Goal: Contribute content: Contribute content

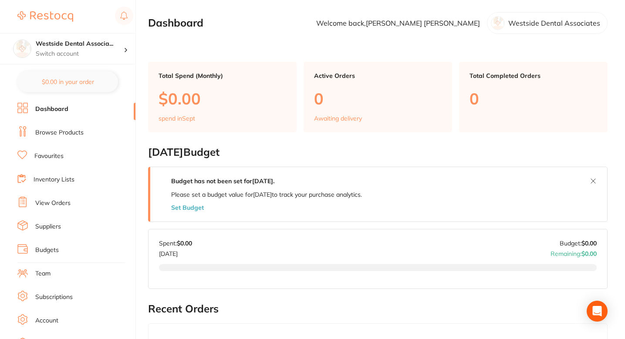
click at [64, 139] on li "Browse Products" at bounding box center [76, 132] width 118 height 13
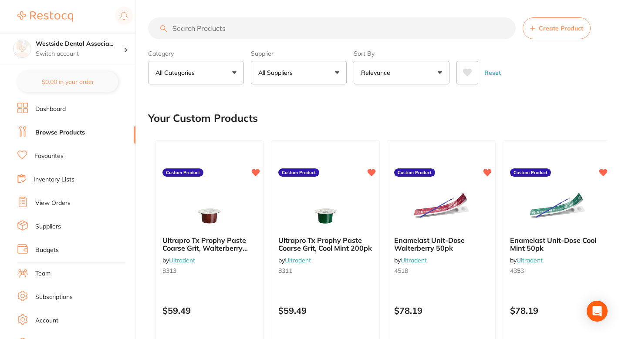
click at [44, 162] on li "Favourites" at bounding box center [76, 156] width 118 height 13
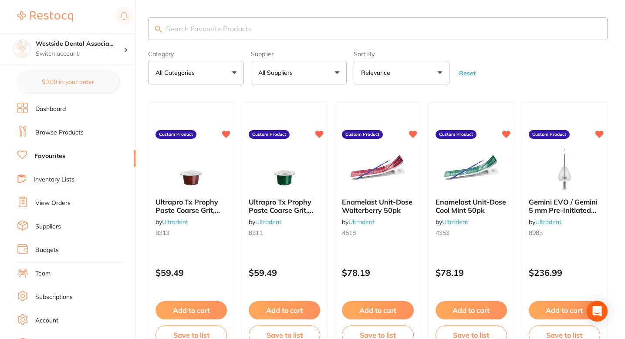
click at [529, 77] on form "Category All Categories All Categories No categories found Clear Category false…" at bounding box center [377, 65] width 459 height 37
click at [70, 104] on li "Dashboard" at bounding box center [76, 109] width 118 height 13
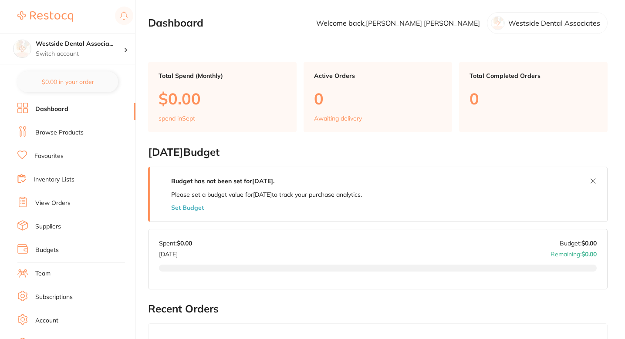
click at [74, 138] on li "Browse Products" at bounding box center [76, 132] width 118 height 13
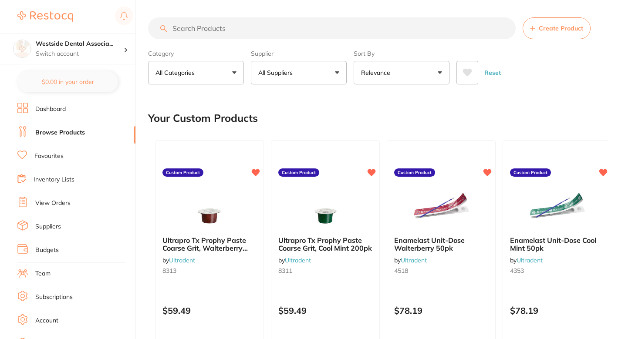
click at [321, 99] on main "Create Product Category All Categories All Categories 3D Printing articulating …" at bounding box center [386, 232] width 477 height 465
click at [548, 37] on button "Create Product" at bounding box center [556, 28] width 68 height 22
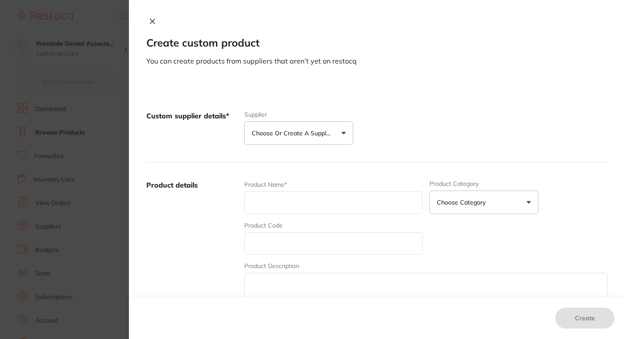
click at [331, 132] on p "Choose or create a supplier" at bounding box center [293, 133] width 83 height 9
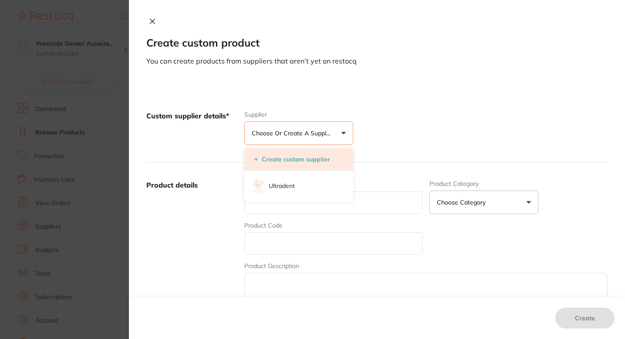
click at [302, 164] on li "Create custom supplier" at bounding box center [298, 159] width 109 height 22
click at [284, 159] on button "Create custom supplier" at bounding box center [291, 159] width 81 height 8
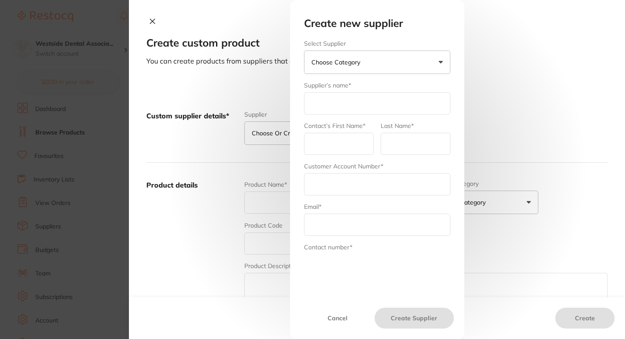
click at [358, 74] on form "Select Supplier Choose Category Henry Schein Halas Adam Dental Others Supplier’…" at bounding box center [377, 192] width 146 height 304
click at [373, 50] on div "Select Supplier Choose Category Henry Schein Halas Adam Dental Others" at bounding box center [377, 57] width 146 height 34
click at [370, 71] on button "Choose Category" at bounding box center [377, 62] width 146 height 24
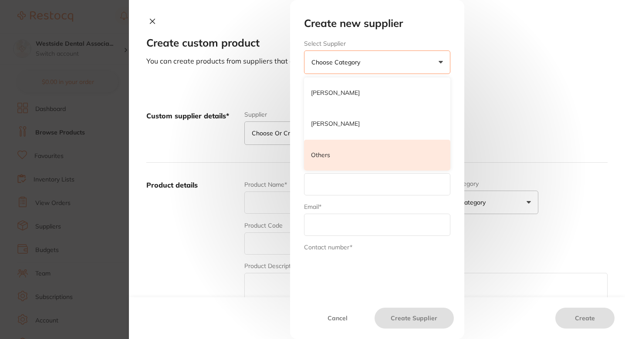
click at [356, 154] on li "Others" at bounding box center [377, 155] width 146 height 31
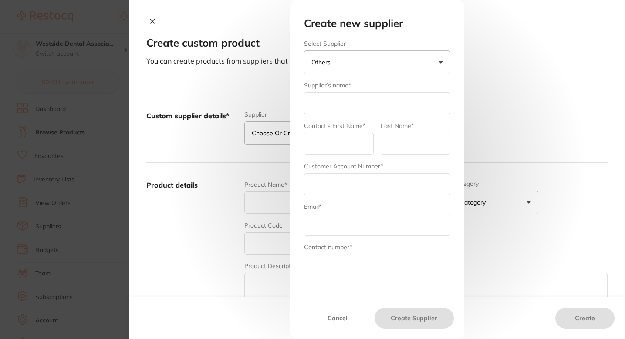
click at [362, 97] on input "text" at bounding box center [377, 103] width 146 height 22
click at [344, 105] on input "text" at bounding box center [377, 103] width 146 height 22
type input "[PERSON_NAME] Dental"
click at [359, 129] on label "Contact’s First Name*" at bounding box center [334, 125] width 61 height 7
click at [359, 138] on input "text" at bounding box center [339, 144] width 70 height 22
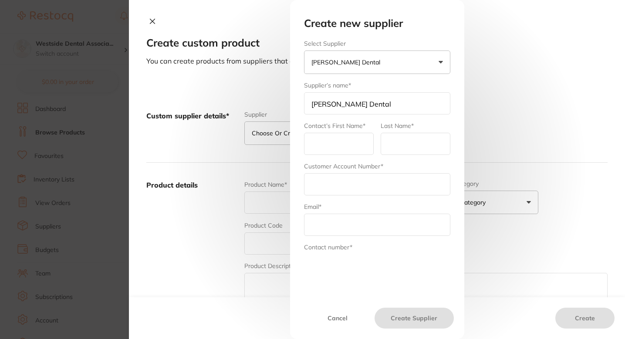
click at [416, 161] on form "Select Supplier Patterson Dental Henry Schein Halas Adam Dental Others Supplier…" at bounding box center [377, 192] width 146 height 304
click at [356, 130] on div "Contact’s First Name*" at bounding box center [339, 138] width 70 height 34
click at [350, 138] on input "text" at bounding box center [339, 144] width 70 height 22
type input "Pat"
click at [381, 155] on div "Last Name*" at bounding box center [415, 138] width 70 height 34
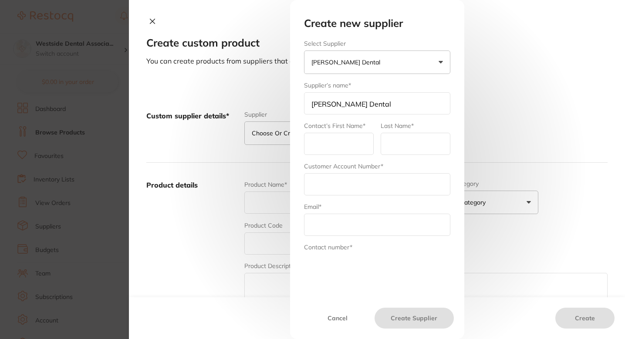
click at [343, 145] on input "text" at bounding box center [339, 144] width 70 height 22
type input "Westside"
type input "Dental"
click at [345, 158] on form "Select Supplier Patterson Dental Henry Schein Halas Adam Dental Others Supplier…" at bounding box center [377, 192] width 146 height 304
click at [421, 123] on div "Last Name* Dental" at bounding box center [415, 138] width 70 height 34
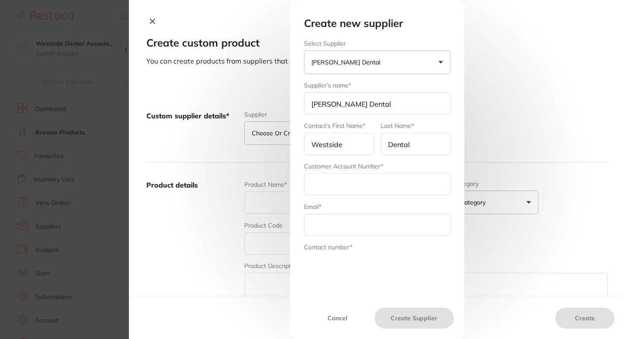
click at [369, 185] on input "text" at bounding box center [377, 184] width 146 height 22
click at [399, 185] on input "text" at bounding box center [377, 184] width 146 height 22
type input "Westside Dental"
click at [378, 204] on div "Email*" at bounding box center [377, 219] width 146 height 34
click at [338, 146] on input "Westside" at bounding box center [339, 144] width 70 height 22
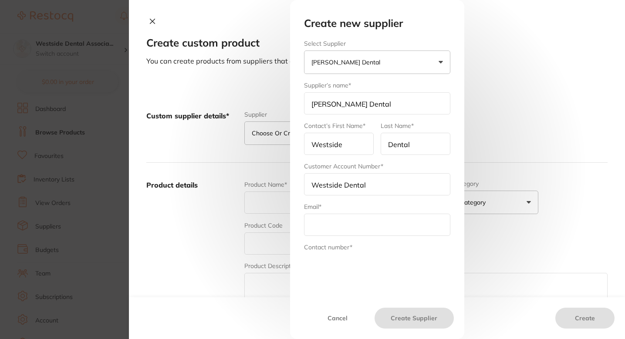
click at [338, 146] on input "Westside" at bounding box center [339, 144] width 70 height 22
click at [330, 108] on input "[PERSON_NAME] Dental" at bounding box center [377, 103] width 146 height 22
click at [330, 147] on input "Westside" at bounding box center [339, 144] width 70 height 22
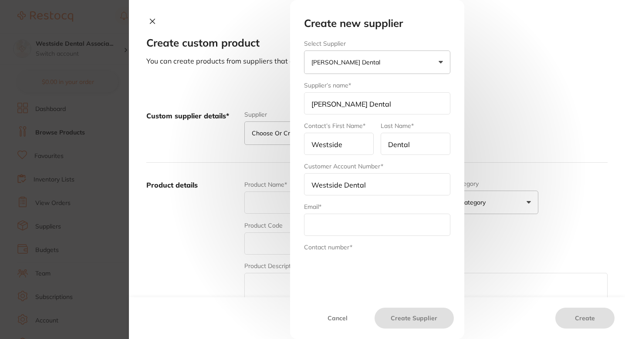
click at [330, 147] on input "Westside" at bounding box center [339, 144] width 70 height 22
paste input "Patterson"
type input "Patterson"
click at [390, 148] on input "Dental" at bounding box center [415, 144] width 70 height 22
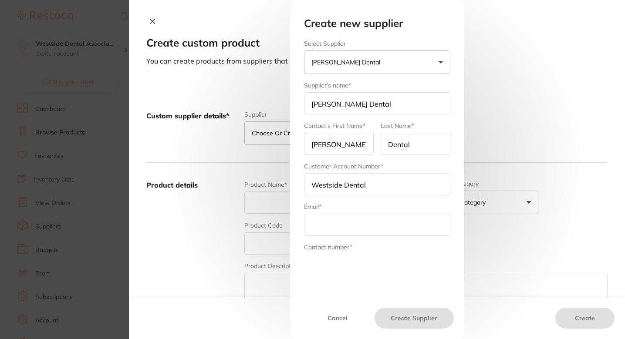
type input "U"
click at [357, 106] on input "[PERSON_NAME] Dental" at bounding box center [377, 103] width 146 height 22
click at [407, 141] on input "text" at bounding box center [415, 144] width 70 height 22
type input "v"
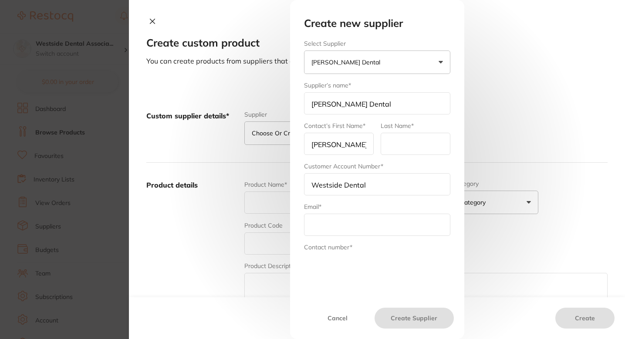
paste input "Dental"
type input "Dental"
click at [386, 163] on div "Customer Account Number* Westside Dental" at bounding box center [377, 179] width 146 height 34
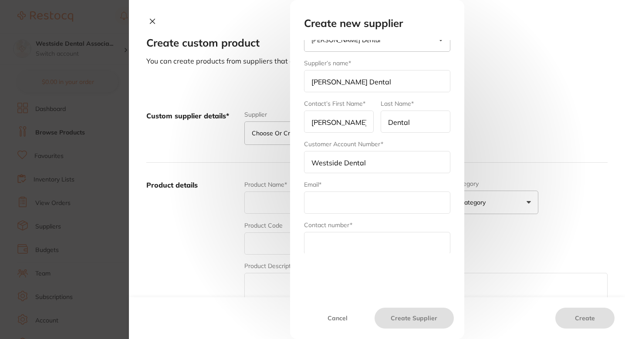
scroll to position [23, 0]
click at [370, 182] on div "Email*" at bounding box center [377, 196] width 146 height 34
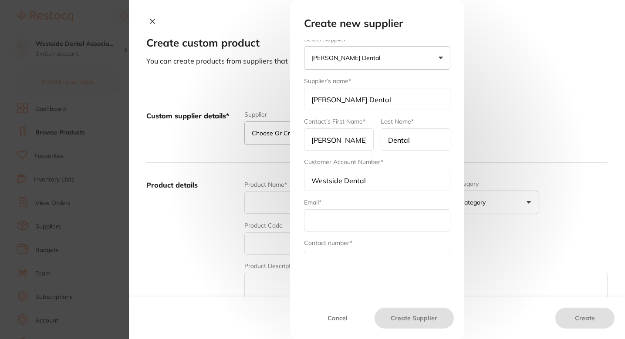
scroll to position [3, 0]
click at [337, 226] on input "text" at bounding box center [377, 221] width 146 height 22
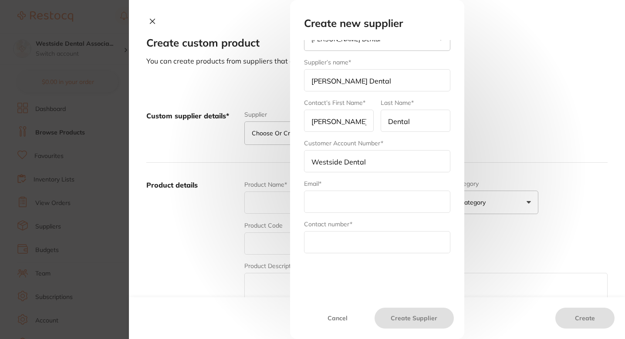
scroll to position [26, 0]
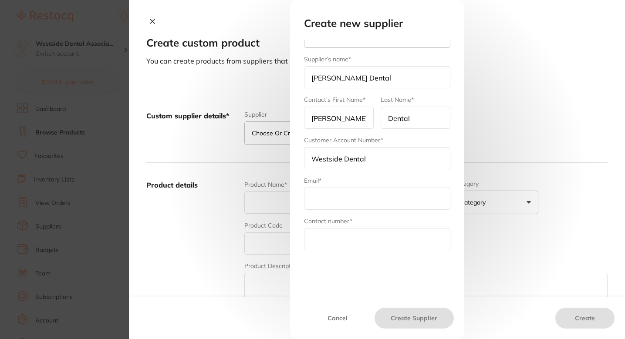
click at [365, 177] on div "Email*" at bounding box center [377, 193] width 146 height 34
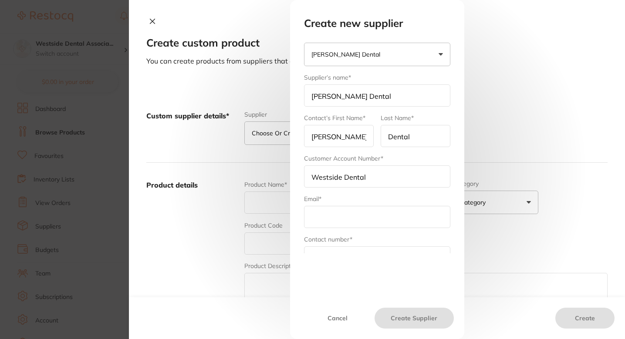
scroll to position [5, 0]
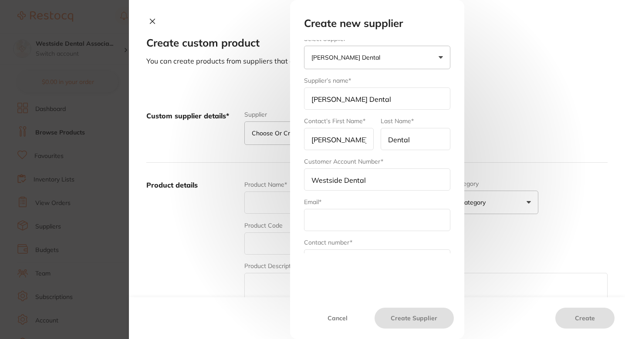
click at [406, 154] on form "Select Supplier Patterson Dental Henry Schein Halas Adam Dental Others Supplier…" at bounding box center [377, 187] width 146 height 304
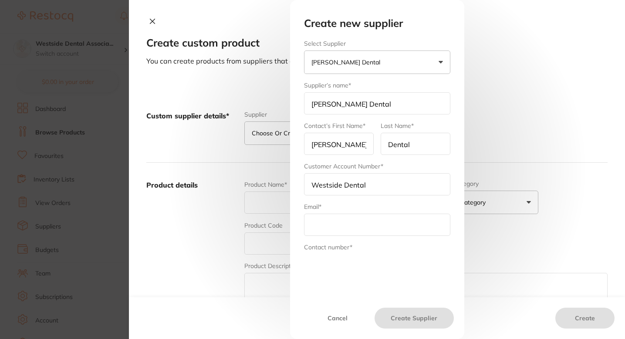
click at [408, 87] on div "Supplier’s name* Patterson Dental" at bounding box center [377, 98] width 146 height 34
click at [345, 311] on button "Cancel" at bounding box center [337, 318] width 74 height 21
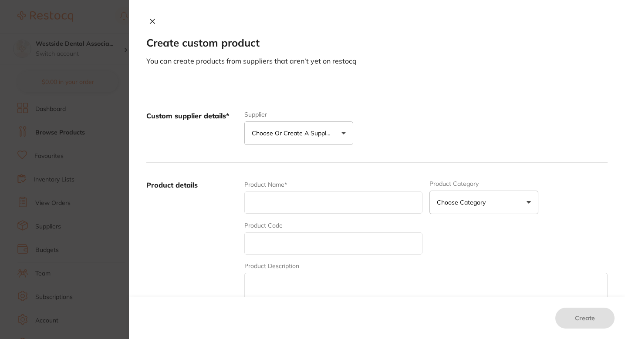
click at [87, 192] on section "Create custom product You can create products from suppliers that aren’t yet on…" at bounding box center [312, 169] width 625 height 339
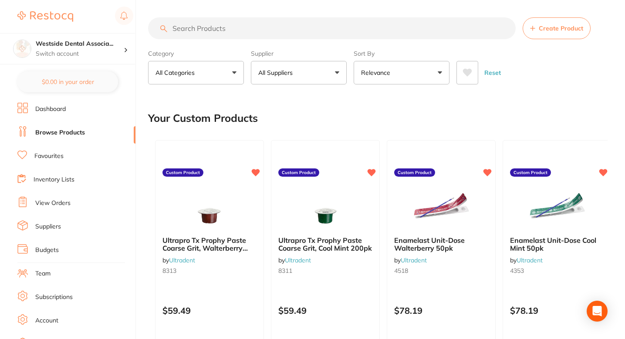
click at [317, 120] on div "Your Custom Products" at bounding box center [377, 118] width 459 height 29
click at [86, 131] on li "Browse Products" at bounding box center [76, 132] width 118 height 13
click at [351, 106] on div "Your Custom Products" at bounding box center [377, 118] width 459 height 29
click at [307, 122] on div "Your Custom Products" at bounding box center [377, 118] width 459 height 29
click at [286, 72] on p "All Suppliers" at bounding box center [277, 72] width 38 height 9
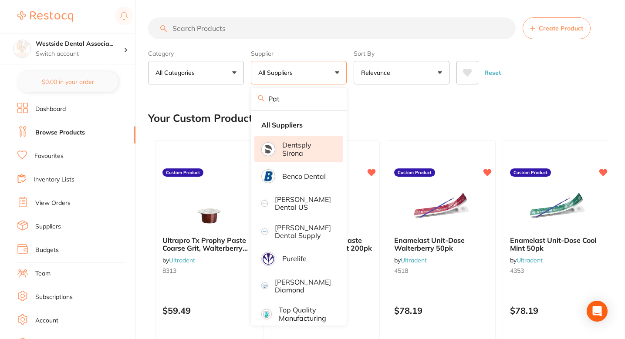
type input "Patt"
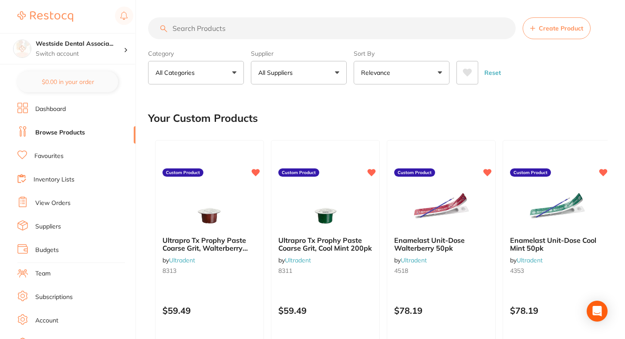
click at [537, 31] on button "Create Product" at bounding box center [556, 28] width 68 height 22
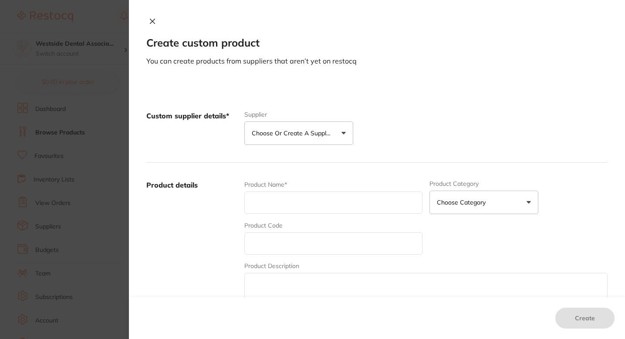
click at [338, 141] on button "Choose or create a supplier" at bounding box center [298, 133] width 109 height 24
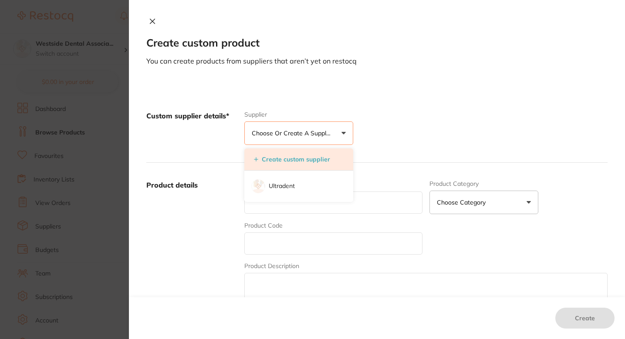
click at [316, 163] on button "Create custom supplier" at bounding box center [291, 159] width 81 height 8
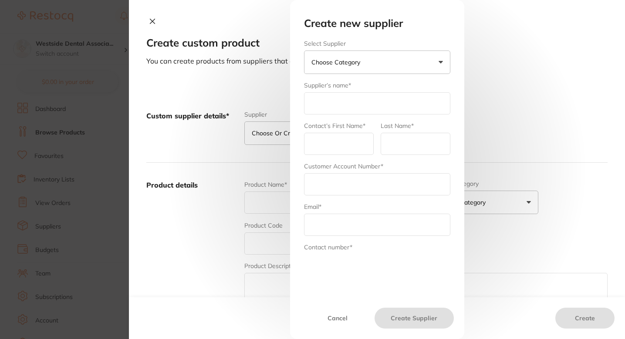
click at [370, 62] on button "Choose Category" at bounding box center [377, 62] width 146 height 24
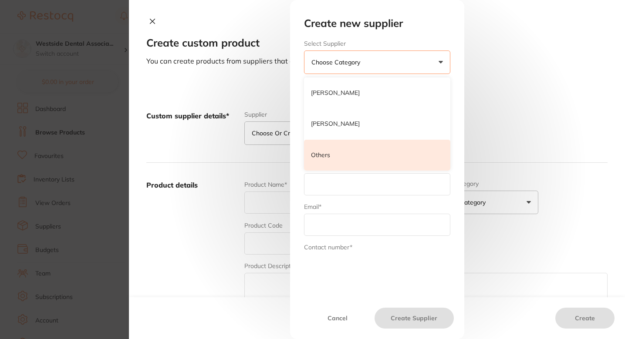
click at [353, 147] on li "Others" at bounding box center [377, 155] width 146 height 31
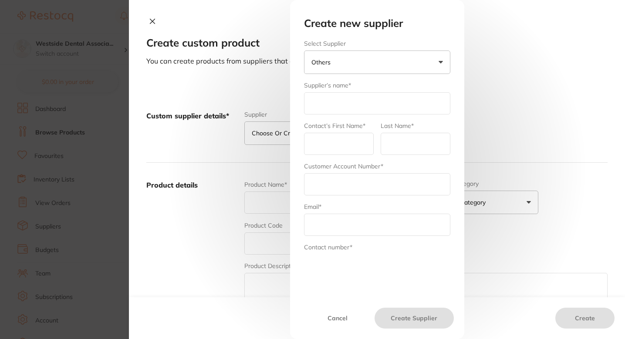
click at [356, 114] on form "Select Supplier Others Henry Schein Halas Adam Dental Others Supplier’s name* C…" at bounding box center [377, 192] width 146 height 304
click at [353, 108] on input "text" at bounding box center [377, 103] width 146 height 22
type input "P"
click at [361, 108] on input "text" at bounding box center [377, 103] width 146 height 22
type input "[PERSON_NAME] Dental"
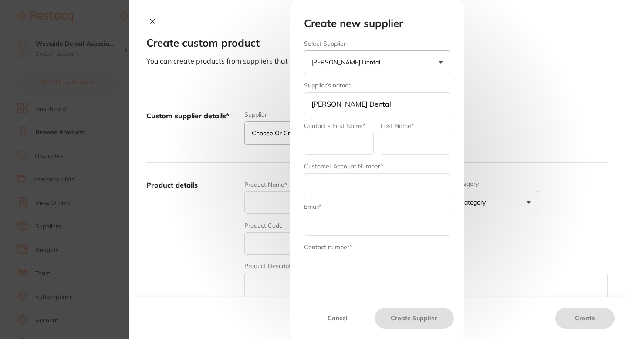
click at [325, 104] on input "[PERSON_NAME] Dental" at bounding box center [377, 103] width 146 height 22
click at [336, 153] on input "text" at bounding box center [339, 144] width 70 height 22
paste input "Patterson"
type input "Patterson"
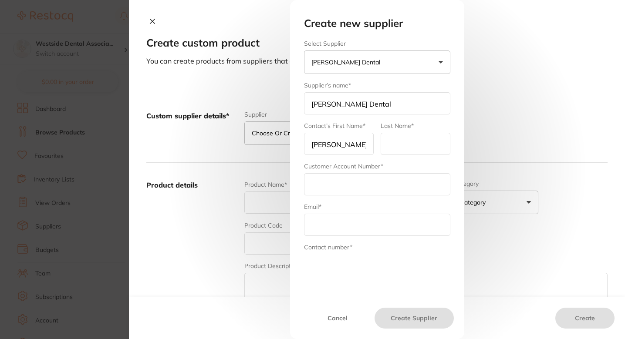
click at [356, 105] on input "[PERSON_NAME] Dental" at bounding box center [377, 103] width 146 height 22
click at [398, 135] on input "text" at bounding box center [415, 144] width 70 height 22
paste input "Dental"
type input "Dental"
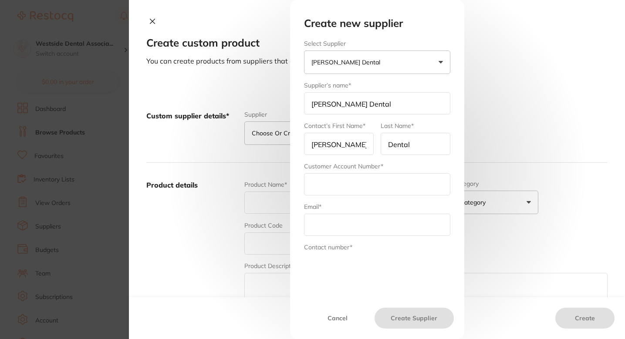
click at [365, 174] on input "text" at bounding box center [377, 184] width 146 height 22
type input "Westside Dental"
click at [377, 187] on input "Westside Dental" at bounding box center [377, 184] width 146 height 22
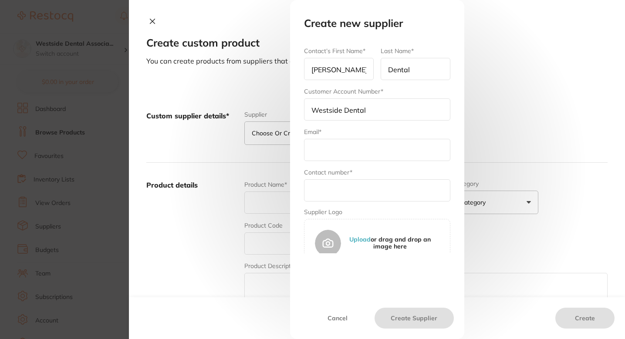
click at [378, 128] on div "Email*" at bounding box center [377, 145] width 146 height 34
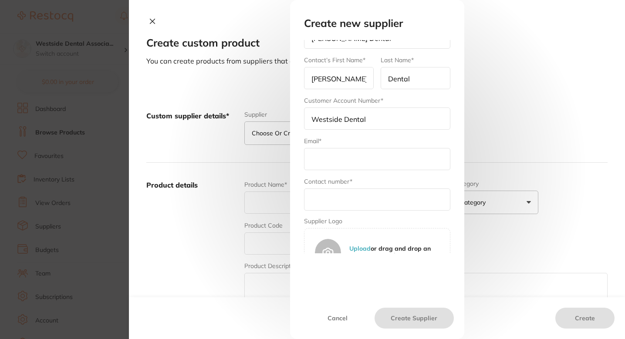
scroll to position [90, 0]
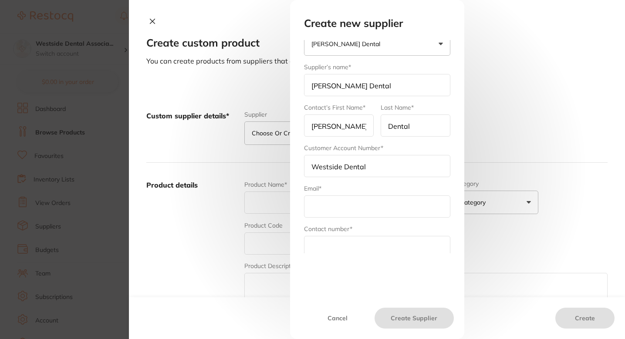
click at [415, 151] on div "Customer Account Number* Westside Dental" at bounding box center [377, 161] width 146 height 34
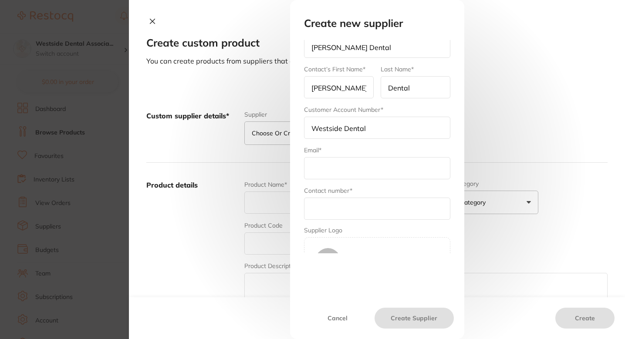
scroll to position [58, 0]
click at [400, 149] on div "Email*" at bounding box center [377, 161] width 146 height 34
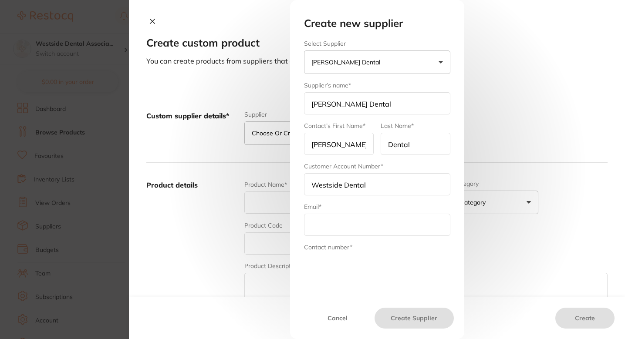
click at [412, 81] on div "Supplier’s name* Patterson Dental" at bounding box center [377, 98] width 146 height 34
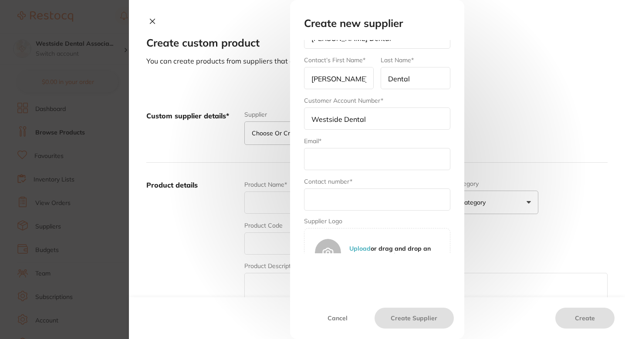
scroll to position [77, 0]
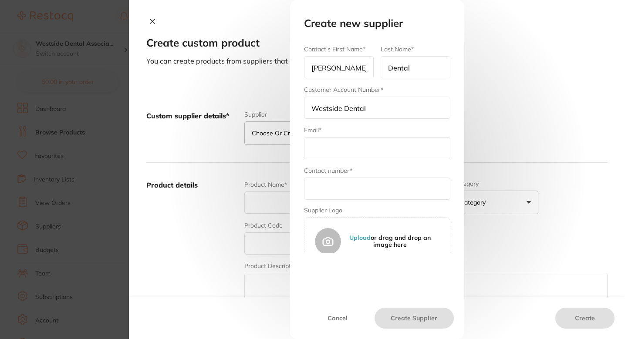
click at [383, 126] on div "Email*" at bounding box center [377, 143] width 146 height 34
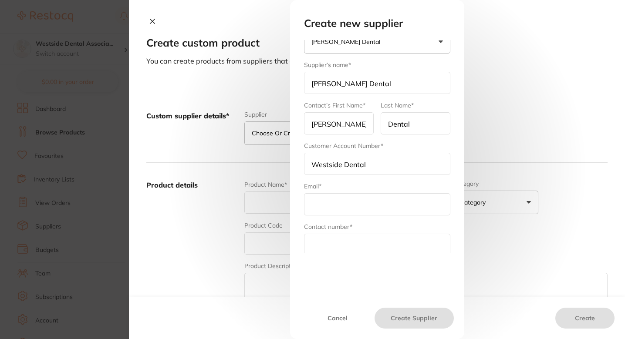
scroll to position [0, 0]
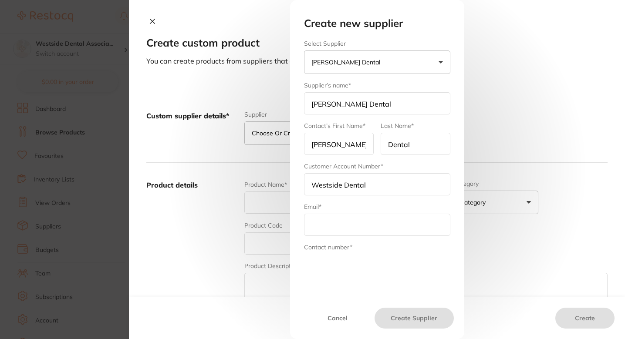
click at [393, 80] on form "Select Supplier Patterson Dental Henry Schein Halas Adam Dental Others Supplier…" at bounding box center [377, 192] width 146 height 304
click at [417, 122] on div "Last Name* Dental" at bounding box center [415, 138] width 70 height 34
click at [333, 144] on input "Patterson" at bounding box center [339, 144] width 70 height 22
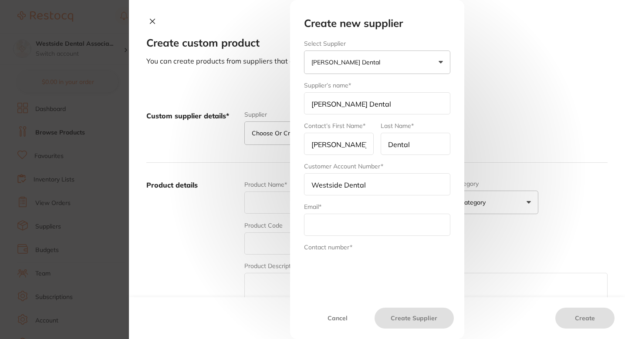
type input "Raymond"
type input "Sanchez"
click at [334, 187] on input "Westside Dental" at bounding box center [377, 184] width 146 height 22
click at [334, 219] on input "text" at bounding box center [377, 225] width 146 height 22
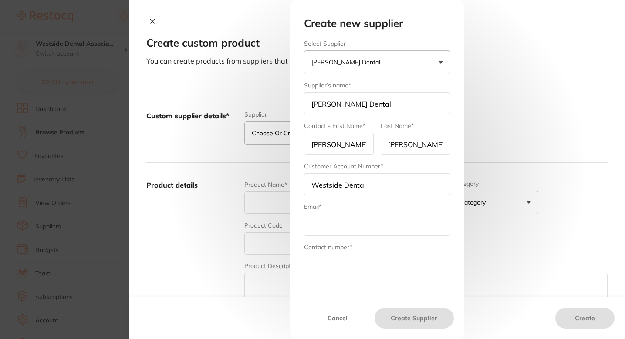
click at [354, 188] on input "Westside Dental" at bounding box center [377, 184] width 146 height 22
click at [360, 202] on div "Email*" at bounding box center [377, 219] width 146 height 34
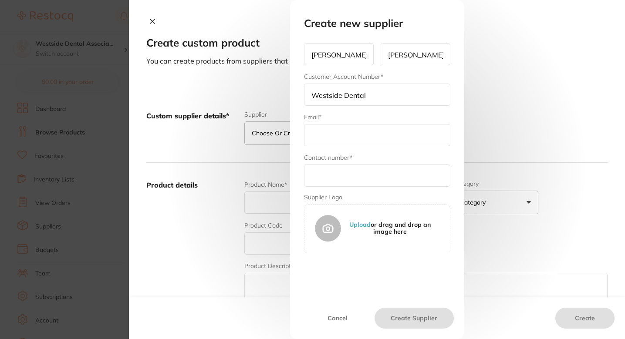
scroll to position [16, 0]
click at [362, 176] on input "text" at bounding box center [377, 176] width 146 height 22
type input "310 426 3100"
click at [417, 135] on input "text" at bounding box center [377, 135] width 146 height 22
click at [320, 138] on input "text" at bounding box center [377, 135] width 146 height 22
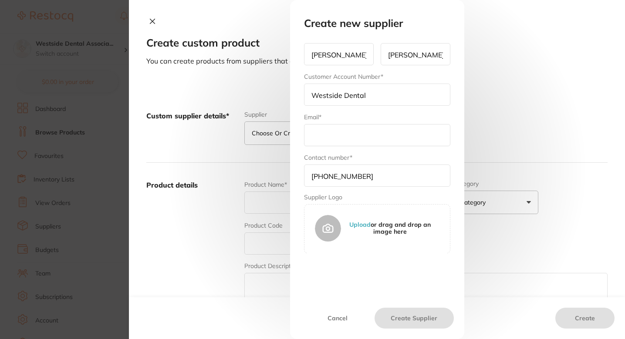
click at [320, 138] on input "text" at bounding box center [377, 135] width 146 height 22
paste input "ray.sanchez@pattersondental.com"
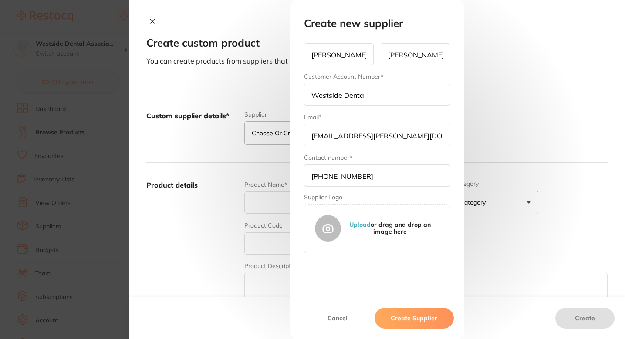
type input "ray.sanchez@pattersondental.com"
click at [384, 114] on div "Email* ray.sanchez@pattersondental.com" at bounding box center [377, 130] width 146 height 34
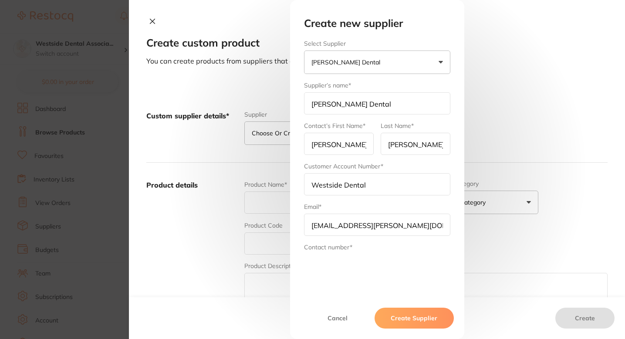
scroll to position [13, 0]
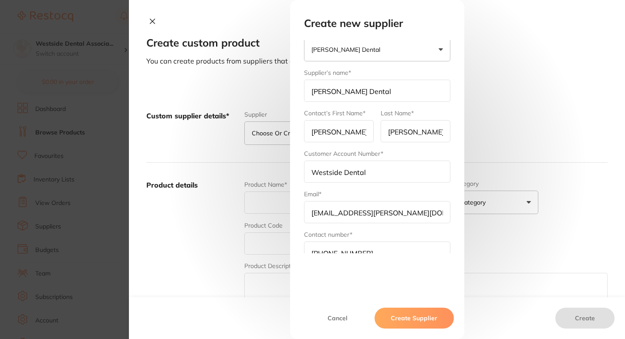
click at [424, 108] on form "Select Supplier Patterson Dental Henry Schein Halas Adam Dental Others Supplier…" at bounding box center [377, 179] width 146 height 304
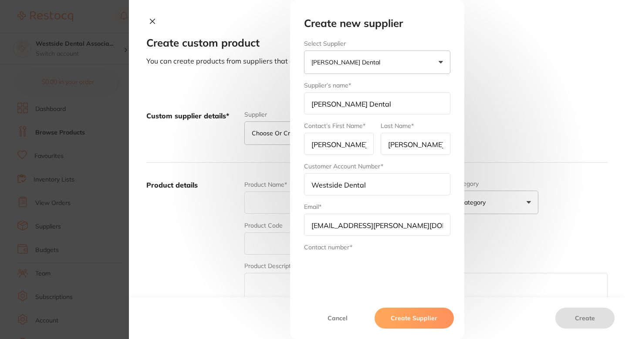
scroll to position [0, 0]
click at [358, 148] on input "Raymond" at bounding box center [339, 144] width 70 height 22
click at [394, 79] on form "Select Supplier Patterson Dental Henry Schein Halas Adam Dental Others Supplier…" at bounding box center [377, 192] width 146 height 304
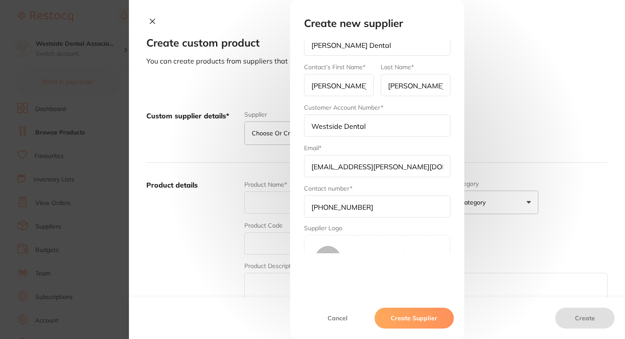
scroll to position [90, 0]
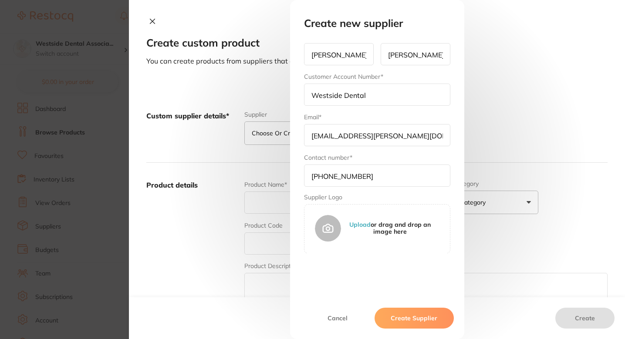
click at [409, 116] on div "Email* ray.sanchez@pattersondental.com" at bounding box center [377, 130] width 146 height 34
click at [369, 149] on form "Select Supplier Patterson Dental Henry Schein Halas Adam Dental Others Supplier…" at bounding box center [377, 102] width 146 height 304
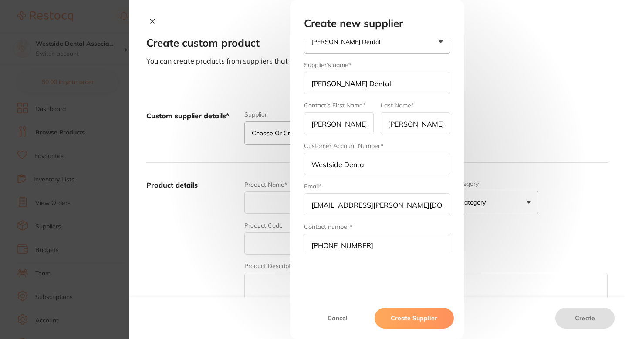
scroll to position [14, 0]
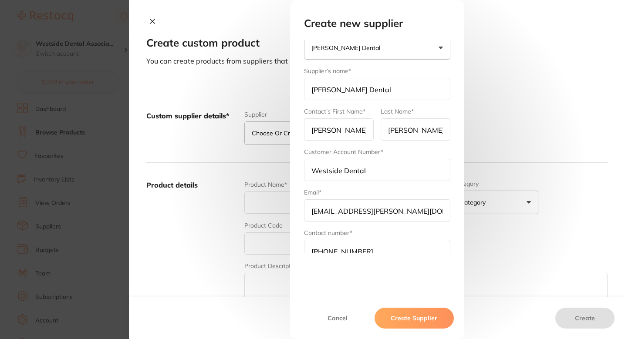
click at [435, 108] on div "Last Name* Sanchez" at bounding box center [415, 124] width 70 height 34
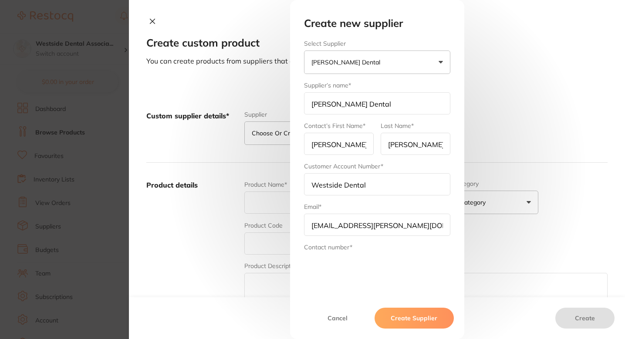
click at [429, 86] on div "Supplier’s name* Patterson Dental" at bounding box center [377, 98] width 146 height 34
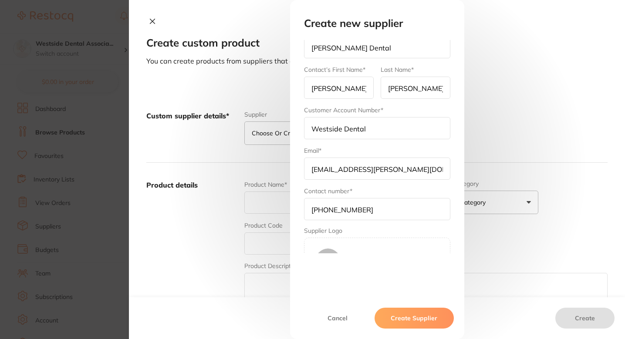
scroll to position [90, 0]
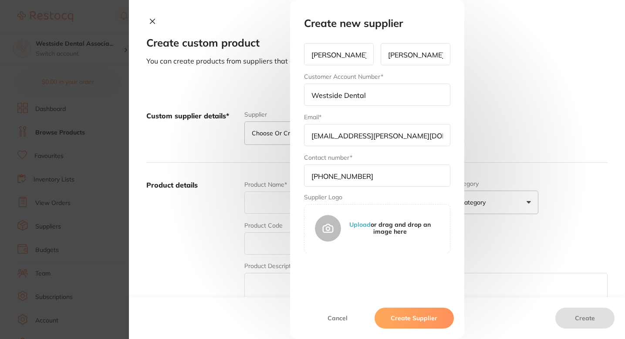
click at [438, 149] on form "Select Supplier Patterson Dental Henry Schein Halas Adam Dental Others Supplier…" at bounding box center [377, 102] width 146 height 304
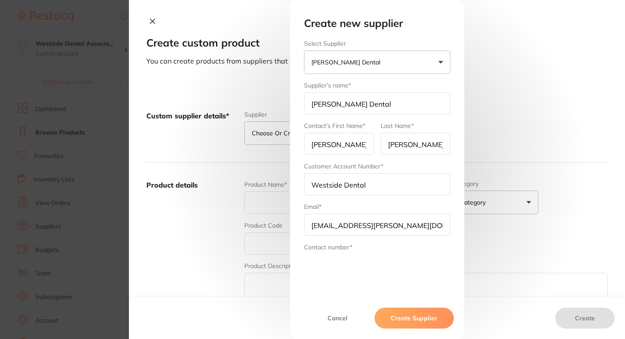
click at [400, 84] on div "Supplier’s name* Patterson Dental" at bounding box center [377, 98] width 146 height 34
click at [403, 161] on form "Select Supplier Patterson Dental Henry Schein Halas Adam Dental Others Supplier…" at bounding box center [377, 192] width 146 height 304
click at [416, 82] on div "Supplier’s name* Patterson Dental" at bounding box center [377, 98] width 146 height 34
click at [404, 85] on div "Supplier’s name* Patterson Dental" at bounding box center [377, 98] width 146 height 34
click at [395, 84] on div "Supplier’s name* Patterson Dental" at bounding box center [377, 98] width 146 height 34
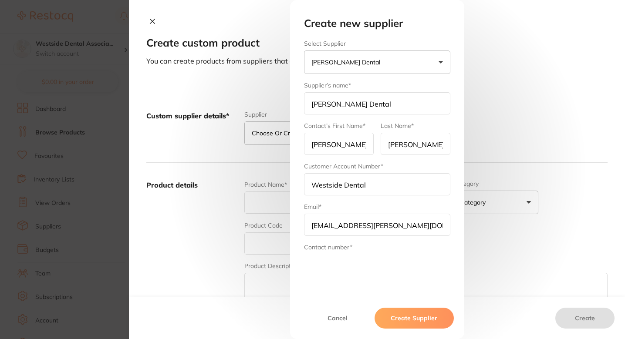
click at [387, 89] on div "Supplier’s name* Patterson Dental" at bounding box center [377, 98] width 146 height 34
click at [401, 202] on form "Select Supplier Patterson Dental Henry Schein Halas Adam Dental Others Supplier…" at bounding box center [377, 192] width 146 height 304
click at [410, 166] on div "Customer Account Number* Westside Dental" at bounding box center [377, 179] width 146 height 34
click at [412, 41] on label "Select Supplier" at bounding box center [377, 43] width 146 height 7
click at [411, 82] on div "Supplier’s name* Patterson Dental" at bounding box center [377, 98] width 146 height 34
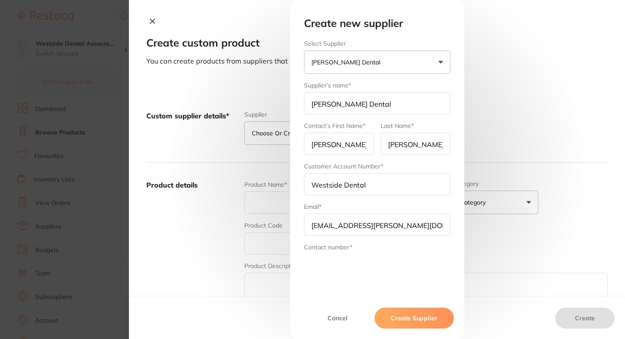
click at [432, 124] on div "Last Name* Sanchez" at bounding box center [415, 138] width 70 height 34
click at [422, 161] on form "Select Supplier Patterson Dental Henry Schein Halas Adam Dental Others Supplier…" at bounding box center [377, 192] width 146 height 304
click at [404, 79] on form "Select Supplier Patterson Dental Henry Schein Halas Adam Dental Others Supplier…" at bounding box center [377, 192] width 146 height 304
click at [400, 81] on div "Supplier’s name* Patterson Dental" at bounding box center [377, 98] width 146 height 34
click at [407, 82] on div "Supplier’s name* Patterson Dental" at bounding box center [377, 98] width 146 height 34
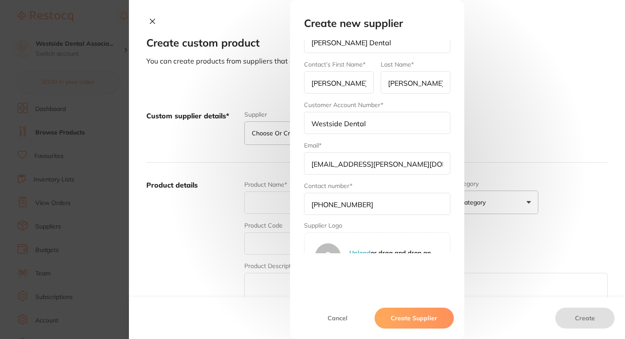
scroll to position [90, 0]
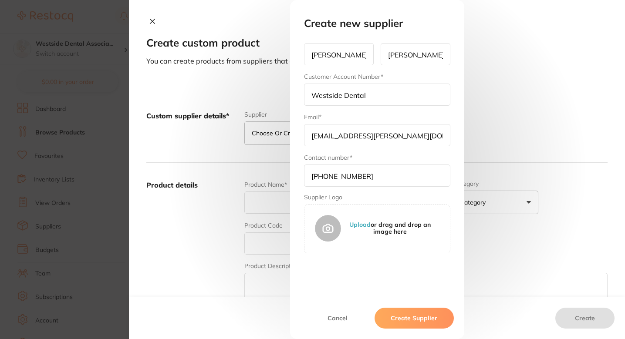
click at [414, 116] on div "Email* ray.sanchez@pattersondental.com" at bounding box center [377, 130] width 146 height 34
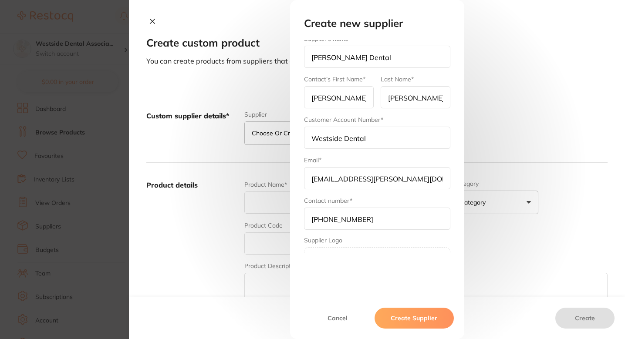
scroll to position [0, 0]
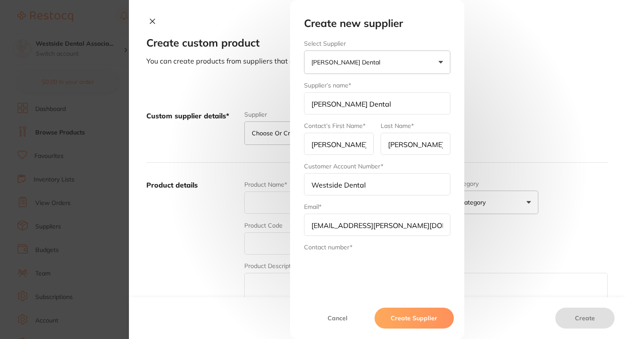
click at [397, 207] on div "Email* ray.sanchez@pattersondental.com" at bounding box center [377, 219] width 146 height 34
click at [397, 205] on div "Email* ray.sanchez@pattersondental.com" at bounding box center [377, 219] width 146 height 34
click at [412, 163] on div "Customer Account Number* Westside Dental" at bounding box center [377, 179] width 146 height 34
click at [417, 122] on div "Last Name* Sanchez" at bounding box center [415, 138] width 70 height 34
click at [414, 166] on div "Customer Account Number* Westside Dental" at bounding box center [377, 179] width 146 height 34
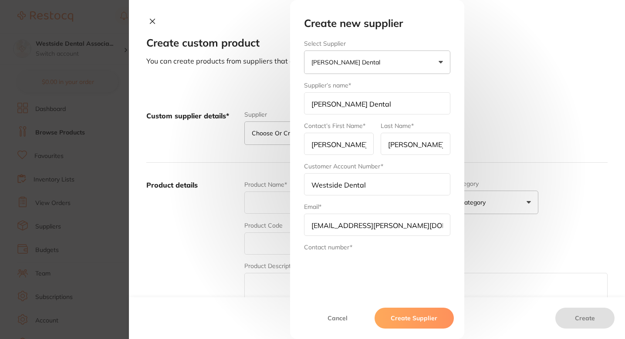
click at [385, 190] on input "Westside Dental" at bounding box center [377, 184] width 146 height 22
type input "Westside Dental Associates"
click at [414, 123] on div "Last Name* Sanchez" at bounding box center [415, 138] width 70 height 34
click at [385, 81] on div "Supplier’s name* Patterson Dental" at bounding box center [377, 98] width 146 height 34
click at [392, 166] on div "Customer Account Number* Westside Dental Associates" at bounding box center [377, 179] width 146 height 34
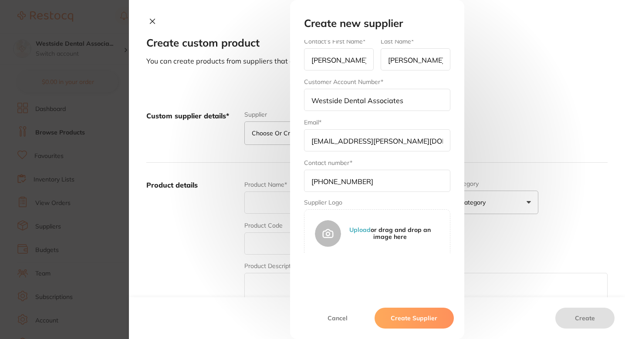
scroll to position [90, 0]
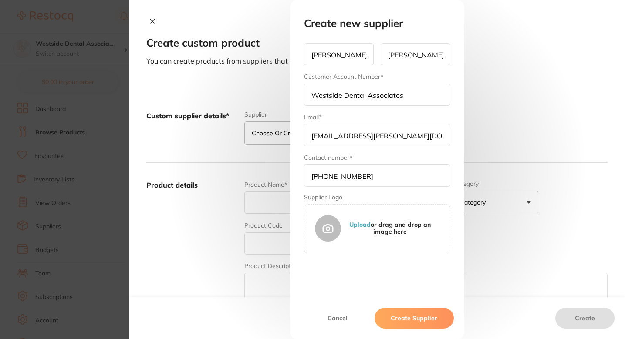
click at [385, 155] on div "Contact number* 310 426 3100" at bounding box center [377, 170] width 146 height 34
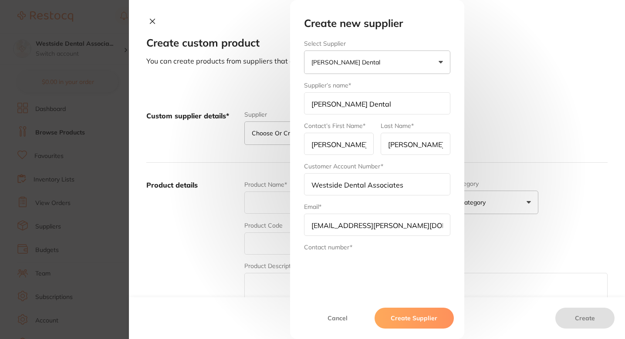
click at [409, 314] on button "Create Supplier" at bounding box center [413, 318] width 79 height 21
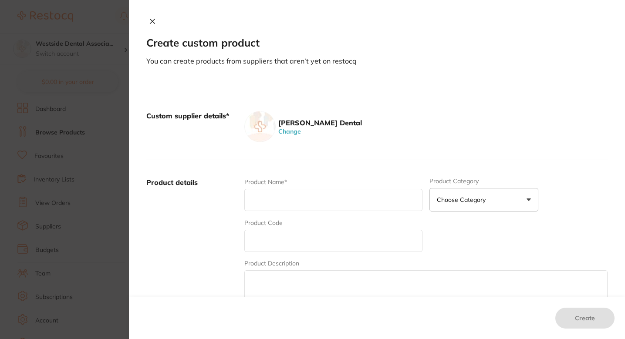
click at [288, 201] on input "text" at bounding box center [333, 200] width 178 height 22
click at [330, 176] on div "Product details Product Name* Product Category Choose Category 3d Printing Anae…" at bounding box center [376, 245] width 461 height 171
click at [283, 200] on input "text" at bounding box center [333, 200] width 178 height 22
click at [275, 242] on input "text" at bounding box center [333, 241] width 178 height 22
paste input "70370858"
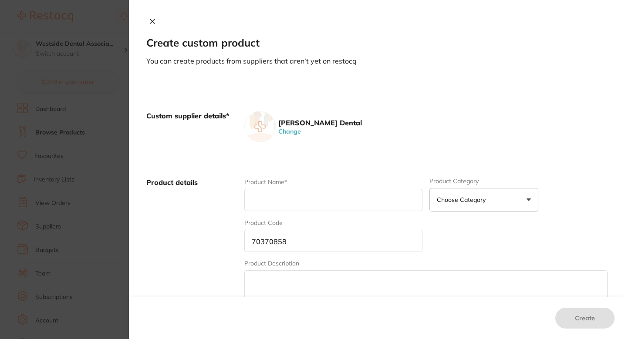
type input "70370858"
click at [272, 212] on div "Product Name*" at bounding box center [333, 195] width 178 height 34
paste input "IMPRINT 4 PRELIM VAL PK PENTA SUPR QUICK"
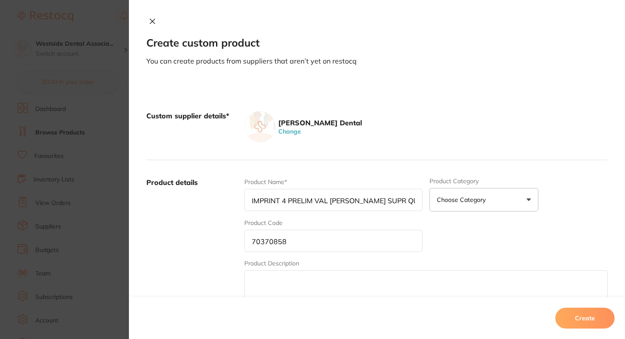
type input "IMPRINT 4 PRELIM VAL PK PENTA SUPR QUICK"
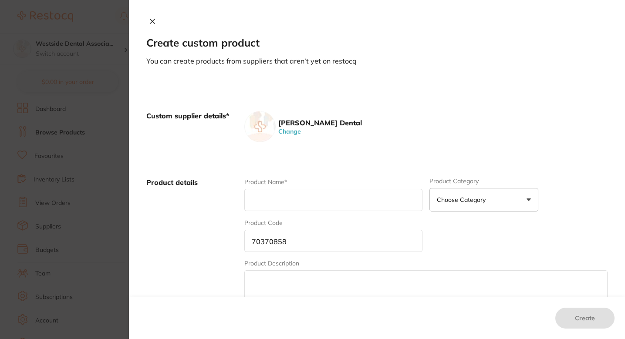
click at [323, 207] on input "text" at bounding box center [333, 200] width 178 height 22
click at [377, 151] on div "Custom supplier details* [PERSON_NAME] Dental Change" at bounding box center [376, 127] width 461 height 67
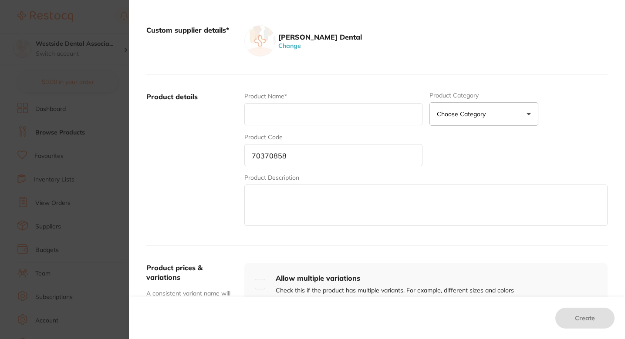
scroll to position [102, 0]
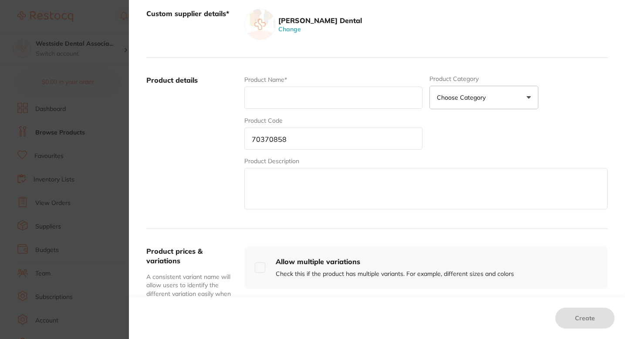
click at [310, 100] on input "text" at bounding box center [333, 98] width 178 height 22
paste input "Imprint 4 Prelim Val [PERSON_NAME] Supr Quick"
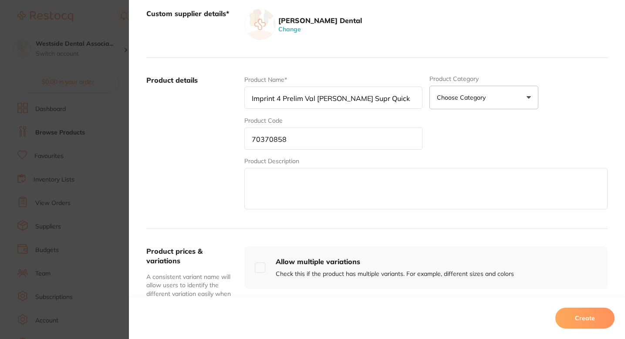
type input "Imprint 4 Prelim Val [PERSON_NAME] Supr Quick"
click at [192, 133] on label "Product details" at bounding box center [191, 143] width 91 height 136
click at [343, 120] on div "Product Code 70370858" at bounding box center [333, 133] width 178 height 34
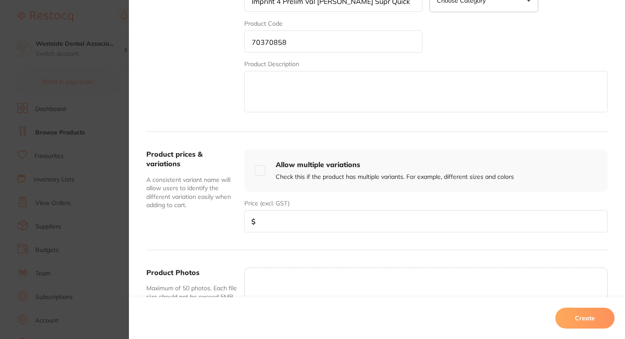
scroll to position [236, 0]
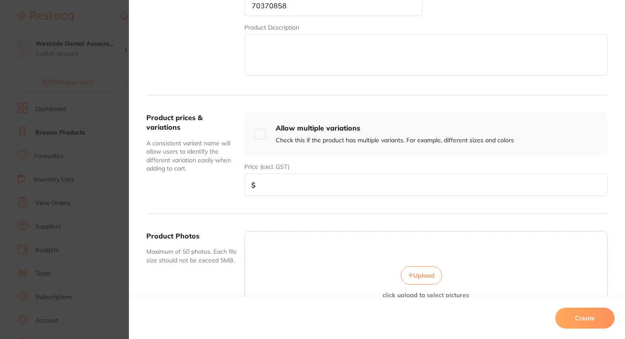
click at [301, 197] on div "Product prices & variations A consistent variant name will allow users to ident…" at bounding box center [376, 154] width 461 height 118
click at [314, 190] on input "number" at bounding box center [425, 185] width 363 height 22
paste input "308.66"
type input "308.66"
click at [212, 82] on div "Product details Product Name* Imprint 4 Prelim Val Pk Penta Supr Quick Product …" at bounding box center [376, 9] width 461 height 171
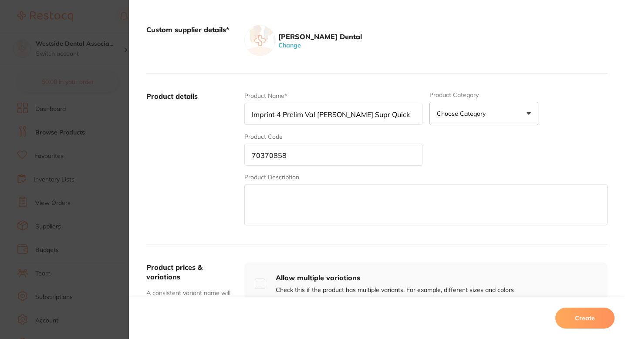
scroll to position [67, 0]
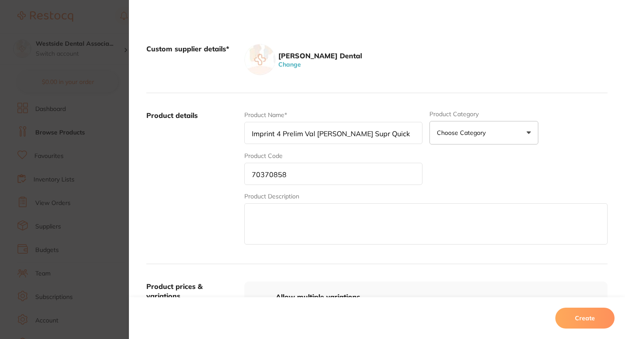
click at [409, 97] on div "Product details Product Name* Imprint 4 Prelim Val Pk Penta Supr Quick Product …" at bounding box center [376, 178] width 461 height 171
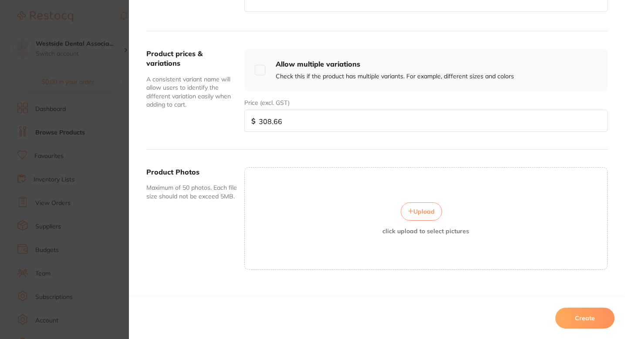
scroll to position [299, 0]
click at [214, 135] on div "Product prices & variations A consistent variant name will allow users to ident…" at bounding box center [376, 92] width 461 height 118
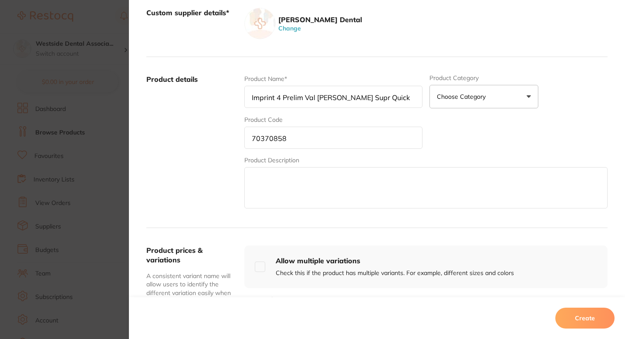
scroll to position [61, 0]
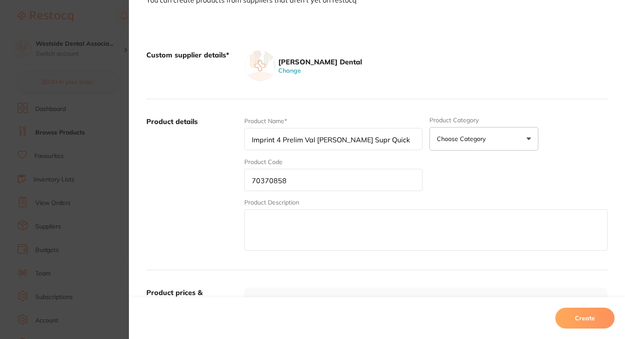
click at [214, 168] on label "Product details" at bounding box center [191, 185] width 91 height 136
click at [214, 190] on label "Product details" at bounding box center [191, 185] width 91 height 136
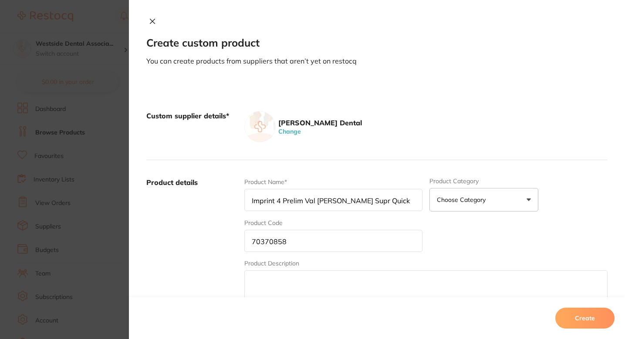
scroll to position [313, 0]
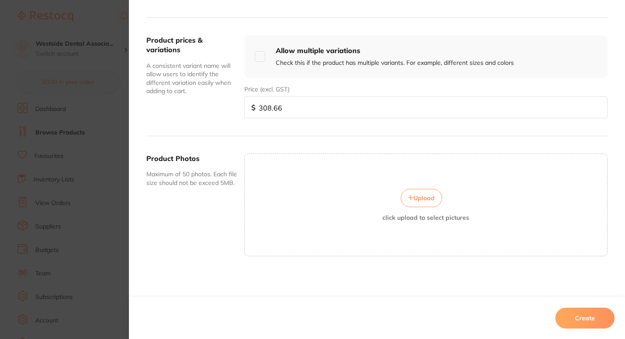
click at [586, 315] on button "Create" at bounding box center [584, 318] width 59 height 21
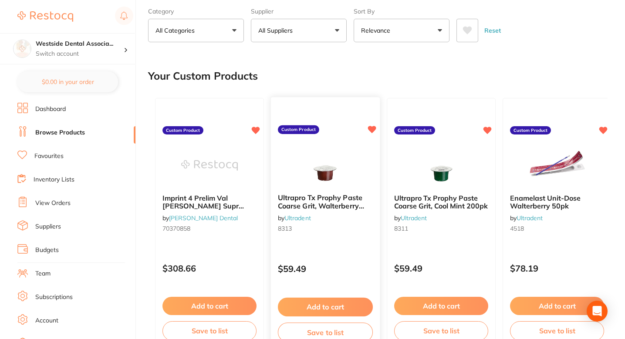
scroll to position [0, 0]
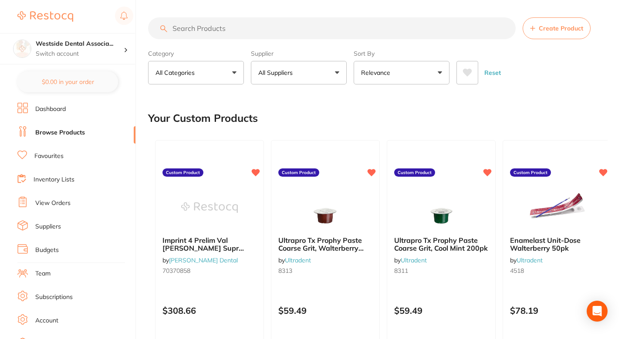
click at [324, 76] on button "All Suppliers" at bounding box center [299, 73] width 96 height 24
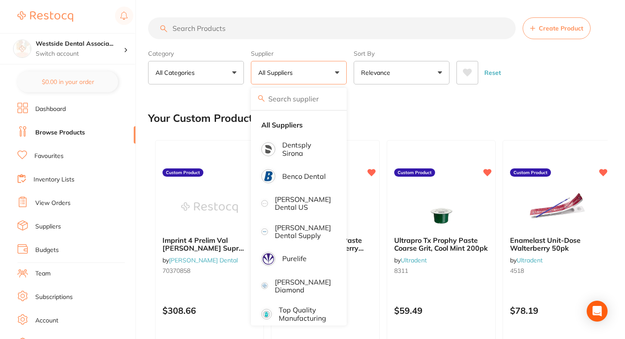
click at [313, 99] on input "search" at bounding box center [299, 99] width 96 height 22
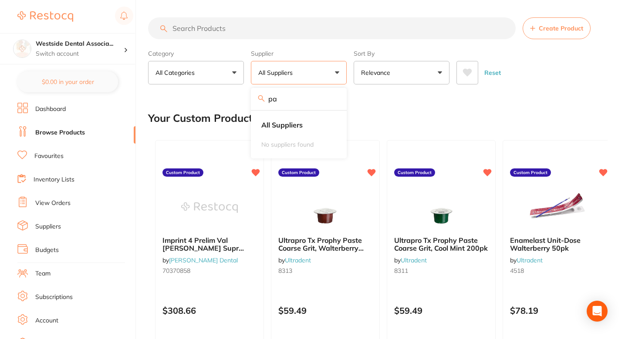
type input "p"
type input "P"
click at [301, 76] on button "All Suppliers" at bounding box center [299, 73] width 96 height 24
click at [302, 95] on input "P" at bounding box center [299, 99] width 96 height 22
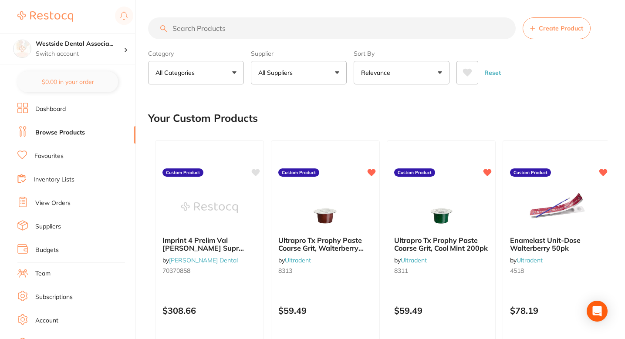
click at [292, 120] on div "Your Custom Products" at bounding box center [377, 118] width 459 height 29
click at [287, 79] on button "All Suppliers" at bounding box center [299, 73] width 96 height 24
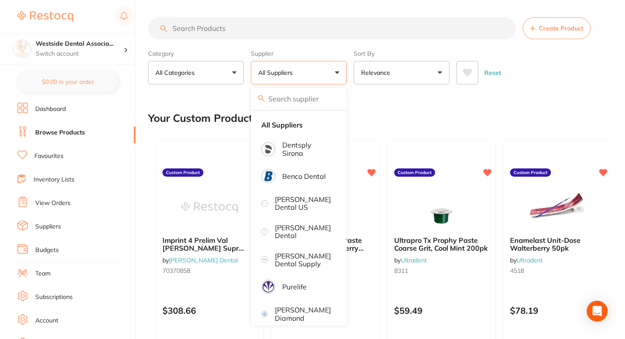
click at [293, 104] on input "search" at bounding box center [299, 99] width 96 height 22
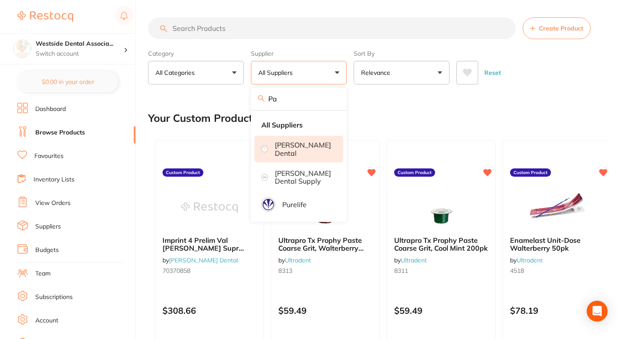
type input "Pa"
click at [307, 151] on p "[PERSON_NAME] Dental" at bounding box center [303, 149] width 56 height 16
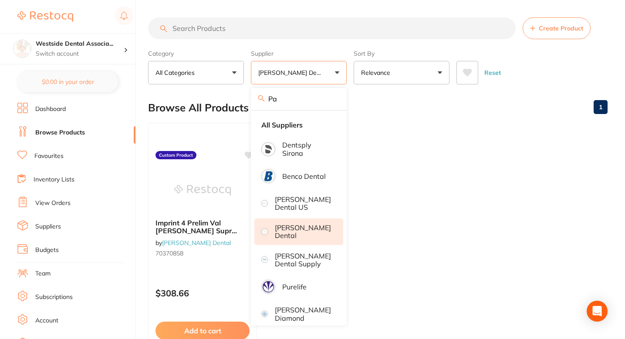
click at [403, 105] on div "Browse All Products 1" at bounding box center [377, 107] width 459 height 29
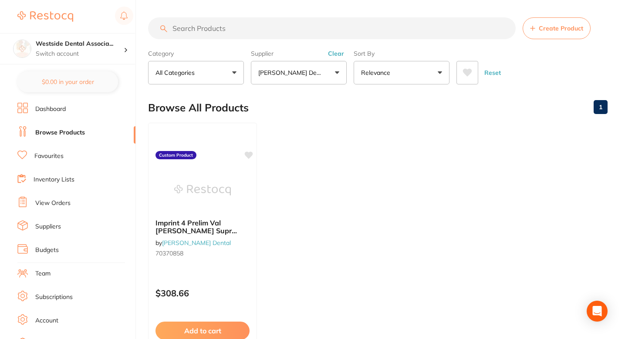
click at [538, 24] on button "Create Product" at bounding box center [556, 28] width 68 height 22
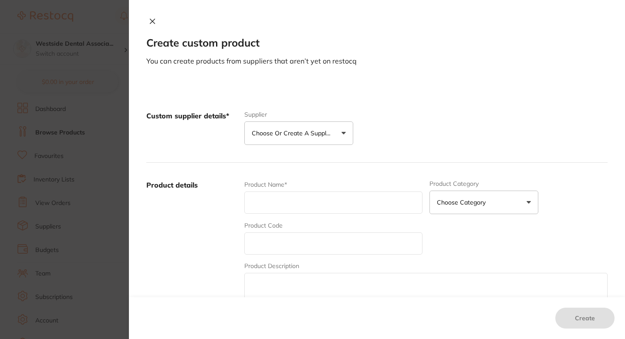
click at [327, 124] on button "Choose or create a supplier" at bounding box center [298, 133] width 109 height 24
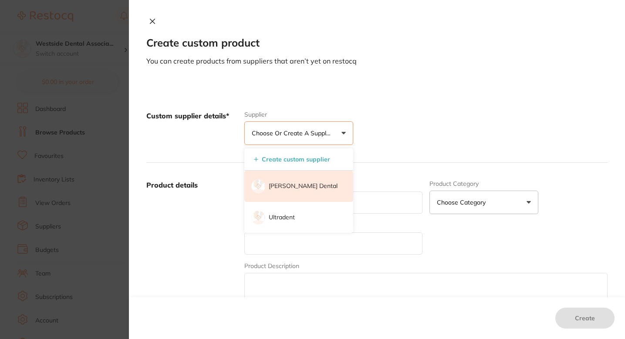
click at [293, 187] on p "[PERSON_NAME] Dental" at bounding box center [303, 186] width 69 height 9
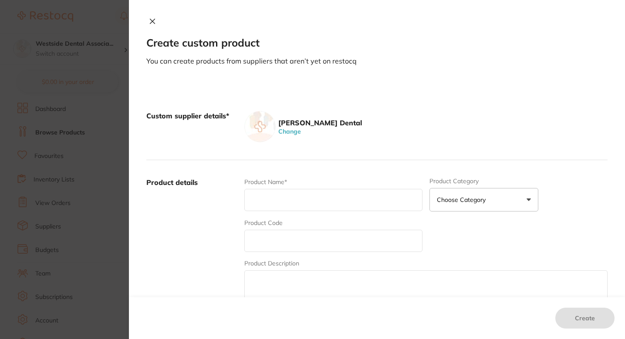
click at [295, 197] on input "text" at bounding box center [333, 200] width 178 height 22
paste input "70391003"
type input "70391003"
click at [291, 239] on input "text" at bounding box center [333, 241] width 178 height 22
paste input "70391003"
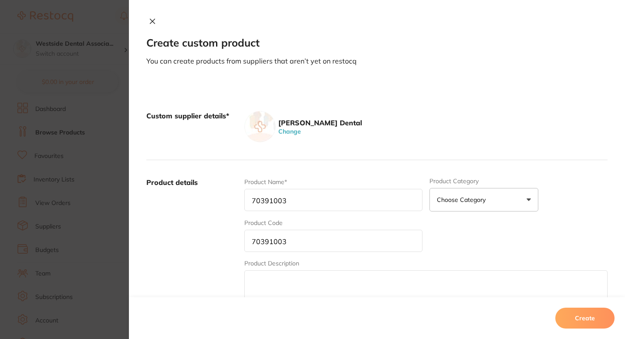
type input "70391003"
click at [316, 244] on input "70391003" at bounding box center [333, 241] width 178 height 22
click at [301, 182] on div "Product Name* 70391003" at bounding box center [333, 195] width 178 height 34
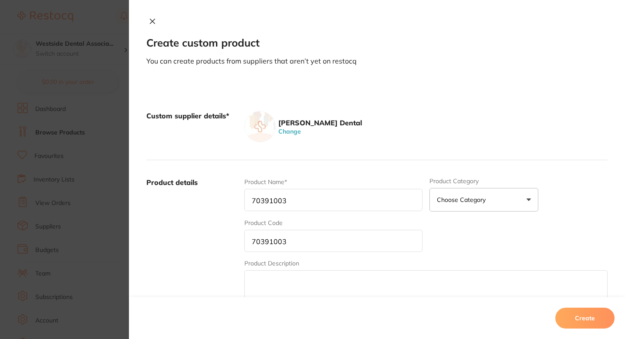
click at [301, 194] on input "70391003" at bounding box center [333, 200] width 178 height 22
paste input "Reach Ultraclean Floss Ref 90Yd"
type input "Reach Ultraclean Floss Ref 90Yd"
click at [321, 185] on div "Product Name* Reach Ultraclean Floss Ref 90Yd" at bounding box center [333, 195] width 178 height 34
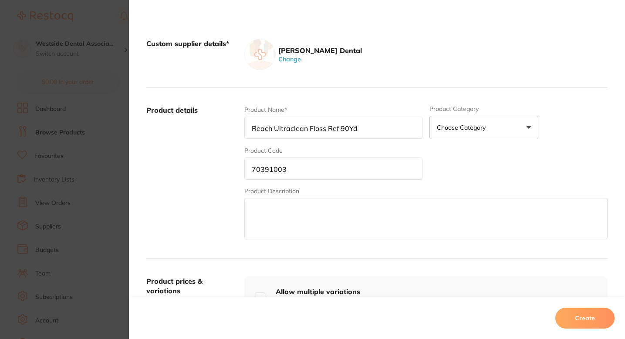
scroll to position [77, 0]
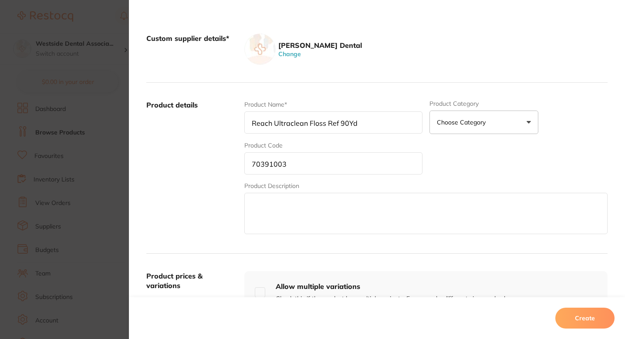
click at [320, 199] on textarea at bounding box center [425, 213] width 363 height 41
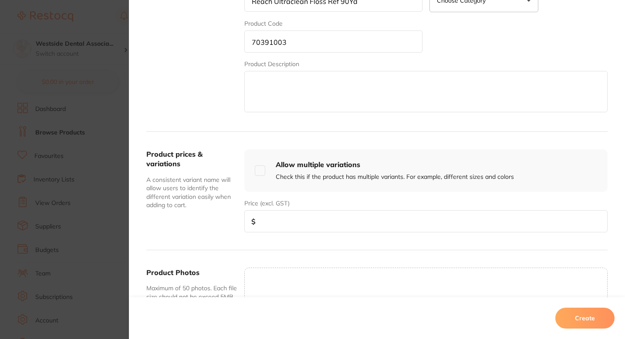
click at [298, 232] on input "number" at bounding box center [425, 221] width 363 height 22
paste input "4.57"
type input "4.57"
click at [231, 241] on div "Product prices & variations A consistent variant name will allow users to ident…" at bounding box center [376, 191] width 461 height 118
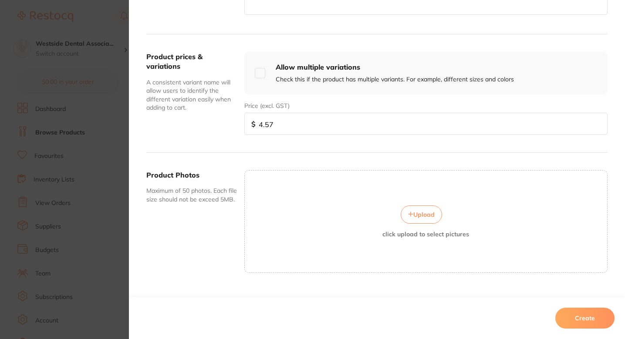
scroll to position [313, 0]
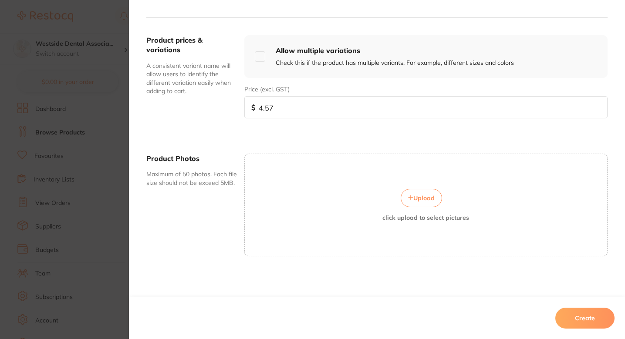
click at [574, 311] on button "Create" at bounding box center [584, 318] width 59 height 21
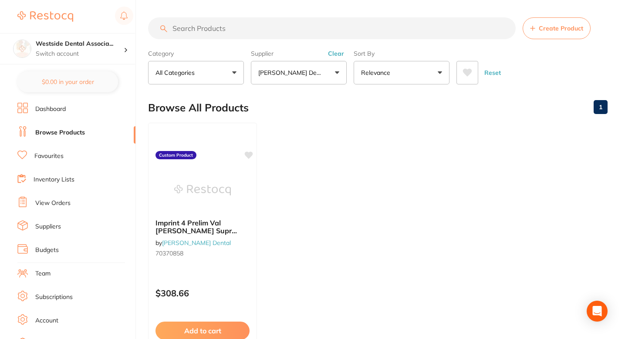
click at [444, 118] on div "Browse All Products 1" at bounding box center [377, 107] width 459 height 29
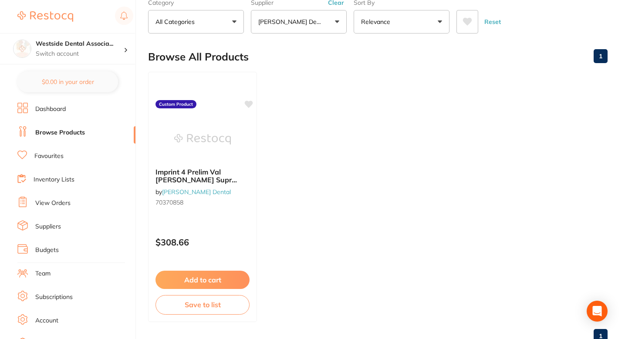
scroll to position [0, 0]
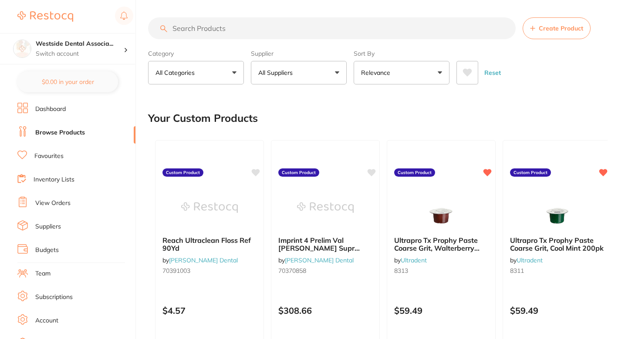
click at [314, 108] on div "Your Custom Products" at bounding box center [377, 118] width 459 height 29
click at [321, 77] on button "All Suppliers" at bounding box center [299, 73] width 96 height 24
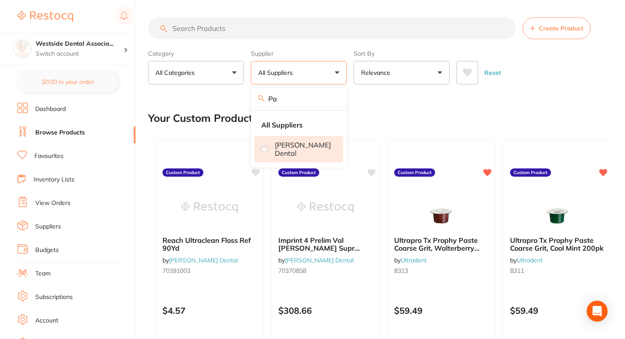
type input "Pa"
click at [293, 150] on p "[PERSON_NAME] Dental" at bounding box center [303, 149] width 56 height 16
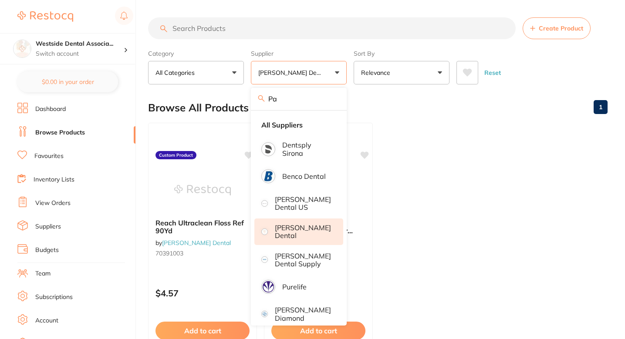
click at [543, 72] on div "Reset" at bounding box center [528, 69] width 144 height 30
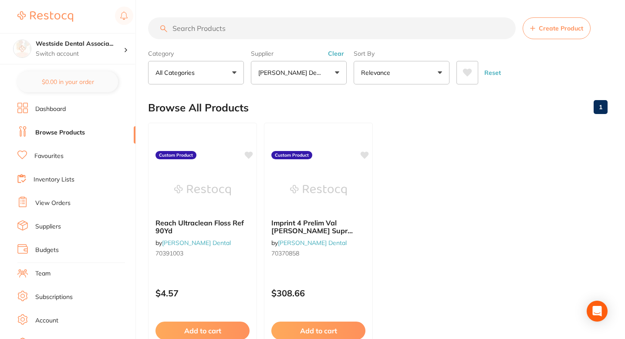
click at [561, 37] on button "Create Product" at bounding box center [556, 28] width 68 height 22
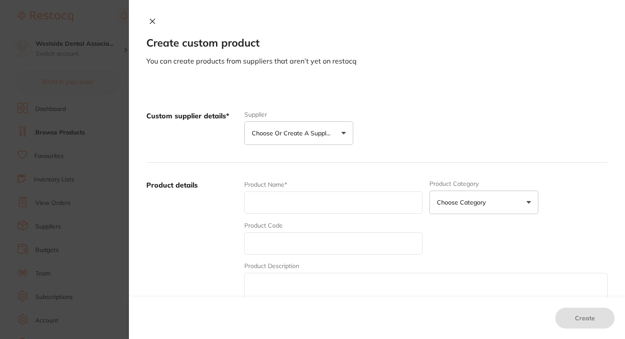
click at [317, 139] on button "Choose or create a supplier" at bounding box center [298, 133] width 109 height 24
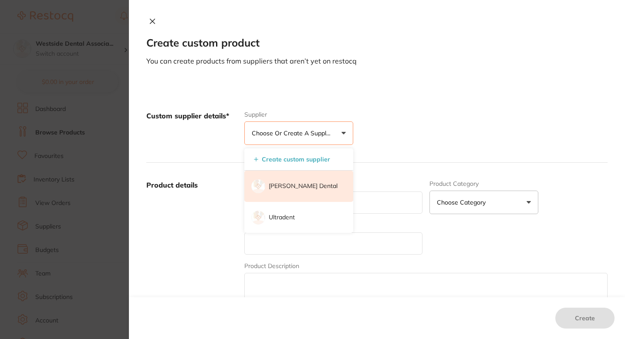
click at [307, 185] on p "[PERSON_NAME] Dental" at bounding box center [303, 186] width 69 height 9
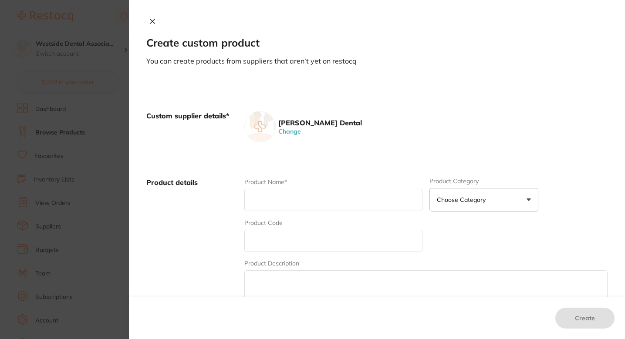
click at [304, 195] on input "text" at bounding box center [333, 200] width 178 height 22
paste input "Mix Tip Hp Blue/Orange 25/Pk"
type input "Mix Tip Hp Blue/Orange 25/Pk"
click at [297, 238] on input "text" at bounding box center [333, 241] width 178 height 22
paste input "70886572"
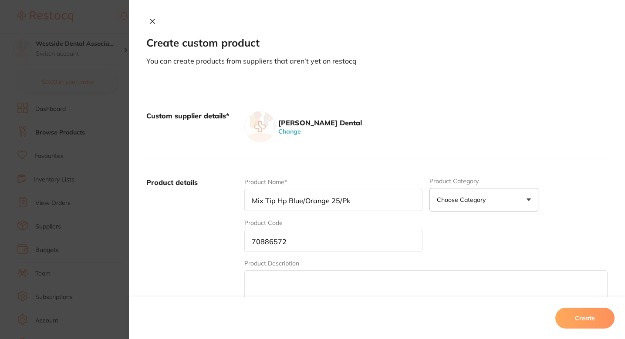
type input "70886572"
click at [395, 218] on div "Product Name* Mix Tip Hp Blue/Orange 25/Pk Product Category Choose Category 3d …" at bounding box center [425, 246] width 363 height 136
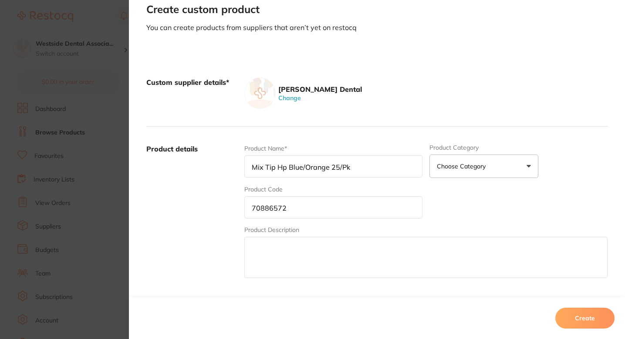
click at [210, 224] on label "Product details" at bounding box center [191, 212] width 91 height 136
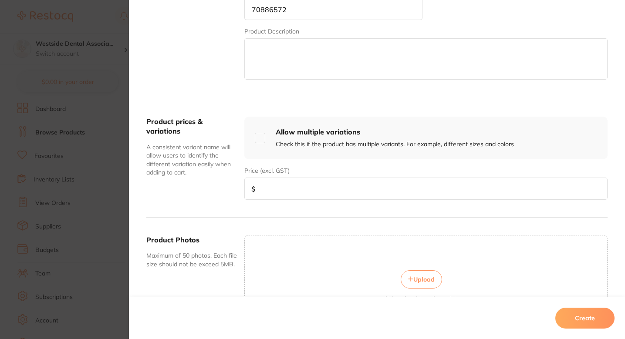
scroll to position [243, 0]
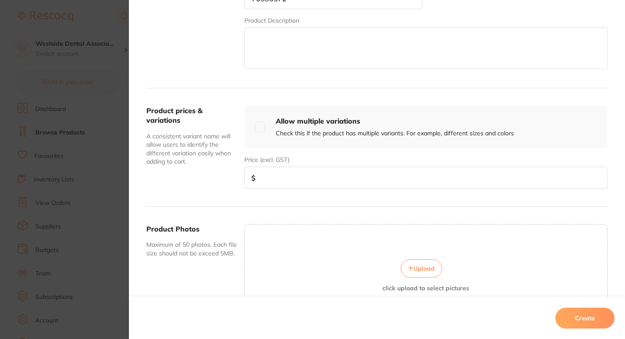
click at [282, 175] on input "number" at bounding box center [425, 178] width 363 height 22
paste input "21.80"
type input "21.80"
click at [380, 204] on div "Product prices & variations A consistent variant name will allow users to ident…" at bounding box center [376, 147] width 461 height 118
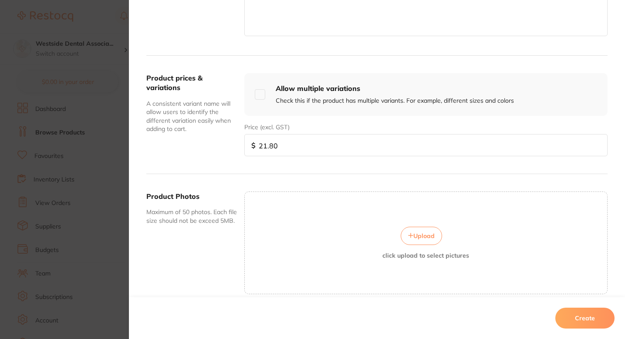
scroll to position [313, 0]
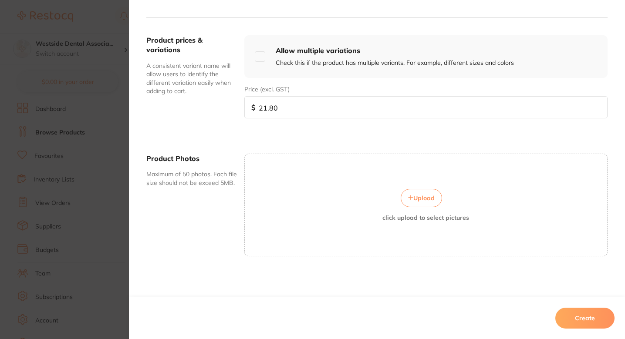
click at [576, 315] on button "Create" at bounding box center [584, 318] width 59 height 21
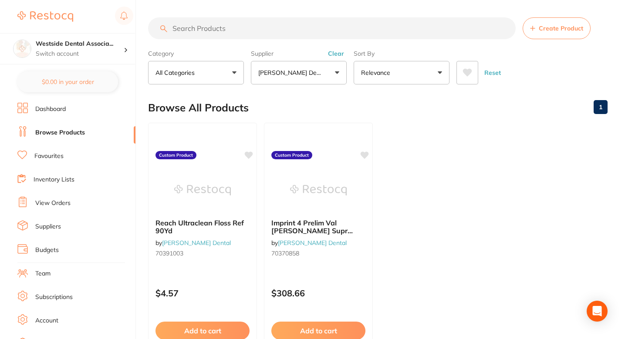
click at [282, 24] on input "search" at bounding box center [331, 28] width 367 height 22
paste input "70886572"
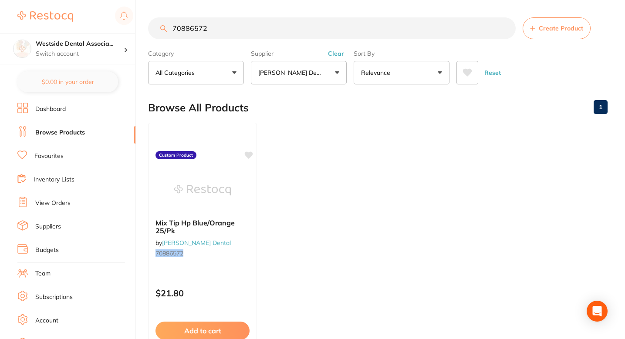
type input "70886572"
click at [311, 130] on ul "Mix Tip Hp Blue/Orange 25/Pk by Patterson Dental 70886572 Custom Product $21.80…" at bounding box center [377, 248] width 459 height 250
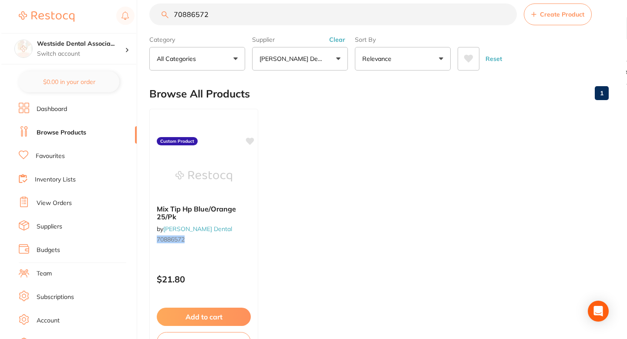
scroll to position [0, 0]
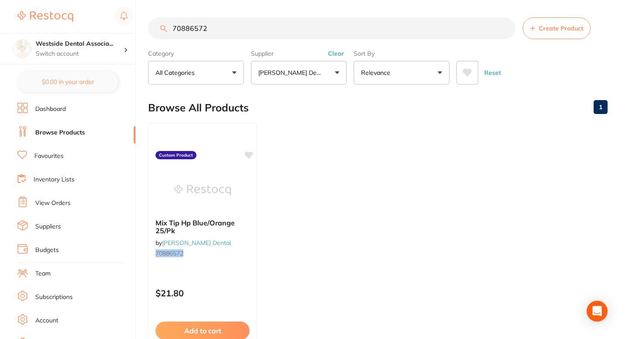
click at [271, 28] on input "70886572" at bounding box center [331, 28] width 367 height 22
paste input "search"
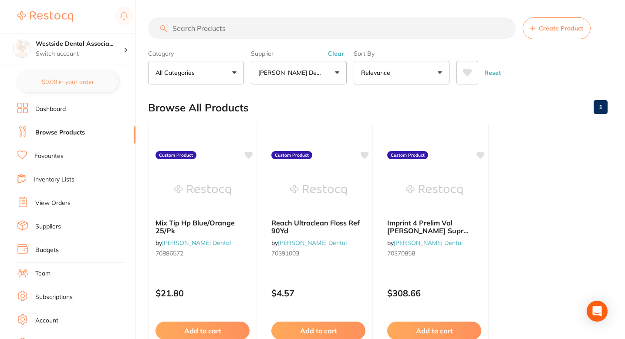
click at [296, 103] on div "Browse All Products 1" at bounding box center [377, 107] width 459 height 29
click at [425, 35] on input "search" at bounding box center [331, 28] width 367 height 22
paste input "70887323"
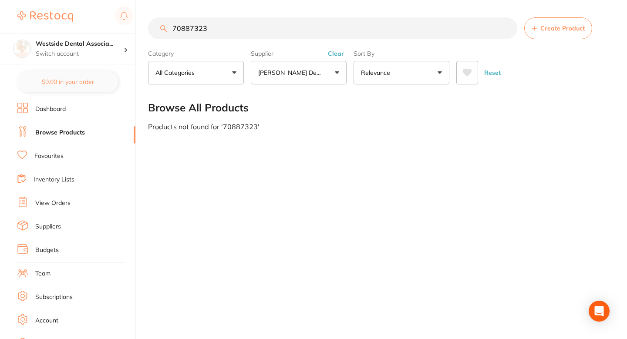
type input "70887323"
click at [551, 35] on button "Create Product" at bounding box center [558, 28] width 68 height 22
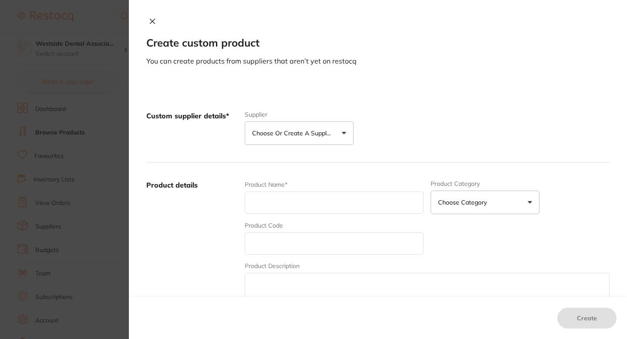
click at [340, 132] on button "Choose or create a supplier" at bounding box center [299, 133] width 109 height 24
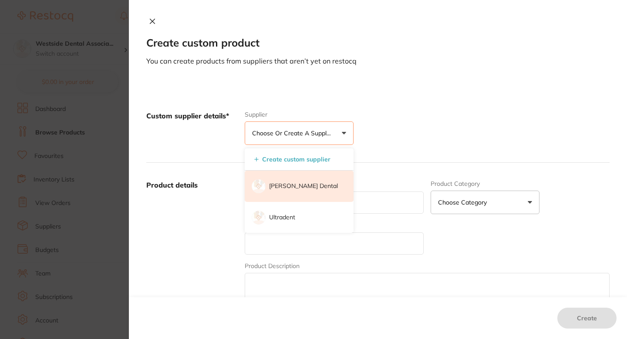
click at [306, 182] on p "[PERSON_NAME] Dental" at bounding box center [303, 186] width 69 height 9
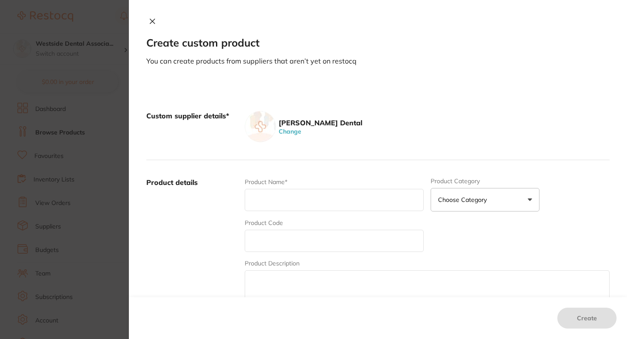
click at [306, 193] on input "text" at bounding box center [334, 200] width 179 height 22
click at [267, 243] on input "text" at bounding box center [334, 241] width 179 height 22
paste input "70887323"
type input "70887323"
click at [286, 212] on div "Product Name*" at bounding box center [334, 195] width 179 height 34
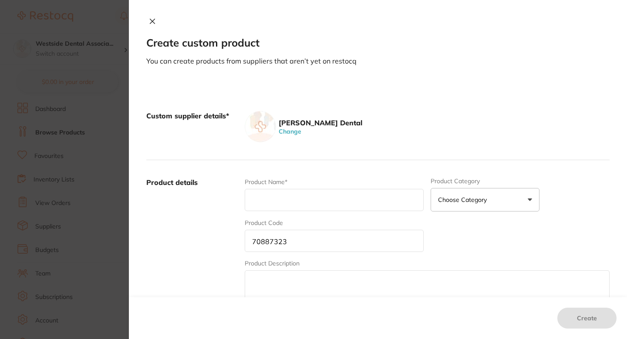
paste input "Mixing Well 4-Well 420/Bx"
type input "Mixing Well 4-Well 420/Bx"
click at [227, 217] on label "Product details" at bounding box center [191, 246] width 91 height 136
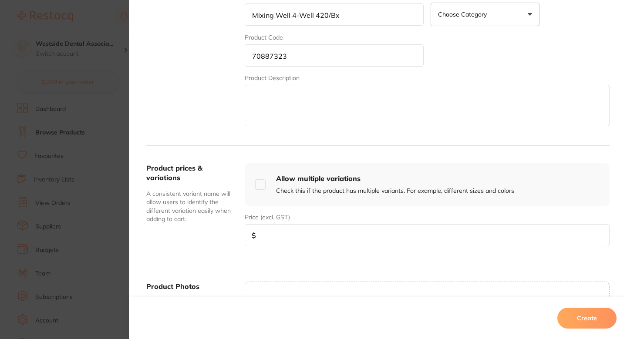
scroll to position [258, 0]
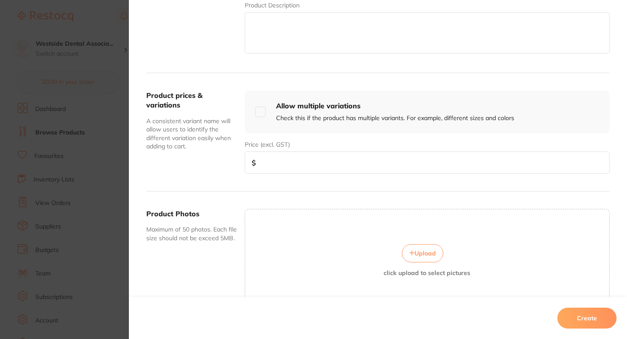
click at [328, 158] on input "number" at bounding box center [427, 162] width 365 height 22
paste input "57.79"
type input "57.79"
click at [224, 175] on div "Product prices & variations A consistent variant name will allow users to ident…" at bounding box center [377, 132] width 463 height 118
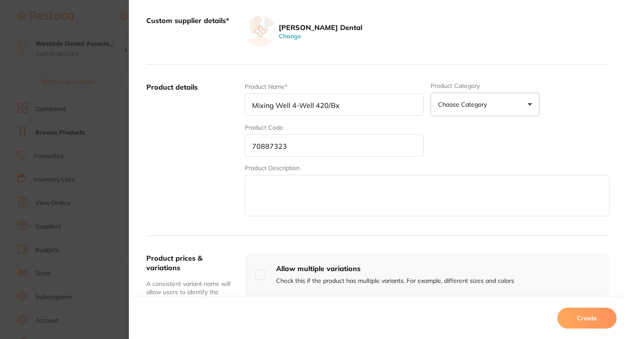
scroll to position [75, 0]
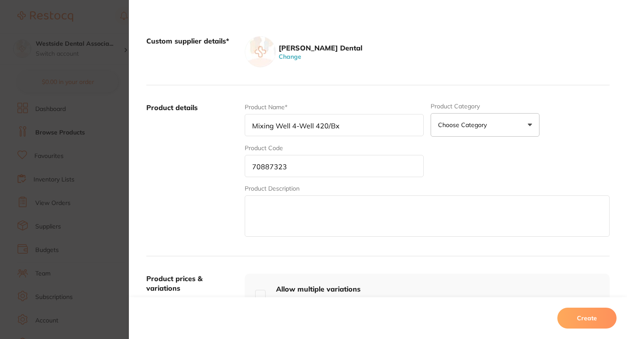
click at [588, 318] on button "Create" at bounding box center [586, 318] width 59 height 21
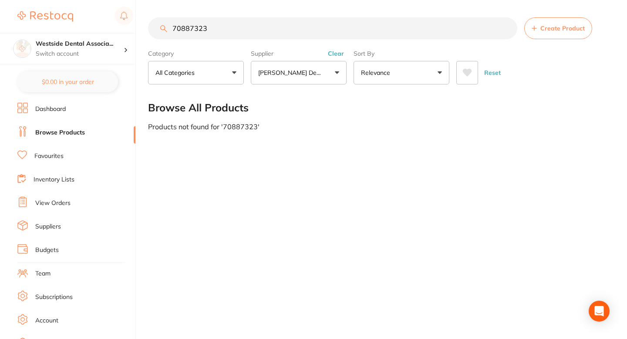
click at [229, 23] on input "70887323" at bounding box center [332, 28] width 369 height 22
paste input "1068659"
type input "71068659"
click at [536, 34] on button "Create Product" at bounding box center [558, 28] width 68 height 22
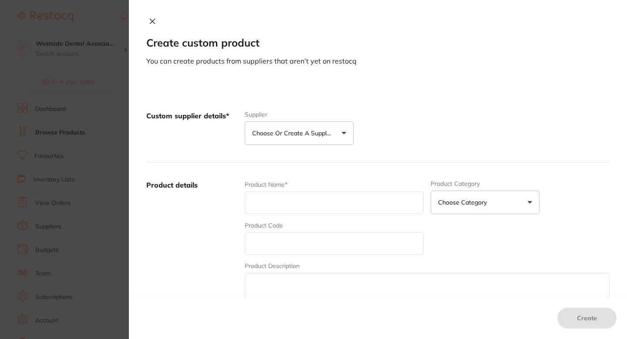
click at [309, 133] on p "Choose or create a supplier" at bounding box center [293, 133] width 83 height 9
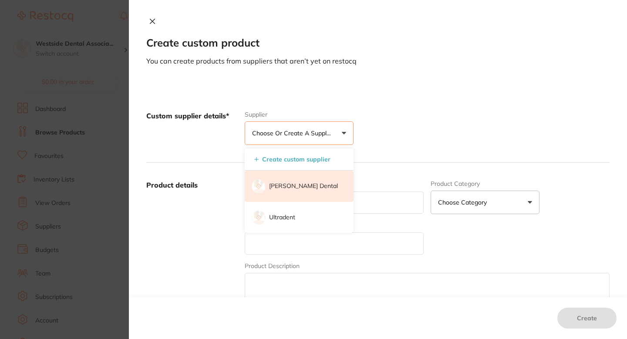
click at [298, 182] on p "[PERSON_NAME] Dental" at bounding box center [303, 186] width 69 height 9
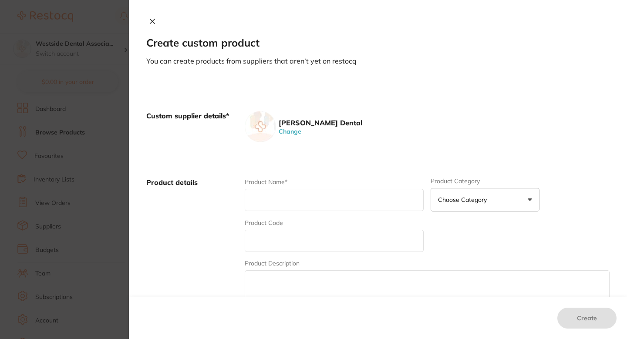
click at [301, 193] on input "text" at bounding box center [334, 200] width 179 height 22
click at [271, 240] on input "text" at bounding box center [334, 241] width 179 height 22
paste input "71068659"
type input "71068659"
click at [287, 205] on input "text" at bounding box center [334, 200] width 179 height 22
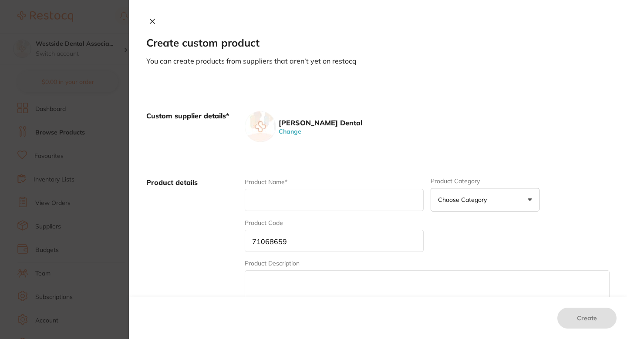
click at [289, 197] on input "text" at bounding box center [334, 200] width 179 height 22
click at [321, 240] on input "71068659" at bounding box center [334, 241] width 179 height 22
click at [292, 202] on input "text" at bounding box center [334, 200] width 179 height 22
paste input "Oral-B Toothbrush Kid Frozen 3 Yr+ 6/Ip"
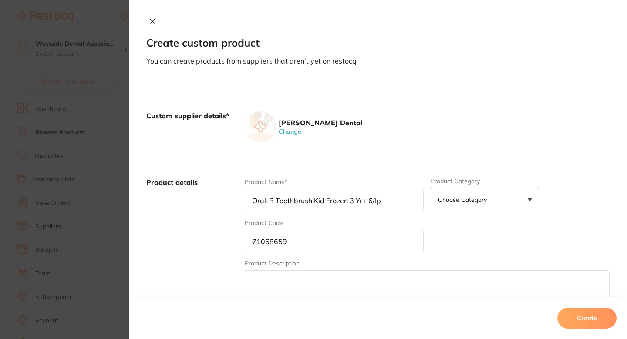
type input "Oral-B Toothbrush Kid Frozen 3 Yr+ 6/Ip"
click at [225, 208] on label "Product details" at bounding box center [191, 246] width 91 height 136
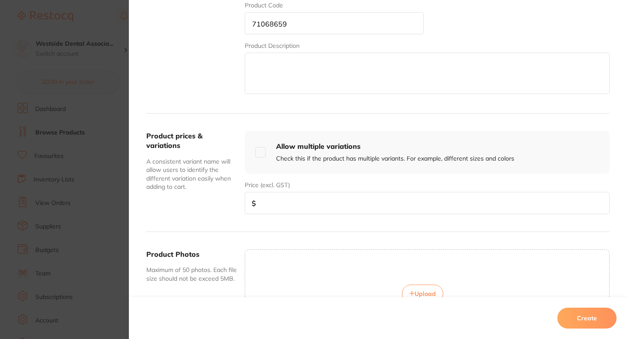
scroll to position [225, 0]
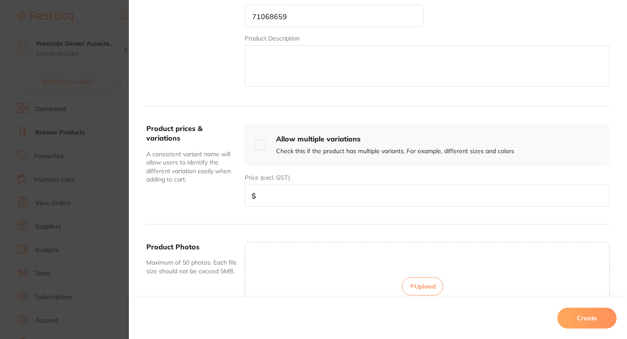
click at [290, 207] on div "Product prices & variations A consistent variant name will allow users to ident…" at bounding box center [377, 165] width 463 height 118
click at [301, 198] on input "number" at bounding box center [427, 196] width 365 height 22
paste input "9.29"
type input "9.29"
click at [198, 205] on div "Product prices & variations A consistent variant name will allow users to ident…" at bounding box center [191, 165] width 91 height 83
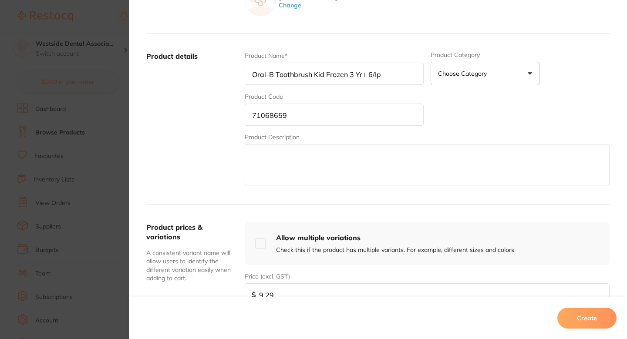
scroll to position [0, 0]
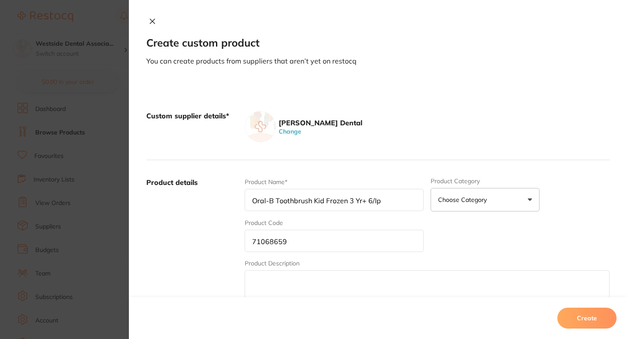
click at [528, 242] on div "Product Name* Oral-B Toothbrush Kid Frozen 3 Yr+ 6/Ip Product Category Choose C…" at bounding box center [427, 246] width 365 height 136
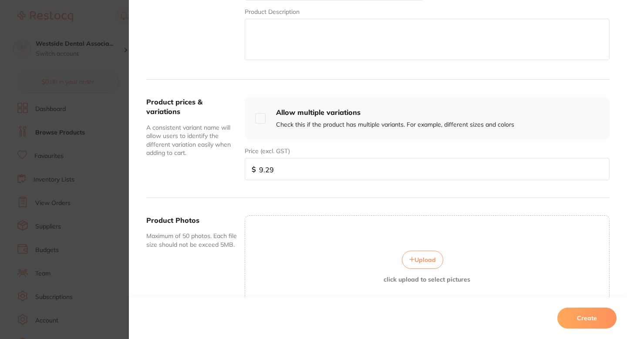
scroll to position [288, 0]
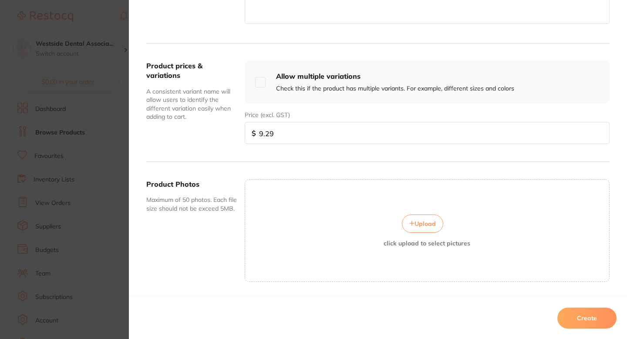
click at [591, 310] on button "Create" at bounding box center [586, 318] width 59 height 21
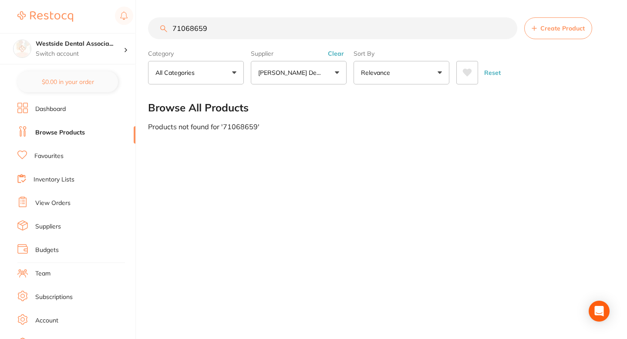
click at [309, 22] on input "71068659" at bounding box center [332, 28] width 369 height 22
click at [285, 26] on input "71068659" at bounding box center [332, 28] width 369 height 22
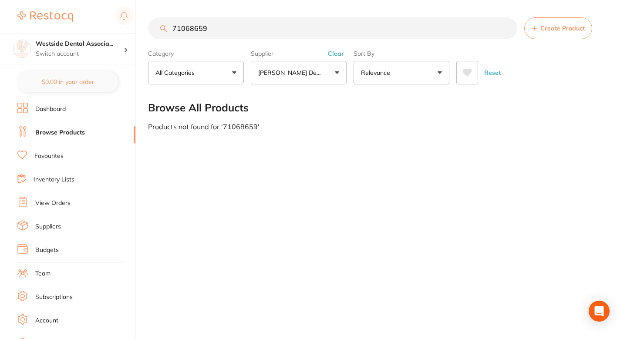
paste input "1528"
type input "71152859"
click at [553, 35] on button "Create Product" at bounding box center [558, 28] width 68 height 22
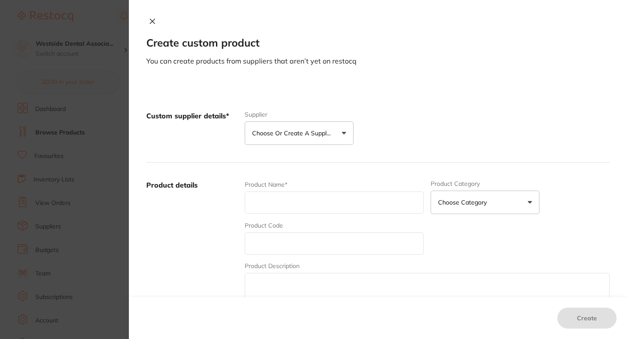
click at [318, 138] on button "Choose or create a supplier" at bounding box center [299, 133] width 109 height 24
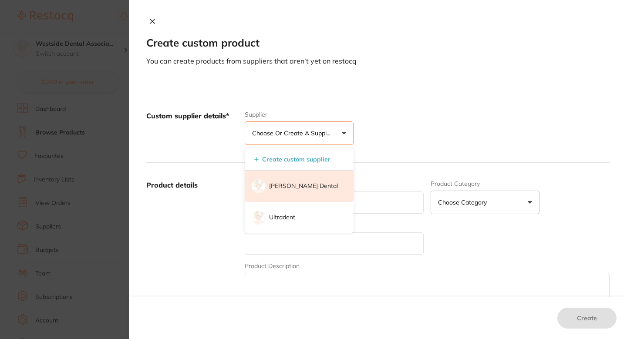
click at [304, 184] on p "[PERSON_NAME] Dental" at bounding box center [303, 186] width 69 height 9
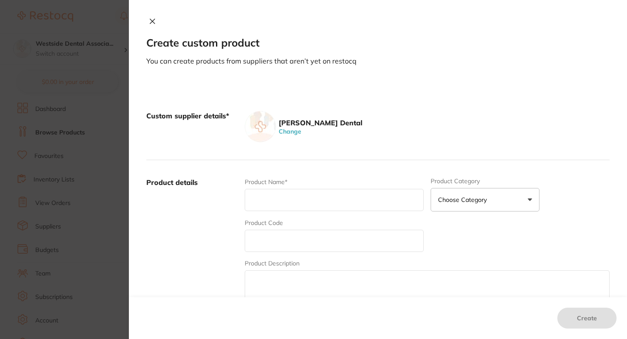
click at [309, 232] on input "text" at bounding box center [334, 241] width 179 height 22
paste input "71152859"
type input "71152859"
click at [276, 194] on input "text" at bounding box center [334, 200] width 179 height 22
paste input "Qwikstrip Single-Sided Fine 10Mm Red 10"
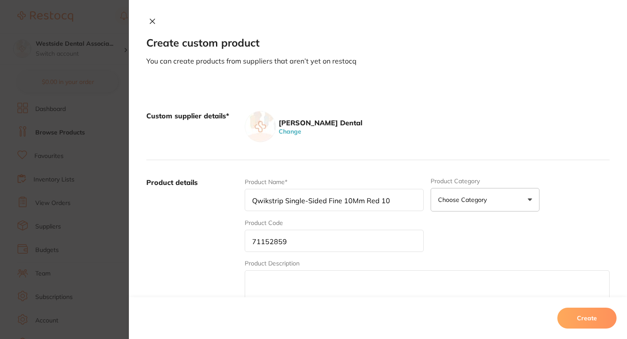
click at [343, 204] on input "Qwikstrip Single-Sided Fine 10Mm Red 10" at bounding box center [334, 200] width 179 height 22
click at [399, 201] on input "Qwikstrip Single-Sided Fine .10Mm Red 10" at bounding box center [334, 200] width 179 height 22
click at [358, 200] on input "Qwikstrip Single-Sided Fine .10Mm Red 10" at bounding box center [334, 200] width 179 height 22
click at [385, 200] on input "Qwikstrip Single-Sided Fine .10mm Red 10" at bounding box center [334, 200] width 179 height 22
click at [393, 200] on input "Qwikstrip Single-Sided Fine .10mm Red 10" at bounding box center [334, 200] width 179 height 22
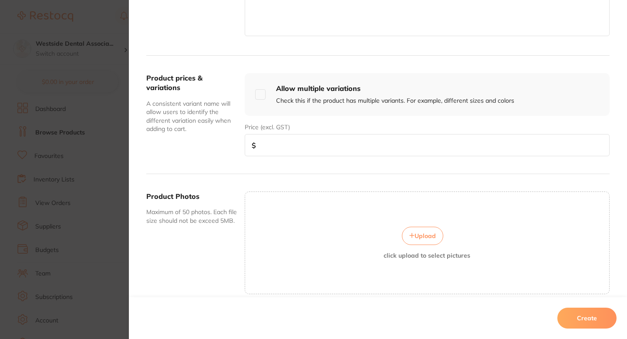
scroll to position [313, 0]
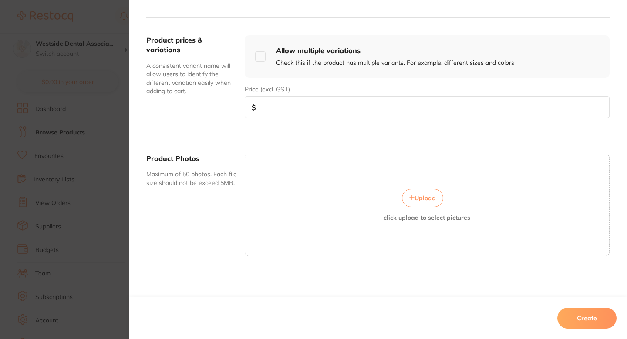
type input "Qwikstrip Single-Sided Fine .10mm Red 10"
click at [317, 120] on div "Product prices & variations A consistent variant name will allow users to ident…" at bounding box center [377, 77] width 463 height 118
click at [336, 107] on input "number" at bounding box center [427, 107] width 365 height 22
paste input "92.99"
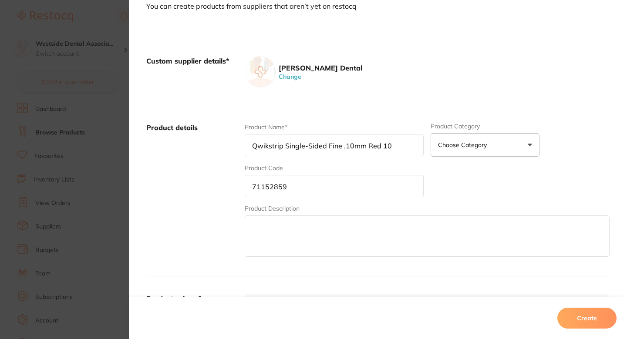
scroll to position [0, 0]
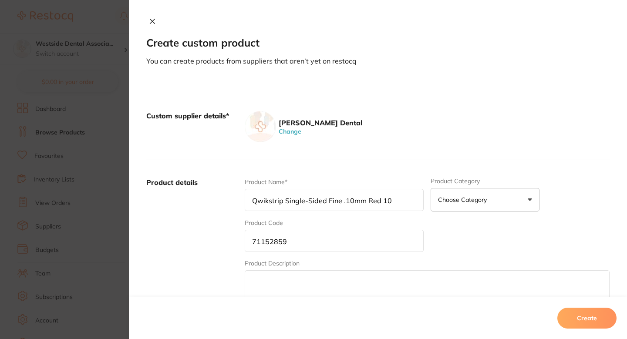
type input "92.99"
click at [584, 320] on button "Create" at bounding box center [586, 318] width 59 height 21
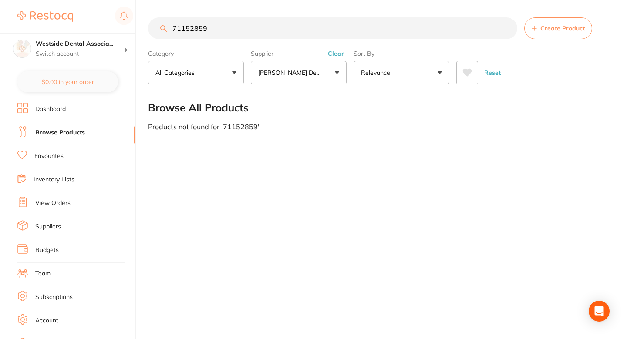
click at [275, 30] on input "71152859" at bounding box center [332, 28] width 369 height 22
paste input "90"
type input "71152909"
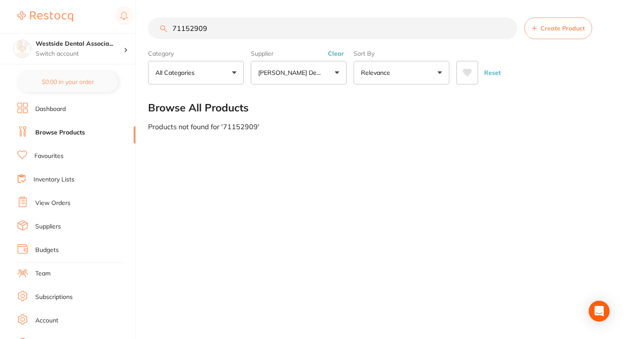
click at [553, 28] on span "Create Product" at bounding box center [562, 28] width 44 height 7
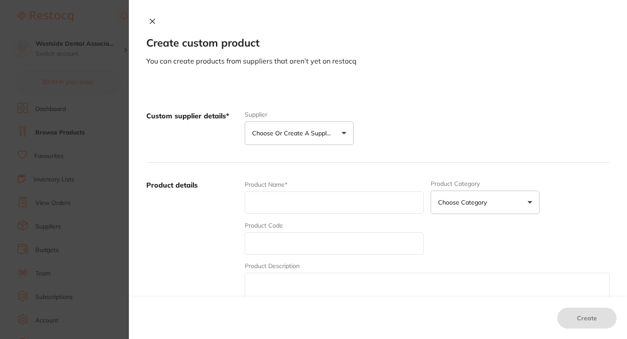
click at [311, 233] on input "text" at bounding box center [334, 243] width 179 height 22
paste input "71152909"
type input "71152909"
click at [279, 210] on input "text" at bounding box center [334, 203] width 179 height 22
click at [287, 202] on input "text" at bounding box center [334, 203] width 179 height 22
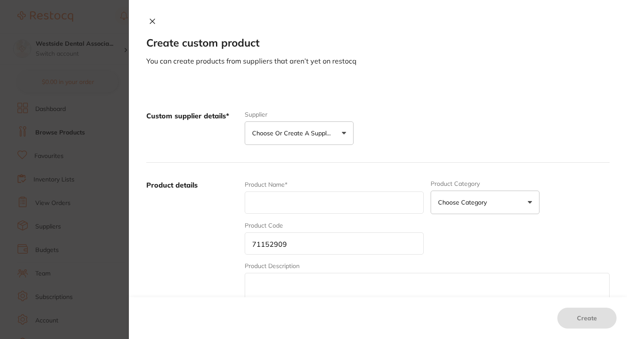
paste input "Qwikstrip Ds Crse 10/Pk"
type input "Qwikstrip Ds Crse 10/Pk"
click at [229, 222] on label "Product details" at bounding box center [191, 248] width 91 height 136
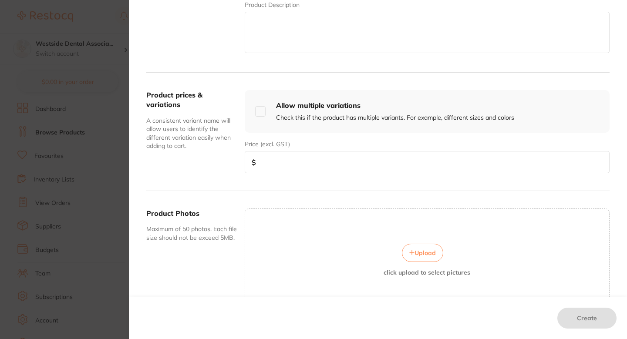
scroll to position [268, 0]
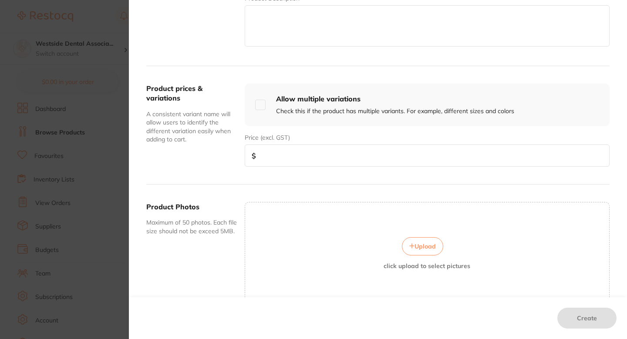
click at [319, 146] on input "number" at bounding box center [427, 156] width 365 height 22
paste input "92.99"
type input "92.99"
click at [366, 136] on div "Price (excl. GST) $ 92.99" at bounding box center [427, 150] width 365 height 34
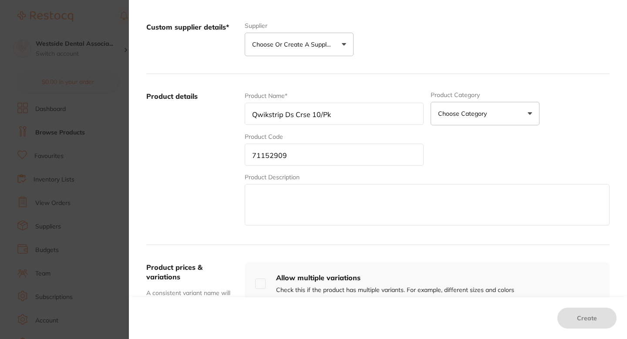
click at [452, 141] on div "Product Name* Qwikstrip Ds Crse 10/Pk Product Category Choose Category 3d Print…" at bounding box center [427, 159] width 365 height 136
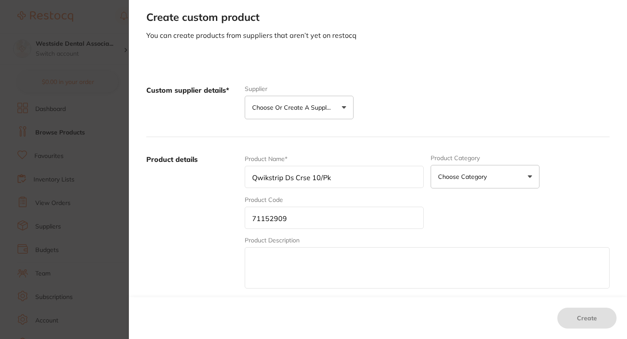
scroll to position [17, 0]
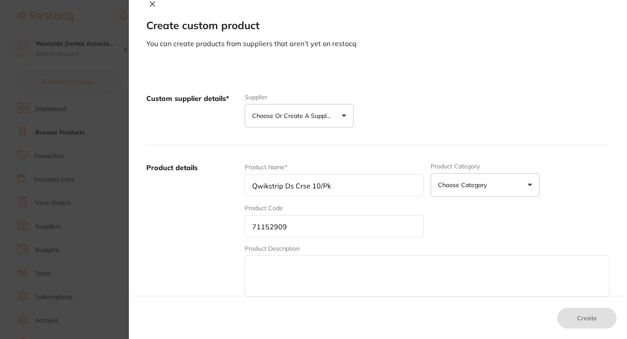
click at [370, 127] on div "Custom supplier details* Supplier Choose or create a supplier Create custom sup…" at bounding box center [377, 110] width 463 height 69
click at [333, 112] on p "Choose or create a supplier" at bounding box center [293, 115] width 83 height 9
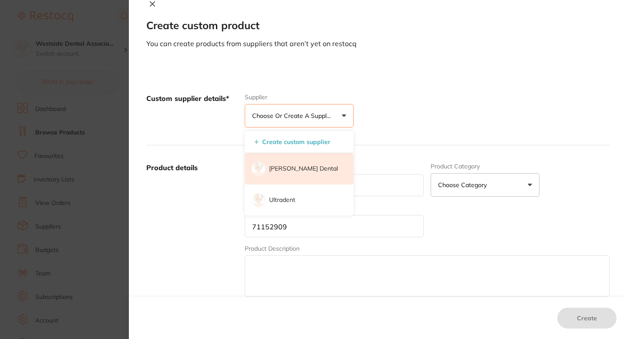
click at [312, 163] on li "[PERSON_NAME] Dental" at bounding box center [299, 168] width 109 height 31
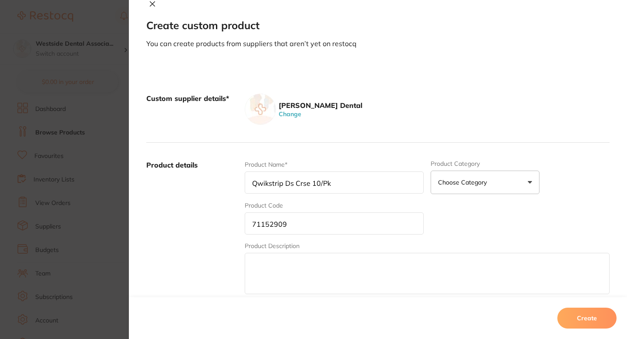
click at [432, 90] on div "Custom supplier details* Patterson Dental Change" at bounding box center [377, 109] width 463 height 67
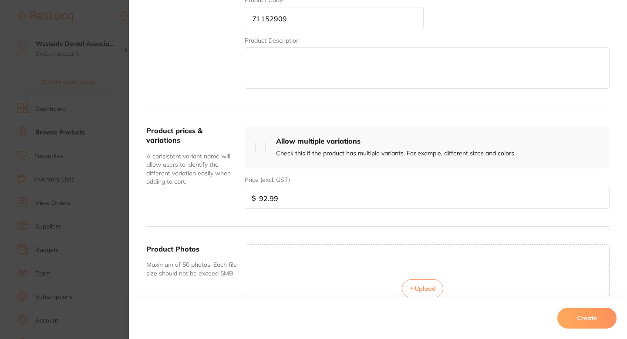
scroll to position [313, 0]
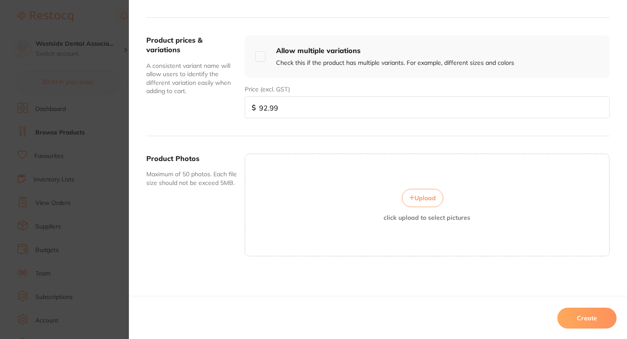
click at [579, 321] on button "Create" at bounding box center [586, 318] width 59 height 21
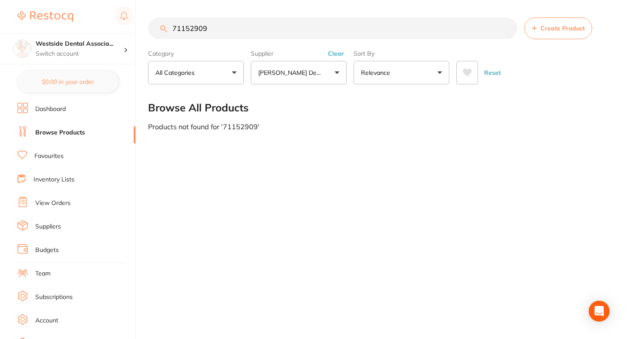
click at [471, 19] on input "71152909" at bounding box center [332, 28] width 369 height 22
paste input "17"
type input "71152917"
click at [568, 36] on button "Create Product" at bounding box center [558, 28] width 68 height 22
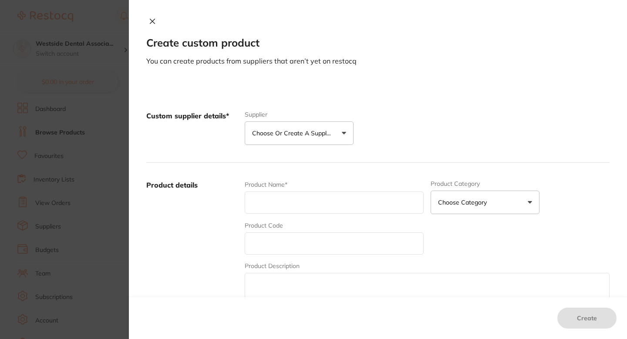
click at [316, 140] on button "Choose or create a supplier" at bounding box center [299, 133] width 109 height 24
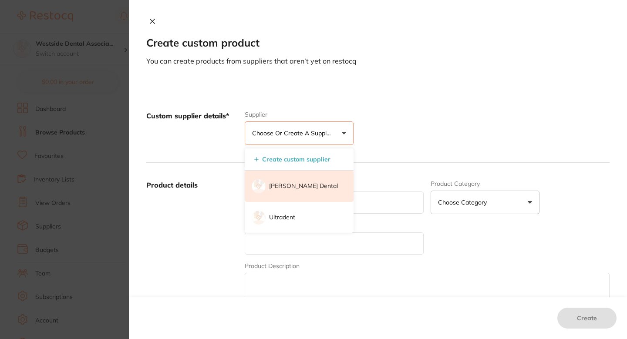
click at [282, 186] on p "[PERSON_NAME] Dental" at bounding box center [303, 186] width 69 height 9
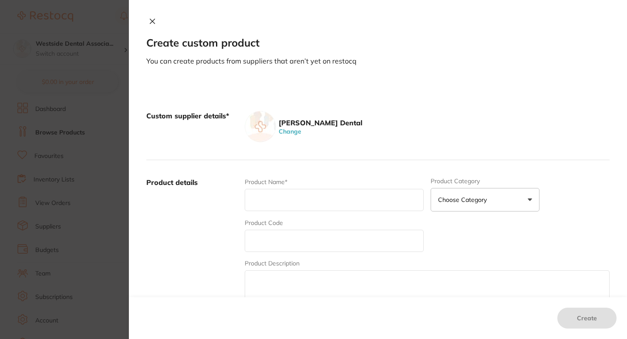
click at [288, 229] on div "Product Code" at bounding box center [334, 236] width 179 height 34
click at [281, 234] on input "text" at bounding box center [334, 241] width 179 height 22
paste input "71152917"
type input "71152917"
click at [279, 203] on input "text" at bounding box center [334, 200] width 179 height 22
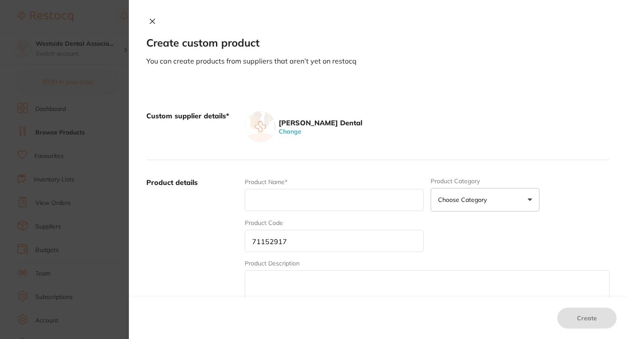
paste input "Qwikstrip Ds Med 10/Pk"
click at [298, 205] on input "Qwikstrip Ds Med 10/Pk" at bounding box center [334, 200] width 179 height 22
type input "Qwikstrip Ds Med 10/Pk"
click at [428, 156] on div "Custom supplier details* Patterson Dental Change" at bounding box center [377, 127] width 463 height 67
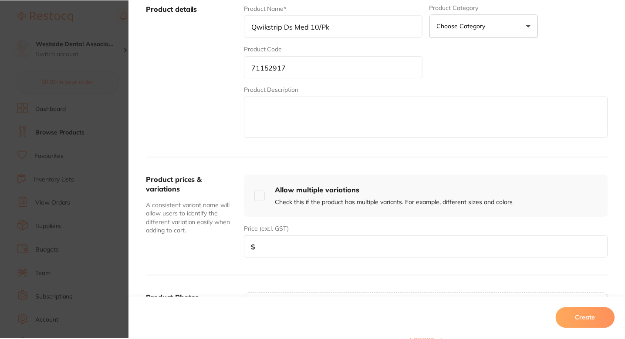
scroll to position [222, 0]
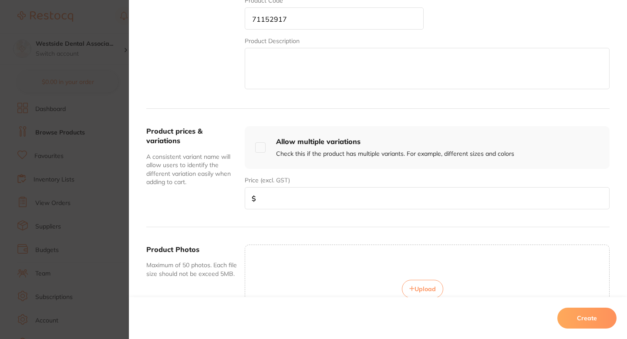
click at [323, 200] on input "number" at bounding box center [427, 198] width 365 height 22
paste input "92.99"
type input "92.99"
click at [585, 316] on button "Create" at bounding box center [586, 318] width 59 height 21
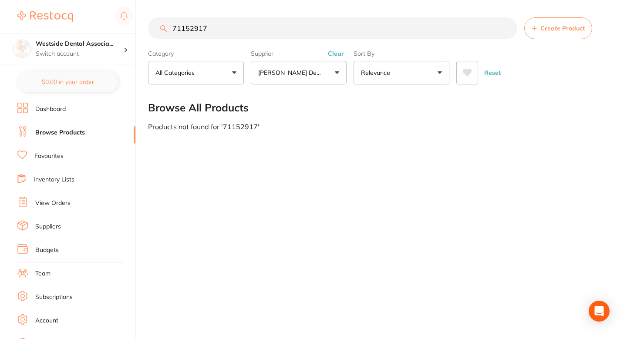
click at [538, 30] on button "Create Product" at bounding box center [558, 28] width 68 height 22
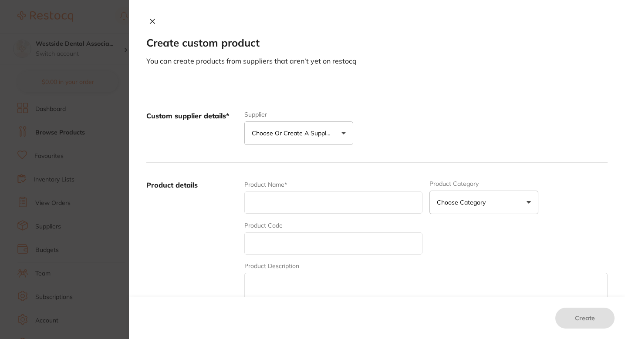
click at [286, 132] on p "Choose or create a supplier" at bounding box center [293, 133] width 83 height 9
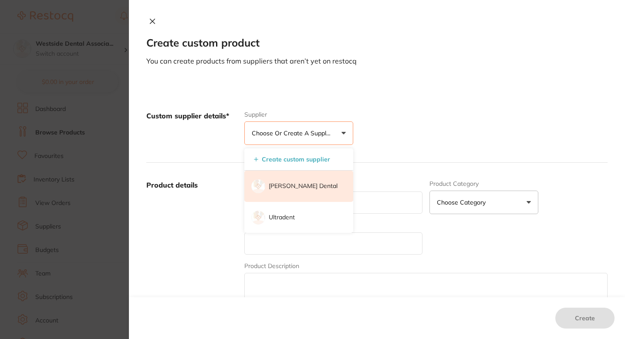
click at [288, 191] on li "[PERSON_NAME] Dental" at bounding box center [298, 186] width 109 height 31
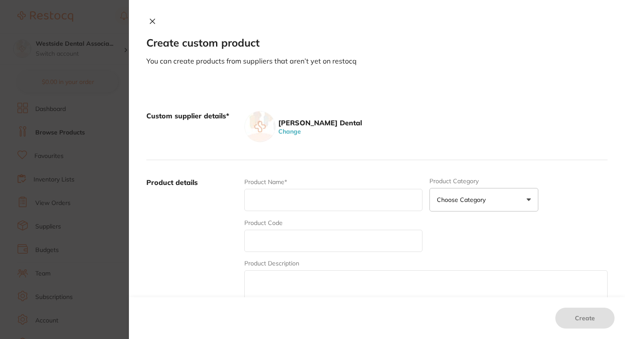
click at [305, 232] on input "text" at bounding box center [333, 241] width 178 height 22
paste input "71152925"
type input "71152925"
click at [279, 202] on input "text" at bounding box center [333, 200] width 178 height 22
paste input "Qwikstrip Ds Fine 10/Pk"
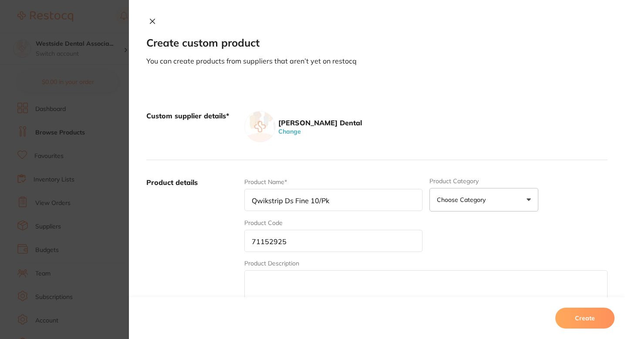
type input "Qwikstrip Ds Fine 10/Pk"
click at [212, 231] on label "Product details" at bounding box center [191, 246] width 91 height 136
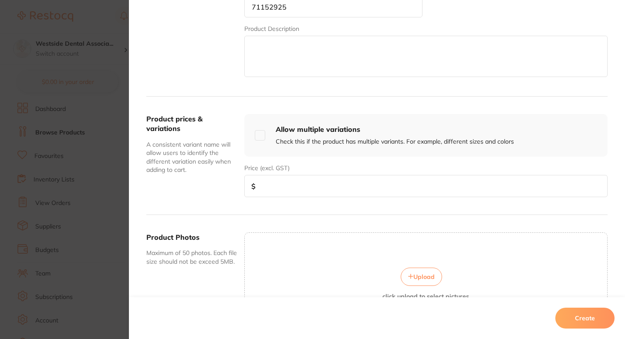
scroll to position [256, 0]
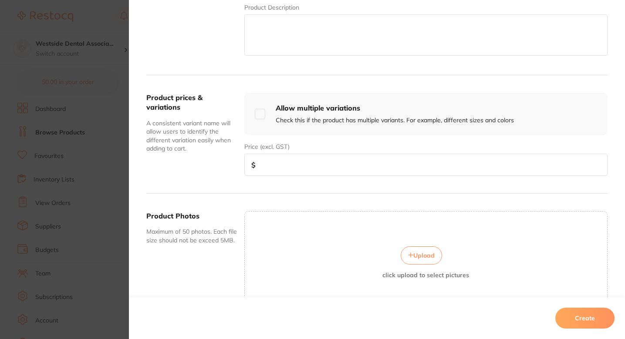
click at [373, 169] on input "number" at bounding box center [425, 165] width 363 height 22
paste input "92.99"
type input "92.99"
click at [566, 310] on button "Create" at bounding box center [584, 318] width 59 height 21
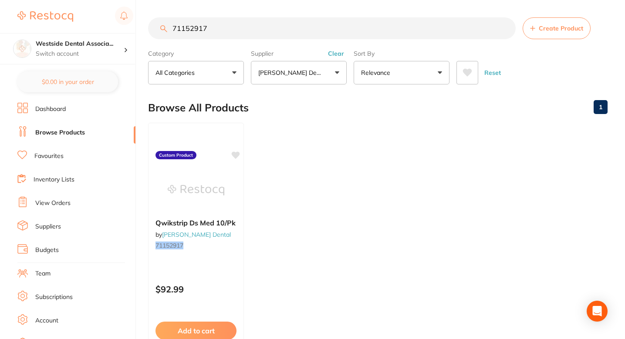
click at [401, 144] on ul "Qwikstrip Ds Med 10/Pk by Patterson Dental 71152917 Custom Product $92.99 Add t…" at bounding box center [377, 248] width 459 height 250
click at [528, 35] on button "Create Product" at bounding box center [556, 28] width 68 height 22
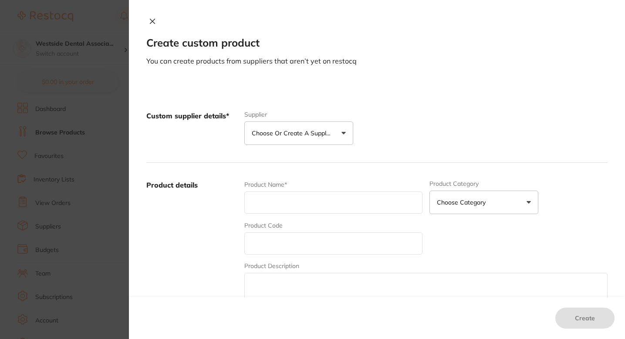
click at [288, 131] on p "Choose or create a supplier" at bounding box center [293, 133] width 83 height 9
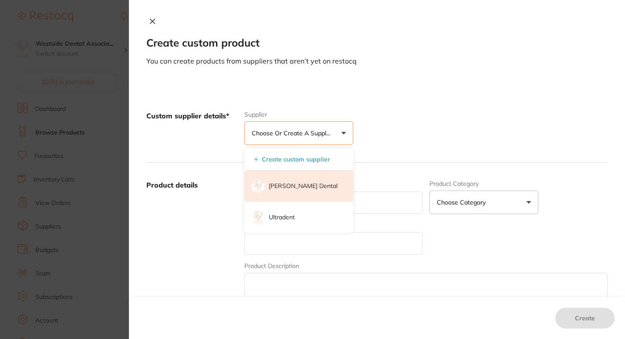
click at [296, 182] on li "[PERSON_NAME] Dental" at bounding box center [298, 186] width 109 height 31
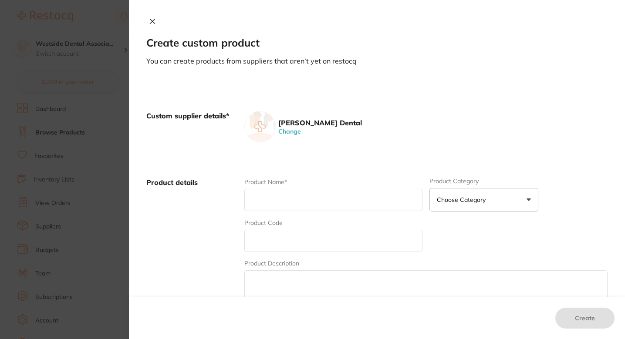
click at [296, 191] on input "text" at bounding box center [333, 200] width 178 height 22
paste input "71152933"
type input "71152933"
click at [266, 249] on input "text" at bounding box center [333, 241] width 178 height 22
paste input "71152933"
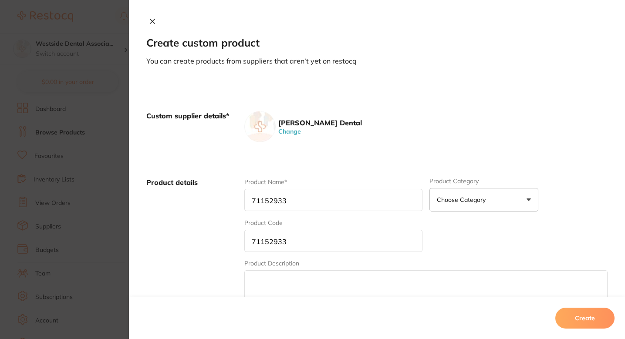
type input "71152933"
click at [277, 188] on div "Product Name* 71152933" at bounding box center [333, 195] width 178 height 34
click at [277, 197] on input "71152933" at bounding box center [333, 200] width 178 height 22
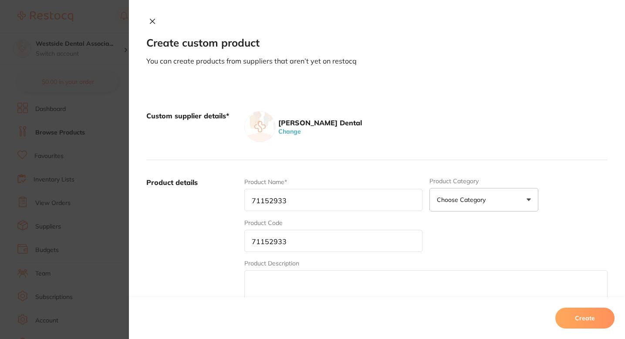
click at [277, 197] on input "71152933" at bounding box center [333, 200] width 178 height 22
paste input "Qwikstrip Ds Superfine 10/Pk"
type input "Qwikstrip Ds Superfine 10/Pk"
click at [188, 246] on label "Product details" at bounding box center [191, 246] width 91 height 136
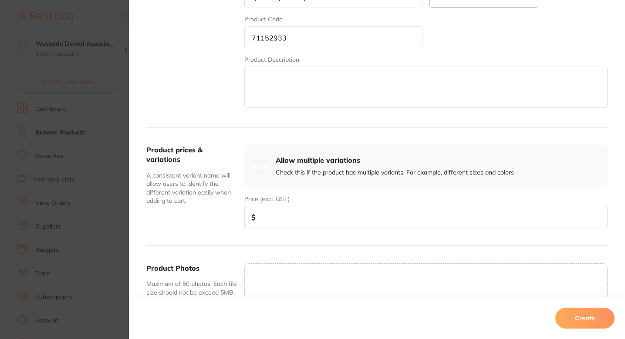
scroll to position [212, 0]
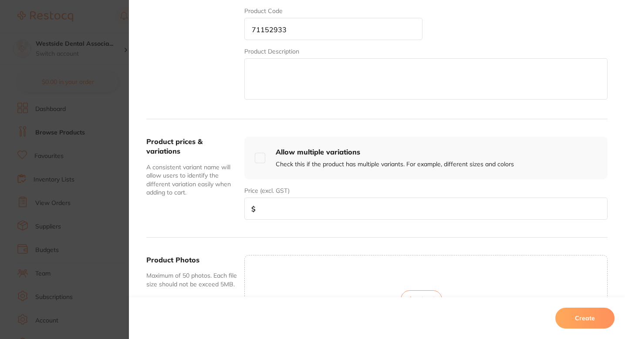
click at [289, 205] on input "number" at bounding box center [425, 209] width 363 height 22
paste input "92.99"
type input "92.99"
click at [318, 230] on div "Product prices & variations A consistent variant name will allow users to ident…" at bounding box center [376, 178] width 461 height 118
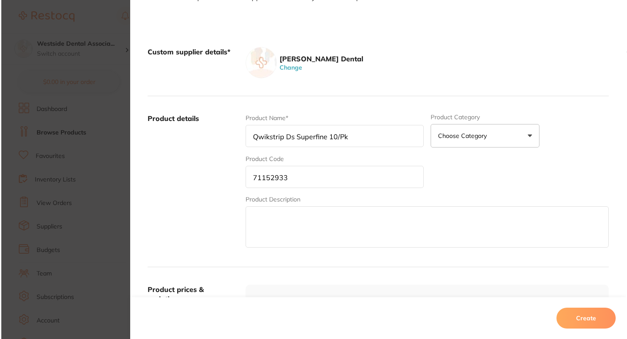
scroll to position [58, 0]
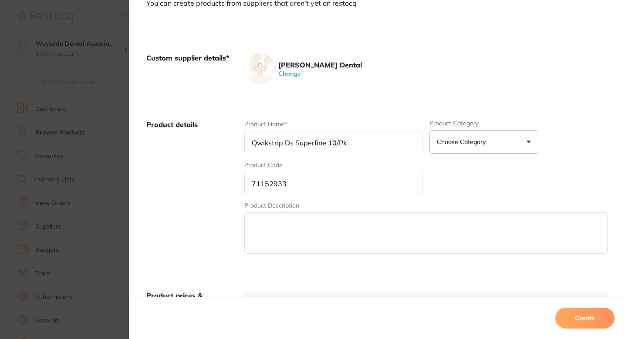
click at [572, 309] on button "Create" at bounding box center [584, 318] width 59 height 21
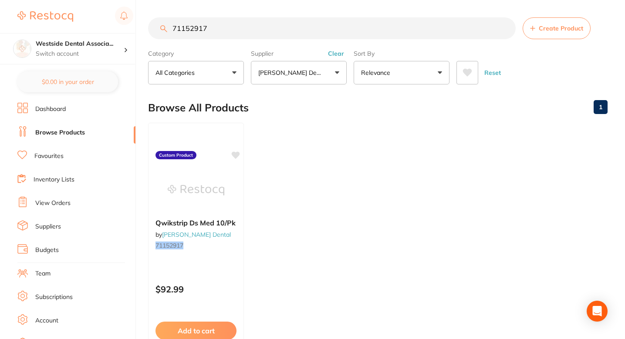
click at [262, 35] on input "71152917" at bounding box center [331, 28] width 367 height 22
paste input "2088516"
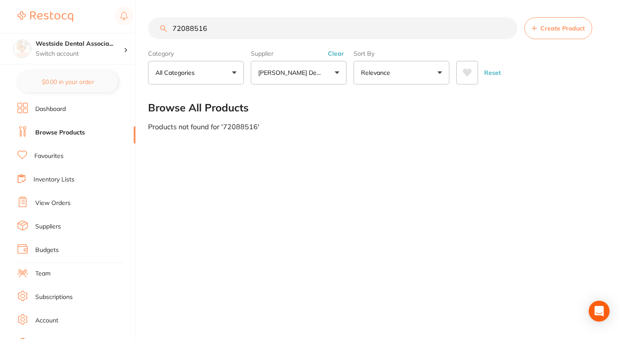
click at [196, 30] on input "72088516" at bounding box center [332, 28] width 369 height 22
type input "72088516"
click at [543, 28] on span "Create Product" at bounding box center [562, 28] width 44 height 7
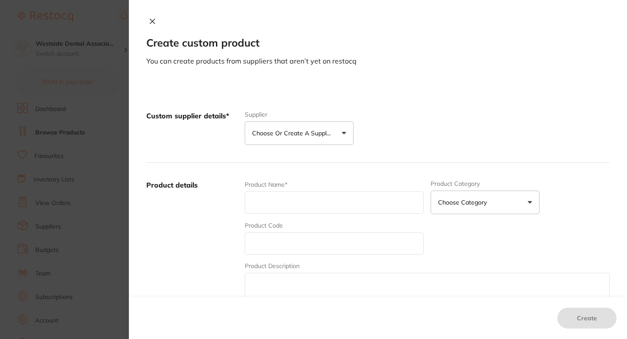
click at [319, 126] on button "Choose or create a supplier" at bounding box center [299, 133] width 109 height 24
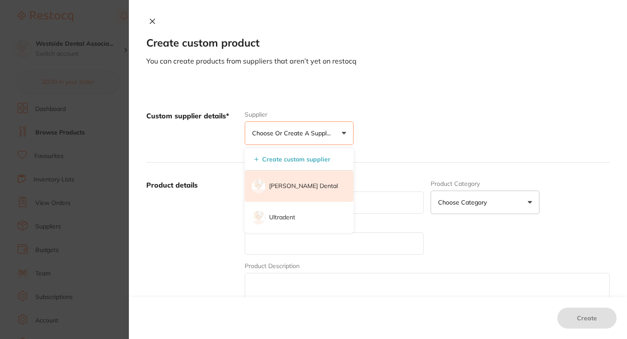
click at [296, 181] on li "[PERSON_NAME] Dental" at bounding box center [299, 186] width 109 height 31
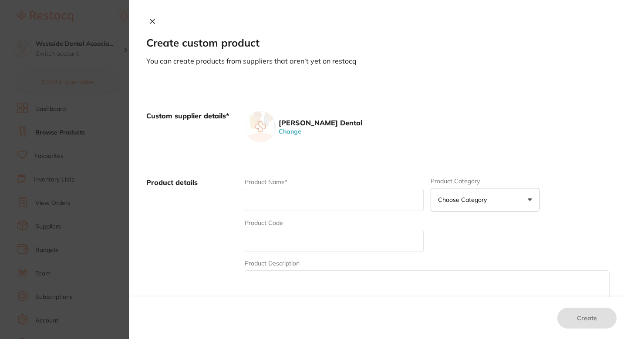
click at [302, 227] on div "Product Code" at bounding box center [334, 236] width 179 height 34
click at [289, 238] on input "text" at bounding box center [334, 241] width 179 height 22
paste input "72088516"
type input "72088516"
click at [285, 201] on input "text" at bounding box center [334, 200] width 179 height 22
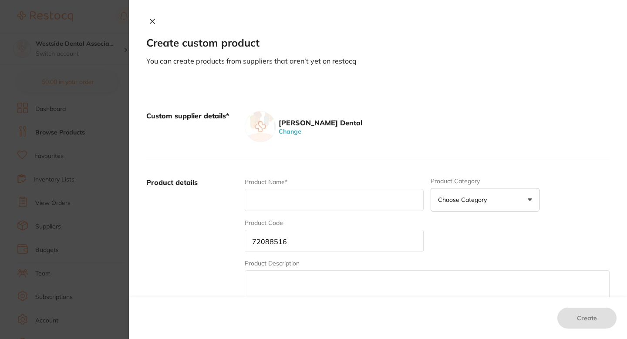
click at [328, 196] on input "text" at bounding box center [334, 200] width 179 height 22
paste input "Mi Paste Asst 10/Bx"
type input "Mi Paste Asst 10/Bx"
click at [222, 222] on label "Product details" at bounding box center [191, 246] width 91 height 136
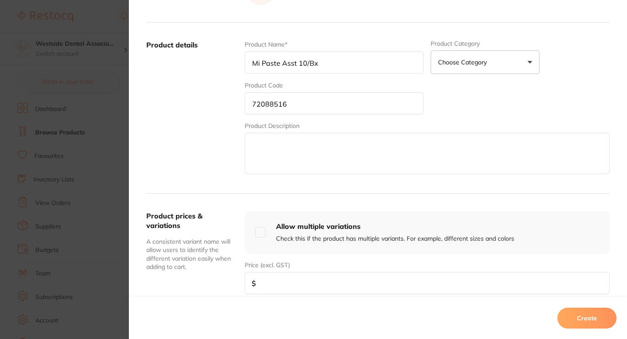
scroll to position [164, 0]
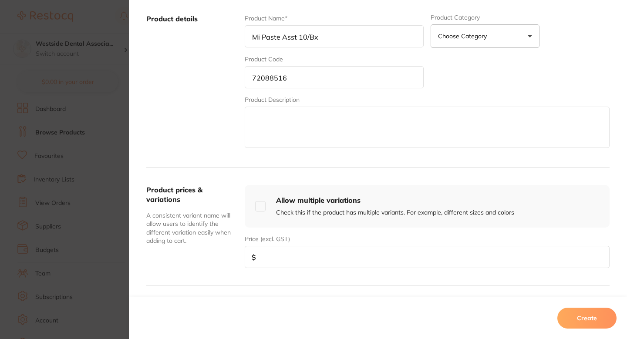
click at [325, 252] on input "number" at bounding box center [427, 257] width 365 height 22
paste input "195.39"
type input "195.39"
click at [405, 280] on div "Product prices & variations A consistent variant name will allow users to ident…" at bounding box center [377, 227] width 463 height 118
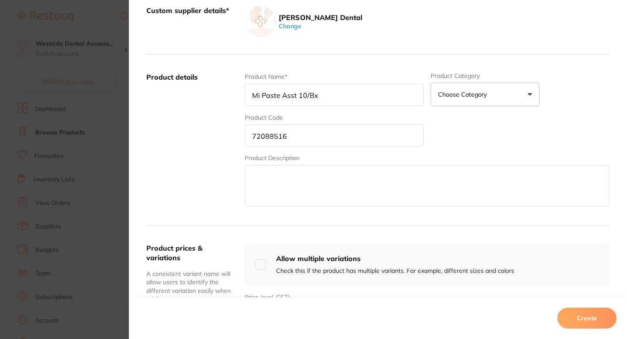
scroll to position [104, 0]
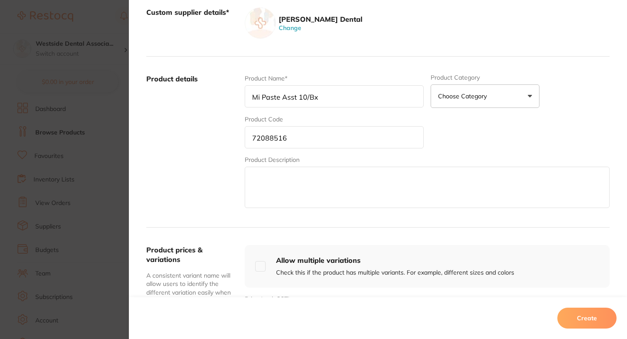
click at [511, 146] on div "Product Name* Mi Paste Asst 10/Bx Product Category Choose Category 3d Printing …" at bounding box center [427, 142] width 365 height 136
click at [577, 329] on div "Create" at bounding box center [378, 318] width 498 height 42
click at [577, 326] on button "Create" at bounding box center [586, 318] width 59 height 21
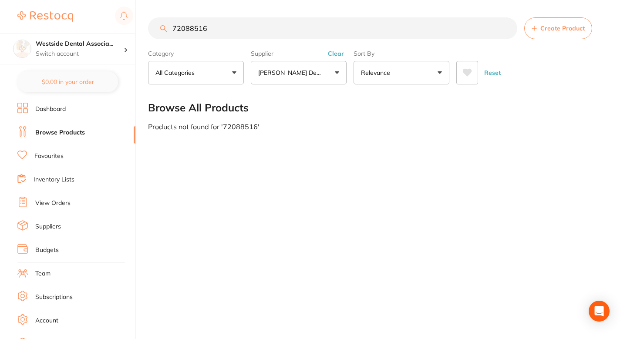
click at [299, 36] on input "72088516" at bounding box center [332, 28] width 369 height 22
paste input "4269320"
type input "74269320"
click at [571, 22] on button "Create Product" at bounding box center [558, 28] width 68 height 22
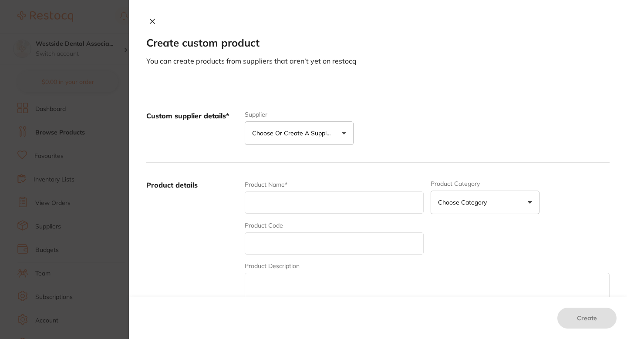
click at [316, 133] on p "Choose or create a supplier" at bounding box center [293, 133] width 83 height 9
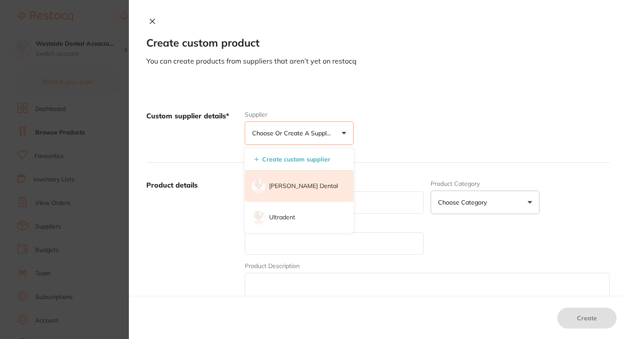
click at [304, 189] on p "[PERSON_NAME] Dental" at bounding box center [303, 186] width 69 height 9
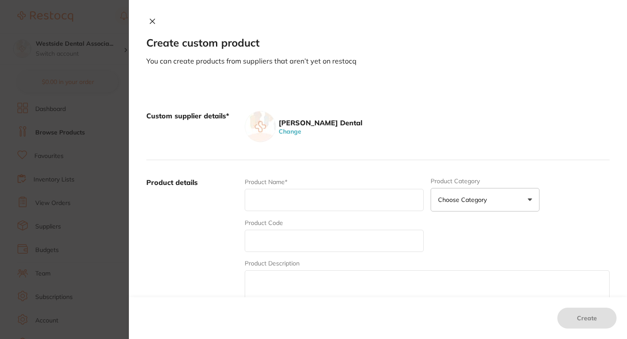
click at [319, 221] on div "Product Code" at bounding box center [334, 236] width 179 height 34
click at [303, 240] on input "text" at bounding box center [334, 241] width 179 height 22
paste input "74269320"
type input "74269320"
click at [305, 200] on input "text" at bounding box center [334, 200] width 179 height 22
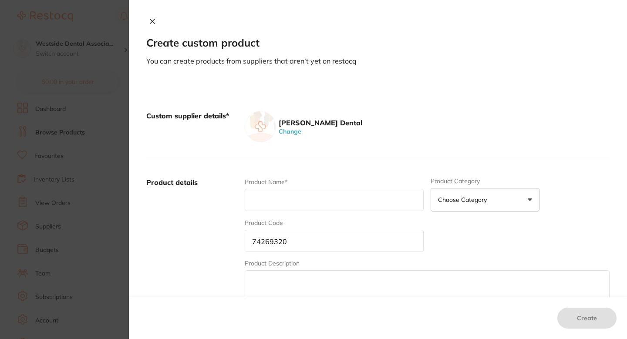
click at [328, 195] on input "text" at bounding box center [334, 200] width 179 height 22
paste input "Herculite Ultra Unidose A2 Enamel 20/P"
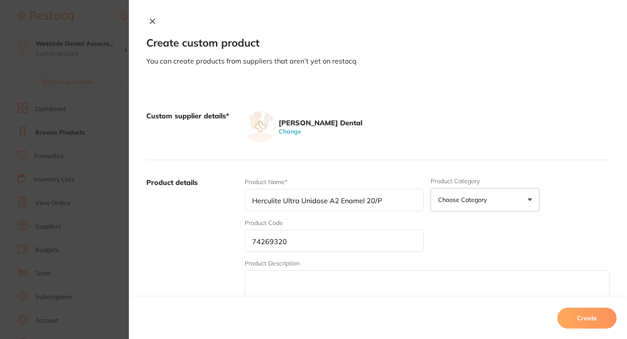
type input "Herculite Ultra Unidose A2 Enamel 20/P"
click at [362, 156] on div "Custom supplier details* Patterson Dental Change" at bounding box center [377, 127] width 463 height 67
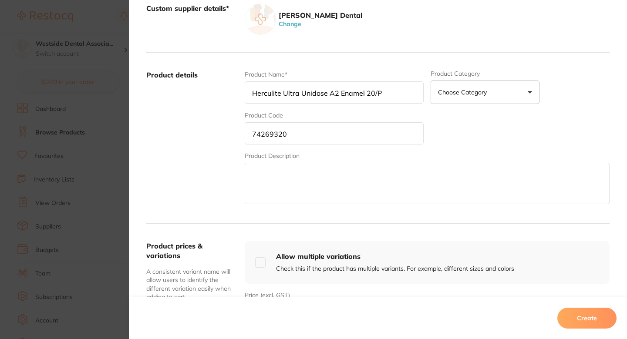
scroll to position [137, 0]
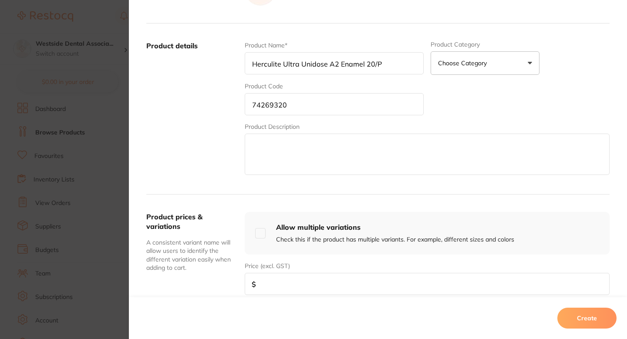
click at [323, 279] on input "number" at bounding box center [427, 284] width 365 height 22
paste input "179.89"
type input "179.89"
click at [226, 165] on label "Product details" at bounding box center [191, 109] width 91 height 136
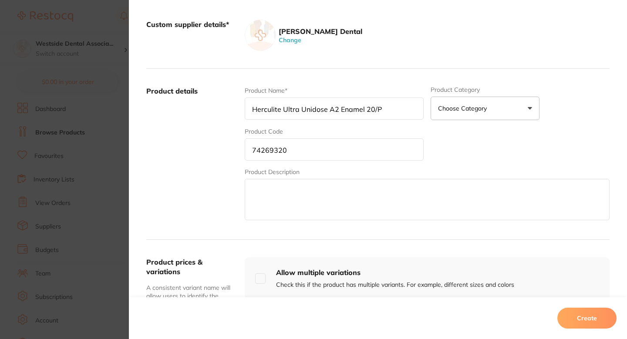
click at [572, 309] on button "Create" at bounding box center [586, 318] width 59 height 21
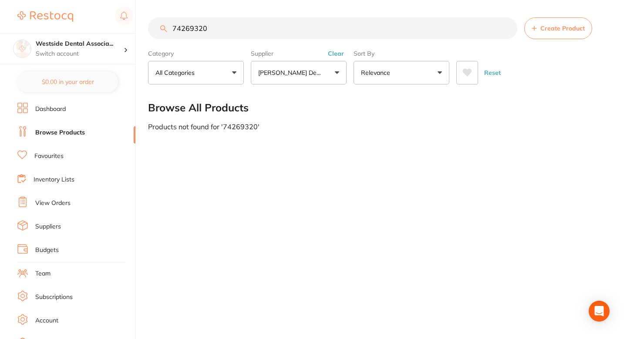
click at [333, 31] on input "74269320" at bounding box center [332, 28] width 369 height 22
paste input "5032362"
type input "75032362"
click at [566, 22] on button "Create Product" at bounding box center [558, 28] width 68 height 22
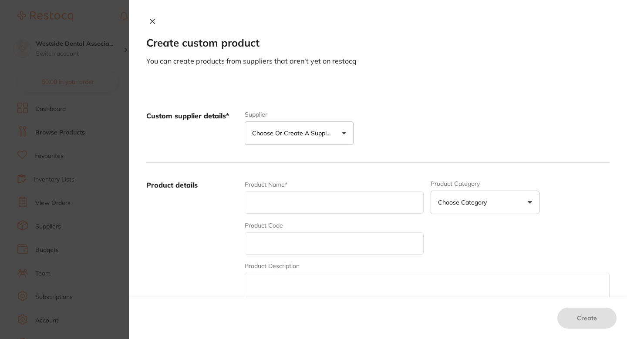
click at [104, 148] on section "Create custom product You can create products from suppliers that aren’t yet on…" at bounding box center [313, 169] width 627 height 339
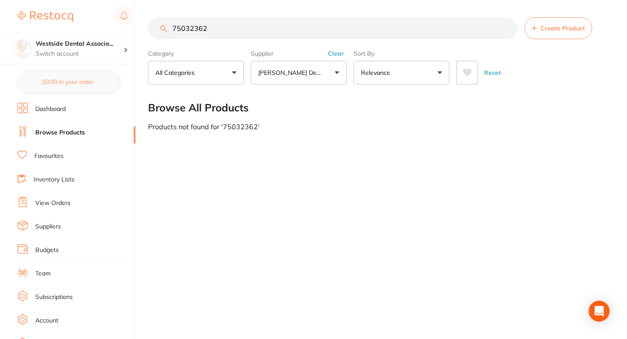
click at [578, 18] on button "Create Product" at bounding box center [558, 28] width 68 height 22
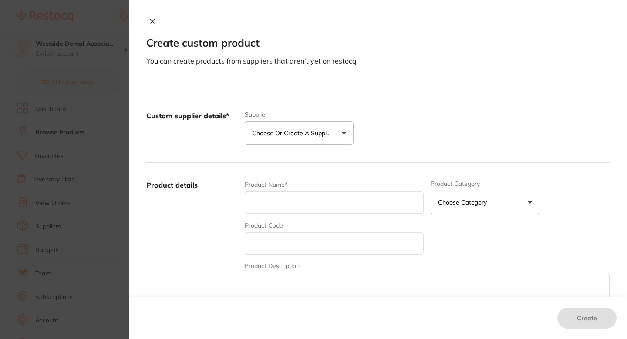
click at [321, 145] on div "Custom supplier details* Supplier Choose or create a supplier Create custom sup…" at bounding box center [377, 128] width 463 height 69
click at [310, 145] on div "Custom supplier details* Supplier Choose or create a supplier Create custom sup…" at bounding box center [377, 128] width 463 height 69
click at [296, 144] on button "Choose or create a supplier" at bounding box center [299, 133] width 109 height 24
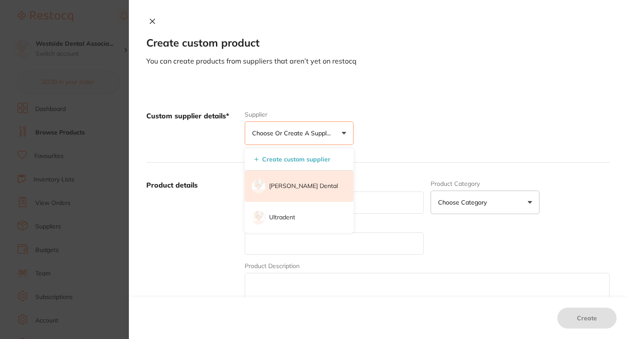
click at [290, 182] on li "[PERSON_NAME] Dental" at bounding box center [299, 186] width 109 height 31
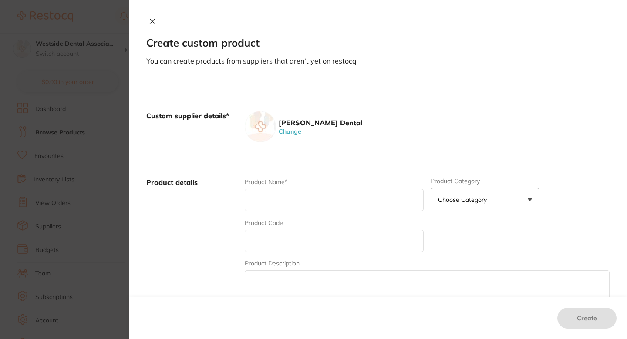
click at [296, 239] on input "text" at bounding box center [334, 241] width 179 height 22
paste input "75032362"
type input "75032362"
click at [281, 210] on input "text" at bounding box center [334, 200] width 179 height 22
click at [313, 195] on input "text" at bounding box center [334, 200] width 179 height 22
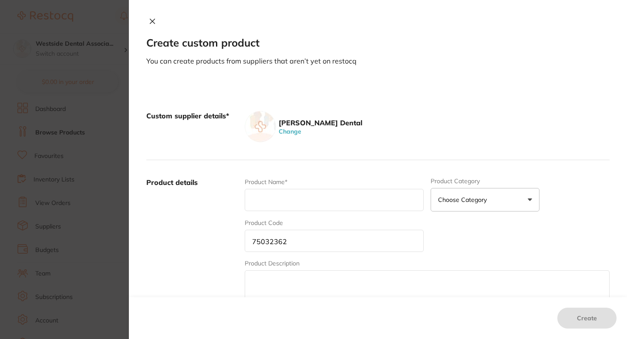
paste input "Scotchbond Univ Adhesive 5Ml"
click at [347, 203] on input "Scotchbond Univ Adhesive 5Ml" at bounding box center [334, 200] width 179 height 22
click at [361, 203] on input "Scotchbond Univ Adhesive 5ml" at bounding box center [334, 200] width 179 height 22
type input "Scotchbond Univ Adhesive 5ml"
click at [343, 175] on div "Product details Product Name* Scotchbond Univ Adhesive 5ml Product Category Cho…" at bounding box center [377, 245] width 463 height 171
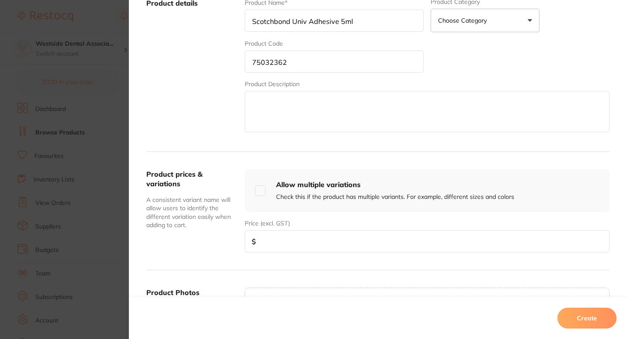
scroll to position [212, 0]
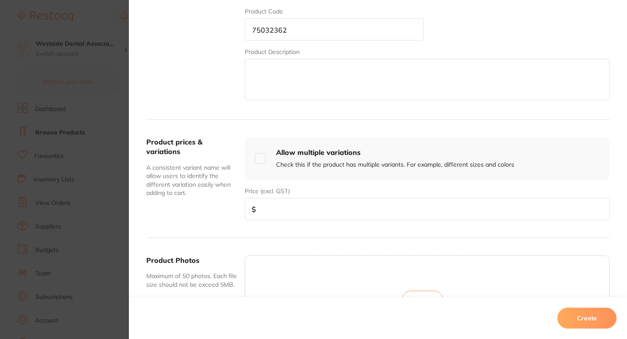
click at [328, 207] on input "number" at bounding box center [427, 209] width 365 height 22
paste input "225.89"
type input "225.89"
click at [214, 231] on div "Product prices & variations A consistent variant name will allow users to ident…" at bounding box center [377, 179] width 463 height 118
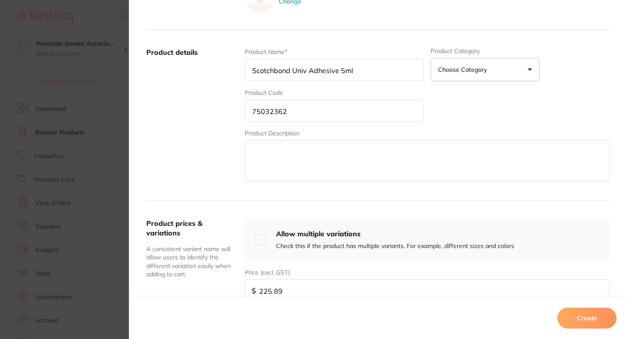
scroll to position [0, 0]
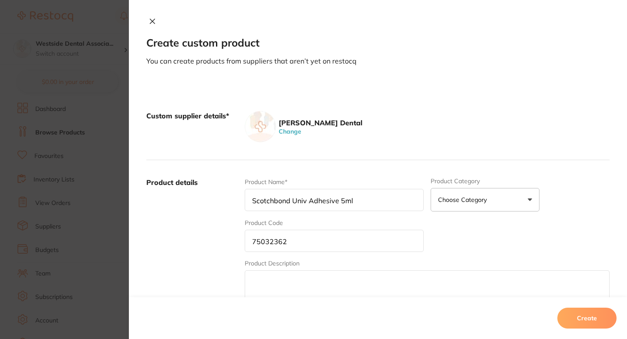
click at [575, 321] on button "Create" at bounding box center [586, 318] width 59 height 21
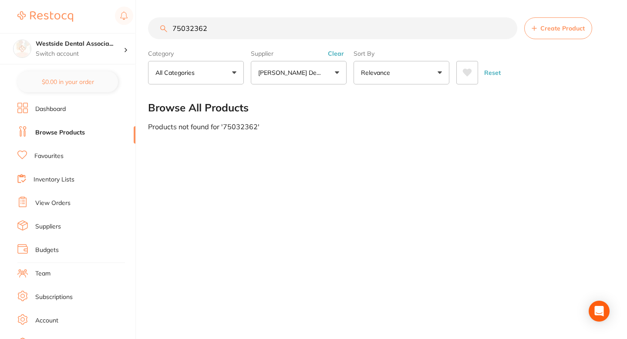
click at [288, 27] on input "75032362" at bounding box center [332, 28] width 369 height 22
paste input "4475"
type input "75034475"
click at [535, 27] on icon at bounding box center [533, 28] width 5 height 5
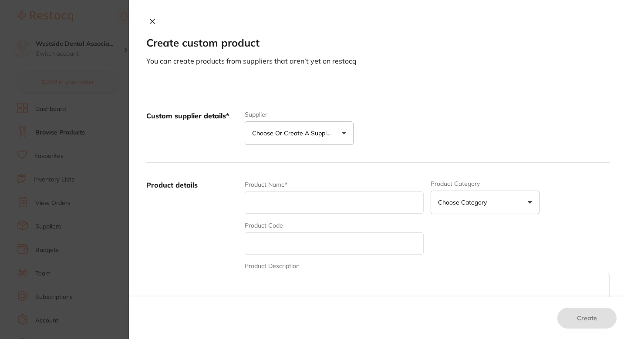
click at [316, 131] on p "Choose or create a supplier" at bounding box center [293, 133] width 83 height 9
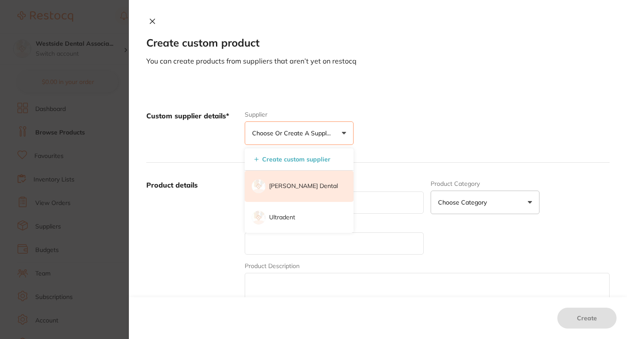
click at [287, 185] on p "[PERSON_NAME] Dental" at bounding box center [303, 186] width 69 height 9
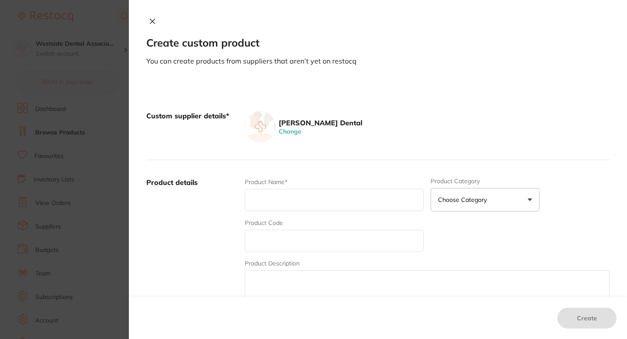
click at [295, 246] on input "text" at bounding box center [334, 241] width 179 height 22
paste input "75034475"
type input "75034475"
click at [269, 202] on input "text" at bounding box center [334, 200] width 179 height 22
click at [330, 202] on input "text" at bounding box center [334, 200] width 179 height 22
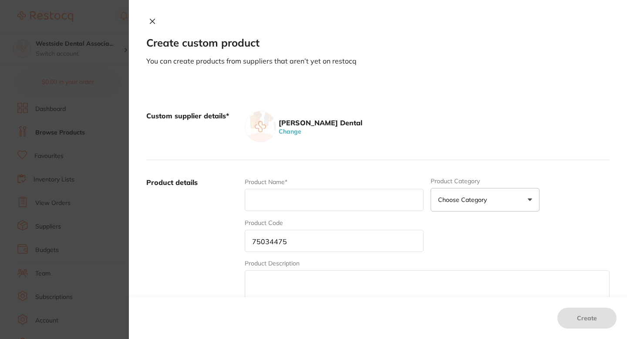
type input "v"
paste input "Relyx Ultimate Ref Syr Transparent 8.5G"
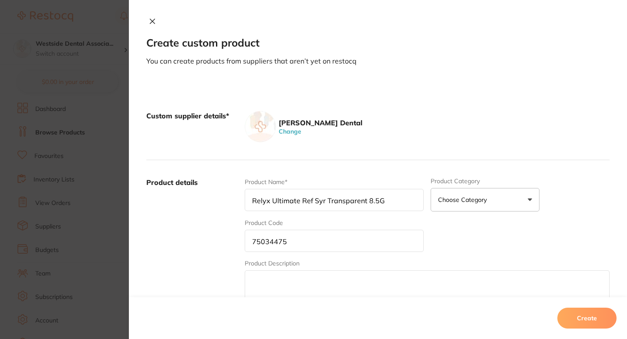
type input "Relyx Ultimate Ref Syr Transparent 8.5G"
click at [214, 194] on label "Product details" at bounding box center [191, 246] width 91 height 136
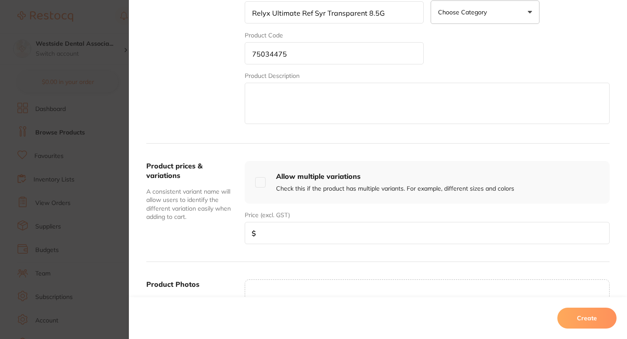
scroll to position [225, 0]
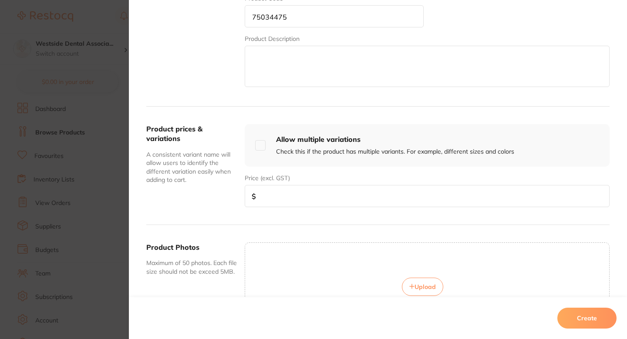
click at [316, 193] on input "number" at bounding box center [427, 196] width 365 height 22
paste input "285.89"
type input "285.89"
click at [222, 102] on div "Product details Product Name* Relyx Ultimate Ref Syr Transparent 8.5G Product C…" at bounding box center [377, 21] width 463 height 171
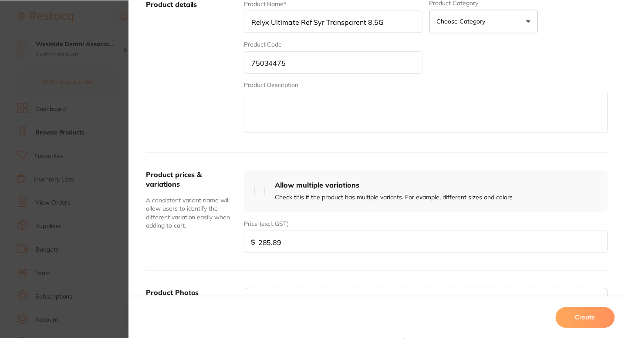
scroll to position [313, 0]
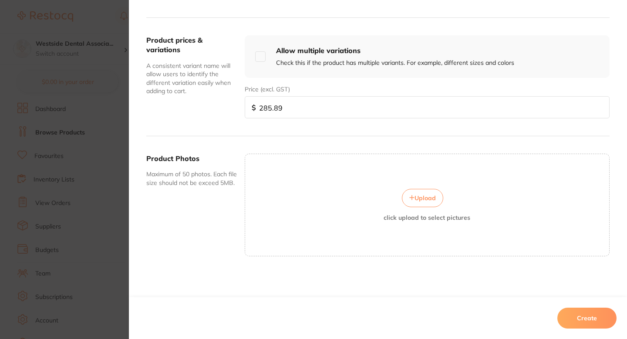
click at [587, 316] on button "Create" at bounding box center [586, 318] width 59 height 21
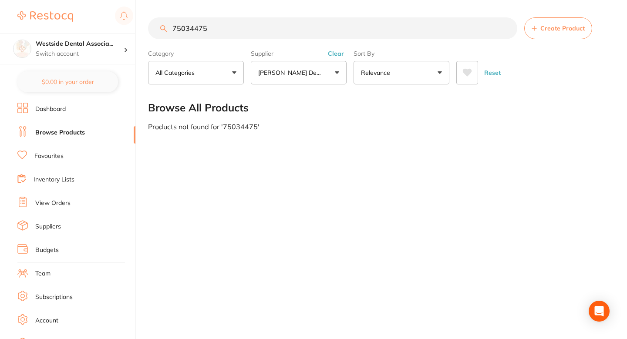
click at [552, 21] on button "Create Product" at bounding box center [558, 28] width 68 height 22
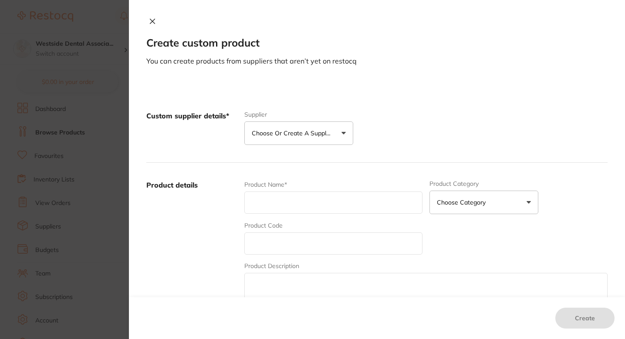
click at [268, 198] on input "text" at bounding box center [333, 203] width 178 height 22
click at [266, 240] on input "text" at bounding box center [333, 243] width 178 height 22
paste input "75046214"
type input "75046214"
click at [261, 129] on p "Choose or create a supplier" at bounding box center [293, 133] width 83 height 9
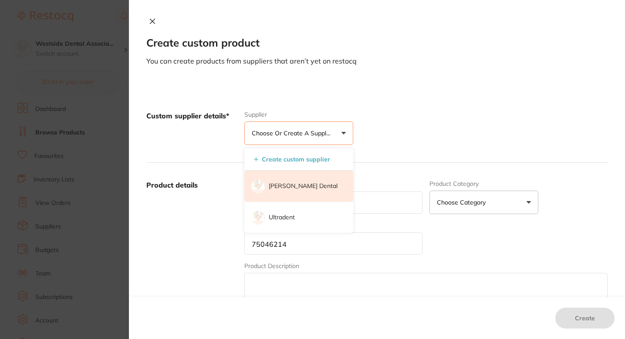
click at [279, 192] on li "[PERSON_NAME] Dental" at bounding box center [298, 186] width 109 height 31
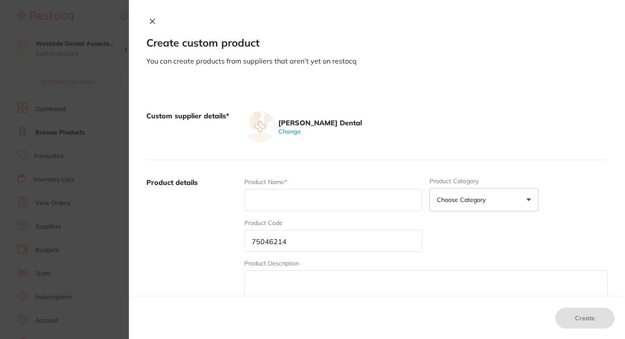
click at [283, 193] on input "text" at bounding box center [333, 200] width 178 height 22
click at [346, 193] on input "text" at bounding box center [333, 200] width 178 height 22
paste input "Peridex 0.12% Chg Rinse 16 Oz"
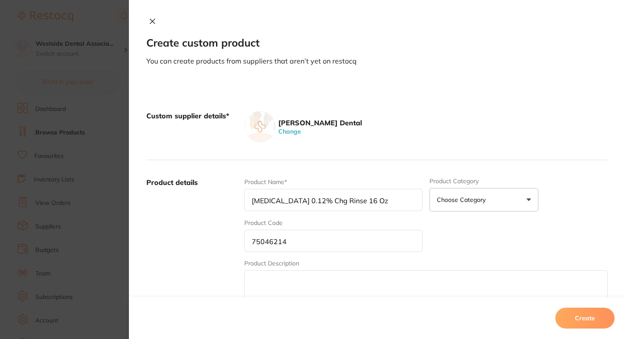
type input "Peridex 0.12% Chg Rinse 16 Oz"
click at [347, 175] on div "Product details Product Name* Peridex 0.12% Chg Rinse 16 Oz Product Category Ch…" at bounding box center [376, 245] width 461 height 171
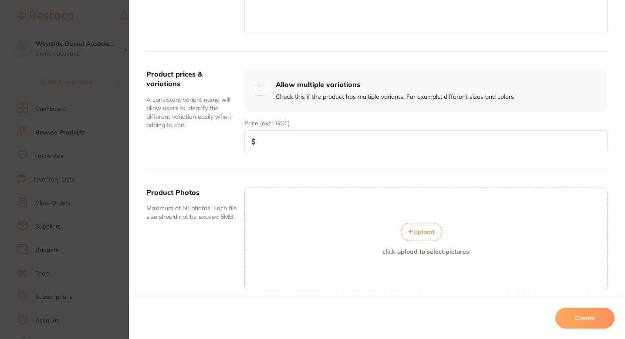
scroll to position [288, 0]
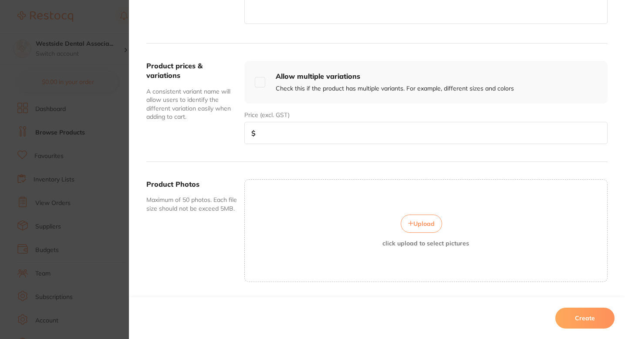
click at [327, 126] on input "number" at bounding box center [425, 133] width 363 height 22
paste input "11.20"
type input "11.20"
click at [422, 111] on div "Price (excl. GST) $ 11.20" at bounding box center [425, 128] width 363 height 34
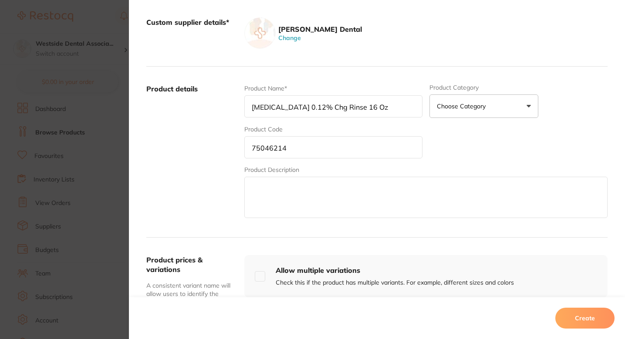
scroll to position [28, 0]
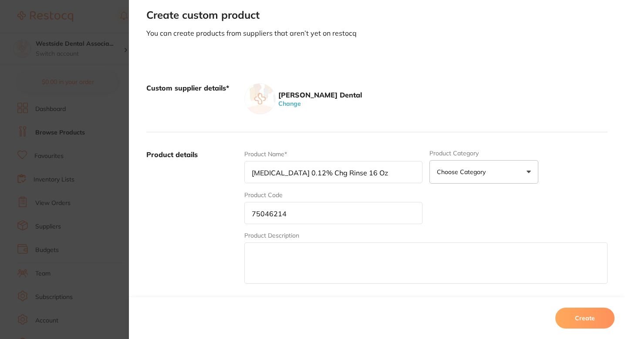
click at [572, 310] on button "Create" at bounding box center [584, 318] width 59 height 21
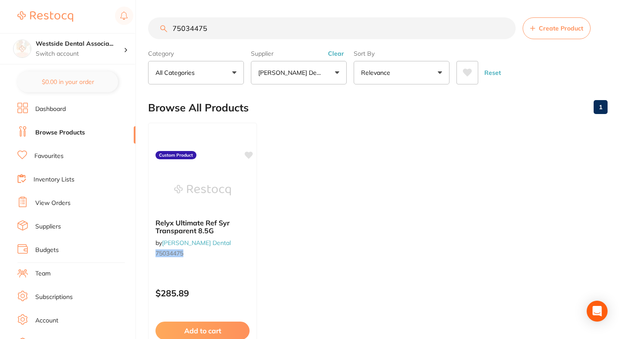
click at [370, 131] on ul "Relyx Ultimate Ref Syr Transparent 8.5G by Patterson Dental 75034475 Custom Pro…" at bounding box center [377, 248] width 459 height 250
click at [390, 151] on ul "Relyx Ultimate Ref Syr Transparent 8.5G by Patterson Dental 75034475 Custom Pro…" at bounding box center [377, 248] width 459 height 250
click at [334, 108] on div "Browse All Products 1" at bounding box center [377, 107] width 459 height 29
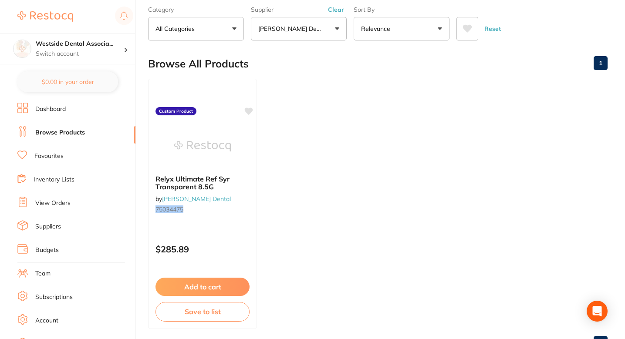
scroll to position [0, 0]
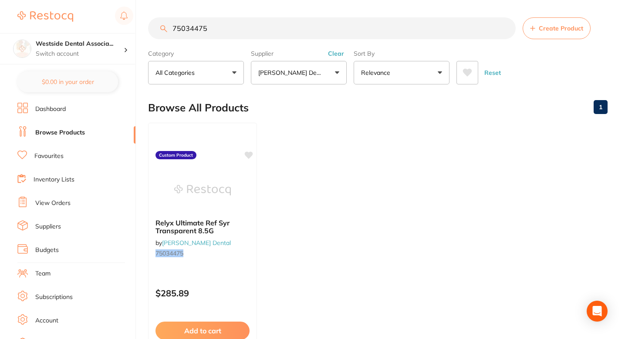
click at [570, 29] on span "Create Product" at bounding box center [560, 28] width 44 height 7
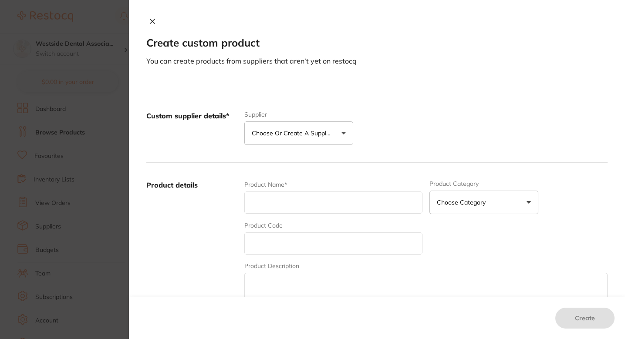
click at [292, 127] on button "Choose or create a supplier" at bounding box center [298, 133] width 109 height 24
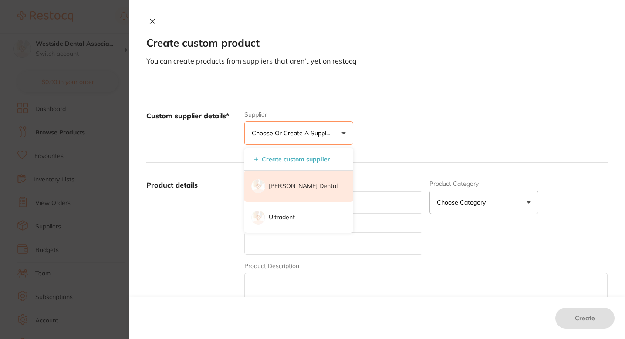
click at [282, 186] on p "[PERSON_NAME] Dental" at bounding box center [303, 186] width 69 height 9
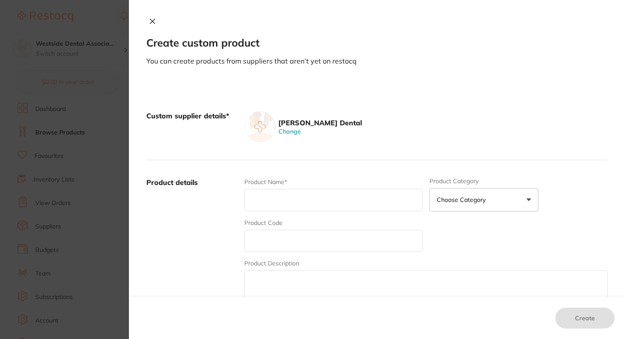
click at [286, 194] on input "text" at bounding box center [333, 200] width 178 height 22
click at [266, 233] on input "text" at bounding box center [333, 241] width 178 height 22
paste input "75497235"
type input "75497235"
click at [288, 199] on input "text" at bounding box center [333, 200] width 178 height 22
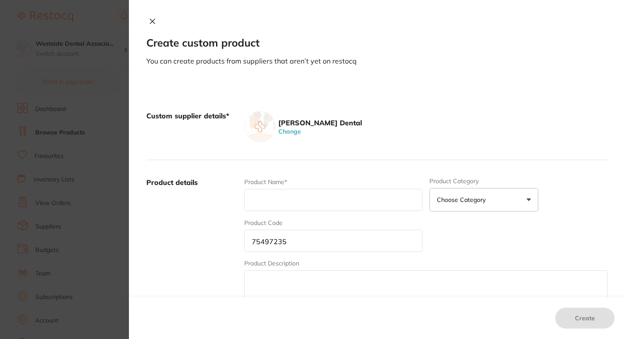
click at [303, 201] on input "text" at bounding box center [333, 200] width 178 height 22
paste input "Oral-B Toothbrush Prohealth F/Me 6Y+ 6"
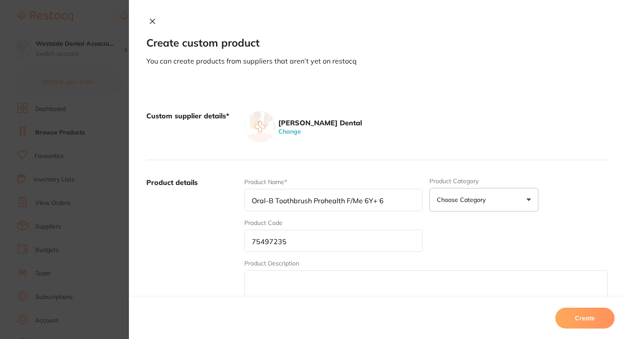
type input "Oral-B Toothbrush Prohealth F/Me 6Y+ 6"
click at [227, 229] on label "Product details" at bounding box center [191, 246] width 91 height 136
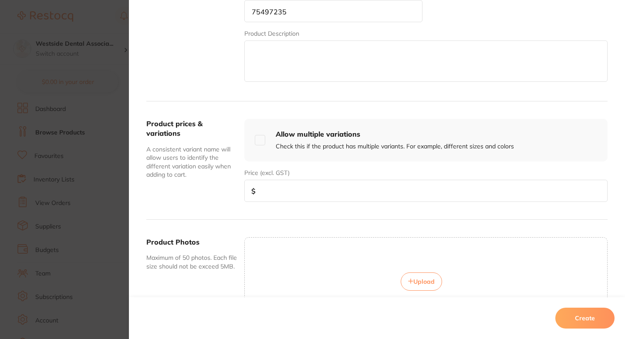
scroll to position [238, 0]
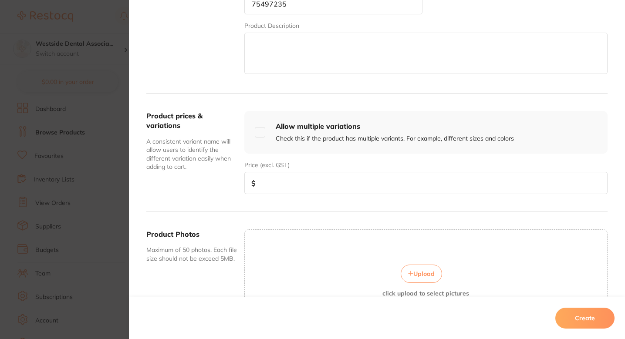
click at [319, 178] on input "number" at bounding box center [425, 183] width 363 height 22
paste input "9.29"
type input "9.29"
click at [245, 205] on div "Product prices & variations A consistent variant name will allow users to ident…" at bounding box center [376, 153] width 461 height 118
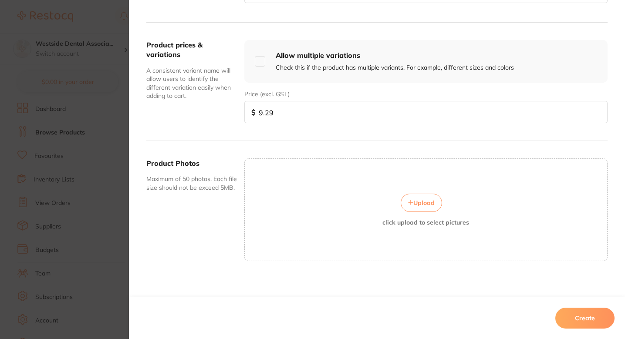
scroll to position [313, 0]
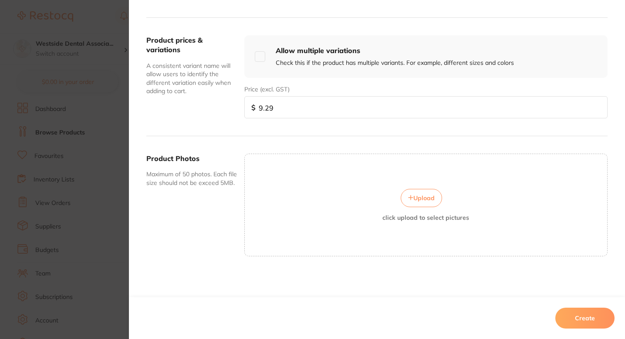
click at [567, 311] on button "Create" at bounding box center [584, 318] width 59 height 21
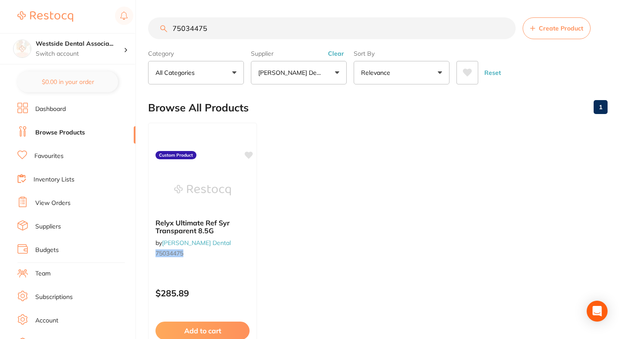
click at [561, 36] on button "Create Product" at bounding box center [556, 28] width 68 height 22
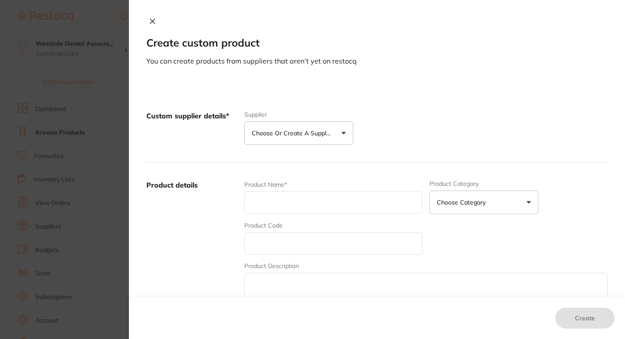
click at [280, 253] on input "text" at bounding box center [333, 243] width 178 height 22
paste input "76616718"
type input "76616718"
click at [269, 210] on input "text" at bounding box center [333, 203] width 178 height 22
click at [304, 193] on input "text" at bounding box center [333, 203] width 178 height 22
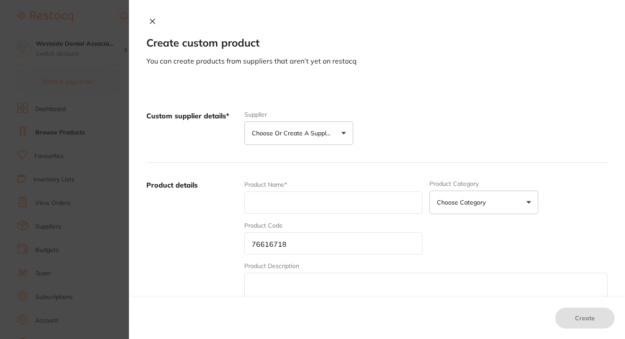
paste input "Adhesive Bitewing Holder Blue 50/Pk"
type input "Adhesive Bitewing Holder Blue 50/Pk"
click at [222, 211] on label "Product details" at bounding box center [191, 248] width 91 height 136
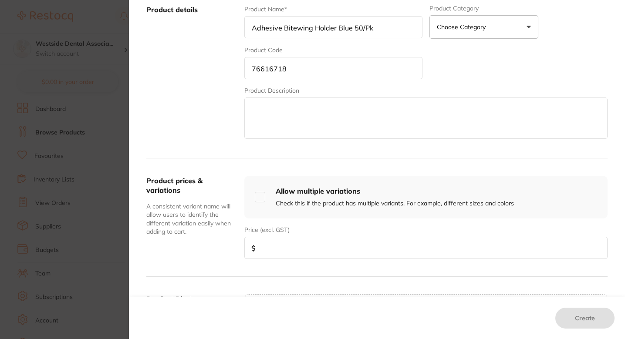
scroll to position [192, 0]
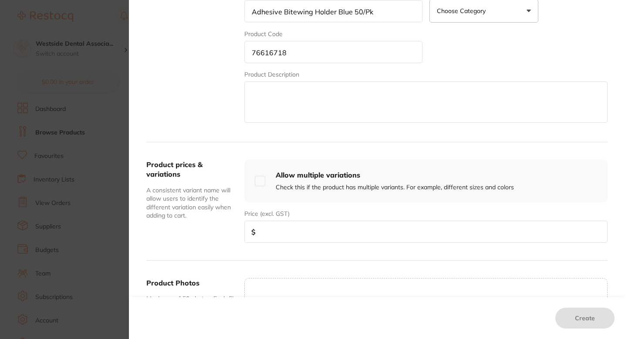
click at [297, 235] on input "number" at bounding box center [425, 232] width 363 height 22
paste input "22.15"
type input "22.15"
click at [329, 252] on div "Product prices & variations A consistent variant name will allow users to ident…" at bounding box center [376, 201] width 461 height 118
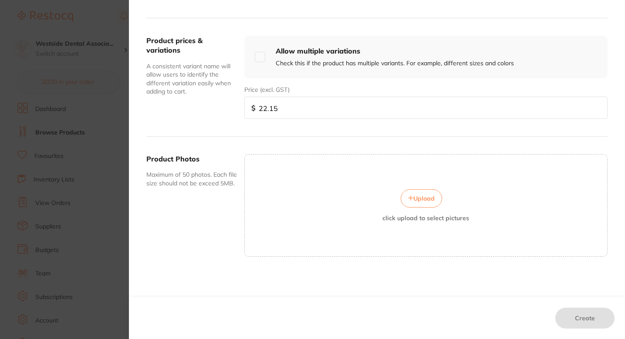
scroll to position [0, 0]
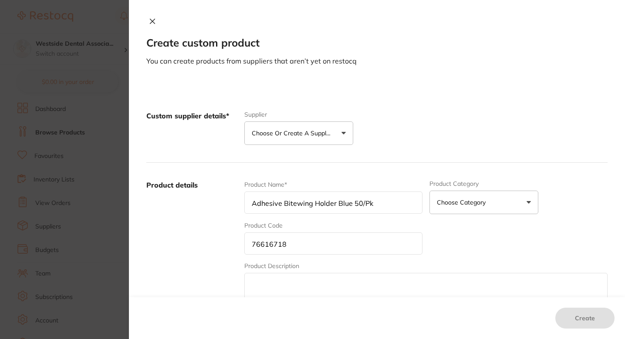
click at [316, 130] on p "Choose or create a supplier" at bounding box center [293, 133] width 83 height 9
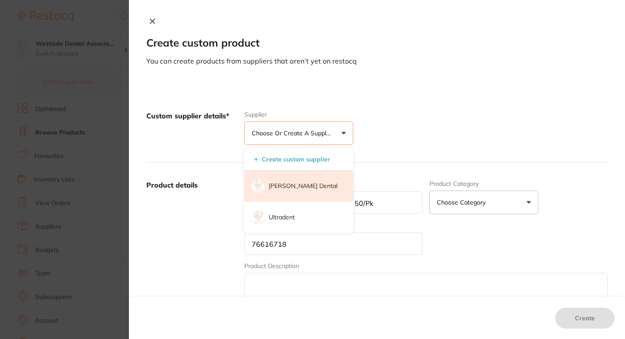
click at [295, 185] on p "[PERSON_NAME] Dental" at bounding box center [303, 186] width 69 height 9
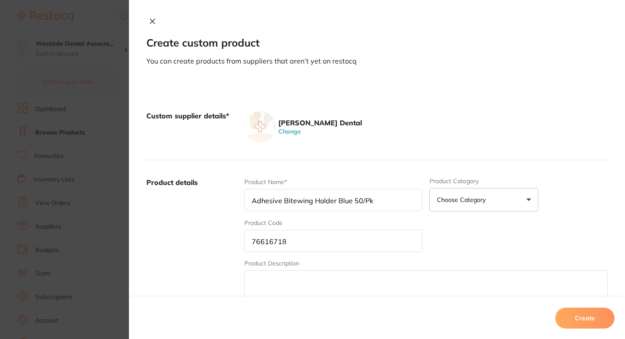
click at [418, 115] on div "Patterson Dental Change" at bounding box center [425, 126] width 363 height 31
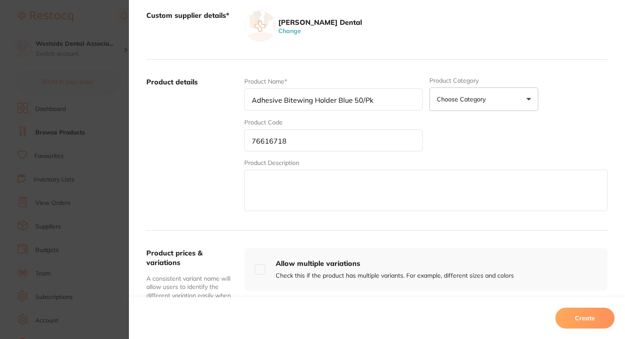
scroll to position [313, 0]
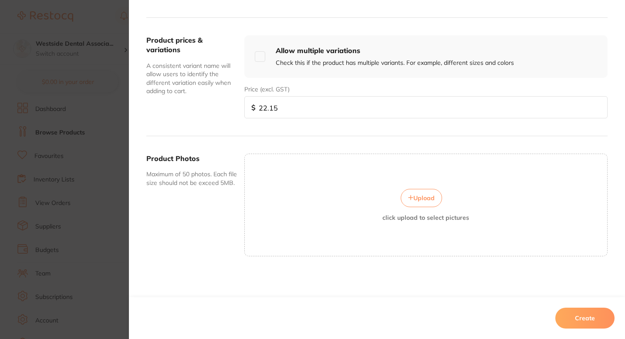
click at [585, 324] on button "Create" at bounding box center [584, 318] width 59 height 21
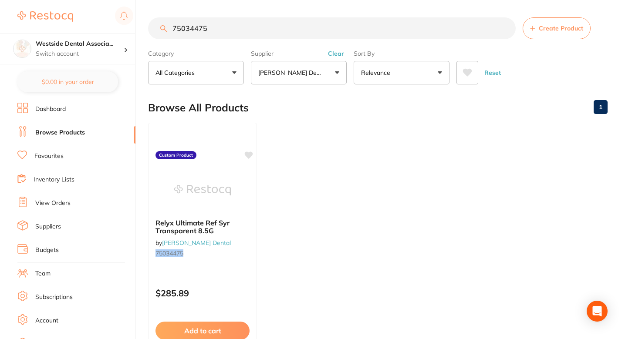
click at [311, 143] on ul "Relyx Ultimate Ref Syr Transparent 8.5G by Patterson Dental 75034475 Custom Pro…" at bounding box center [377, 248] width 459 height 250
click at [545, 27] on span "Create Product" at bounding box center [560, 28] width 44 height 7
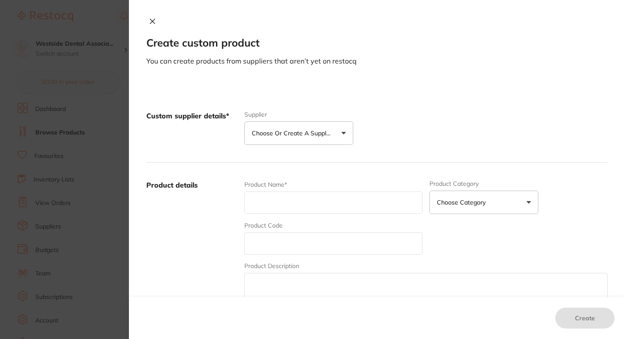
click at [316, 150] on div "Custom supplier details* Supplier Choose or create a supplier Create custom sup…" at bounding box center [376, 128] width 461 height 69
click at [311, 145] on div "Custom supplier details* Supplier Choose or create a supplier Create custom sup…" at bounding box center [376, 128] width 461 height 69
click at [294, 142] on button "Choose or create a supplier" at bounding box center [298, 133] width 109 height 24
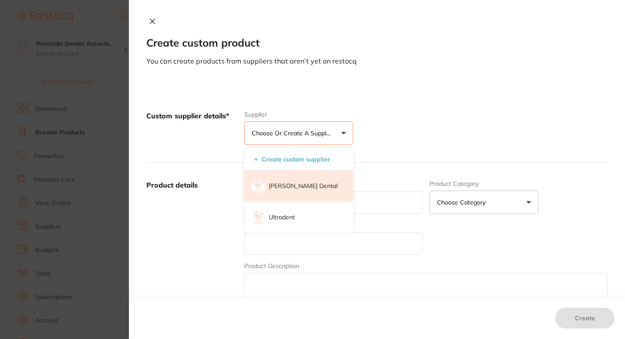
click at [288, 182] on p "[PERSON_NAME] Dental" at bounding box center [303, 186] width 69 height 9
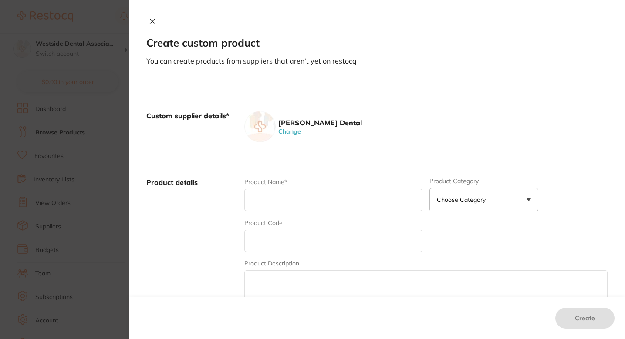
click at [281, 254] on div "Product Name* Product Category Choose Category 3d Printing Anaesthetic Articula…" at bounding box center [425, 246] width 363 height 136
click at [277, 249] on input "text" at bounding box center [333, 241] width 178 height 22
paste input "76616734"
type input "76616734"
click at [279, 201] on input "text" at bounding box center [333, 200] width 178 height 22
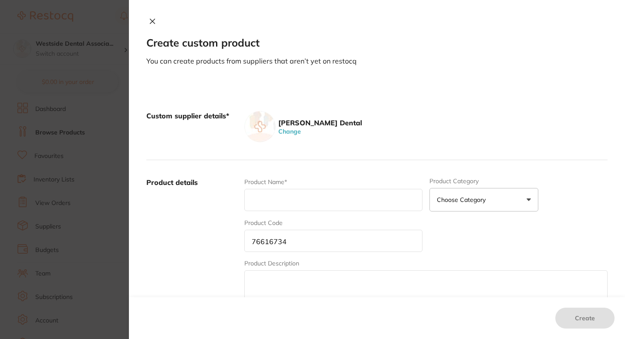
paste input "Adhesive Anterior Holder White 50/Pk"
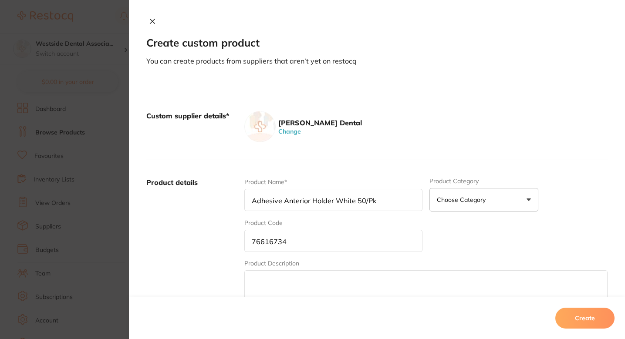
type input "Adhesive Anterior Holder White 50/Pk"
click at [219, 219] on label "Product details" at bounding box center [191, 246] width 91 height 136
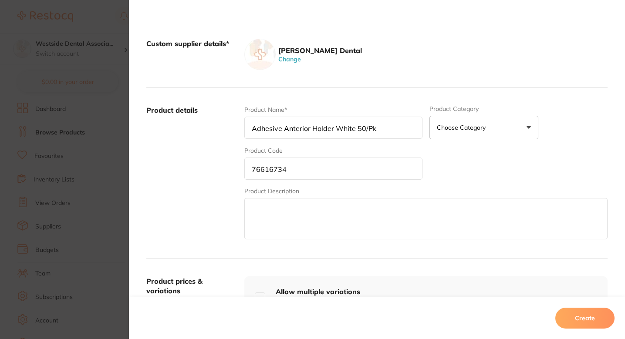
scroll to position [152, 0]
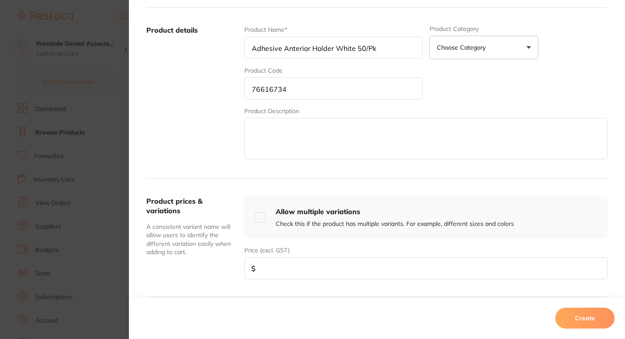
click at [300, 262] on input "number" at bounding box center [425, 268] width 363 height 22
paste input "20.94"
type input "20.94"
click at [556, 315] on button "Create" at bounding box center [584, 318] width 59 height 21
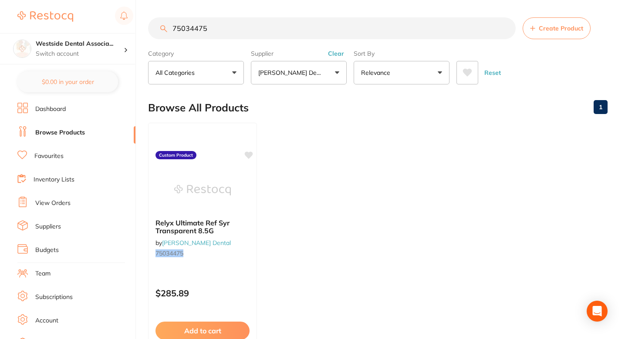
click at [539, 35] on button "Create Product" at bounding box center [556, 28] width 68 height 22
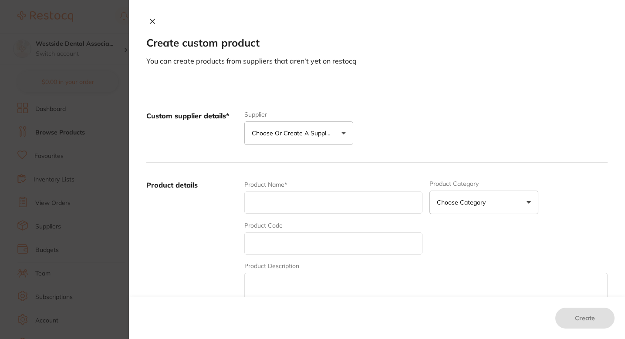
click at [317, 136] on p "Choose or create a supplier" at bounding box center [293, 133] width 83 height 9
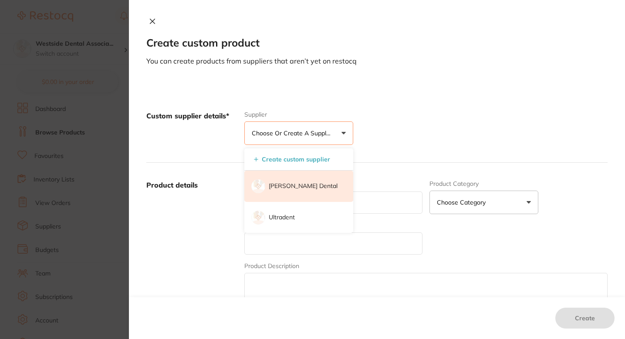
click at [302, 184] on p "[PERSON_NAME] Dental" at bounding box center [303, 186] width 69 height 9
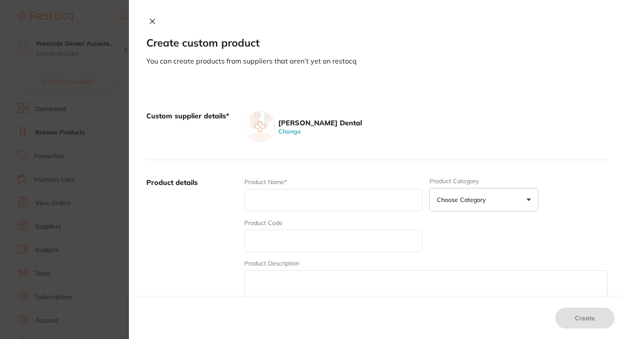
scroll to position [58, 0]
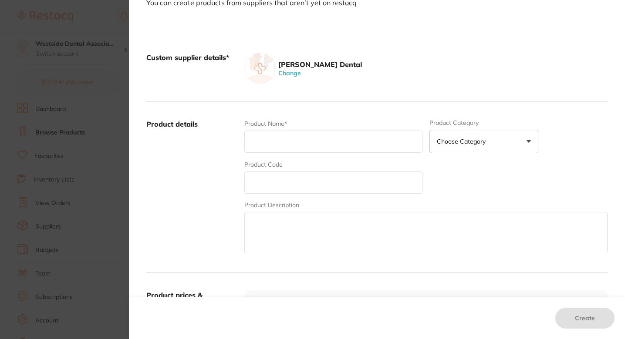
click at [268, 179] on input "text" at bounding box center [333, 182] width 178 height 22
paste input "76616742"
click at [272, 149] on input "text" at bounding box center [333, 142] width 178 height 22
click at [275, 184] on input "76616742" at bounding box center [333, 182] width 178 height 22
click at [290, 184] on input "76616742" at bounding box center [333, 182] width 178 height 22
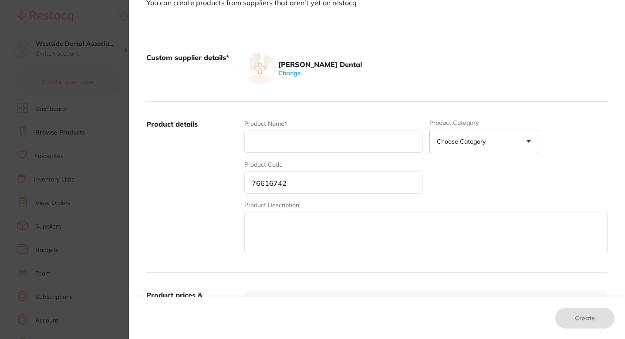
type input "76616742"
click at [300, 140] on input "text" at bounding box center [333, 142] width 178 height 22
click at [277, 129] on div "Product Name*" at bounding box center [333, 136] width 178 height 34
click at [273, 145] on input "text" at bounding box center [333, 142] width 178 height 22
paste input "Adhesive Periapical Holders Yellow 50/P"
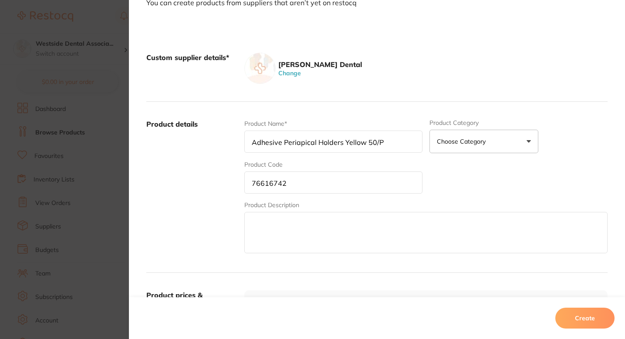
type input "Adhesive Periapical Holders Yellow 50/P"
click at [218, 188] on label "Product details" at bounding box center [191, 187] width 91 height 136
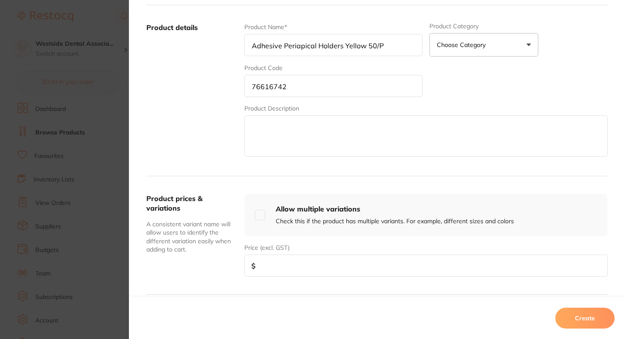
click at [300, 126] on textarea at bounding box center [425, 135] width 363 height 41
click at [284, 257] on input "number" at bounding box center [425, 266] width 363 height 22
paste input "18.73"
type input "18.73"
click at [215, 288] on div "Product prices & variations A consistent variant name will allow users to ident…" at bounding box center [376, 235] width 461 height 118
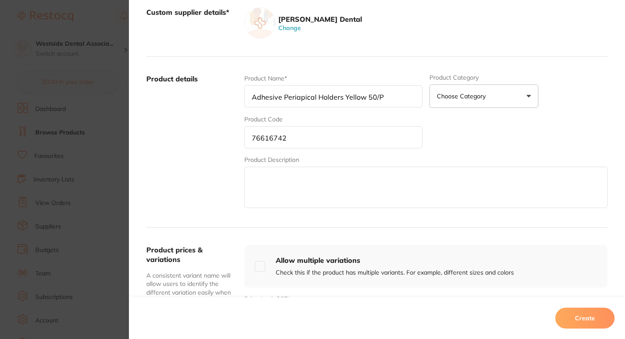
scroll to position [102, 0]
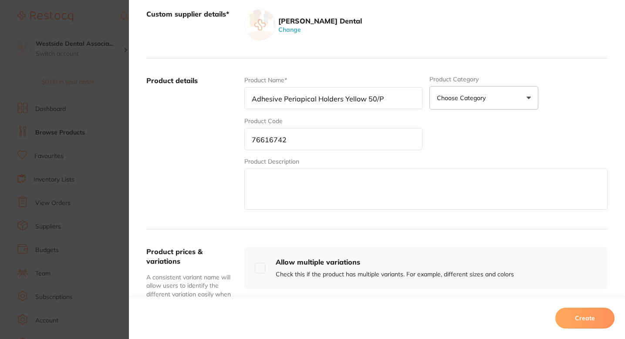
click at [455, 145] on div "Product Name* Adhesive Periapical Holders Yellow 50/P Product Category Choose C…" at bounding box center [425, 144] width 363 height 136
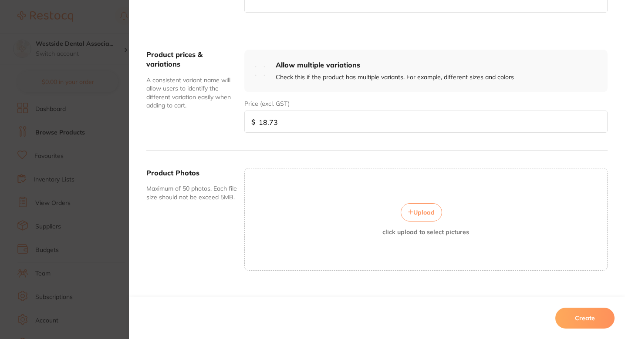
scroll to position [306, 0]
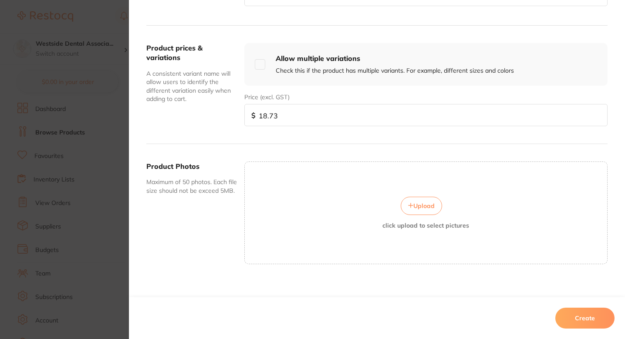
click at [567, 313] on button "Create" at bounding box center [584, 318] width 59 height 21
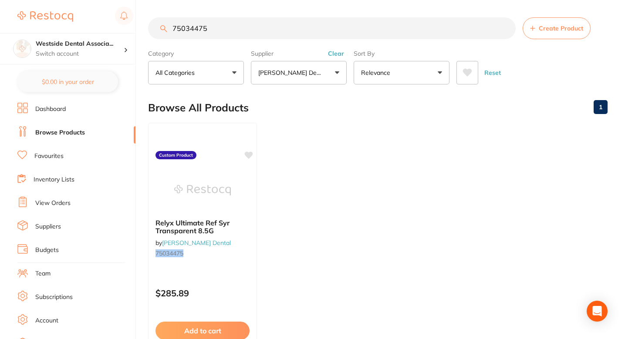
click at [545, 21] on button "Create Product" at bounding box center [556, 28] width 68 height 22
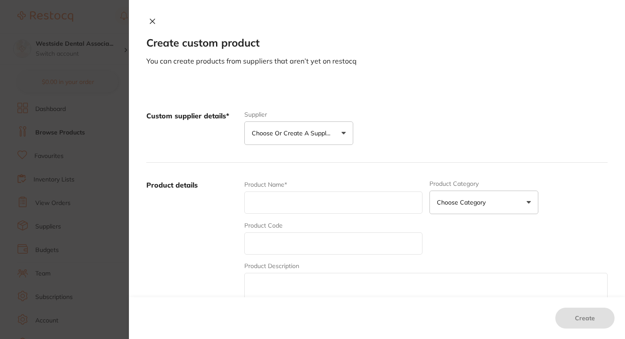
click at [307, 133] on p "Choose or create a supplier" at bounding box center [293, 133] width 83 height 9
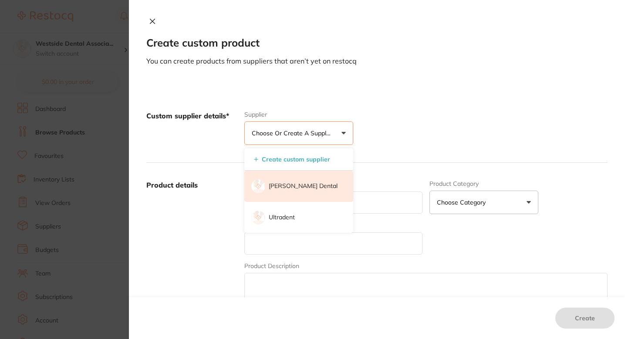
click at [291, 186] on p "[PERSON_NAME] Dental" at bounding box center [303, 186] width 69 height 9
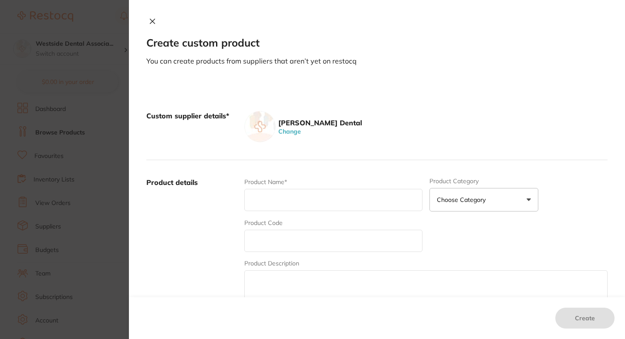
click at [287, 239] on input "text" at bounding box center [333, 241] width 178 height 22
paste input "77095342"
type input "77095342"
click at [286, 205] on input "text" at bounding box center [333, 200] width 178 height 22
click at [266, 196] on input "text" at bounding box center [333, 200] width 178 height 22
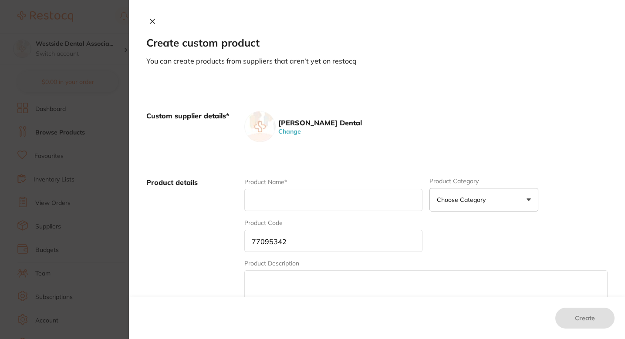
paste input "Listerine Total Care 1L 6/Cs"
type input "Listerine Total Care 1L 6/Cs"
click at [327, 233] on input "77095342" at bounding box center [333, 241] width 178 height 22
click at [346, 246] on input "77095342" at bounding box center [333, 241] width 178 height 22
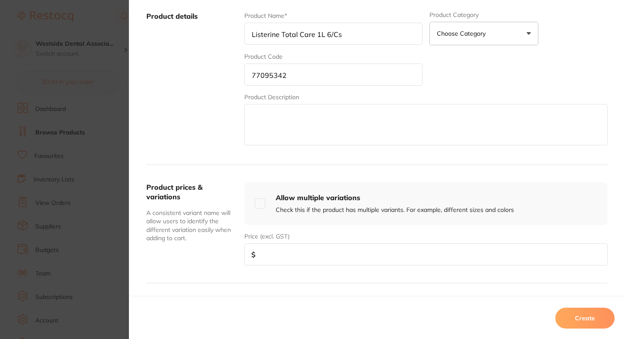
scroll to position [195, 0]
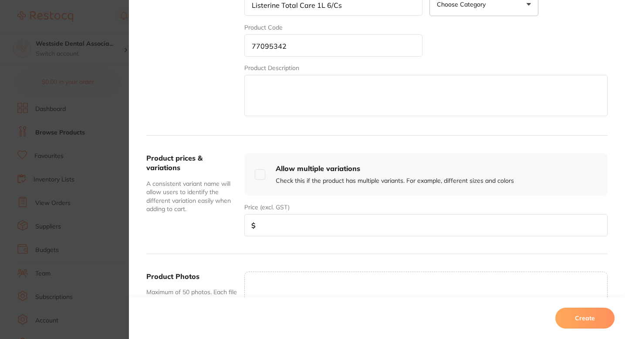
type input "77095342"
click at [293, 219] on input "number" at bounding box center [425, 225] width 363 height 22
paste input "60.99"
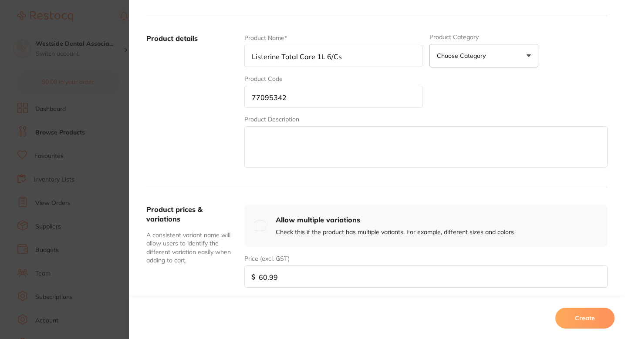
scroll to position [126, 0]
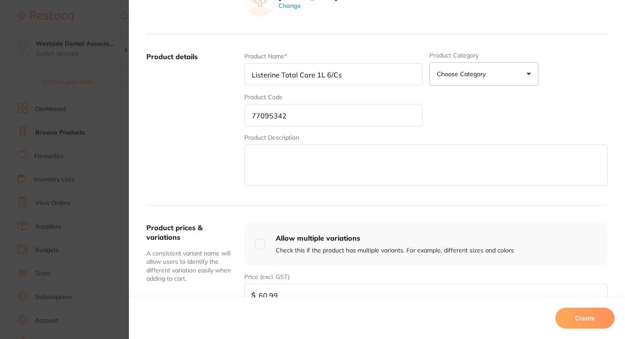
type input "60.99"
click at [301, 78] on input "Listerine Total Care 1L 6/Cs" at bounding box center [333, 74] width 178 height 22
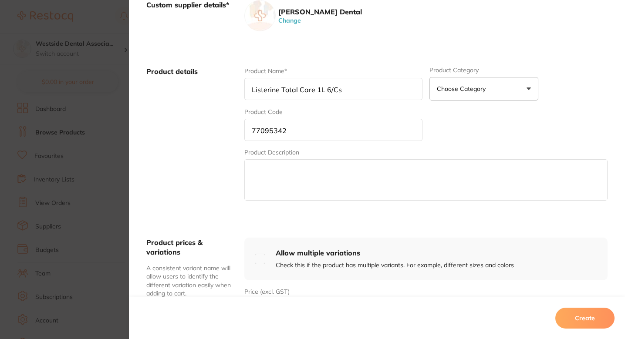
click at [474, 135] on div "Product Name* Listerine Total Care 1L 6/Cs Product Category Choose Category 3d …" at bounding box center [425, 135] width 363 height 136
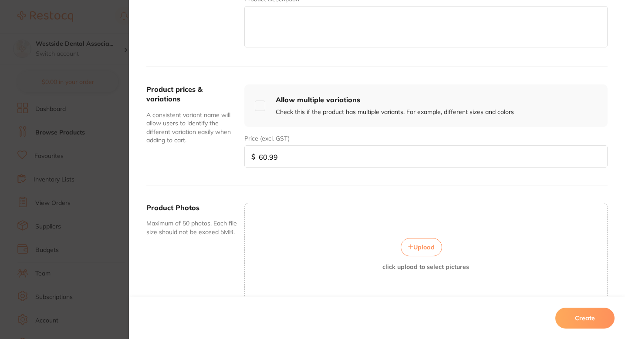
scroll to position [313, 0]
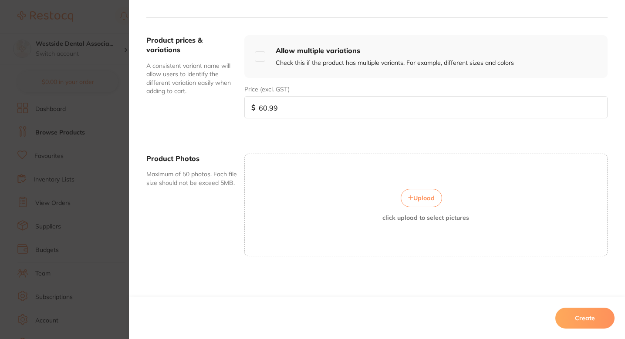
click at [575, 317] on button "Create" at bounding box center [584, 318] width 59 height 21
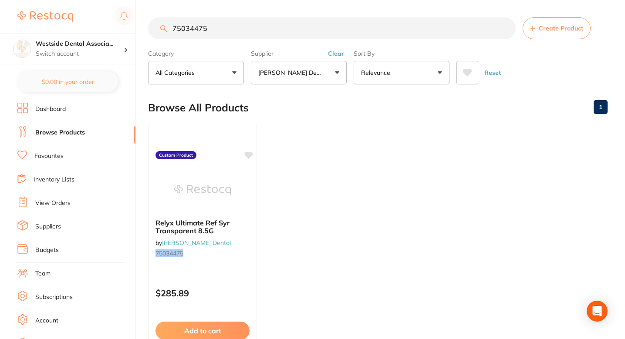
click at [549, 37] on button "Create Product" at bounding box center [556, 28] width 68 height 22
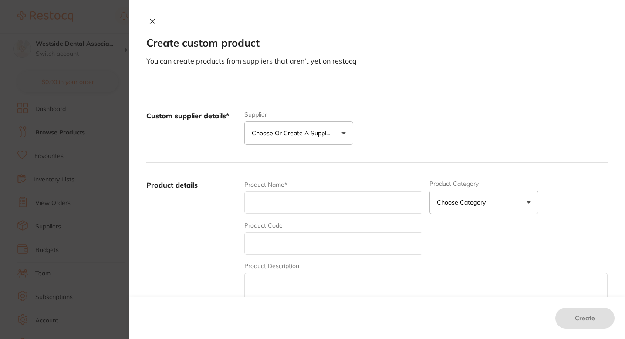
click at [310, 142] on button "Choose or create a supplier" at bounding box center [298, 133] width 109 height 24
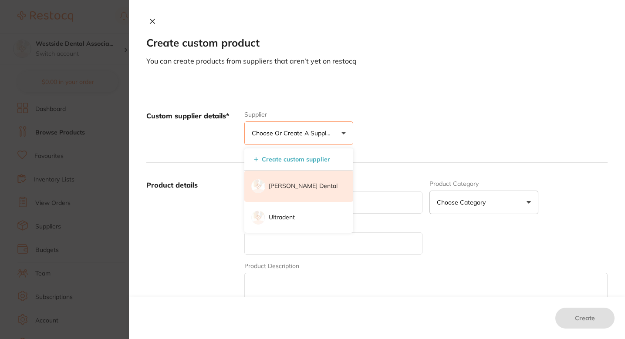
click at [289, 184] on p "[PERSON_NAME] Dental" at bounding box center [303, 186] width 69 height 9
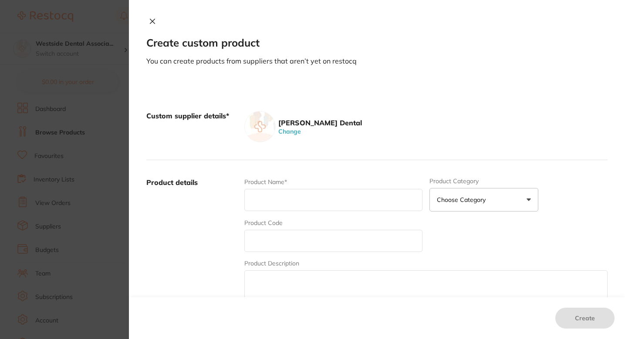
click at [289, 192] on input "text" at bounding box center [333, 200] width 178 height 22
click at [268, 236] on input "text" at bounding box center [333, 241] width 178 height 22
paste input "77222433"
type input "77222433"
click at [292, 196] on input "text" at bounding box center [333, 200] width 178 height 22
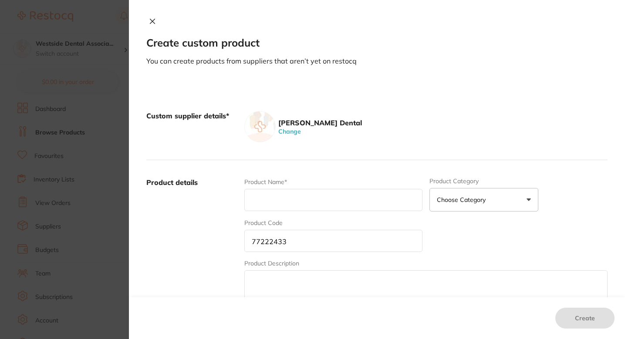
click at [363, 205] on input "text" at bounding box center [333, 200] width 178 height 22
paste input "Parapost+ Titan Vented Red 10/Pk"
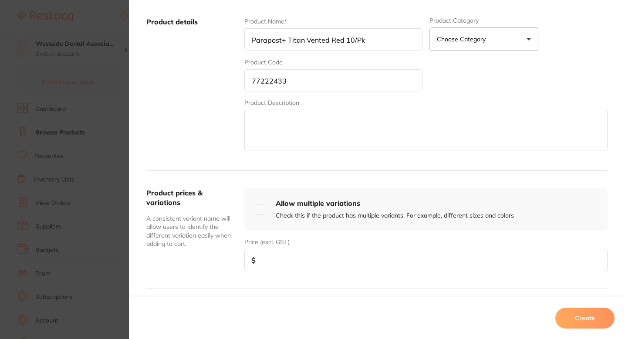
scroll to position [185, 0]
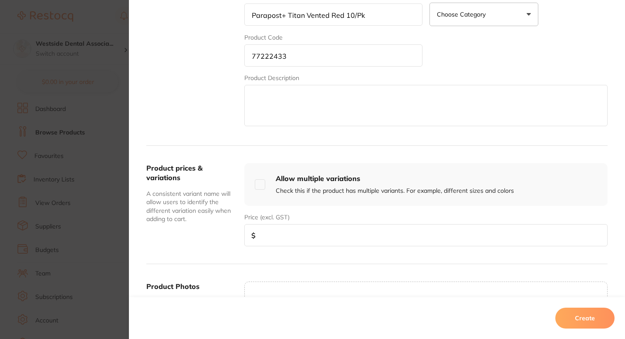
type input "Parapost+ Titan Vented Red 10/Pk"
click at [269, 233] on input "number" at bounding box center [425, 235] width 363 height 22
paste input "137.22"
type input "137.22"
click at [216, 264] on div "Product Photos Maximum of 50 photos. Each file size should not be exceed 5MB. U…" at bounding box center [376, 333] width 461 height 138
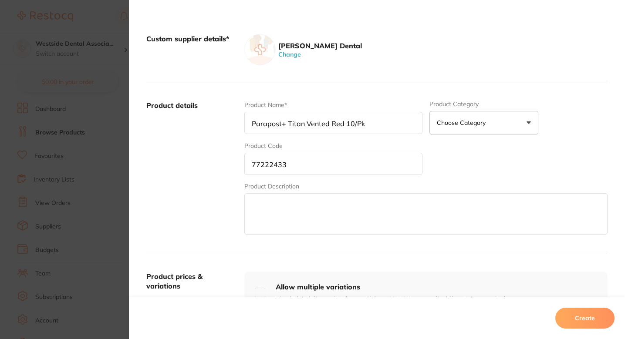
click at [511, 162] on div "Product Name* Parapost+ Titan Vented Red 10/Pk Product Category Choose Category…" at bounding box center [425, 169] width 363 height 136
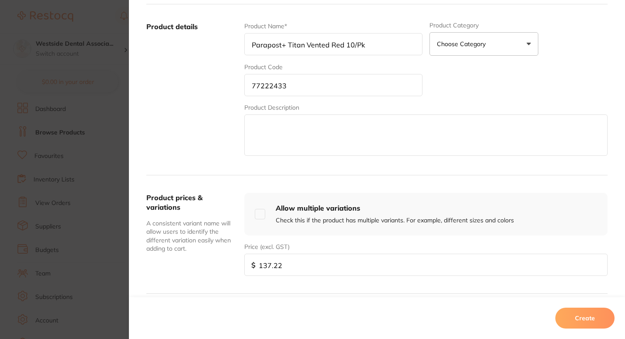
scroll to position [181, 0]
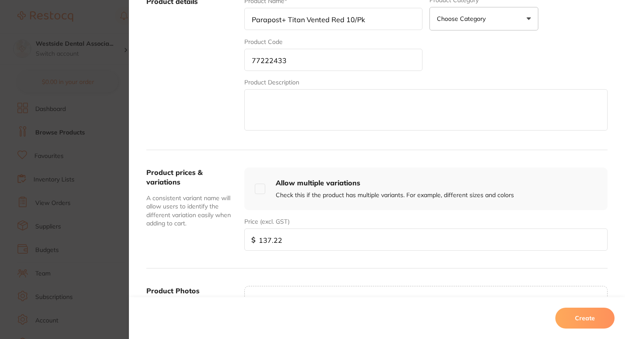
click at [586, 312] on button "Create" at bounding box center [584, 318] width 59 height 21
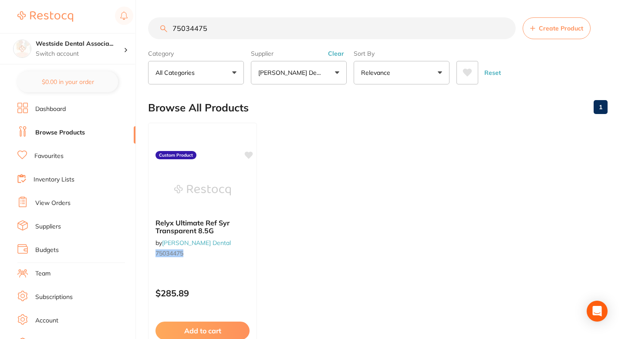
click at [530, 31] on button "Create Product" at bounding box center [556, 28] width 68 height 22
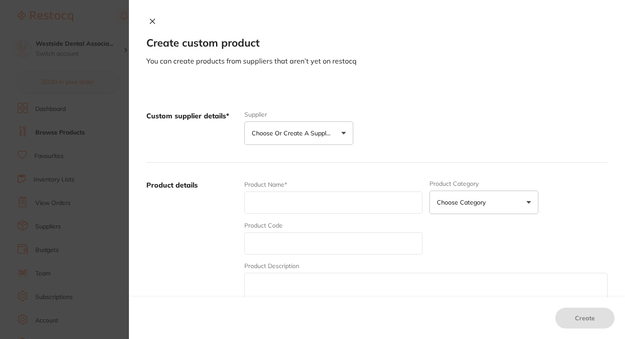
click at [248, 212] on input "text" at bounding box center [333, 203] width 178 height 22
click at [276, 140] on button "Choose or create a supplier" at bounding box center [298, 133] width 109 height 24
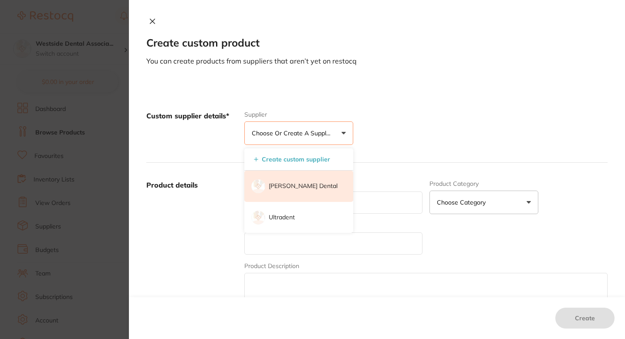
click at [283, 183] on p "[PERSON_NAME] Dental" at bounding box center [303, 186] width 69 height 9
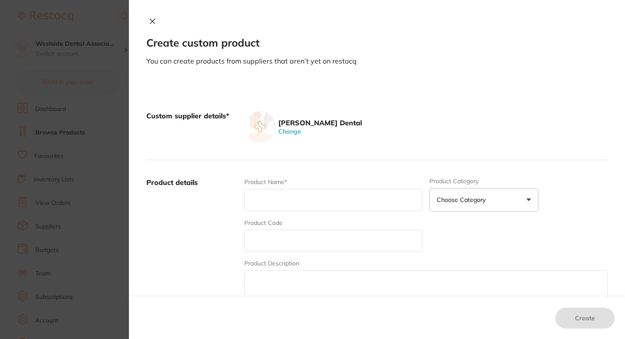
click at [301, 252] on input "text" at bounding box center [333, 241] width 178 height 22
paste input "71920354"
type input "71920354"
click at [297, 189] on input "text" at bounding box center [333, 200] width 178 height 22
paste input "Bur Ptc T&F 12 Blade 7404 5/Pk"
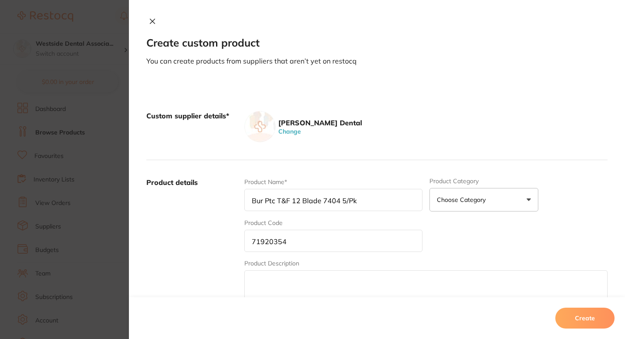
click at [360, 161] on div "Product details Product Name* Bur Ptc T&F 12 Blade 7404 5/Pk Product Category C…" at bounding box center [376, 245] width 461 height 171
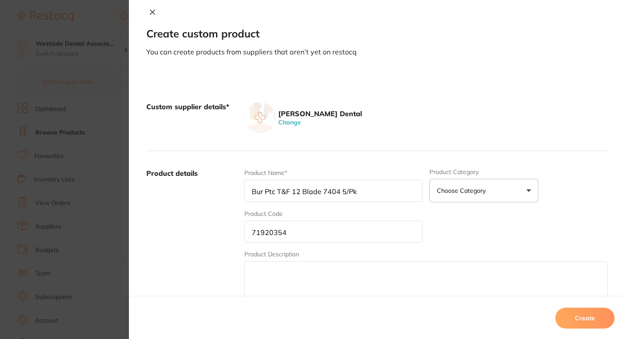
click at [370, 195] on input "Bur Ptc T&F 12 Blade 7404 5/Pk" at bounding box center [333, 191] width 178 height 22
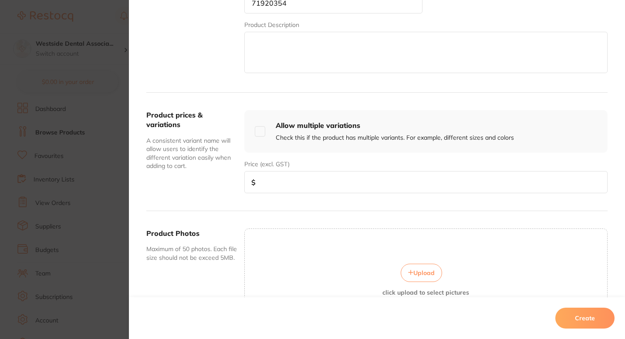
scroll to position [239, 0]
type input "Bur Ptc T&F 12 Blade 7404 5/Pk"
click at [373, 175] on input "number" at bounding box center [425, 182] width 363 height 22
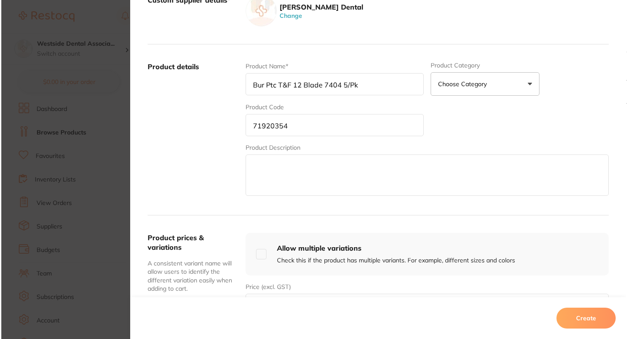
scroll to position [244, 0]
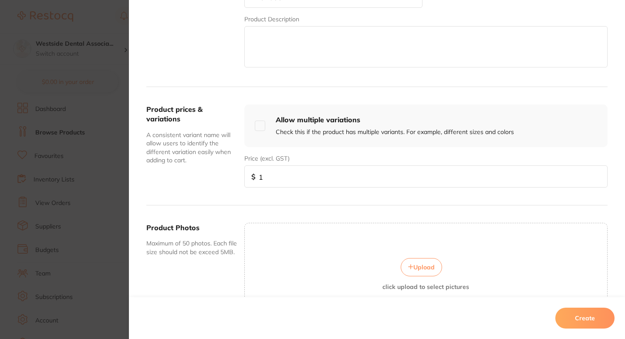
type input "1"
click at [589, 312] on button "Create" at bounding box center [584, 318] width 59 height 21
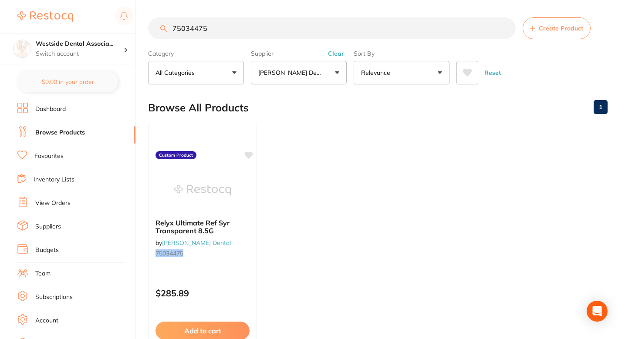
click at [327, 160] on ul "Relyx Ultimate Ref Syr Transparent 8.5G by Patterson Dental 75034475 Custom Pro…" at bounding box center [377, 248] width 459 height 250
click at [274, 32] on input "75034475" at bounding box center [331, 28] width 367 height 22
paste input "1920354"
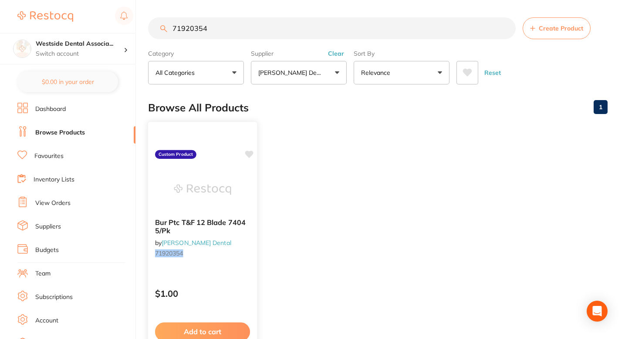
type input "71920354"
click at [239, 201] on div at bounding box center [202, 190] width 109 height 44
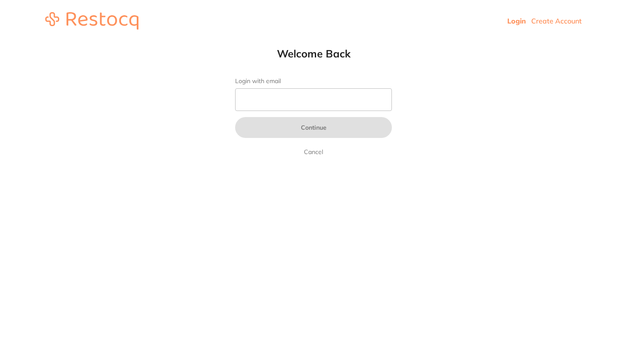
click at [337, 86] on form "Login with email Continue Cancel" at bounding box center [313, 117] width 157 height 80
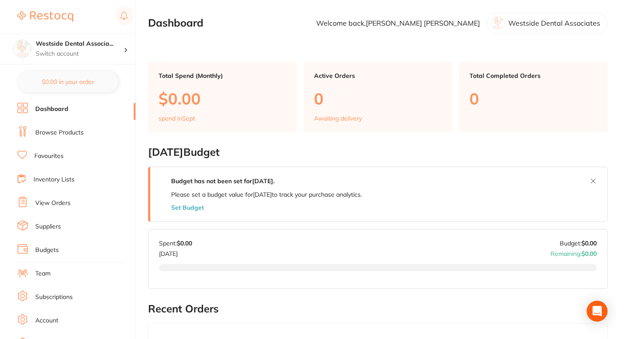
click at [88, 137] on li "Browse Products" at bounding box center [76, 132] width 118 height 13
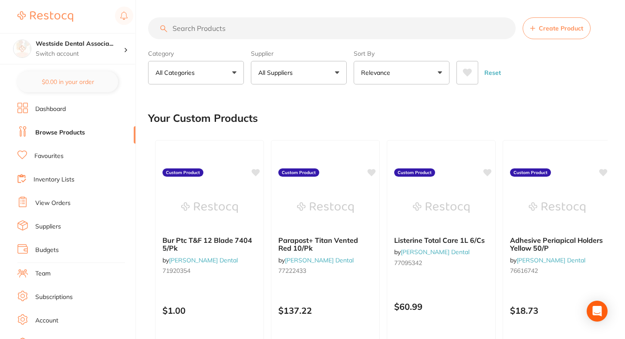
click at [259, 29] on input "search" at bounding box center [331, 28] width 367 height 22
paste input "71920354"
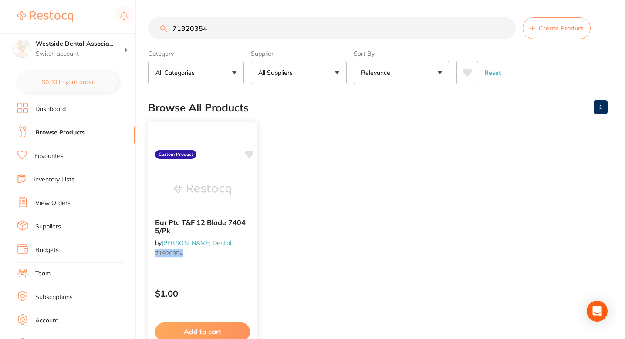
click at [235, 179] on div at bounding box center [202, 190] width 109 height 44
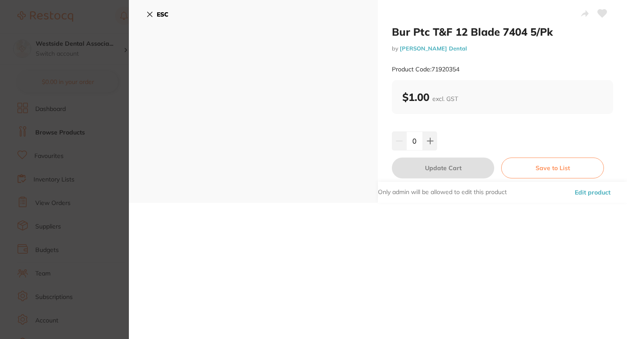
click at [582, 188] on button "Edit product" at bounding box center [592, 192] width 41 height 21
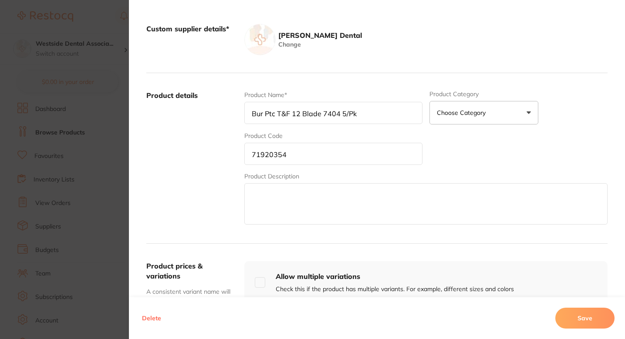
scroll to position [239, 0]
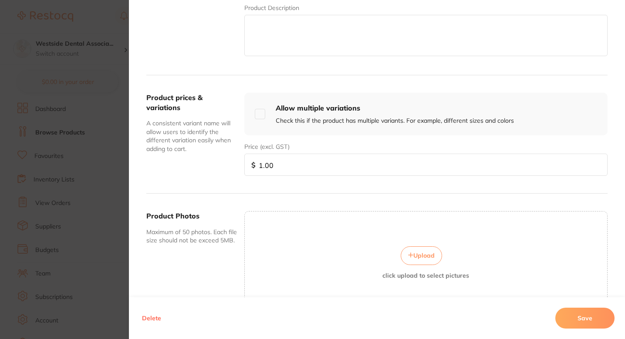
click at [152, 309] on button "Delete" at bounding box center [151, 318] width 24 height 21
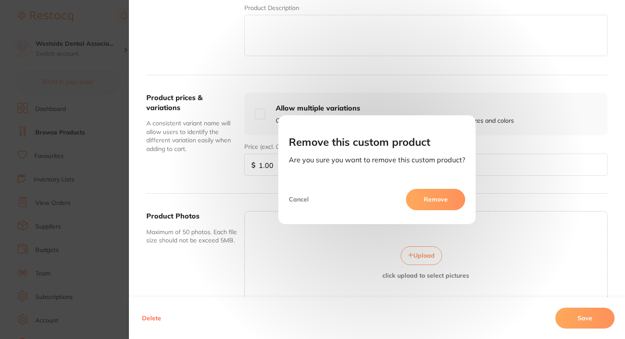
click at [420, 198] on button "Remove" at bounding box center [435, 199] width 59 height 21
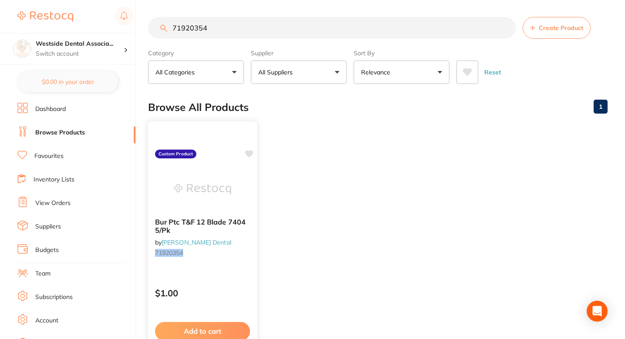
click at [229, 198] on img at bounding box center [202, 189] width 57 height 44
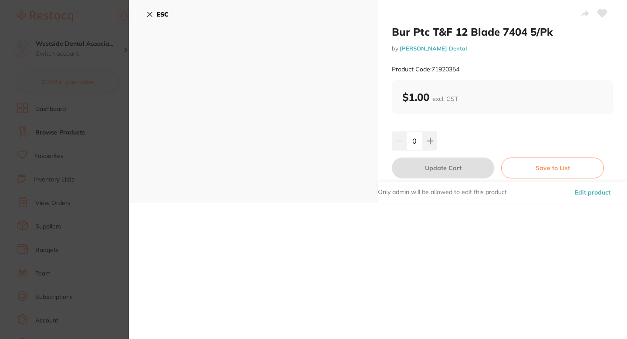
click at [586, 189] on button "Edit product" at bounding box center [592, 192] width 41 height 21
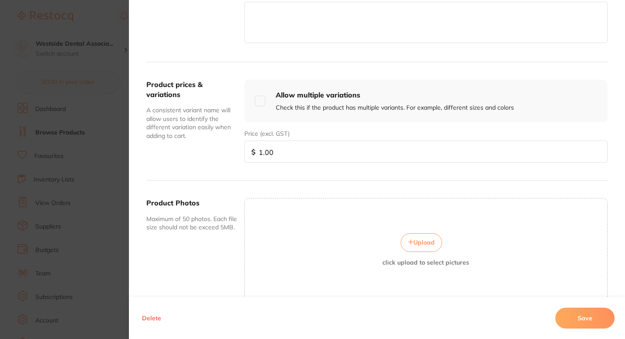
scroll to position [296, 0]
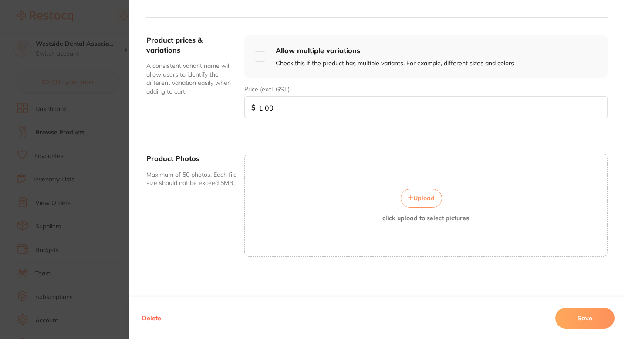
click at [151, 320] on button "Delete" at bounding box center [151, 318] width 24 height 21
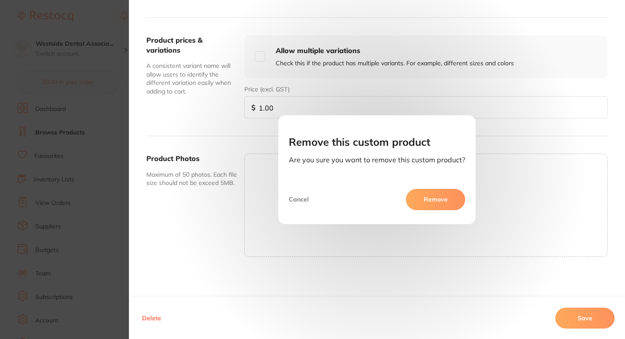
click at [429, 208] on button "Remove" at bounding box center [435, 199] width 59 height 21
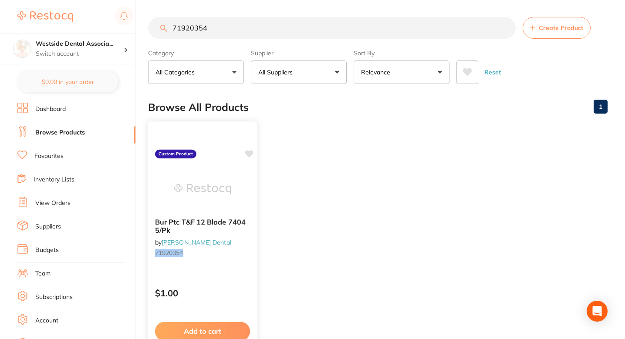
click at [248, 187] on div at bounding box center [202, 189] width 109 height 44
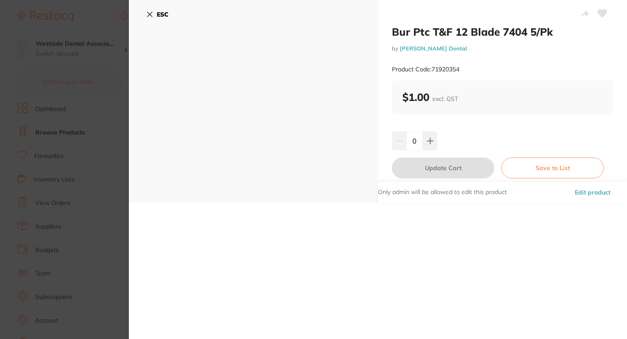
click at [170, 220] on div "Bur Ptc T&F 12 Blade 7404 5/Pk by Patterson Dental Product Code: 71920354 ESC B…" at bounding box center [378, 169] width 498 height 339
click at [107, 220] on section "Bur Ptc T&F 12 Blade 7404 5/Pk by Patterson Dental Product Code: 71920354 ESC B…" at bounding box center [313, 169] width 627 height 339
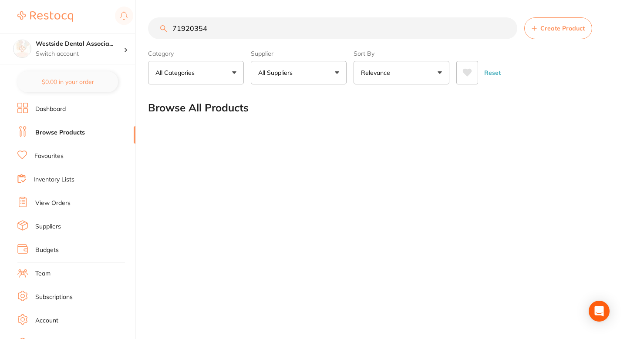
click at [333, 201] on div "71920354 Create Product Category All Categories All Categories No categories fo…" at bounding box center [387, 169] width 479 height 339
click at [313, 90] on main "71920354 Create Product Category All Categories All Categories No categories fo…" at bounding box center [387, 70] width 479 height 140
click at [316, 80] on button "All Suppliers" at bounding box center [299, 73] width 96 height 24
click at [277, 26] on input "71920354" at bounding box center [332, 28] width 369 height 22
click at [277, 27] on input "71920354" at bounding box center [332, 28] width 369 height 22
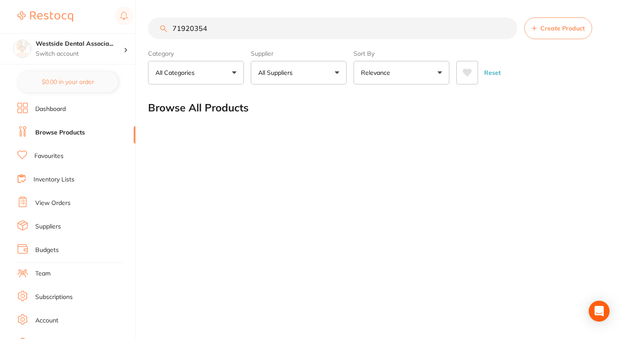
type input "7192035"
click at [296, 68] on button "All Suppliers" at bounding box center [299, 73] width 96 height 24
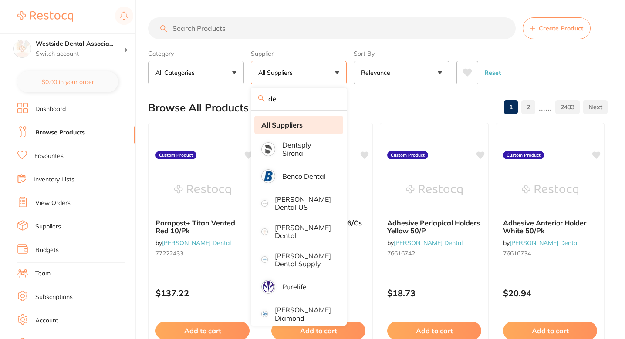
type input "d"
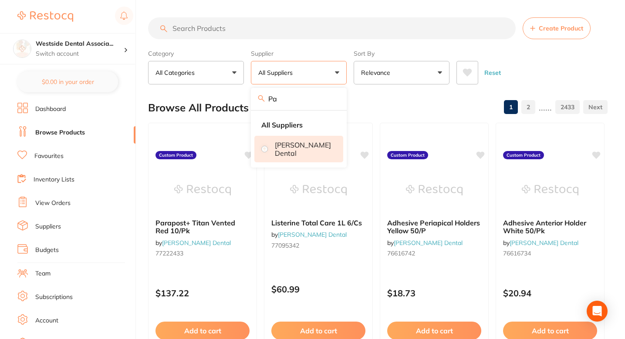
type input "Pa"
click at [316, 141] on p "[PERSON_NAME] Dental" at bounding box center [303, 149] width 56 height 16
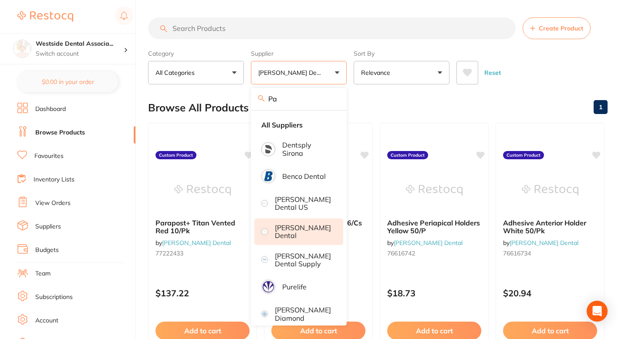
click at [436, 101] on div "Browse All Products 1" at bounding box center [377, 107] width 459 height 29
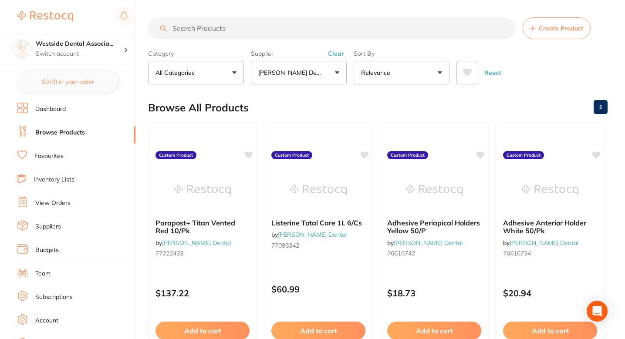
click at [357, 102] on div "Browse All Products 1" at bounding box center [377, 107] width 459 height 29
click at [541, 33] on button "Create Product" at bounding box center [556, 28] width 68 height 22
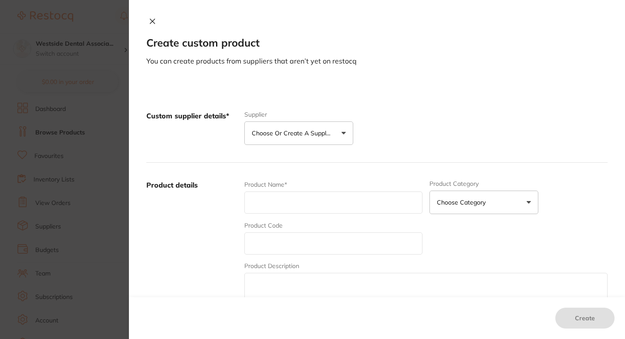
click at [307, 126] on button "Choose or create a supplier" at bounding box center [298, 133] width 109 height 24
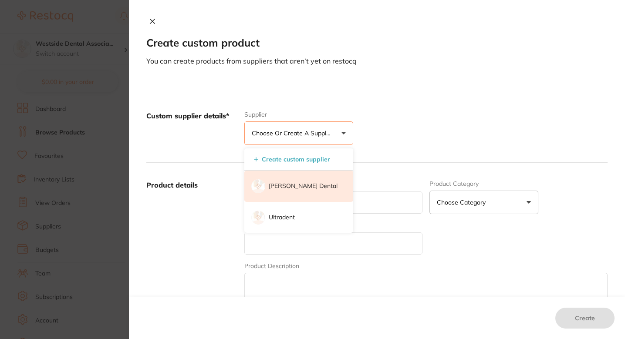
click at [303, 180] on li "[PERSON_NAME] Dental" at bounding box center [298, 186] width 109 height 31
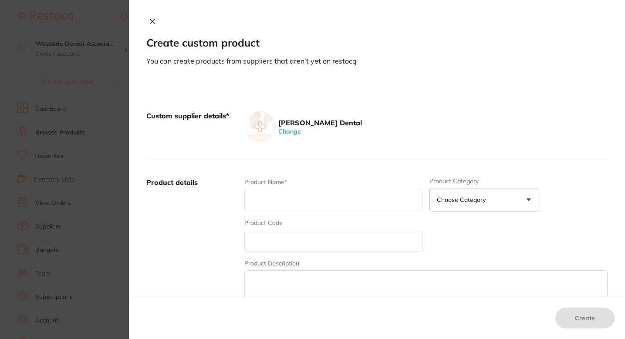
click at [303, 250] on input "text" at bounding box center [333, 241] width 178 height 22
paste input "70909713"
type input "70909713"
click at [330, 208] on input "text" at bounding box center [333, 200] width 178 height 22
paste input "Ultrasonic Clnr #4 T/S 1 Gal"
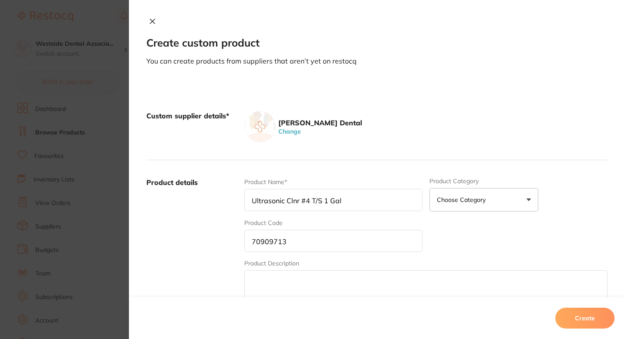
type input "Ultrasonic Clnr #4 T/S 1 Gal"
click at [322, 175] on div "Product details Product Name* Ultrasonic Clnr #4 T/S 1 Gal Product Category Cho…" at bounding box center [376, 245] width 461 height 171
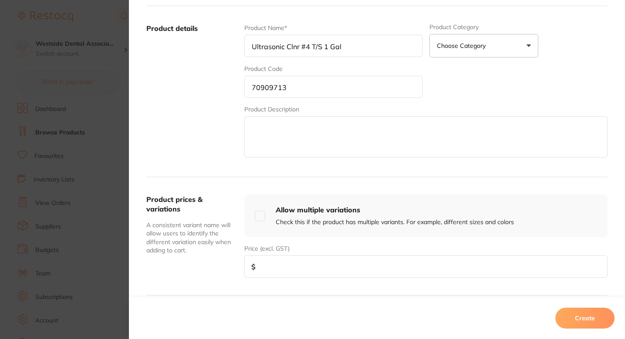
scroll to position [165, 0]
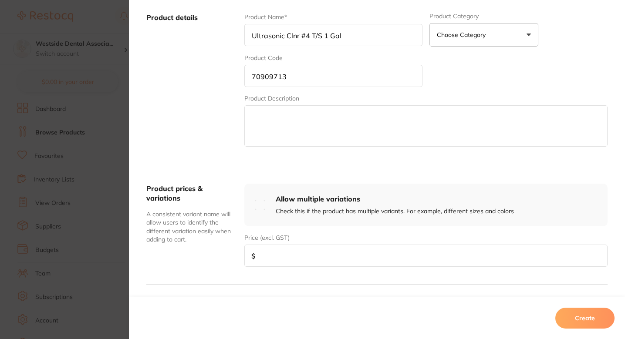
click at [294, 252] on input "number" at bounding box center [425, 256] width 363 height 22
paste input "18.24"
type input "18.24"
click at [225, 273] on div "Product prices & variations A consistent variant name will allow users to ident…" at bounding box center [376, 225] width 461 height 118
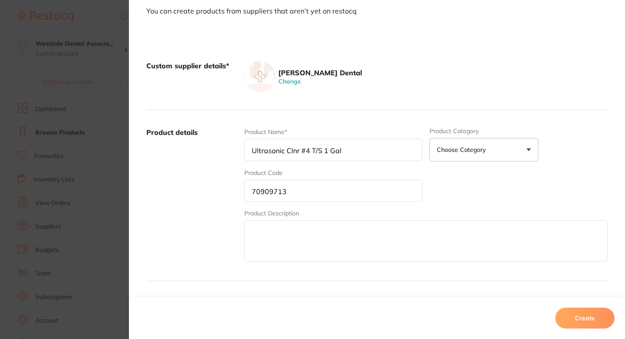
click at [206, 219] on label "Product details" at bounding box center [191, 196] width 91 height 136
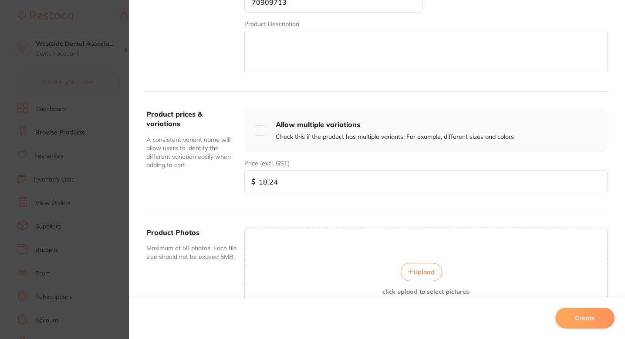
scroll to position [313, 0]
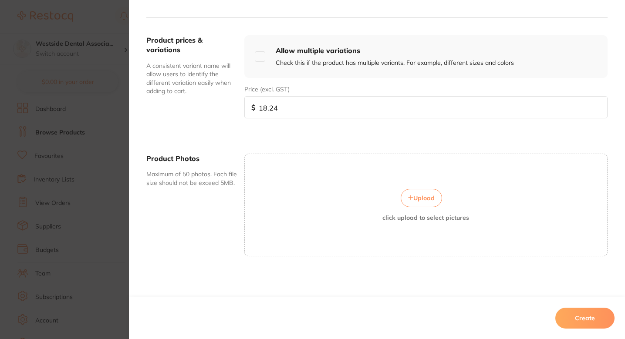
click at [566, 318] on button "Create" at bounding box center [584, 318] width 59 height 21
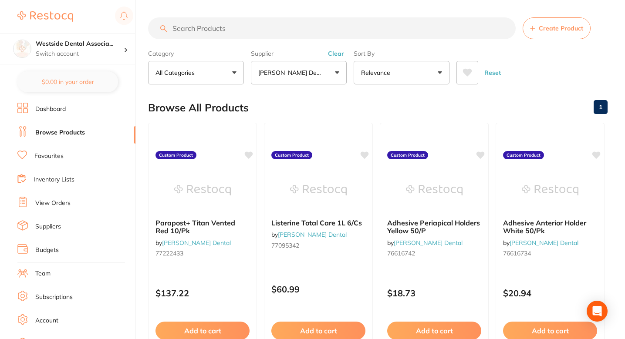
click at [368, 108] on div "Browse All Products 1" at bounding box center [377, 107] width 459 height 29
click at [541, 27] on span "Create Product" at bounding box center [560, 28] width 44 height 7
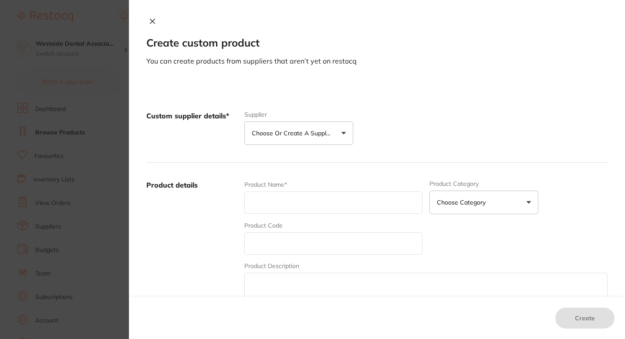
click at [294, 146] on div "Custom supplier details* Supplier Choose or create a supplier Create custom sup…" at bounding box center [376, 128] width 461 height 69
click at [293, 135] on p "Choose or create a supplier" at bounding box center [293, 133] width 83 height 9
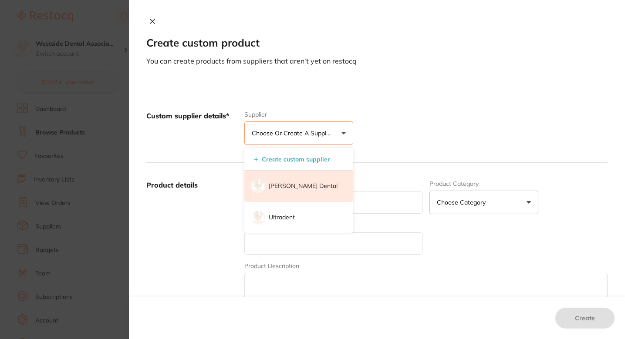
click at [288, 184] on p "[PERSON_NAME] Dental" at bounding box center [303, 186] width 69 height 9
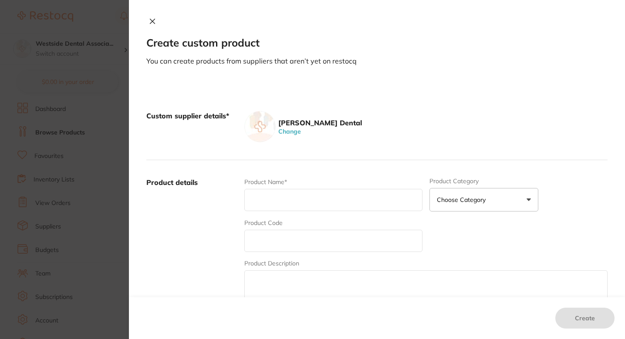
click at [287, 199] on input "text" at bounding box center [333, 200] width 178 height 22
paste input "71920354"
type input "71920354"
click at [282, 236] on input "text" at bounding box center [333, 241] width 178 height 22
paste input "71920354"
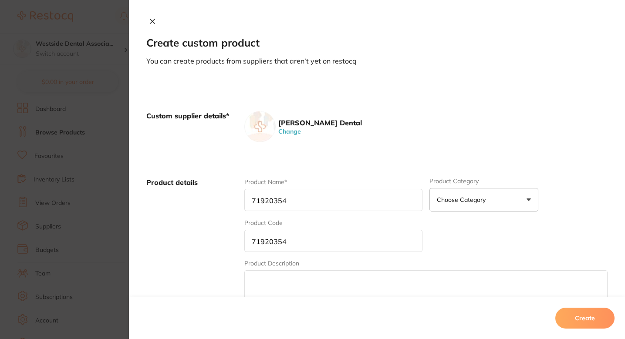
type input "71920354"
click at [278, 202] on input "71920354" at bounding box center [333, 200] width 178 height 22
click at [312, 196] on input "text" at bounding box center [333, 200] width 178 height 22
paste input "Bur Ptc T&F 12 Blade 7404 5/Pk"
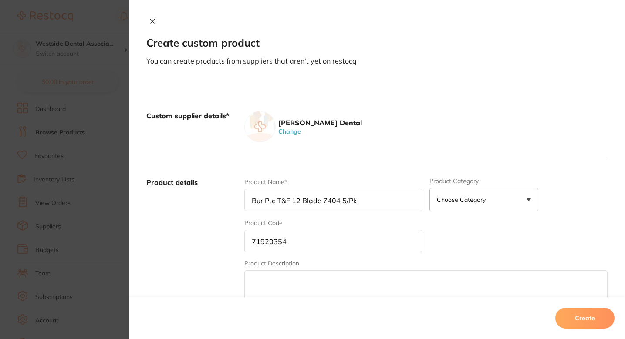
type input "Bur Ptc T&F 12 Blade 7404 5/Pk"
click at [207, 213] on label "Product details" at bounding box center [191, 246] width 91 height 136
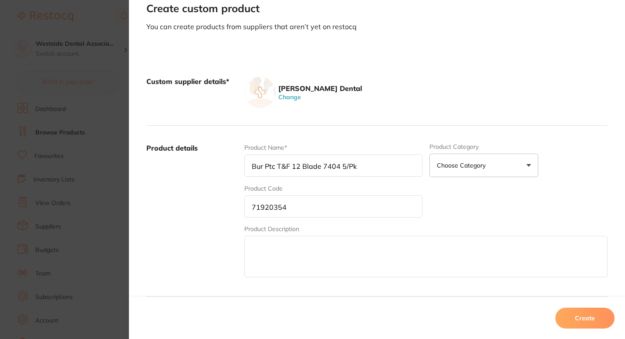
scroll to position [35, 0]
click at [275, 216] on input "71920354" at bounding box center [333, 206] width 178 height 22
click at [217, 214] on label "Product details" at bounding box center [191, 211] width 91 height 136
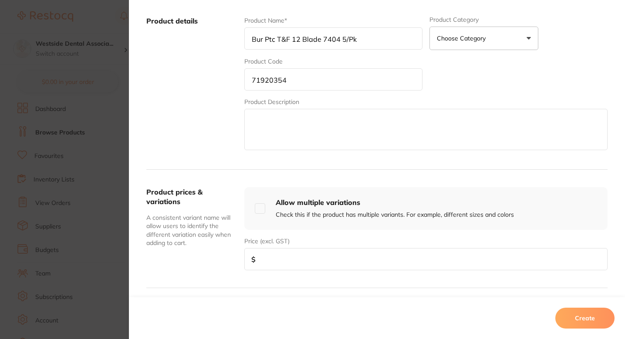
scroll to position [162, 0]
click at [292, 254] on input "number" at bounding box center [425, 259] width 363 height 22
paste input "33.19"
type input "33.19"
click at [224, 167] on div "Product details Product Name* Bur Ptc T&F 12 Blade 7404 5/Pk Product Category C…" at bounding box center [376, 83] width 461 height 171
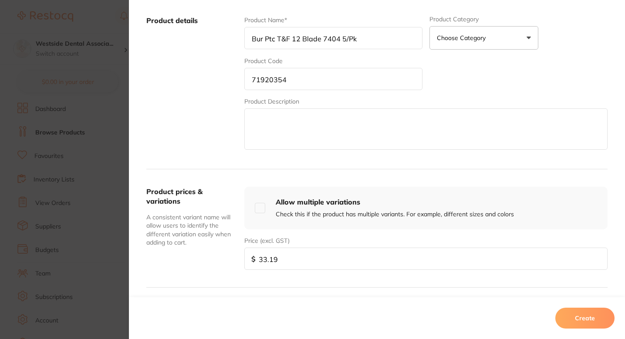
scroll to position [126, 0]
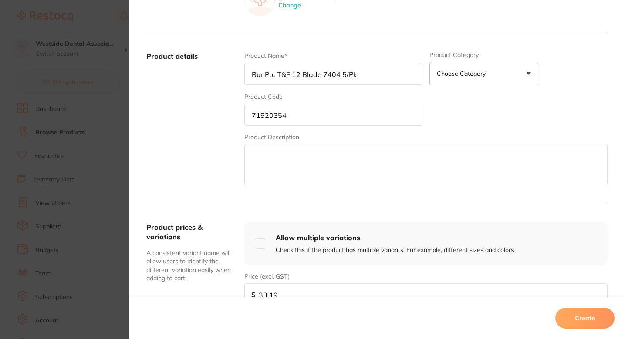
click at [276, 121] on input "71920354" at bounding box center [333, 115] width 178 height 22
click at [233, 131] on label "Product details" at bounding box center [191, 119] width 91 height 136
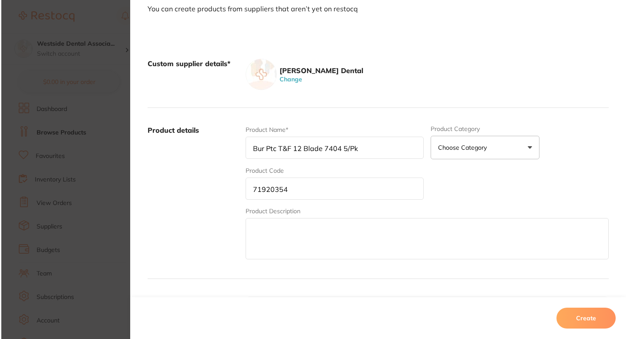
scroll to position [0, 0]
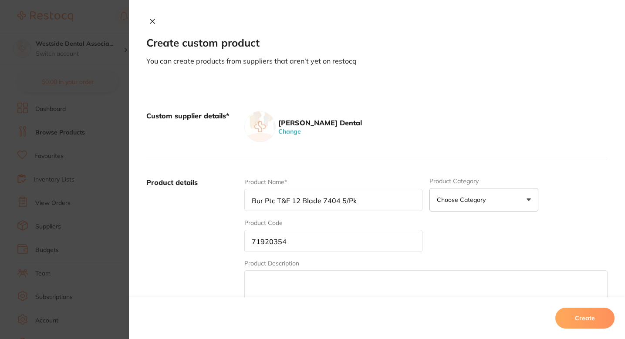
click at [576, 319] on button "Create" at bounding box center [584, 318] width 59 height 21
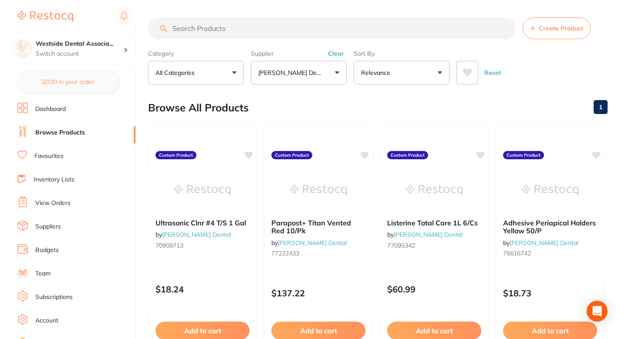
click at [293, 112] on div "Browse All Products 1" at bounding box center [377, 107] width 459 height 29
click at [334, 34] on input "search" at bounding box center [331, 28] width 367 height 22
paste input "71299585"
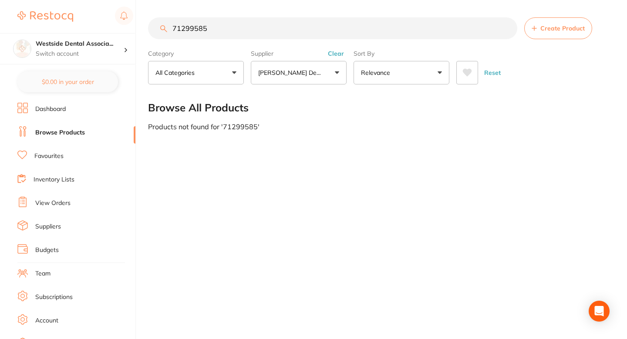
type input "71299585"
click at [552, 34] on button "Create Product" at bounding box center [558, 28] width 68 height 22
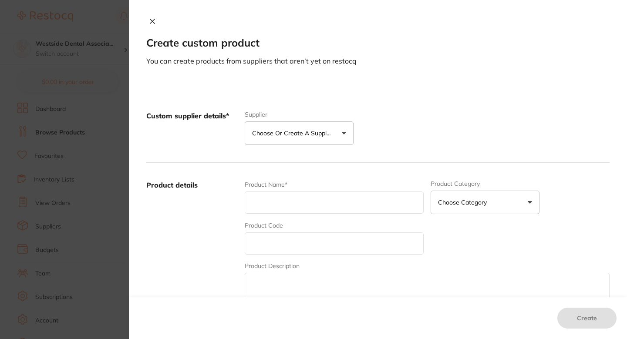
click at [333, 206] on input "text" at bounding box center [334, 203] width 179 height 22
click at [254, 256] on div "Product Name* Product Category Choose Category 3d Printing Anaesthetic Articula…" at bounding box center [427, 248] width 365 height 136
click at [270, 246] on input "text" at bounding box center [334, 243] width 179 height 22
paste input "71299585"
type input "71299585"
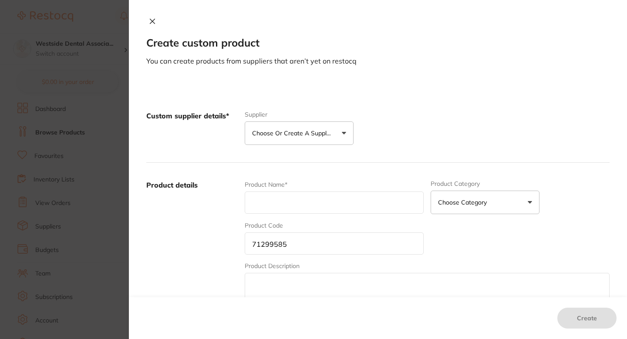
click at [280, 214] on div "Product Name*" at bounding box center [334, 197] width 179 height 34
click at [312, 134] on p "Choose or create a supplier" at bounding box center [293, 133] width 83 height 9
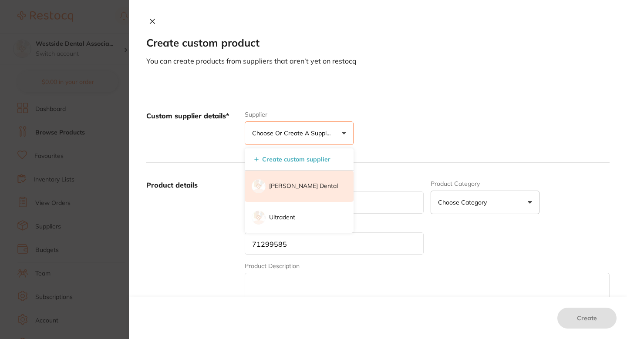
click at [297, 187] on p "[PERSON_NAME] Dental" at bounding box center [303, 186] width 69 height 9
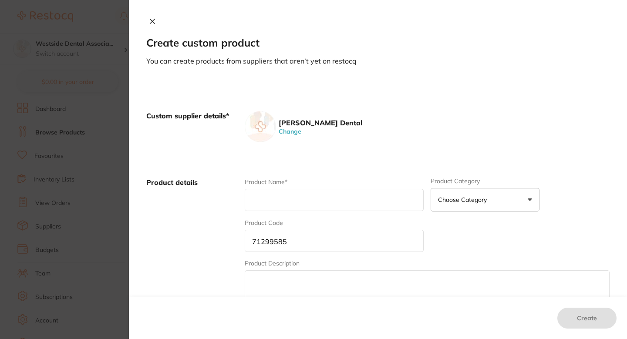
click at [389, 133] on div "Patterson Dental Change" at bounding box center [427, 126] width 365 height 31
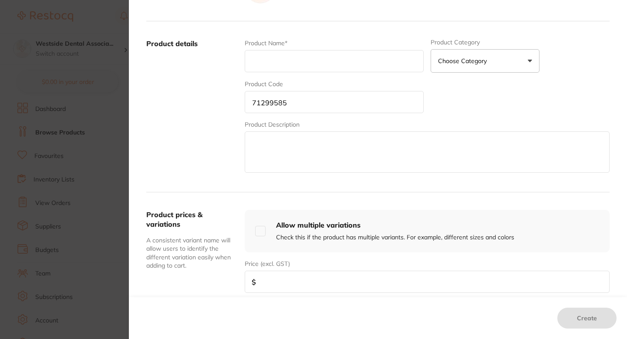
scroll to position [196, 0]
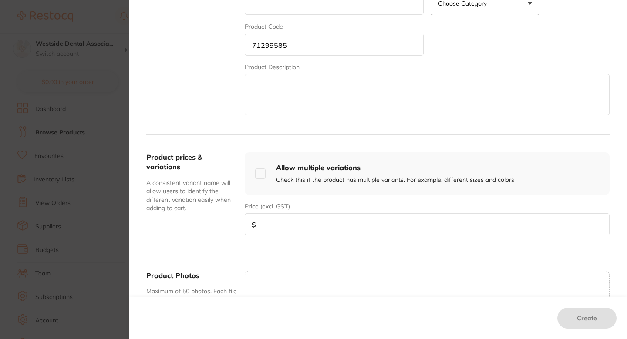
click at [304, 226] on input "number" at bounding box center [427, 224] width 365 height 22
paste input "39.79"
type input "39.79"
click at [230, 124] on div "Product details Product Name* Product Category Choose Category 3d Printing Anae…" at bounding box center [377, 49] width 463 height 171
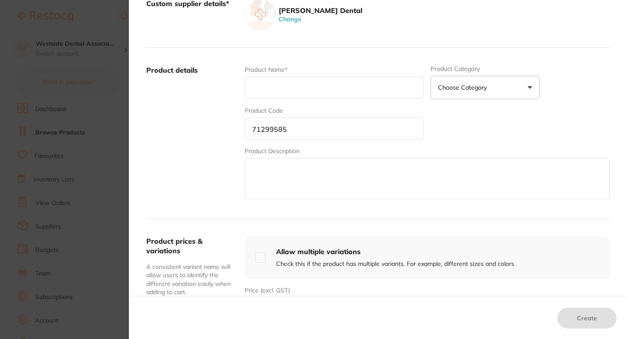
click at [315, 95] on input "text" at bounding box center [334, 88] width 179 height 22
paste input "Cord Packer Ging De #N113 Serr Udi Hdl"
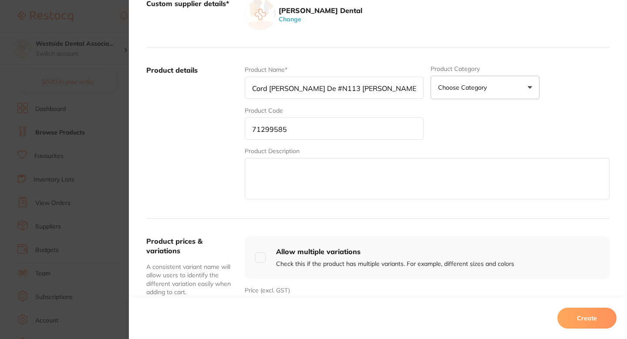
click at [364, 87] on input "Cord Packer Ging De #N113 Serr Udi Hdl" at bounding box center [334, 88] width 179 height 22
click at [386, 86] on input "Cord Packer Ging De #N113 Serr Udi Hdl" at bounding box center [334, 88] width 179 height 22
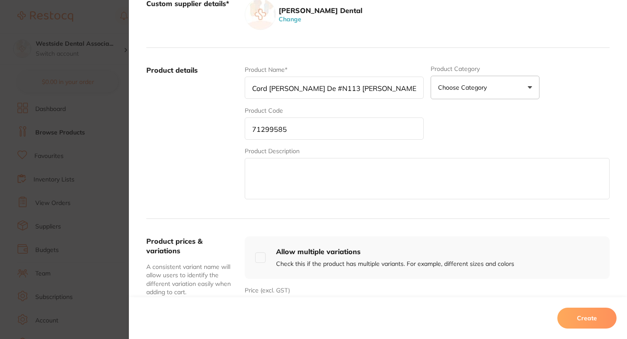
click at [318, 85] on input "Cord Packer Ging De #N113 Serr Udi Hdl" at bounding box center [334, 88] width 179 height 22
click at [314, 64] on div "Product details Product Name* Cord Packer Ging De #N113 Serr Udi Hdl Product Ca…" at bounding box center [377, 133] width 463 height 171
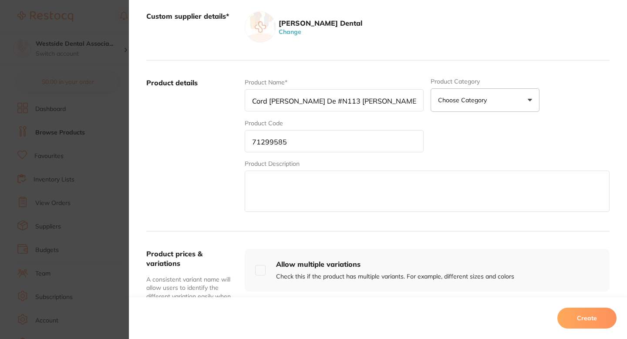
scroll to position [108, 0]
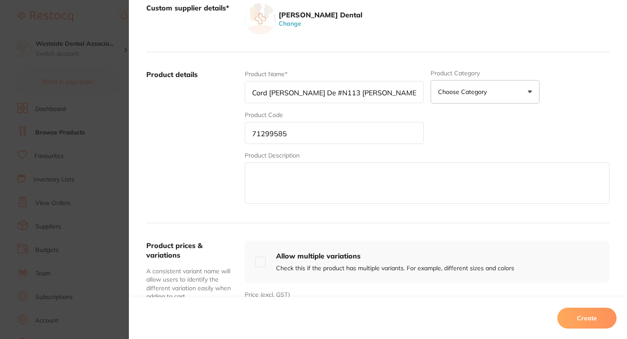
click at [315, 93] on input "Cord Packer Ging De #N113 Serr Udi Hdl" at bounding box center [334, 92] width 179 height 22
click at [356, 94] on input "Cord Packer Ging DE #N113 Serr Udi Hdl" at bounding box center [334, 92] width 179 height 22
click at [363, 89] on input "Cord Packer Ging DE #N113 Serr Udi Hdl" at bounding box center [334, 92] width 179 height 22
click at [380, 98] on input "Cord Packer Ging DE #N113 Serr UDI Hdl" at bounding box center [334, 92] width 179 height 22
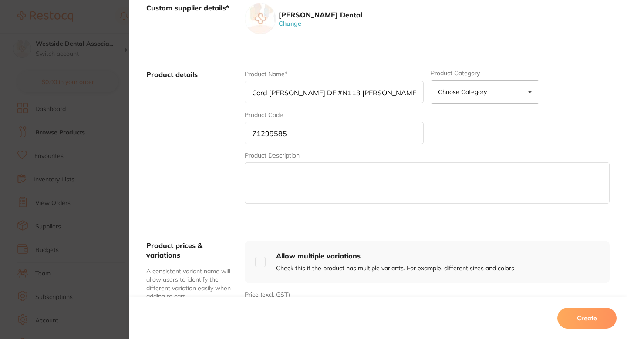
click at [380, 98] on input "Cord Packer Ging DE #N113 Serr UDI Hdl" at bounding box center [334, 92] width 179 height 22
type input "Cord Packer Ging DE #N113 Serr UDI HDL"
click at [370, 109] on div "Product Name* Cord Packer Ging DE #N113 Serr UDI HDL Product Category Choose Ca…" at bounding box center [427, 138] width 365 height 136
click at [364, 114] on div "Product Code 71299585" at bounding box center [334, 128] width 179 height 34
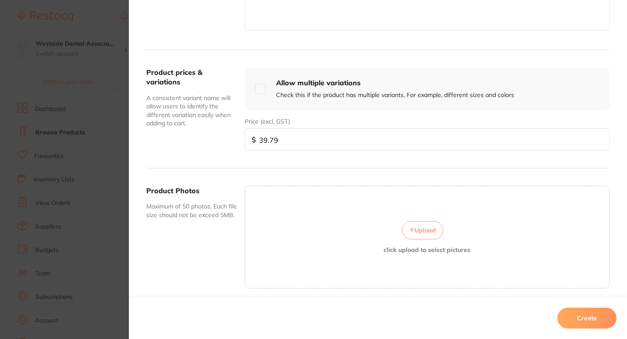
scroll to position [285, 0]
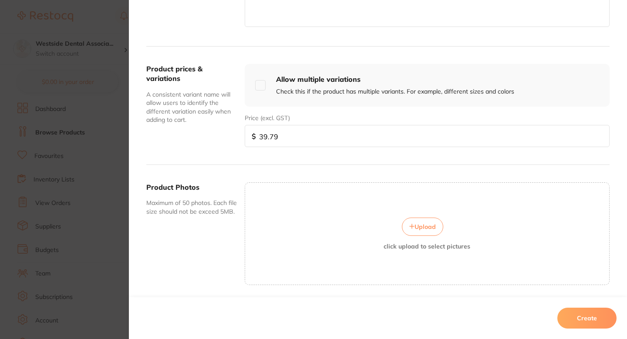
click at [574, 314] on button "Create" at bounding box center [586, 318] width 59 height 21
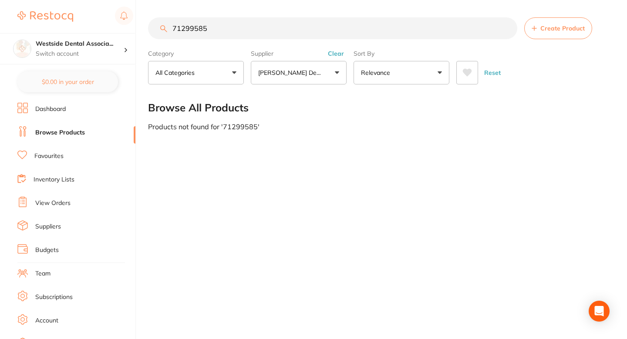
click at [346, 139] on main "71299585 Create Product Category All Categories All Categories No categories fo…" at bounding box center [387, 74] width 479 height 148
click at [254, 28] on input "71299585" at bounding box center [332, 28] width 369 height 22
paste input "0850602"
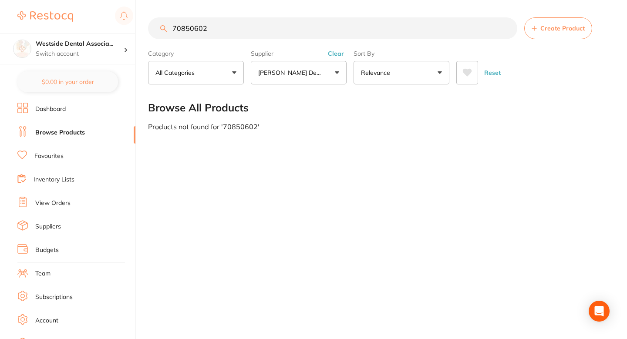
type input "70850602"
click at [543, 35] on button "Create Product" at bounding box center [558, 28] width 68 height 22
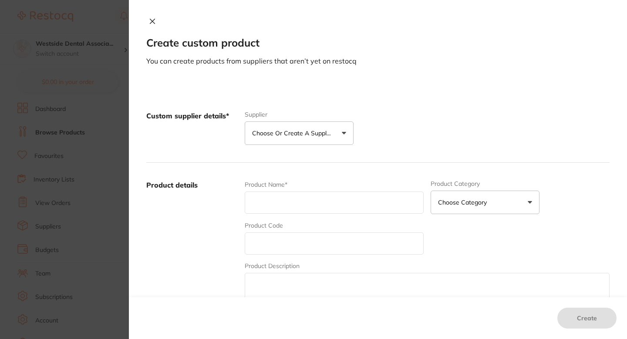
click at [322, 141] on button "Choose or create a supplier" at bounding box center [299, 133] width 109 height 24
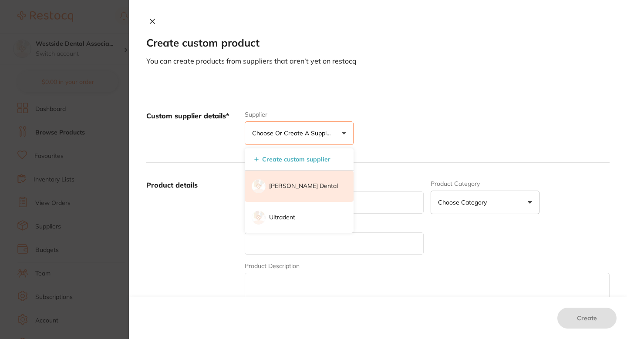
click at [287, 191] on li "[PERSON_NAME] Dental" at bounding box center [299, 186] width 109 height 31
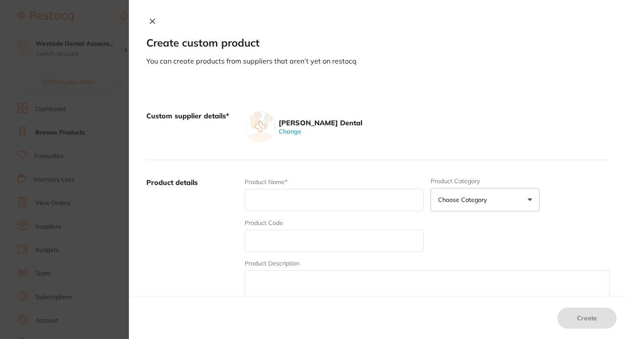
click at [287, 245] on input "text" at bounding box center [334, 241] width 179 height 22
paste input "70850602"
type input "70850602"
click at [283, 208] on input "text" at bounding box center [334, 200] width 179 height 22
click at [296, 194] on input "text" at bounding box center [334, 200] width 179 height 22
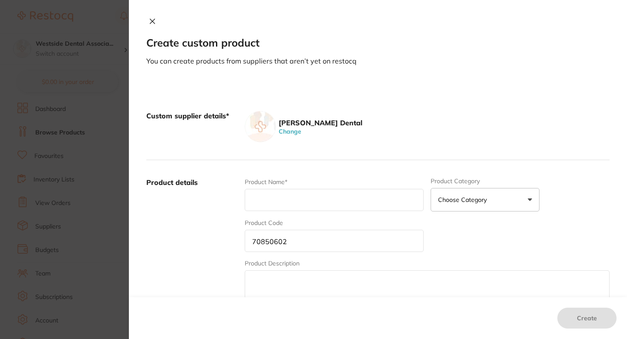
paste input "Pdcare Surface Disinfectant 1 Gal"
type input "Pdcare Surface Disinfectant 1 Gal"
click at [219, 225] on label "Product details" at bounding box center [191, 246] width 91 height 136
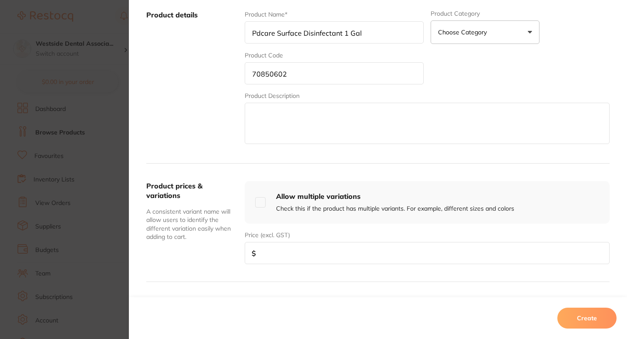
scroll to position [214, 0]
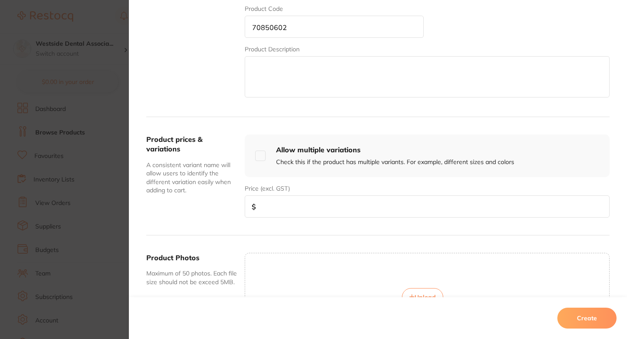
click at [342, 192] on div "Price (excl. GST) $" at bounding box center [427, 201] width 365 height 34
click at [342, 201] on input "number" at bounding box center [427, 206] width 365 height 22
paste input "27.45"
type input "27.45"
click at [360, 189] on div "Price (excl. GST) $ 27.45" at bounding box center [427, 201] width 365 height 34
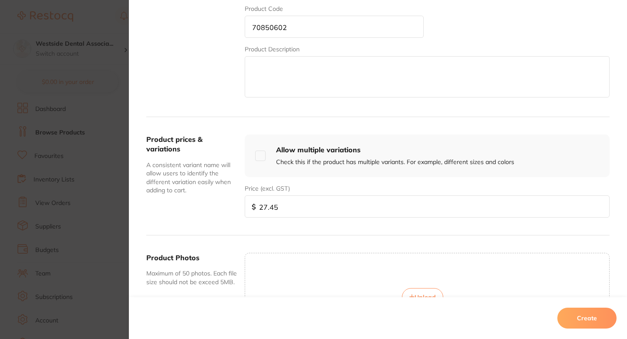
click at [573, 313] on button "Create" at bounding box center [586, 318] width 59 height 21
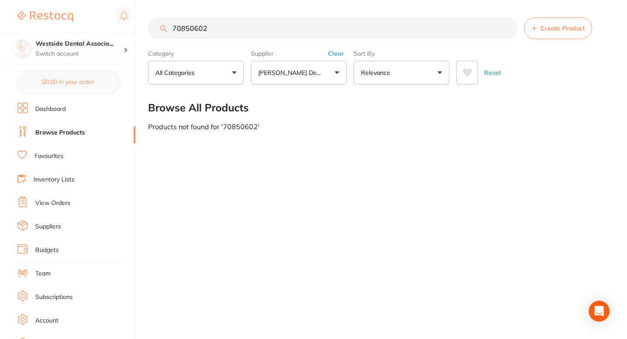
click at [261, 34] on input "70850602" at bounding box center [332, 28] width 369 height 22
paste input "5650"
click at [191, 28] on input "70855650" at bounding box center [332, 28] width 369 height 22
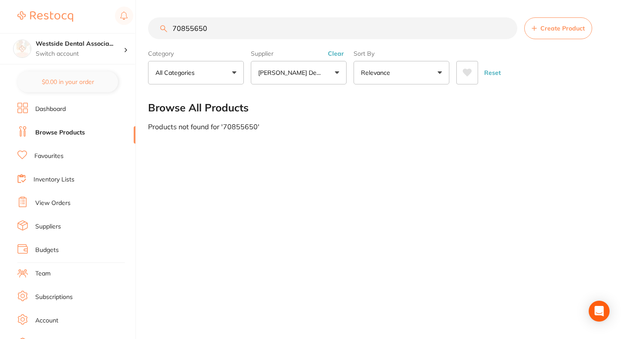
click at [191, 28] on input "70855650" at bounding box center [332, 28] width 369 height 22
type input "70855650"
click at [561, 42] on section "70855650 Create Product Category All Categories All Categories No categories fo…" at bounding box center [378, 50] width 461 height 67
click at [557, 35] on button "Create Product" at bounding box center [558, 28] width 68 height 22
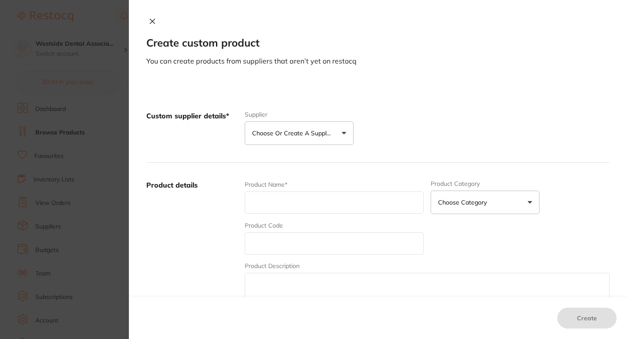
click at [348, 141] on button "Choose or create a supplier" at bounding box center [299, 133] width 109 height 24
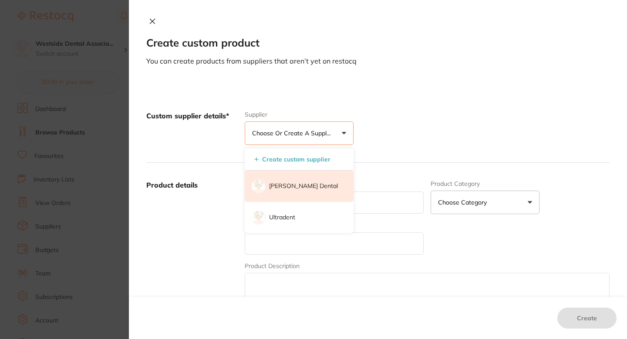
click at [309, 182] on p "[PERSON_NAME] Dental" at bounding box center [303, 186] width 69 height 9
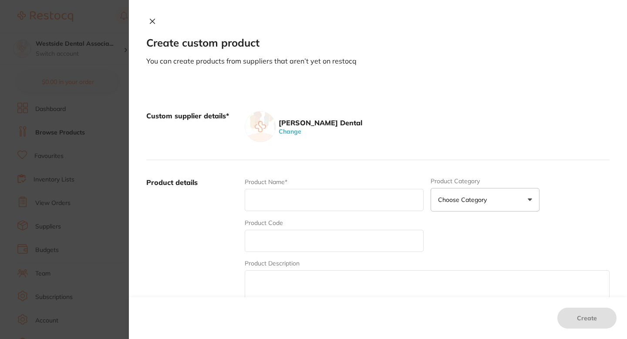
click at [305, 227] on div "Product Code" at bounding box center [334, 236] width 179 height 34
click at [297, 234] on input "text" at bounding box center [334, 241] width 179 height 22
paste input "70855650"
type input "70855650"
click at [288, 208] on input "text" at bounding box center [334, 200] width 179 height 22
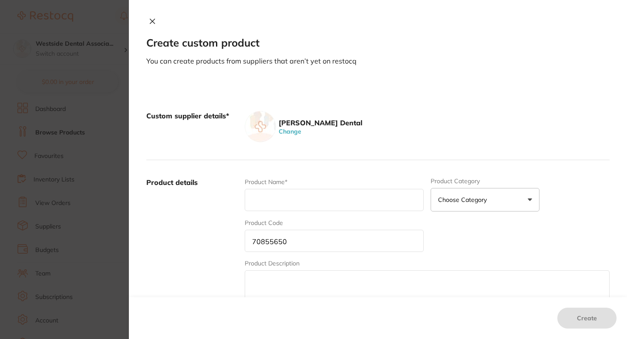
click at [296, 202] on input "text" at bounding box center [334, 200] width 179 height 22
paste input "Pdcare Enzyme Cleaner Gallon"
type input "Pdcare Enzyme Cleaner Gallon"
click at [353, 185] on div "Product Name* Pdcare Enzyme Cleaner Gallon" at bounding box center [334, 195] width 179 height 34
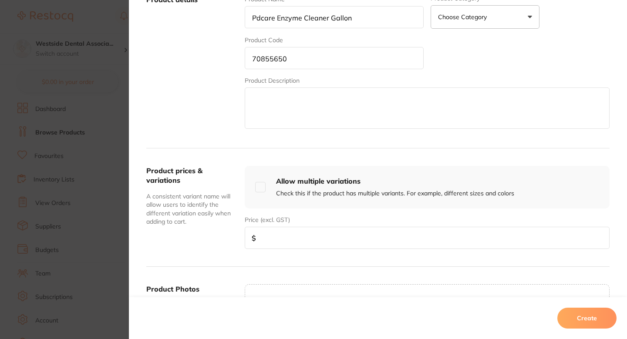
scroll to position [215, 0]
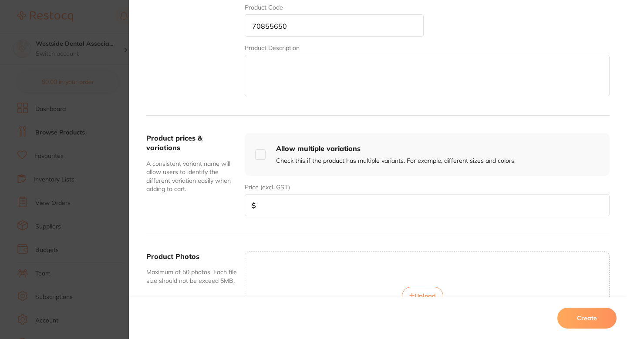
click at [301, 200] on input "number" at bounding box center [427, 205] width 365 height 22
click at [319, 179] on div "Price (excl. GST) $" at bounding box center [427, 196] width 365 height 40
click at [319, 202] on input "number" at bounding box center [427, 205] width 365 height 22
paste input "49.79"
type input "49.79"
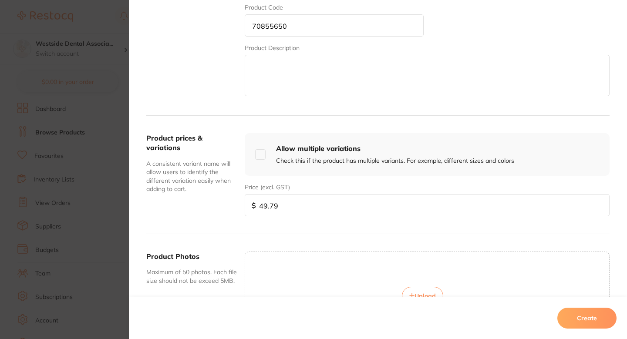
click at [382, 187] on div "Price (excl. GST) $ 49.79" at bounding box center [427, 200] width 365 height 34
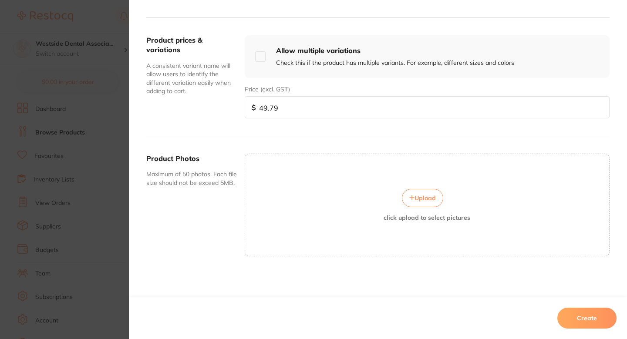
click at [576, 322] on button "Create" at bounding box center [586, 318] width 59 height 21
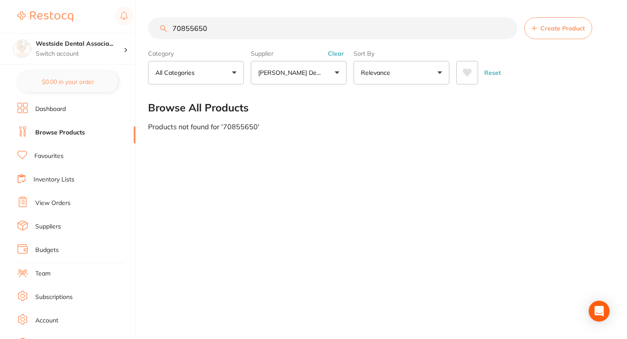
click at [341, 134] on main "70855650 Create Product Category All Categories All Categories No categories fo…" at bounding box center [387, 74] width 479 height 148
click at [536, 29] on icon at bounding box center [533, 28] width 5 height 5
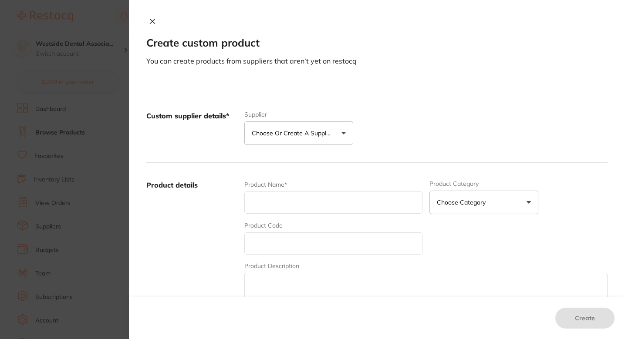
click at [106, 159] on section "Create custom product You can create products from suppliers that aren’t yet on…" at bounding box center [312, 169] width 625 height 339
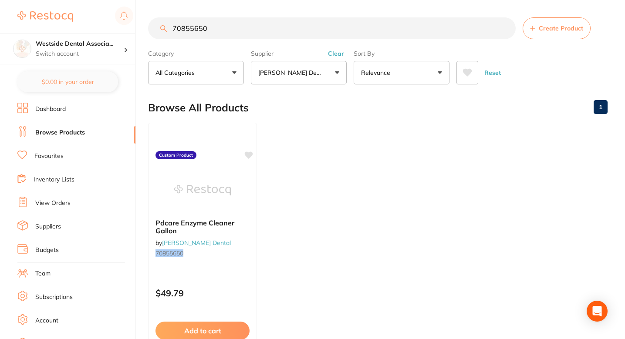
click at [239, 35] on input "70855650" at bounding box center [331, 28] width 367 height 22
paste input "1068642"
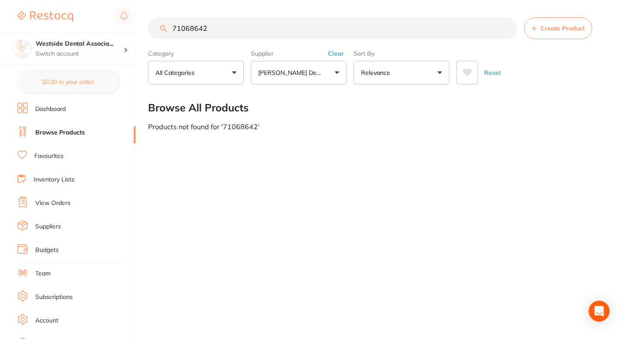
type input "71068642"
click at [555, 28] on span "Create Product" at bounding box center [562, 28] width 44 height 7
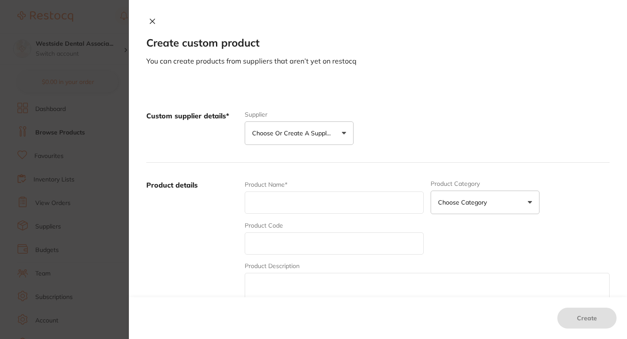
click at [323, 143] on button "Choose or create a supplier" at bounding box center [299, 133] width 109 height 24
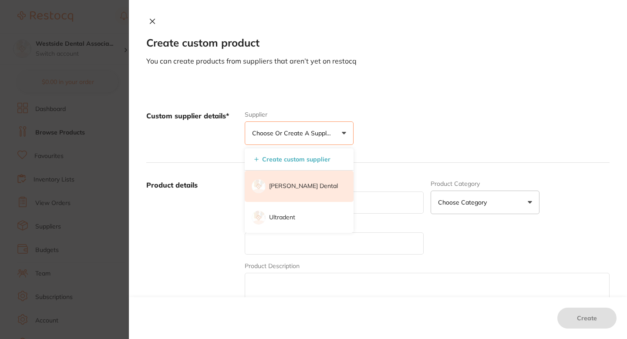
click at [306, 177] on li "[PERSON_NAME] Dental" at bounding box center [299, 186] width 109 height 31
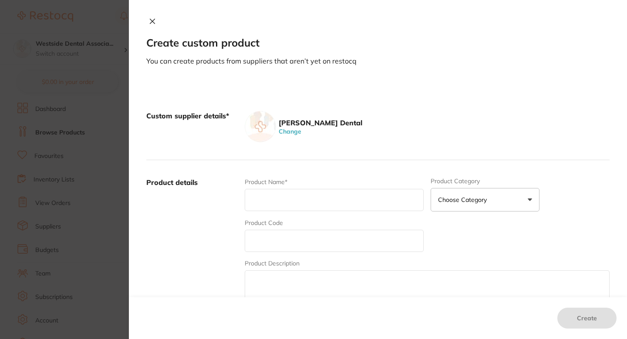
click at [294, 227] on div "Product Code" at bounding box center [334, 236] width 179 height 34
click at [287, 231] on input "text" at bounding box center [334, 241] width 179 height 22
paste input "71068642"
type input "71068642"
click at [278, 201] on input "text" at bounding box center [334, 200] width 179 height 22
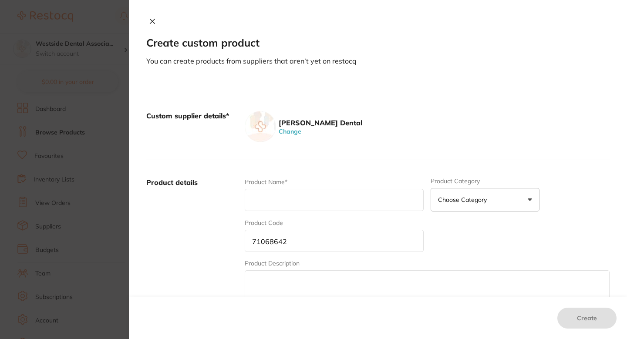
click at [286, 197] on input "text" at bounding box center [334, 200] width 179 height 22
paste input "Oral-B Toothbrush Kid Spiderman 3 Yr+"
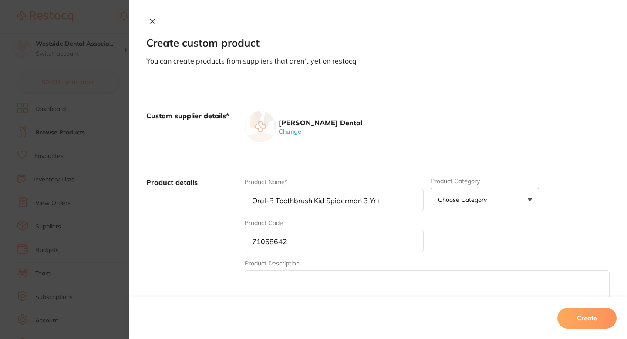
type input "Oral-B Toothbrush Kid Spiderman 3 Yr+"
click at [347, 158] on div "Custom supplier details* Patterson Dental Change" at bounding box center [377, 127] width 463 height 67
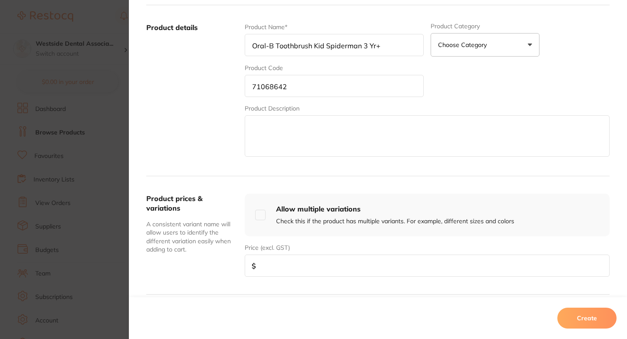
scroll to position [230, 0]
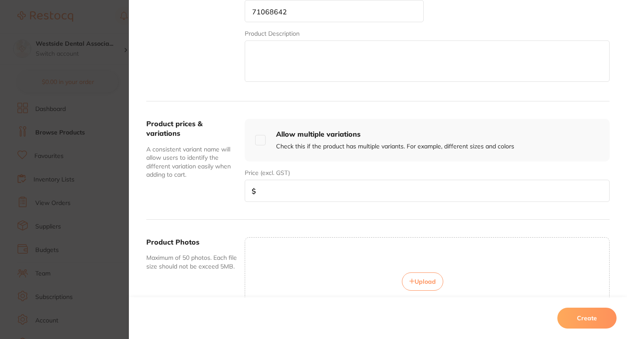
click at [284, 190] on input "number" at bounding box center [427, 191] width 365 height 22
paste input "9.29"
type input "9.29"
click at [570, 316] on button "Create" at bounding box center [586, 318] width 59 height 21
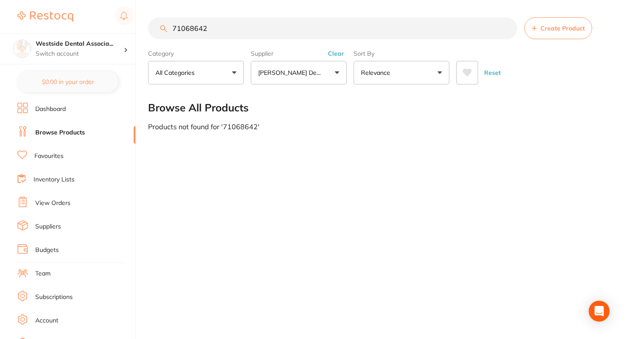
click at [458, 41] on section "71068642 Create Product Category All Categories All Categories No categories fo…" at bounding box center [378, 50] width 461 height 67
click at [454, 31] on input "71068642" at bounding box center [332, 28] width 369 height 22
paste input "2576411"
click at [195, 22] on input "72576411" at bounding box center [332, 28] width 369 height 22
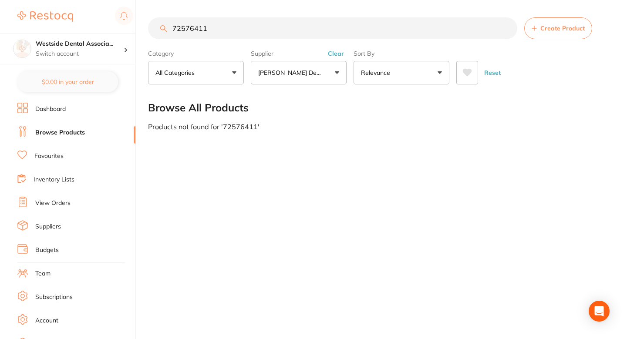
click at [195, 22] on input "72576411" at bounding box center [332, 28] width 369 height 22
type input "72576411"
click at [548, 40] on section "72576411 Create Product Category All Categories All Categories No categories fo…" at bounding box center [378, 50] width 461 height 67
click at [548, 31] on span "Create Product" at bounding box center [562, 28] width 44 height 7
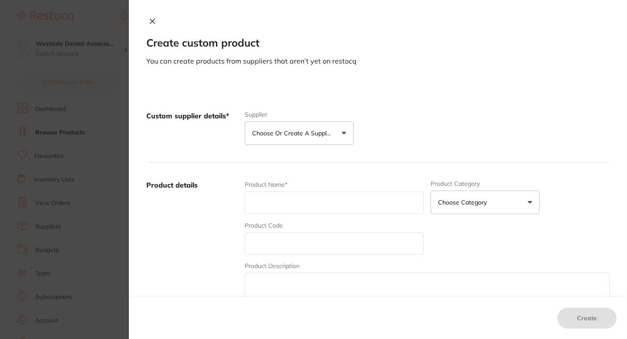
click at [329, 135] on p "Choose or create a supplier" at bounding box center [293, 133] width 83 height 9
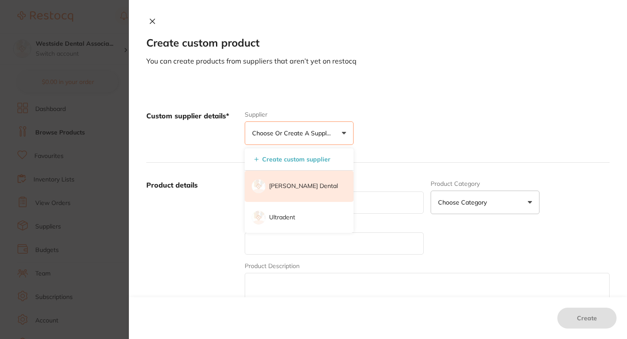
click at [296, 182] on p "[PERSON_NAME] Dental" at bounding box center [303, 186] width 69 height 9
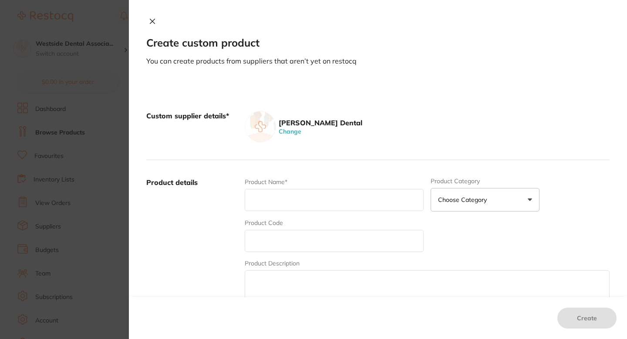
click at [298, 210] on input "text" at bounding box center [334, 200] width 179 height 22
click at [269, 242] on input "text" at bounding box center [334, 241] width 179 height 22
paste input "72576411"
type input "72576411"
click at [288, 202] on input "text" at bounding box center [334, 200] width 179 height 22
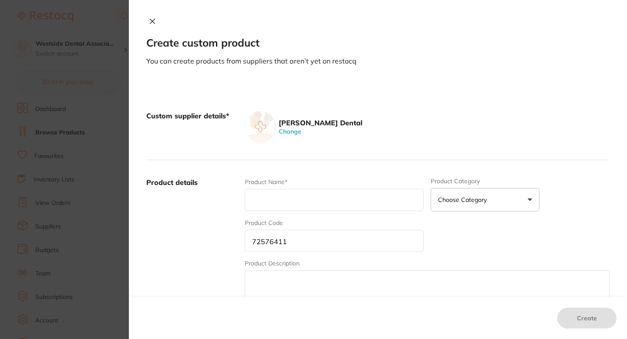
paste input "Allrap 4 X 6 Univ Cover Wrap Blue"
type input "Allrap 4 X 6 Univ Cover Wrap Blue"
click at [376, 202] on input "Allrap 4 X 6 Univ Cover Wrap Blue" at bounding box center [334, 200] width 179 height 22
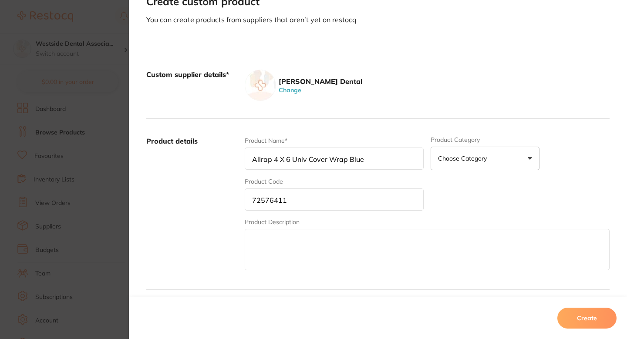
click at [417, 95] on div "Patterson Dental Change" at bounding box center [427, 85] width 365 height 31
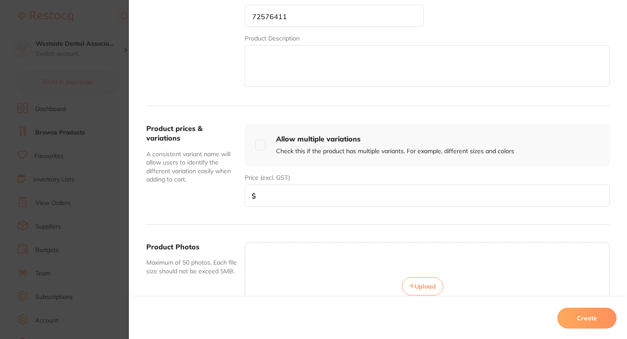
scroll to position [252, 0]
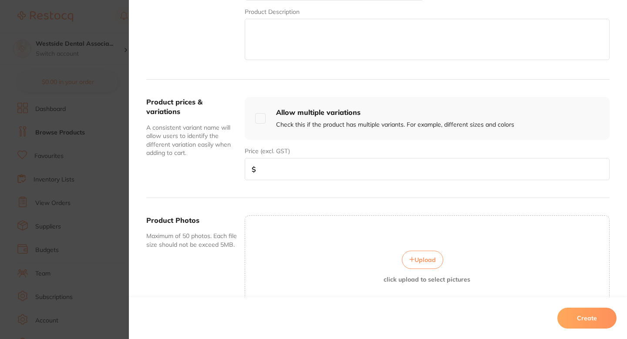
click at [318, 168] on input "number" at bounding box center [427, 169] width 365 height 22
paste input "26.85"
type input "26.85"
click at [602, 311] on button "Create" at bounding box center [586, 318] width 59 height 21
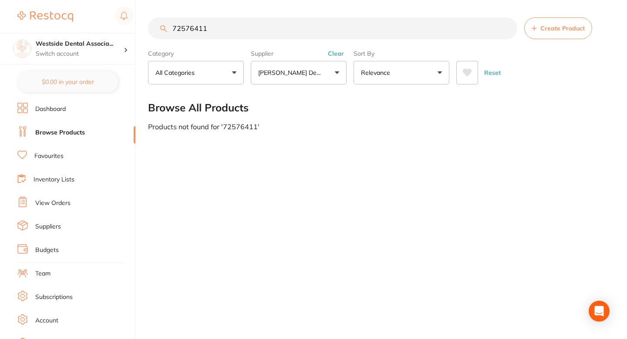
click at [316, 155] on div "72576411 Create Product Category All Categories All Categories No categories fo…" at bounding box center [387, 169] width 479 height 339
click at [233, 40] on section "72576411 Create Product Category All Categories All Categories No categories fo…" at bounding box center [378, 50] width 461 height 67
click at [221, 27] on input "72576411" at bounding box center [332, 28] width 369 height 22
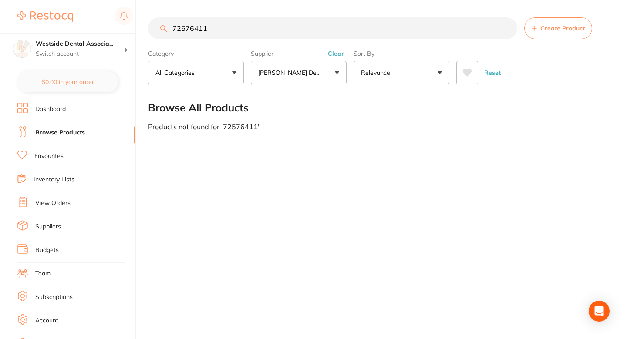
paste input "3259488"
type input "73259488"
click at [559, 30] on span "Create Product" at bounding box center [562, 28] width 44 height 7
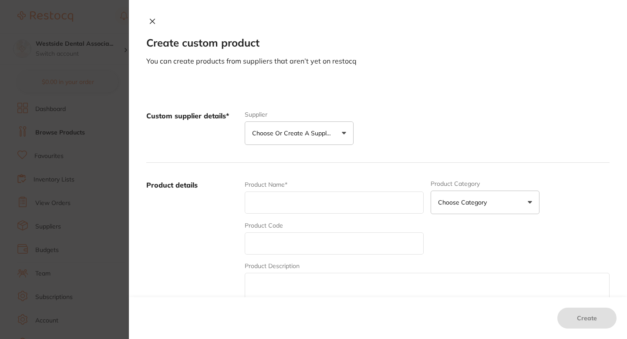
click at [307, 138] on button "Choose or create a supplier" at bounding box center [299, 133] width 109 height 24
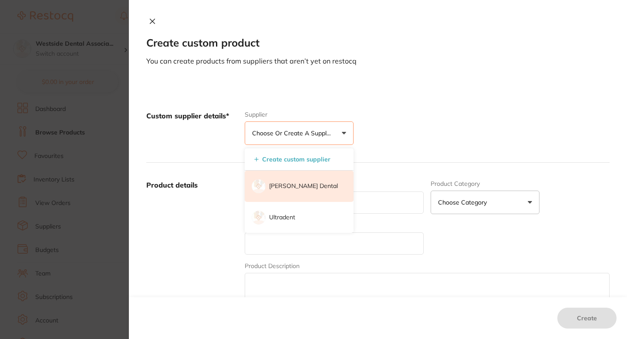
click at [299, 191] on li "[PERSON_NAME] Dental" at bounding box center [299, 186] width 109 height 31
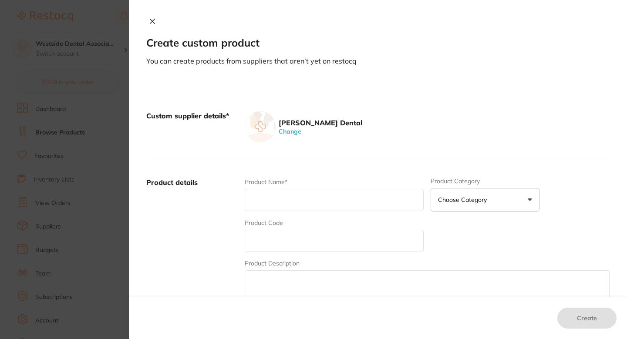
click at [288, 226] on div "Product Code" at bounding box center [334, 236] width 179 height 34
click at [273, 239] on input "text" at bounding box center [334, 241] width 179 height 22
paste input "73259488"
type input "73259488"
click at [288, 202] on input "text" at bounding box center [334, 200] width 179 height 22
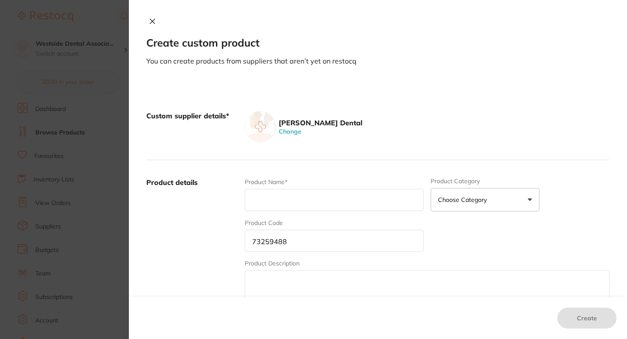
click at [277, 196] on input "text" at bounding box center [334, 200] width 179 height 22
paste input "Fuji Cement Spatula"
click at [367, 147] on div "Custom supplier details* Patterson Dental Change" at bounding box center [377, 127] width 463 height 67
click at [348, 196] on input "Fuji Cement Spatula" at bounding box center [334, 200] width 179 height 22
click at [334, 206] on input "Fuji Cement Spatula" at bounding box center [334, 200] width 179 height 22
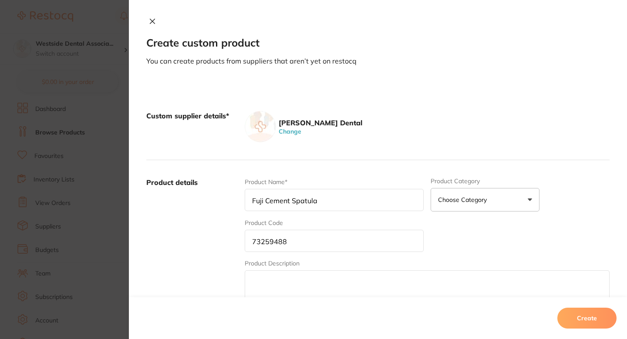
type input "Fuji Cement Spatula"
click at [334, 178] on div "Product Name* Fuji Cement Spatula" at bounding box center [334, 195] width 179 height 34
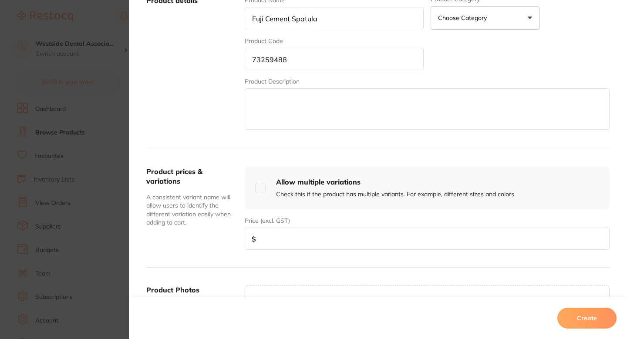
scroll to position [190, 0]
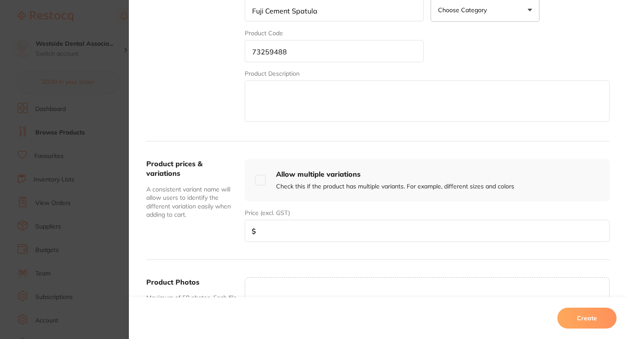
click at [276, 225] on input "number" at bounding box center [427, 231] width 365 height 22
paste input "12.49"
type input "12.49"
click at [579, 325] on button "Create" at bounding box center [586, 318] width 59 height 21
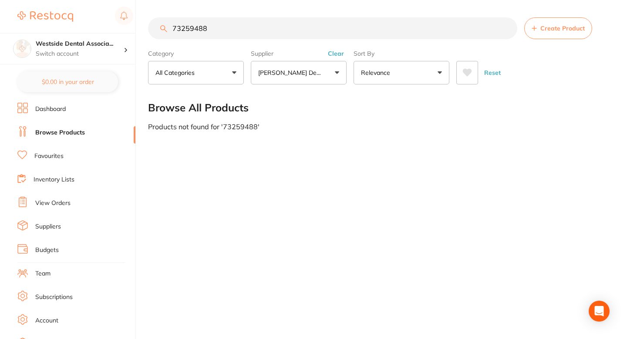
click at [284, 161] on div "73259488 Create Product Category All Categories All Categories No categories fo…" at bounding box center [387, 169] width 479 height 339
click at [351, 36] on input "73259488" at bounding box center [332, 28] width 369 height 22
paste input "61229"
click at [490, 21] on input "73261229" at bounding box center [332, 28] width 369 height 22
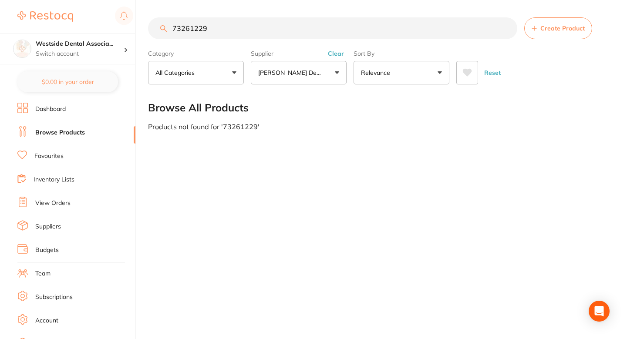
click at [412, 12] on main "73261229 Create Product Category All Categories All Categories No categories fo…" at bounding box center [387, 74] width 479 height 148
click at [400, 24] on input "73261229" at bounding box center [332, 28] width 369 height 22
type input "73261229"
click at [558, 25] on span "Create Product" at bounding box center [562, 28] width 44 height 7
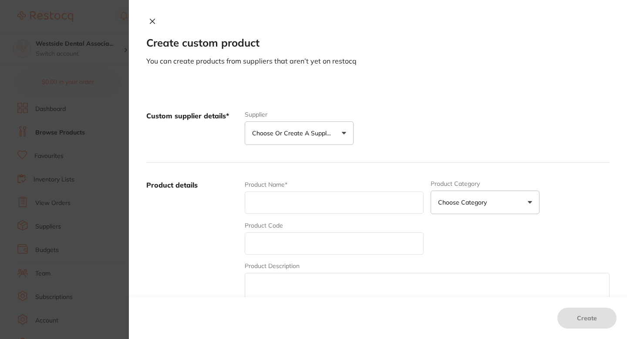
click at [324, 135] on p "Choose or create a supplier" at bounding box center [293, 133] width 83 height 9
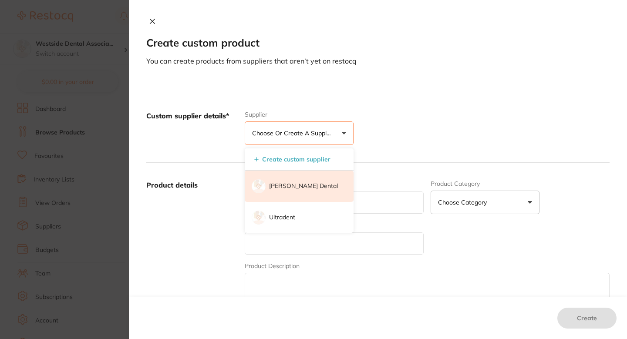
click at [306, 183] on p "[PERSON_NAME] Dental" at bounding box center [303, 186] width 69 height 9
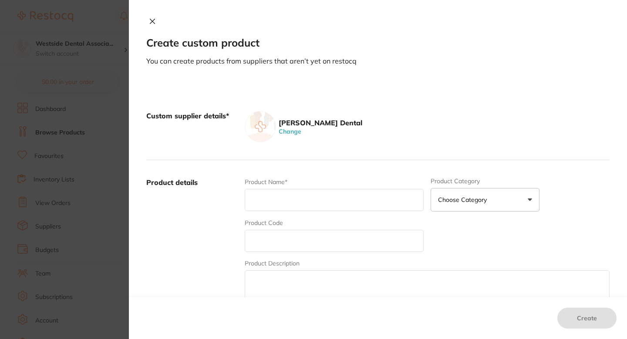
click at [298, 227] on div "Product Code" at bounding box center [334, 236] width 179 height 34
click at [288, 237] on input "text" at bounding box center [334, 241] width 179 height 22
paste input "73261229"
click at [291, 205] on input "text" at bounding box center [334, 200] width 179 height 22
click at [278, 233] on input "73261229" at bounding box center [334, 241] width 179 height 22
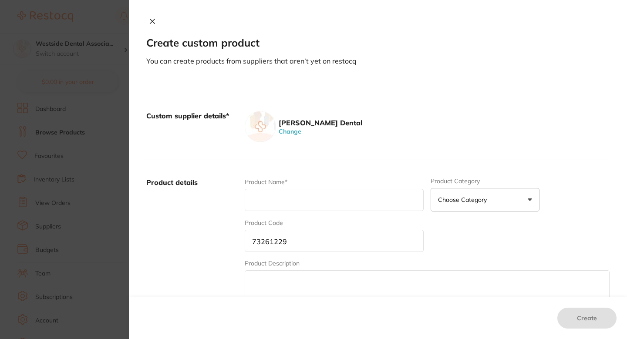
click at [332, 246] on input "73261229" at bounding box center [334, 241] width 179 height 22
type input "73261229"
click at [306, 208] on input "text" at bounding box center [334, 200] width 179 height 22
click at [341, 193] on input "text" at bounding box center [334, 200] width 179 height 22
paste input "Fuji Lining Lc Paste Pak Ref"
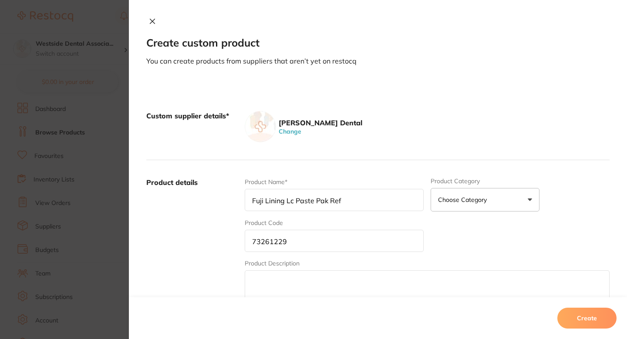
click at [340, 171] on div "Product details Product Name* Fuji Lining Lc Paste Pak Ref Product Category Cho…" at bounding box center [377, 245] width 463 height 171
click at [366, 192] on input "Fuji Lining Lc Paste Pak Ref" at bounding box center [334, 200] width 179 height 22
click at [373, 195] on input "Fuji Lining Lc Paste Pak Ref" at bounding box center [334, 200] width 179 height 22
click at [377, 202] on input "Fuji Lining Lc Paste Pak Ref" at bounding box center [334, 200] width 179 height 22
type input "Fuji Lining Lc Paste Pak Ref"
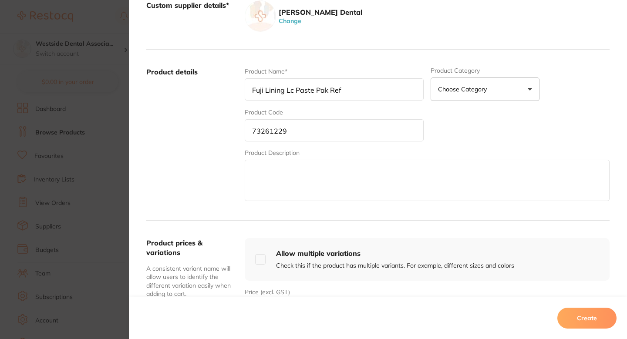
click at [236, 156] on label "Product details" at bounding box center [191, 135] width 91 height 136
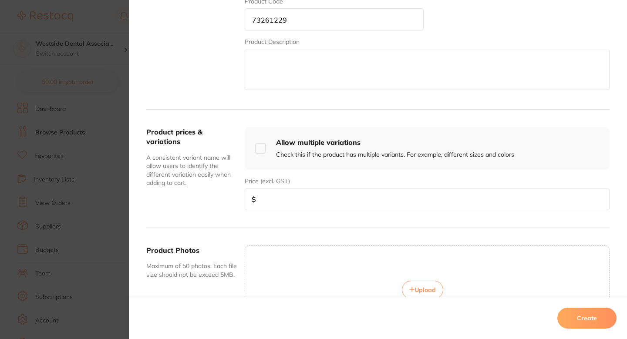
scroll to position [286, 0]
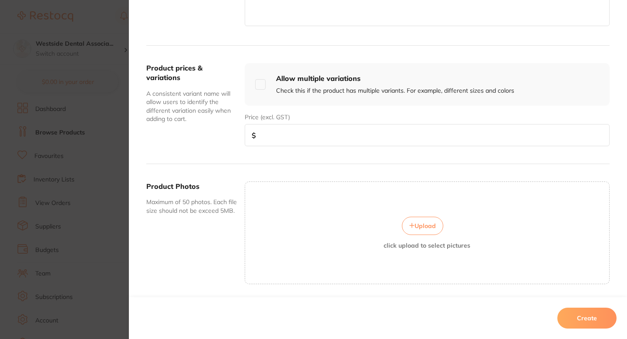
click at [345, 146] on input "number" at bounding box center [427, 135] width 365 height 22
click at [359, 140] on input "number" at bounding box center [427, 135] width 365 height 22
paste input "223.39"
type input "223.39"
click at [336, 107] on div "Price (excl. GST) $ 223.39" at bounding box center [427, 126] width 365 height 40
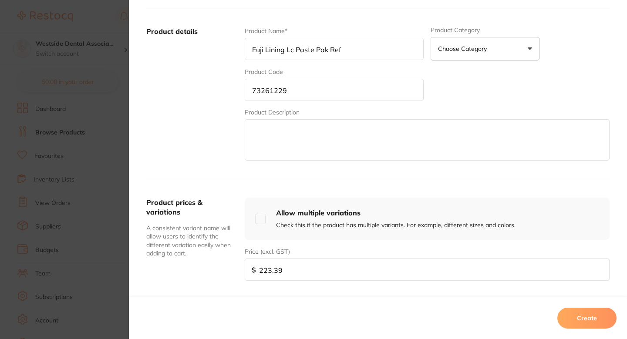
scroll to position [144, 0]
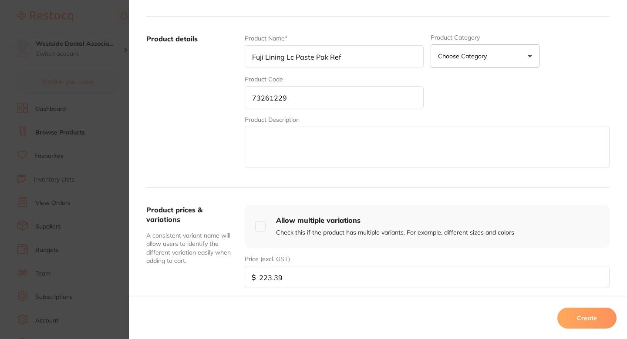
click at [319, 95] on input "73261229" at bounding box center [334, 97] width 179 height 22
click at [339, 59] on input "Fuji Lining Lc Paste Pak Ref" at bounding box center [334, 56] width 179 height 22
click at [298, 59] on input "Fuji Lining Lc Paste Pak Ref" at bounding box center [334, 56] width 179 height 22
click at [345, 59] on input "Fuji Lining Lc Paste Pak Ref" at bounding box center [334, 56] width 179 height 22
click at [235, 114] on label "Product details" at bounding box center [191, 102] width 91 height 136
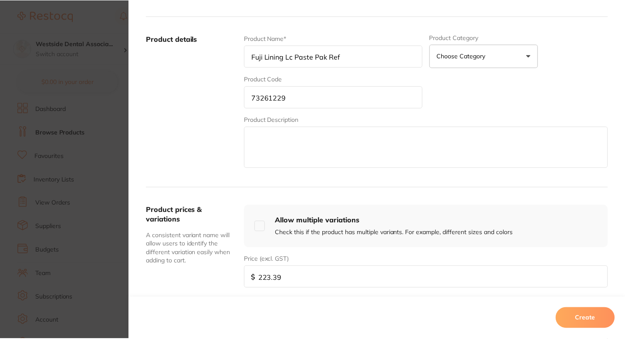
scroll to position [313, 0]
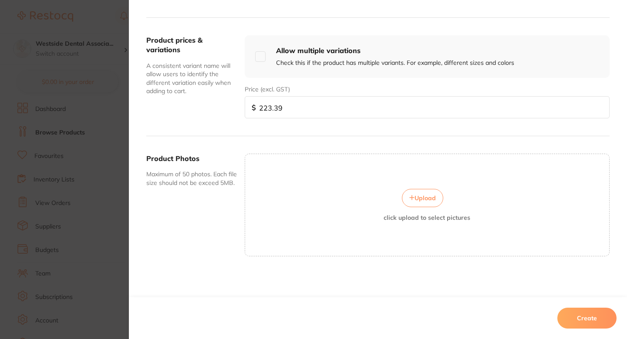
click at [575, 304] on div "Create" at bounding box center [378, 318] width 498 height 42
click at [575, 306] on div "Create" at bounding box center [378, 318] width 498 height 42
click at [575, 313] on button "Create" at bounding box center [586, 318] width 59 height 21
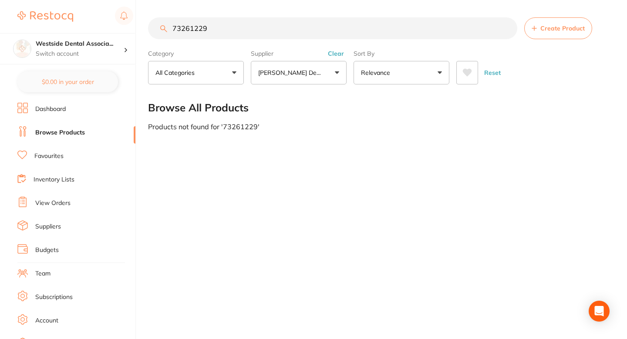
click at [293, 45] on section "73261229 Create Product Category All Categories All Categories No categories fo…" at bounding box center [378, 50] width 461 height 67
click at [286, 39] on section "73261229 Create Product Category All Categories All Categories No categories fo…" at bounding box center [378, 50] width 461 height 67
click at [282, 37] on input "73261229" at bounding box center [332, 28] width 369 height 22
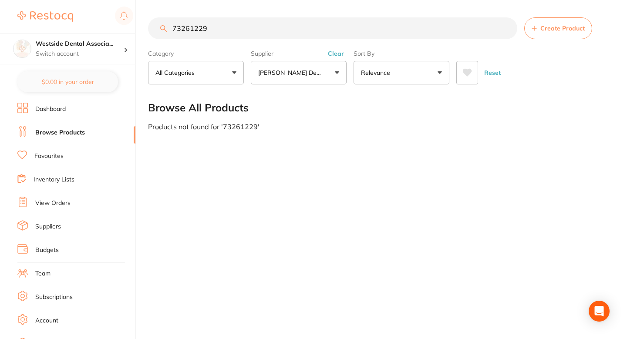
click at [282, 37] on input "73261229" at bounding box center [332, 28] width 369 height 22
paste input "6673925"
type input "76673925"
click at [200, 27] on input "76673925" at bounding box center [332, 28] width 369 height 22
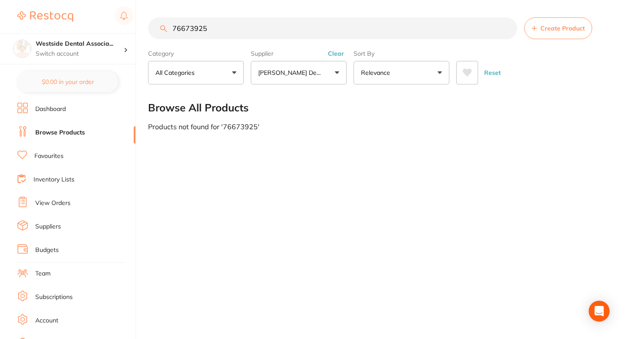
click at [508, 30] on input "76673925" at bounding box center [332, 28] width 369 height 22
click at [533, 33] on button "Create Product" at bounding box center [558, 28] width 68 height 22
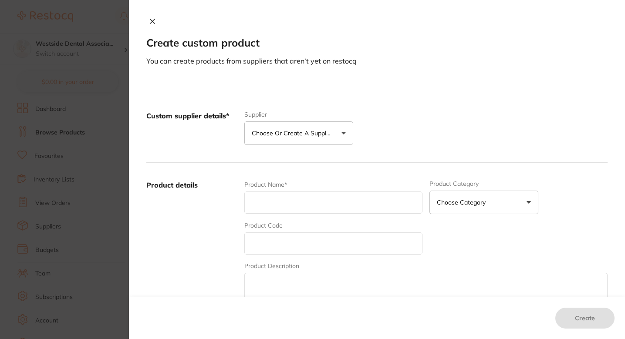
click at [318, 139] on button "Choose or create a supplier" at bounding box center [298, 133] width 109 height 24
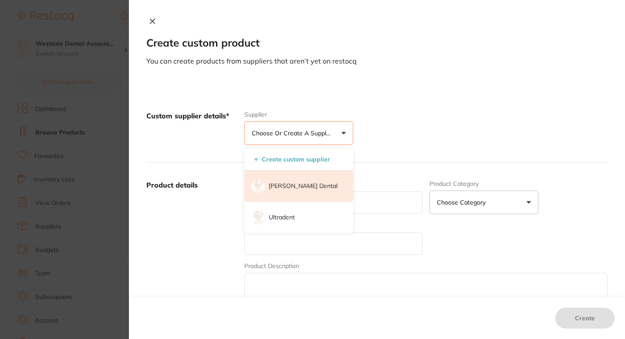
click at [296, 190] on p "[PERSON_NAME] Dental" at bounding box center [303, 186] width 69 height 9
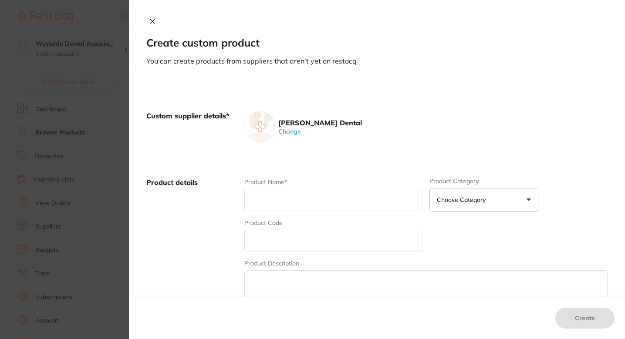
click at [300, 228] on div "Product Code" at bounding box center [333, 236] width 178 height 34
click at [293, 234] on input "text" at bounding box center [333, 241] width 178 height 22
paste input "76673925"
type input "76673925"
click at [303, 198] on input "text" at bounding box center [333, 200] width 178 height 22
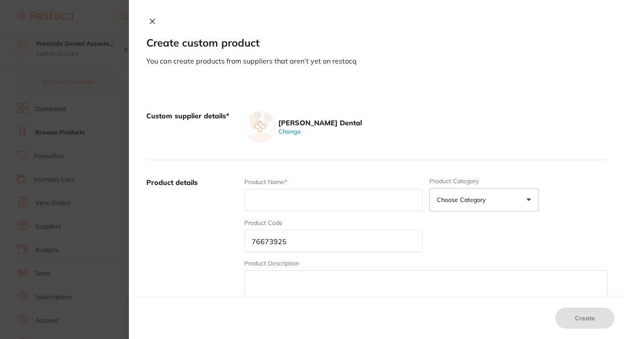
click at [304, 197] on input "text" at bounding box center [333, 200] width 178 height 22
paste input "Glove Vibrant Latex P/F 100 Aurelia Larg"
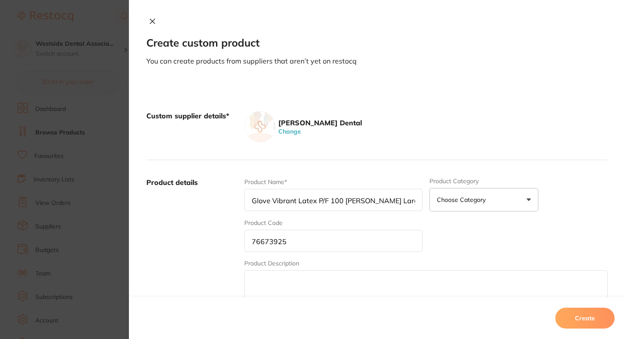
click at [393, 203] on input "Glove Vibrant Latex P/F 100 Aurelia Large" at bounding box center [333, 200] width 178 height 22
paste input "Glove Vibrant Latex P/F 100 Aurelia Larg"
type input "Glove Vibrant Latex P/F 100 Aurelia Larg"
click at [349, 241] on input "76673925" at bounding box center [333, 241] width 178 height 22
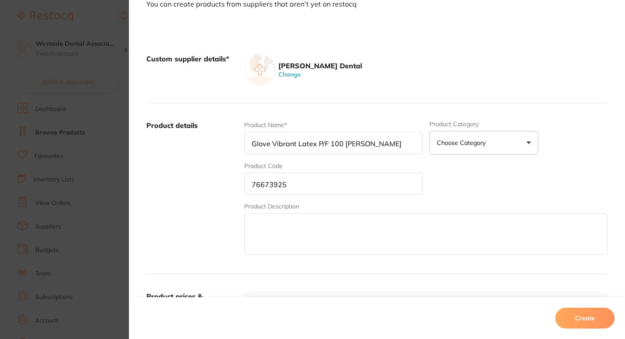
scroll to position [152, 0]
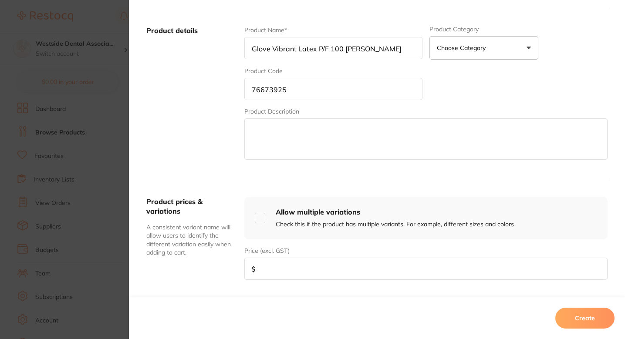
click at [284, 262] on input "number" at bounding box center [425, 269] width 363 height 22
paste input "8.99"
type input "8.99"
click at [195, 173] on div "Product details Product Name* Glove Vibrant Latex P/F 100 Aurelia Larg Product …" at bounding box center [376, 93] width 461 height 171
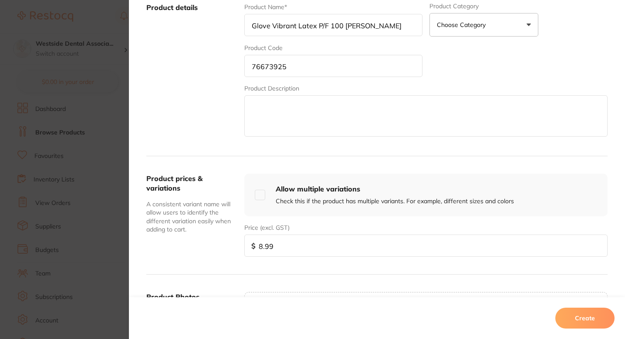
click at [180, 128] on label "Product details" at bounding box center [191, 71] width 91 height 136
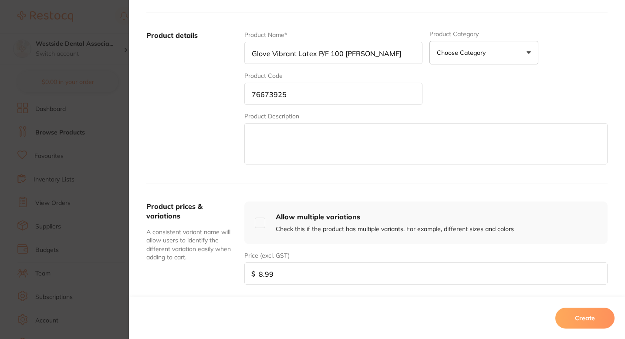
scroll to position [132, 0]
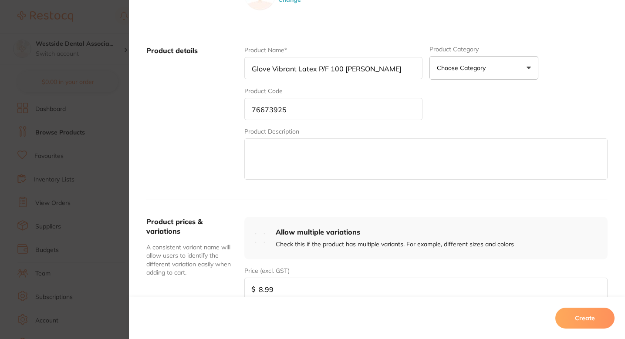
click at [326, 115] on input "76673925" at bounding box center [333, 109] width 178 height 22
click at [471, 96] on div "Product Name* Glove Vibrant Latex P/F 100 Aurelia Larg Product Category Choose …" at bounding box center [425, 114] width 363 height 136
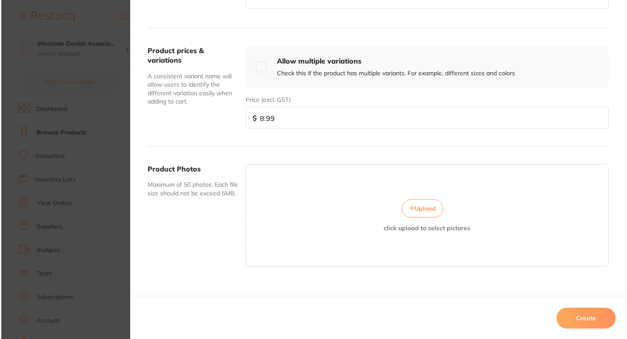
scroll to position [313, 0]
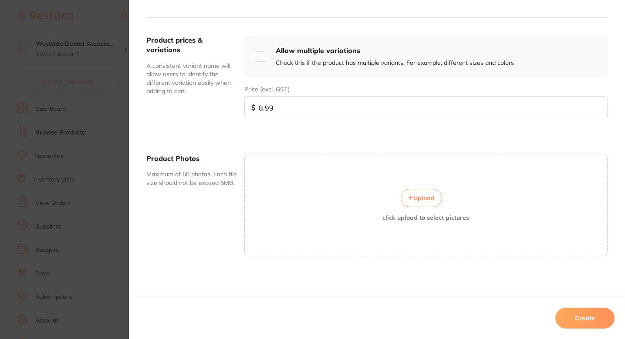
click at [579, 310] on button "Create" at bounding box center [584, 318] width 59 height 21
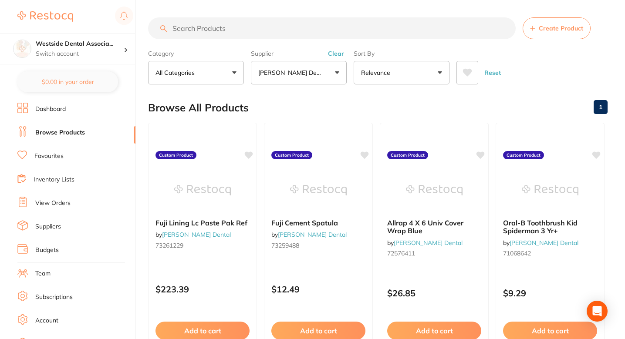
click at [385, 35] on input "search" at bounding box center [331, 28] width 367 height 22
paste input "77222425"
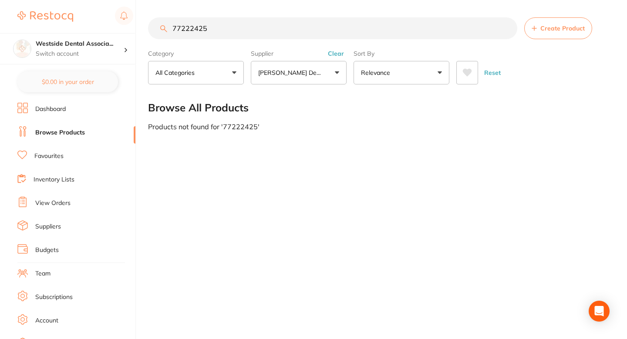
type input "77222425"
click at [546, 30] on span "Create Product" at bounding box center [562, 28] width 44 height 7
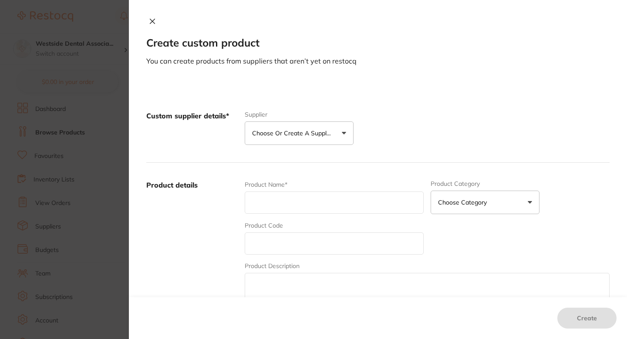
click at [314, 131] on p "Choose or create a supplier" at bounding box center [293, 133] width 83 height 9
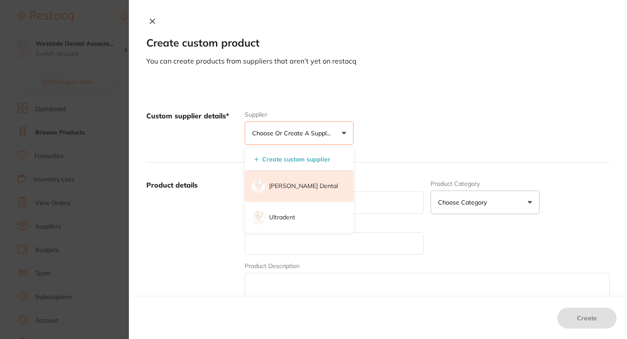
click at [313, 187] on p "[PERSON_NAME] Dental" at bounding box center [303, 186] width 69 height 9
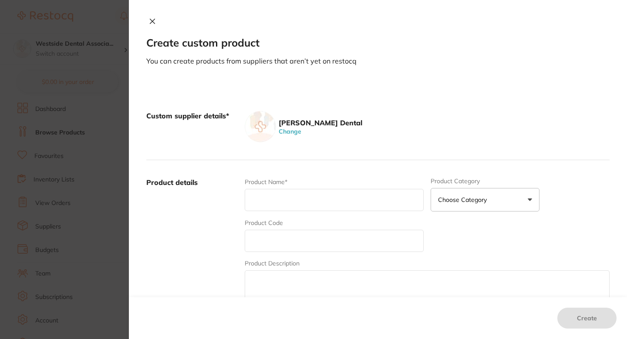
click at [301, 234] on input "text" at bounding box center [334, 241] width 179 height 22
paste input "77222425"
type input "77222425"
click at [295, 191] on input "text" at bounding box center [334, 200] width 179 height 22
click at [327, 196] on input "text" at bounding box center [334, 200] width 179 height 22
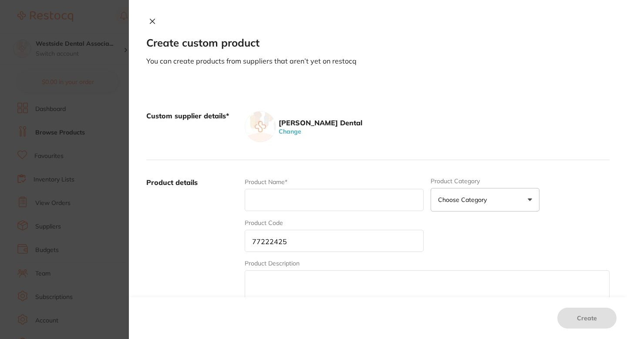
paste input "Parapost+ Titan Vented Yellow 10/Pk"
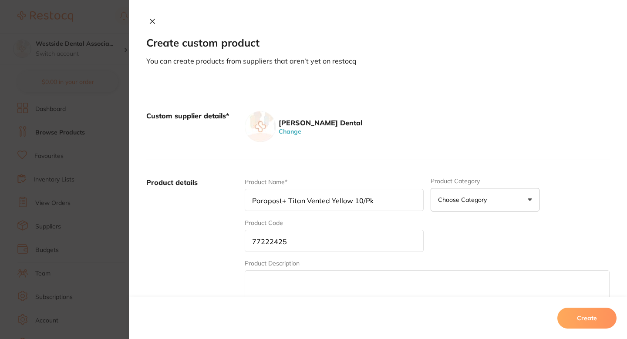
type input "Parapost+ Titan Vented Yellow 10/Pk"
click at [365, 146] on div "Custom supplier details* Patterson Dental Change" at bounding box center [377, 127] width 463 height 67
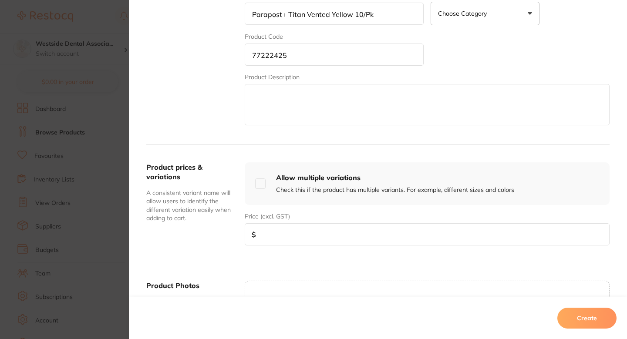
scroll to position [202, 0]
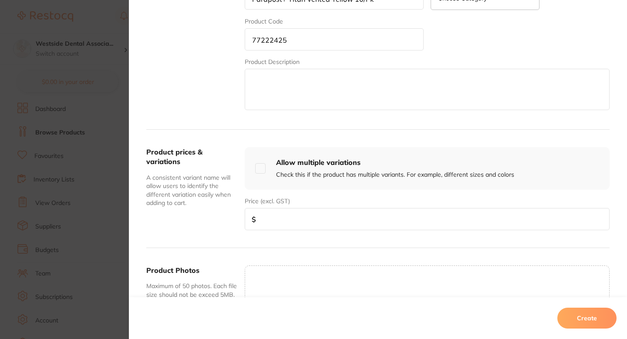
click at [341, 213] on input "number" at bounding box center [427, 219] width 365 height 22
click at [349, 228] on input "number" at bounding box center [427, 219] width 365 height 22
paste input "137.22"
type input "137.22"
click at [467, 184] on div "Allow multiple variations Check this if the product has multiple variants. For …" at bounding box center [427, 168] width 365 height 43
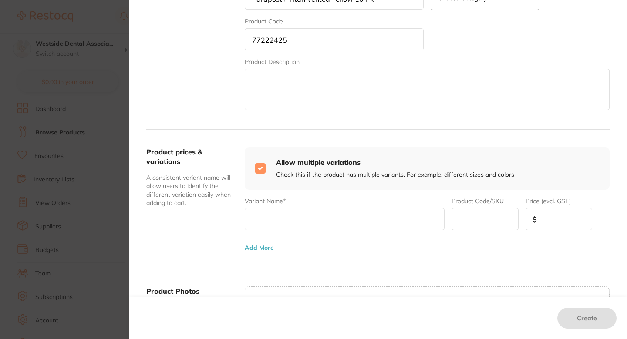
click at [377, 173] on p "Check this if the product has multiple variants. For example, different sizes a…" at bounding box center [395, 175] width 238 height 9
checkbox input "false"
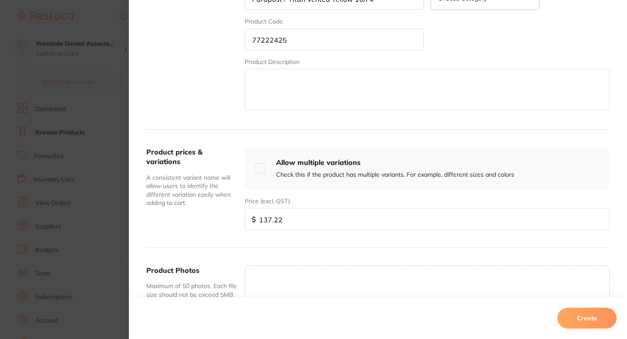
click at [320, 219] on input "137.22" at bounding box center [427, 219] width 365 height 22
click at [420, 77] on textarea at bounding box center [427, 89] width 365 height 41
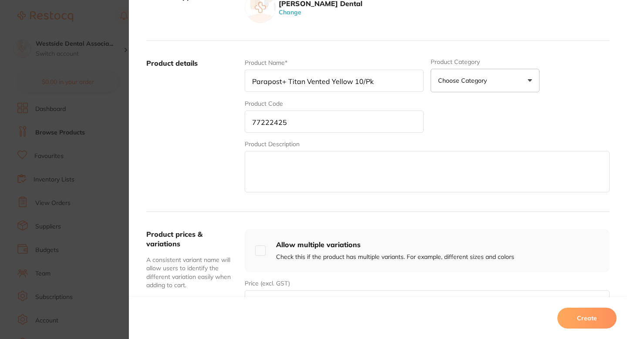
scroll to position [88, 0]
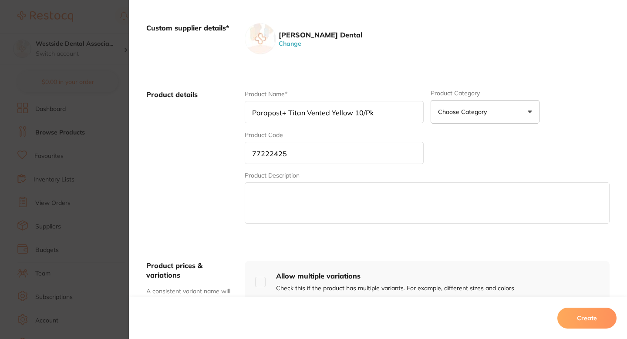
click at [516, 137] on div "Product Name* Parapost+ Titan Vented Yellow 10/Pk Product Category Choose Categ…" at bounding box center [427, 158] width 365 height 136
click at [572, 316] on button "Create" at bounding box center [586, 318] width 59 height 21
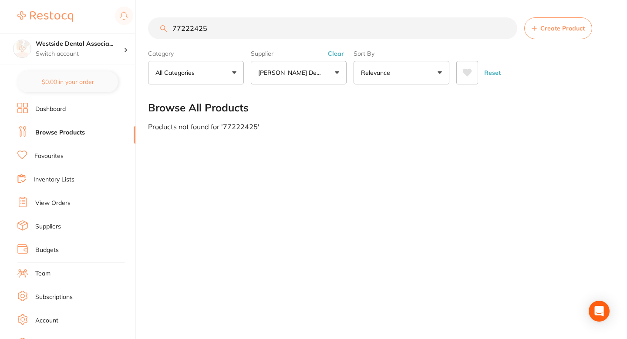
click at [314, 195] on div "77222425 Create Product Category All Categories All Categories No categories fo…" at bounding box center [387, 169] width 479 height 339
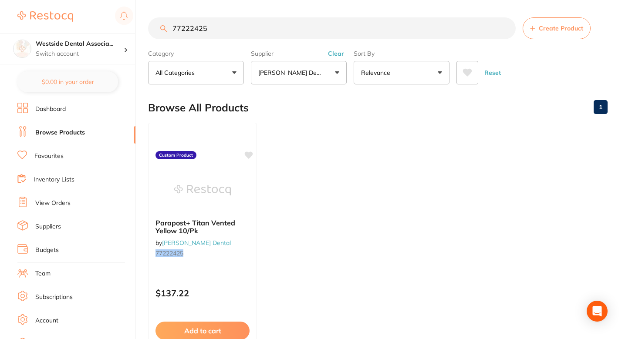
click at [319, 138] on ul "Parapost+ Titan Vented Yellow 10/Pk by Patterson Dental 77222425 Custom Product…" at bounding box center [377, 248] width 459 height 250
click at [297, 37] on input "77222425" at bounding box center [331, 28] width 367 height 22
paste input "5708839"
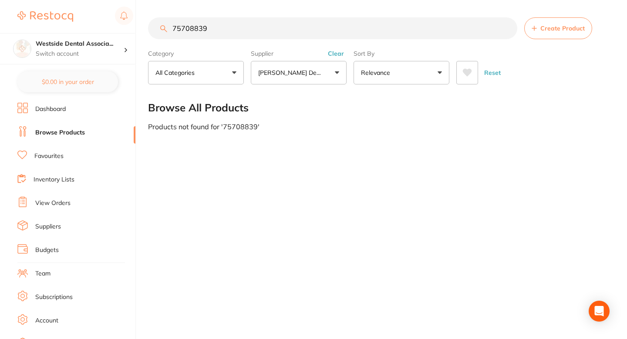
type input "75708839"
click at [547, 27] on span "Create Product" at bounding box center [562, 28] width 44 height 7
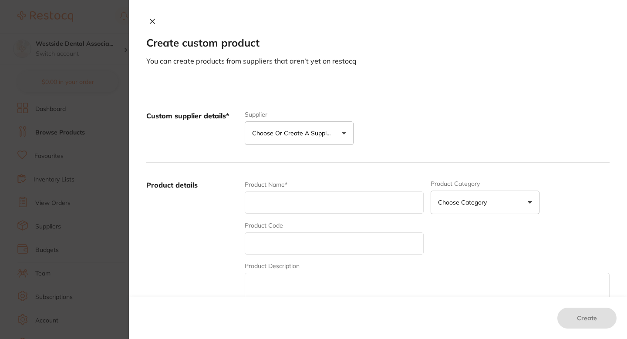
click at [309, 127] on button "Choose or create a supplier" at bounding box center [299, 133] width 109 height 24
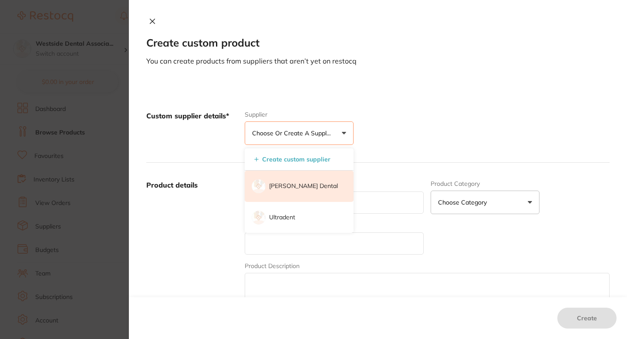
click at [297, 185] on p "[PERSON_NAME] Dental" at bounding box center [303, 186] width 69 height 9
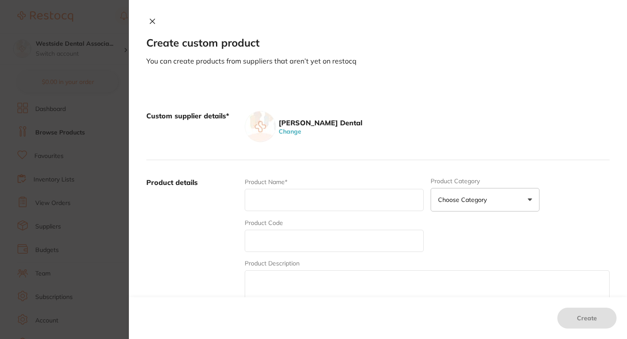
click at [299, 243] on input "text" at bounding box center [334, 241] width 179 height 22
paste input "75708839"
type input "75708839"
click at [295, 205] on input "text" at bounding box center [334, 200] width 179 height 22
click at [286, 248] on input "75708839" at bounding box center [334, 241] width 179 height 22
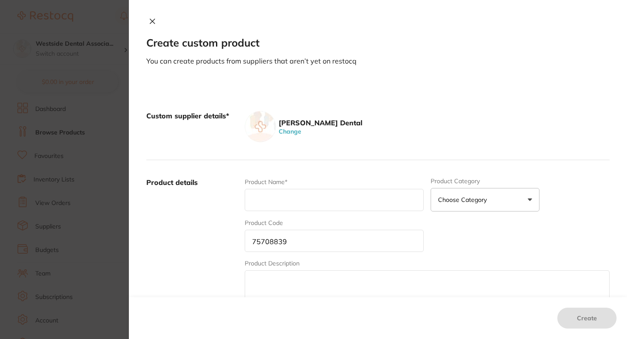
click at [286, 248] on input "75708839" at bounding box center [334, 241] width 179 height 22
paste input "70375956"
type input "70375956"
click at [301, 212] on div "Product Name*" at bounding box center [334, 195] width 179 height 34
click at [324, 197] on input "text" at bounding box center [334, 200] width 179 height 22
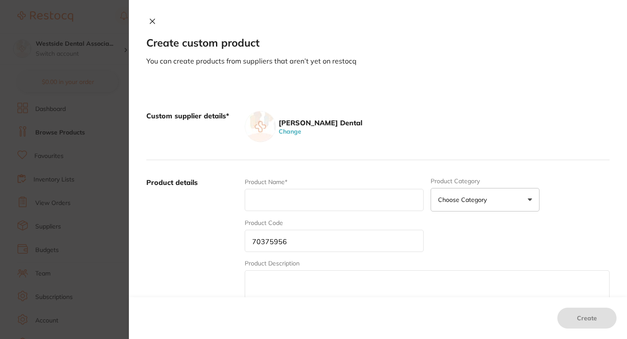
paste input "Mix Tip New-T Yellow 48/Pk"
type input "Mix Tip New-T Yellow 48/Pk"
click at [327, 240] on input "70375956" at bounding box center [334, 241] width 179 height 22
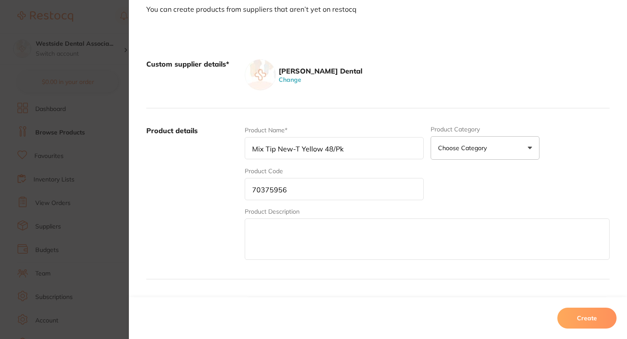
scroll to position [215, 0]
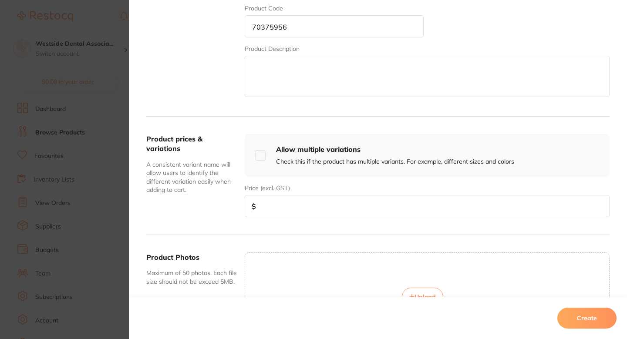
click at [334, 193] on div "Price (excl. GST) $" at bounding box center [427, 201] width 365 height 34
click at [342, 205] on input "number" at bounding box center [427, 206] width 365 height 22
paste input "49.99"
type input "49.99"
click at [546, 129] on div "Product prices & variations A consistent variant name will allow users to ident…" at bounding box center [377, 176] width 463 height 118
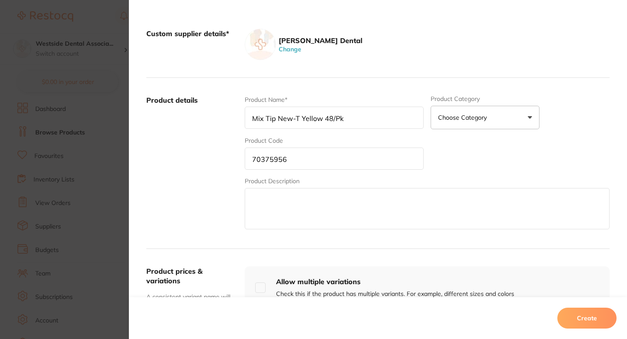
scroll to position [270, 0]
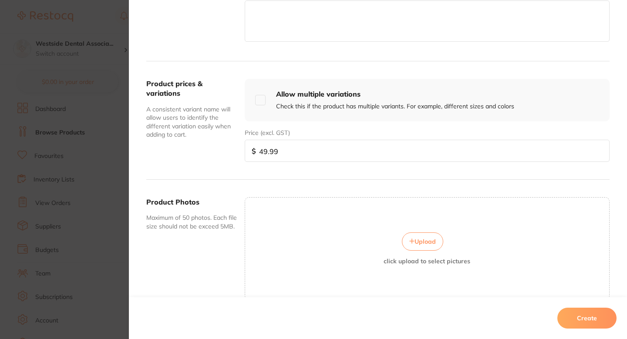
click at [565, 317] on button "Create" at bounding box center [586, 318] width 59 height 21
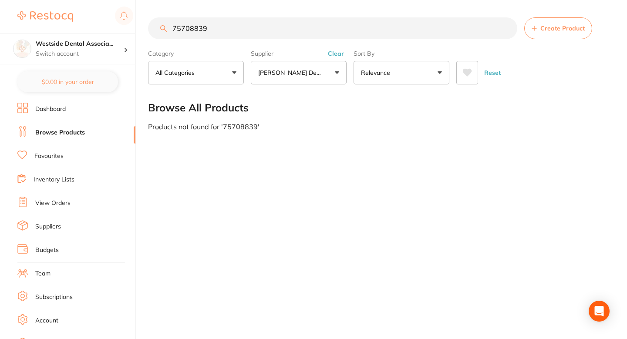
click at [379, 33] on input "75708839" at bounding box center [332, 28] width 369 height 22
paste input "0894303"
type input "70894303"
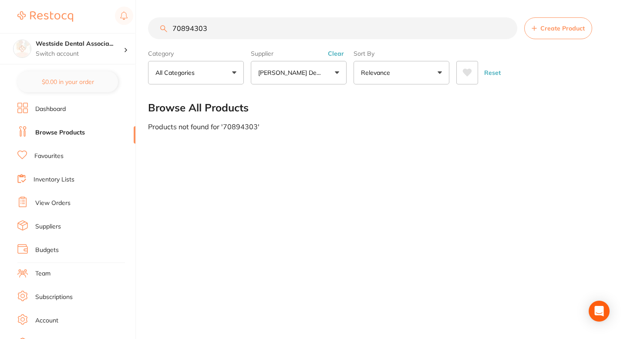
click at [530, 24] on button "Create Product" at bounding box center [558, 28] width 68 height 22
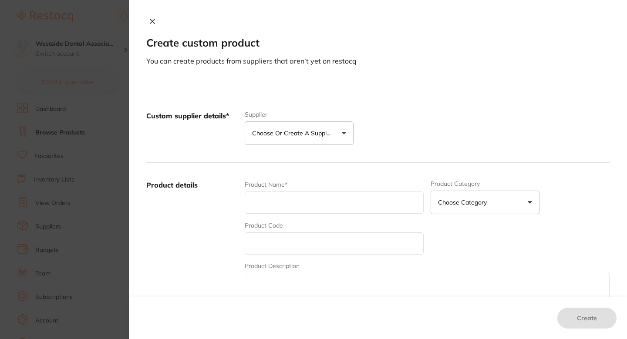
click at [320, 118] on div "Supplier Choose or create a supplier Create custom supplier Patterson Dental Ul…" at bounding box center [299, 128] width 109 height 34
click at [323, 135] on p "Choose or create a supplier" at bounding box center [293, 133] width 83 height 9
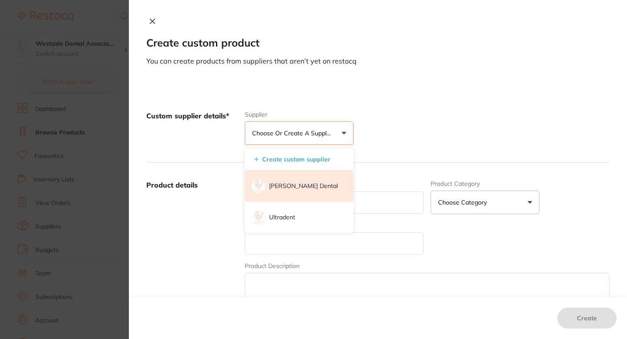
click at [282, 192] on li "[PERSON_NAME] Dental" at bounding box center [299, 186] width 109 height 31
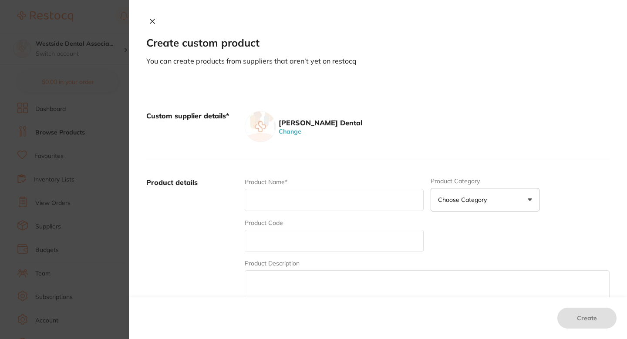
click at [289, 242] on input "text" at bounding box center [334, 241] width 179 height 22
paste input "70894303"
type input "70894303"
click at [287, 202] on input "text" at bounding box center [334, 200] width 179 height 22
click at [312, 202] on input "text" at bounding box center [334, 200] width 179 height 22
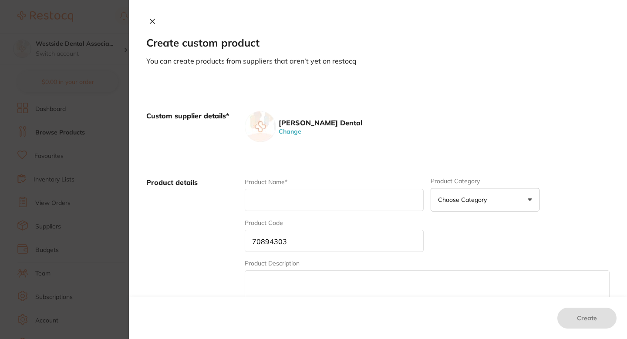
paste input "Surg Hve Reg 1/8" White 25/Pk"
type input "Surg Hve Reg 1/8" White 25/Pk"
click at [208, 213] on label "Product details" at bounding box center [191, 246] width 91 height 136
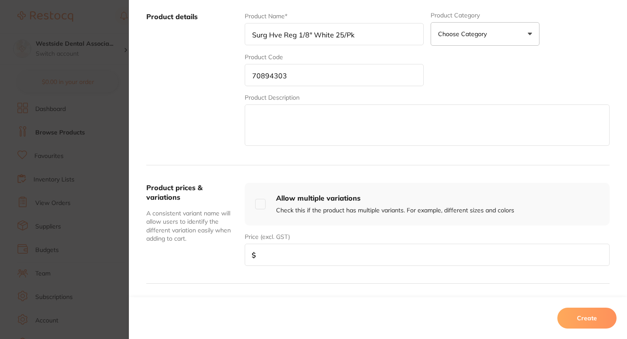
scroll to position [182, 0]
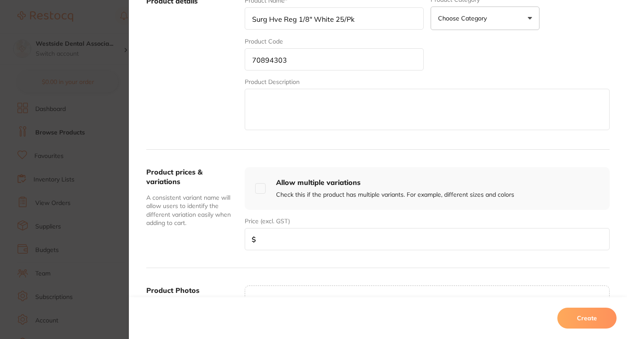
click at [326, 238] on input "number" at bounding box center [427, 239] width 365 height 22
paste input "15.99"
type input "15.99"
click at [568, 318] on button "Create" at bounding box center [586, 318] width 59 height 21
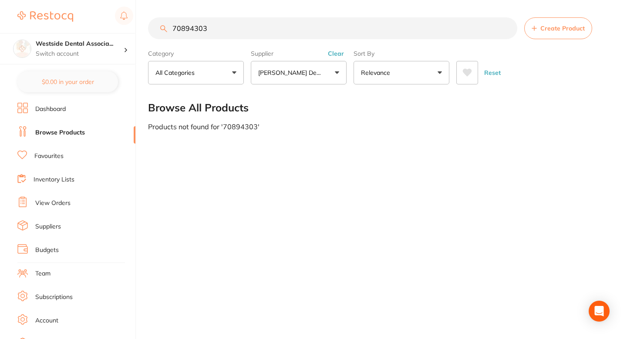
click at [290, 30] on input "70894303" at bounding box center [332, 28] width 369 height 22
paste input "1437730"
type input "71437730"
click at [535, 25] on button "Create Product" at bounding box center [558, 28] width 68 height 22
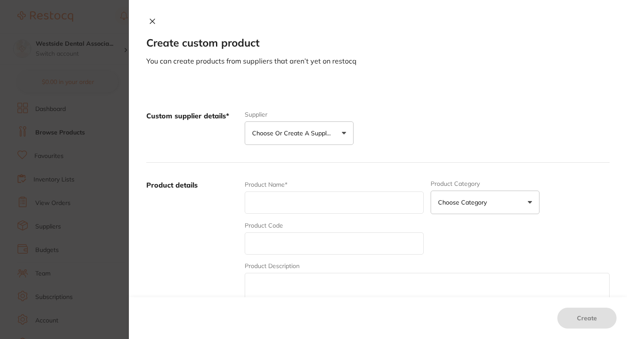
click at [321, 130] on p "Choose or create a supplier" at bounding box center [293, 133] width 83 height 9
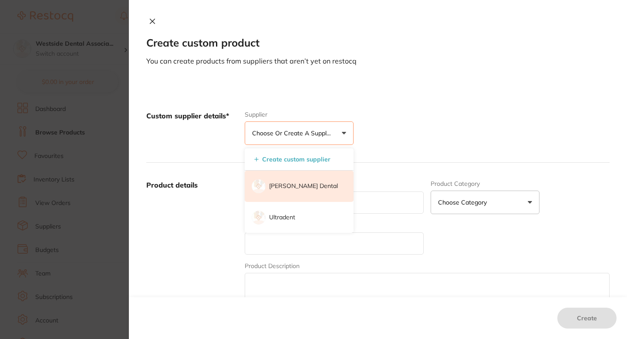
click at [298, 177] on li "[PERSON_NAME] Dental" at bounding box center [299, 186] width 109 height 31
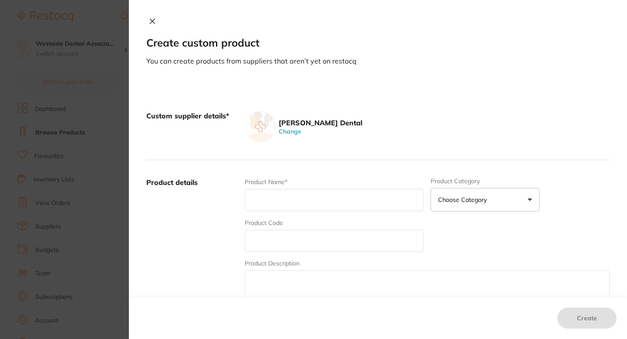
click at [292, 235] on input "text" at bounding box center [334, 241] width 179 height 22
paste input "71437730"
type input "71437730"
click at [286, 205] on input "text" at bounding box center [334, 200] width 179 height 22
click at [284, 197] on input "text" at bounding box center [334, 200] width 179 height 22
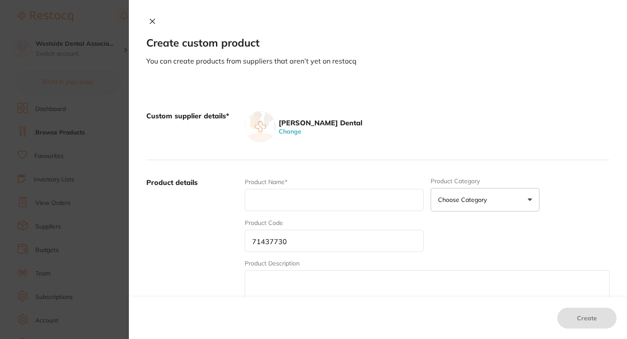
click at [284, 197] on input "text" at bounding box center [334, 200] width 179 height 22
paste input "Patient Bib Premium Poly-Backed 3-Ply L"
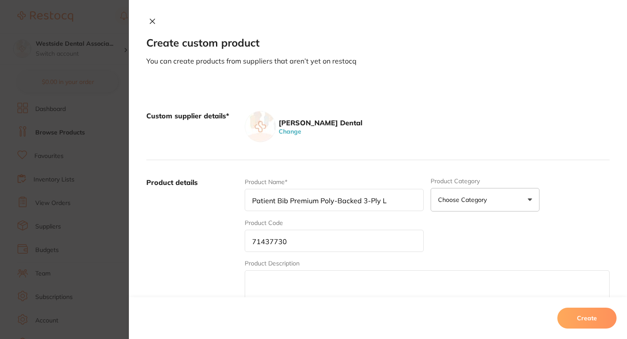
type input "Patient Bib Premium Poly-Backed 3-Ply L"
click at [377, 172] on div "Product details Product Name* Patient Bib Premium Poly-Backed 3-Ply L Product C…" at bounding box center [377, 245] width 463 height 171
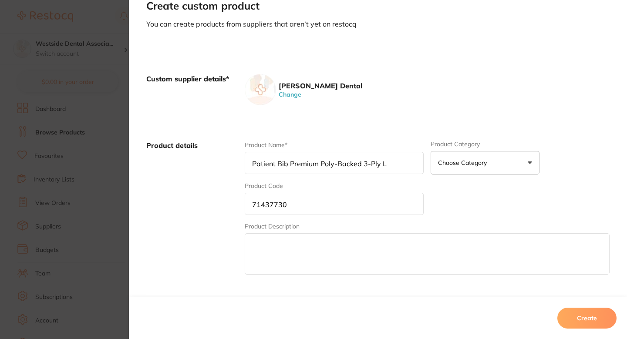
scroll to position [50, 0]
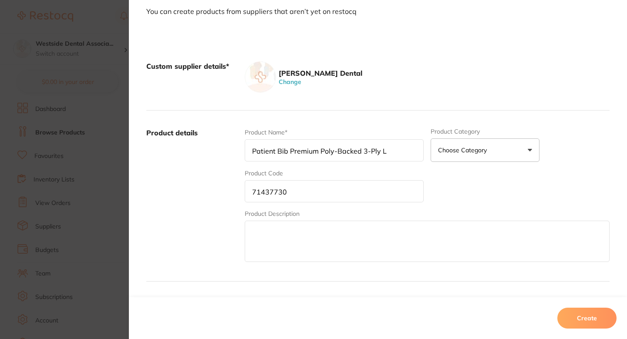
click at [478, 176] on div "Product Name* Patient Bib Premium Poly-Backed 3-Ply L Product Category Choose C…" at bounding box center [427, 196] width 365 height 136
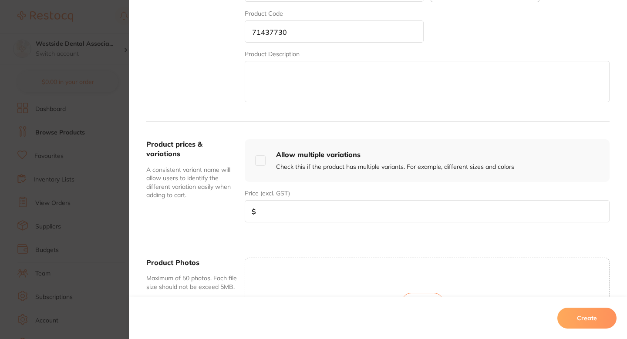
scroll to position [229, 0]
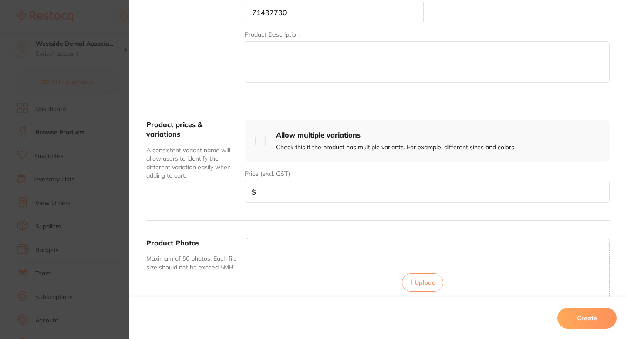
click at [316, 189] on input "number" at bounding box center [427, 192] width 365 height 22
paste input "35.99"
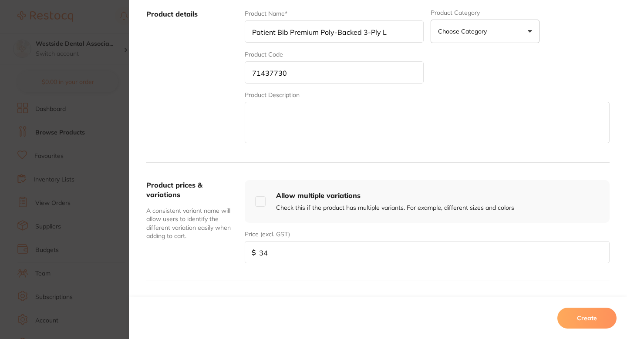
scroll to position [0, 0]
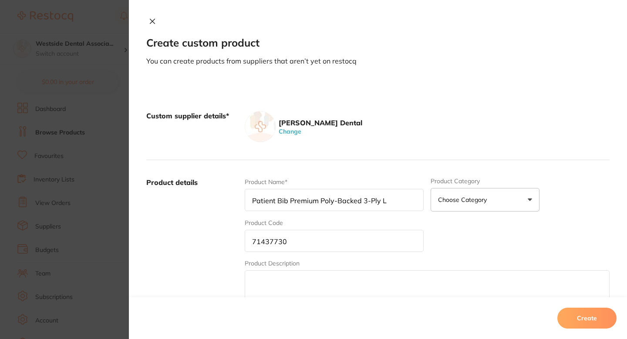
click at [555, 124] on div "[PERSON_NAME] Dental Change" at bounding box center [427, 126] width 365 height 31
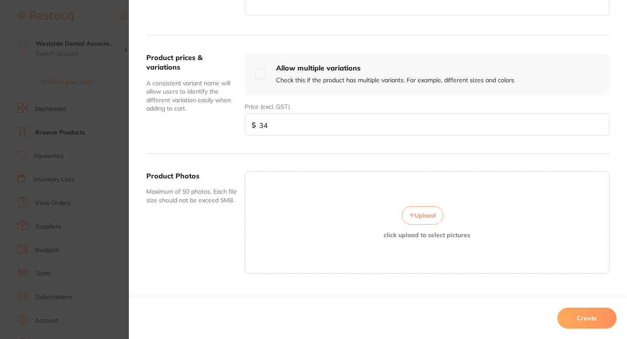
scroll to position [313, 0]
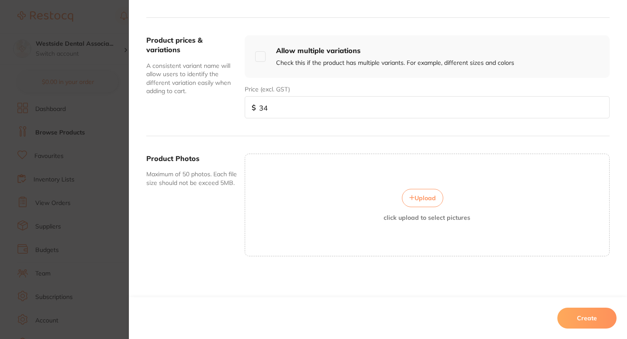
click at [333, 108] on input "34" at bounding box center [427, 107] width 365 height 22
paste input "35.99"
click at [333, 108] on input "3435.99" at bounding box center [427, 107] width 365 height 22
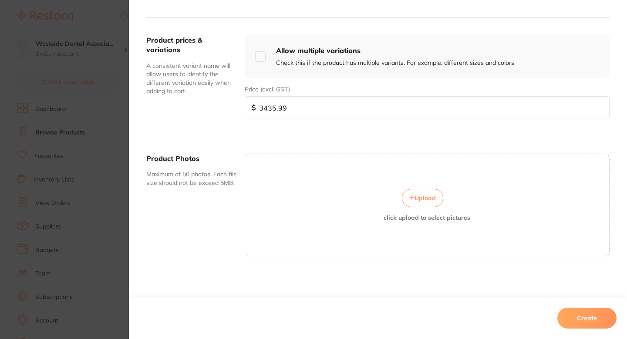
click at [333, 108] on input "3435.99" at bounding box center [427, 107] width 365 height 22
paste input "number"
type input "35.99"
click at [245, 128] on div "Product prices & variations A consistent variant name will allow users to ident…" at bounding box center [377, 77] width 463 height 118
click at [584, 318] on button "Create" at bounding box center [586, 318] width 59 height 21
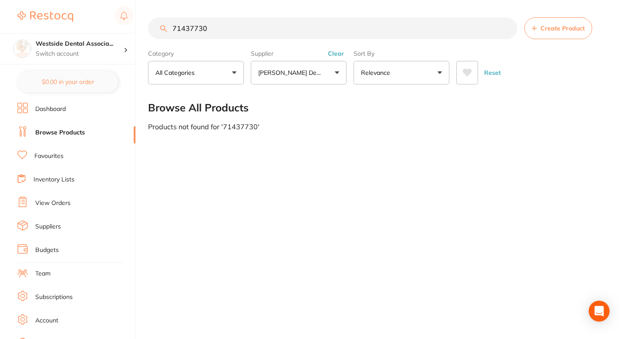
click at [275, 39] on input "71437730" at bounding box center [332, 28] width 369 height 22
paste input "070630"
click at [188, 28] on input "71070630" at bounding box center [332, 28] width 369 height 22
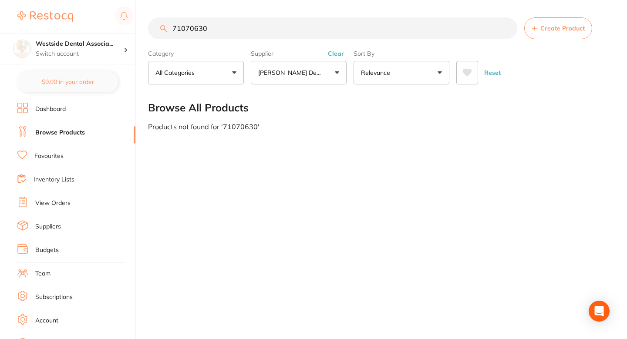
click at [188, 28] on input "71070630" at bounding box center [332, 28] width 369 height 22
type input "71070630"
click at [554, 35] on button "Create Product" at bounding box center [558, 28] width 68 height 22
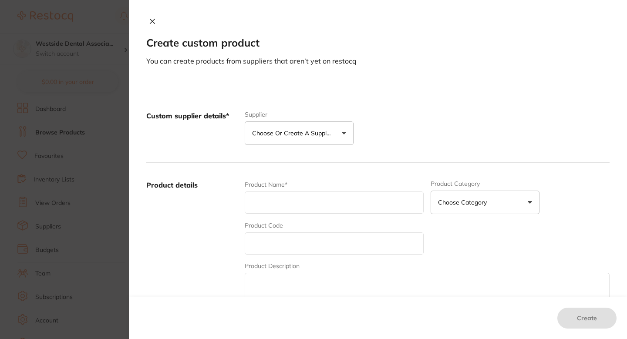
click at [321, 139] on button "Choose or create a supplier" at bounding box center [299, 133] width 109 height 24
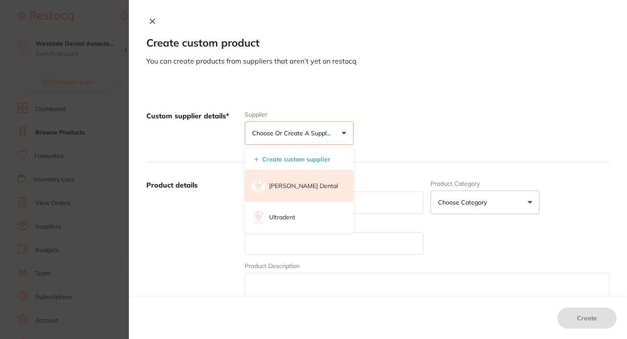
click at [295, 184] on p "[PERSON_NAME] Dental" at bounding box center [303, 186] width 69 height 9
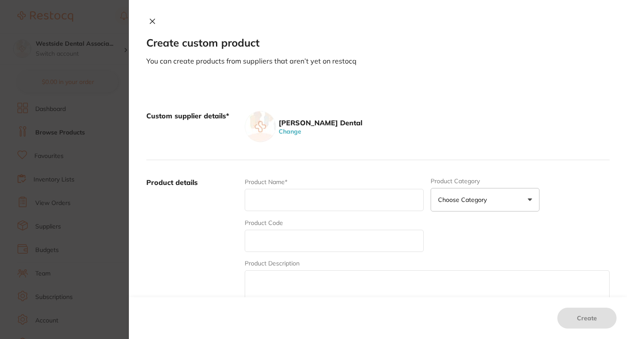
click at [290, 212] on div "Product Name*" at bounding box center [334, 195] width 179 height 34
click at [282, 237] on input "text" at bounding box center [334, 241] width 179 height 22
paste input "71070630"
type input "71070630"
click at [300, 198] on input "text" at bounding box center [334, 200] width 179 height 22
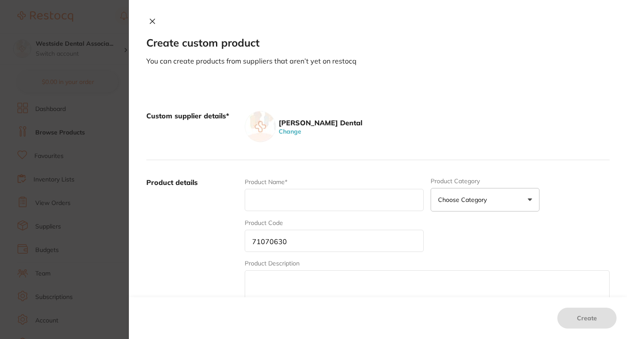
click at [293, 202] on input "text" at bounding box center [334, 200] width 179 height 22
paste input "Cup Plastic 5 Oz Lavender 1000/Cv"
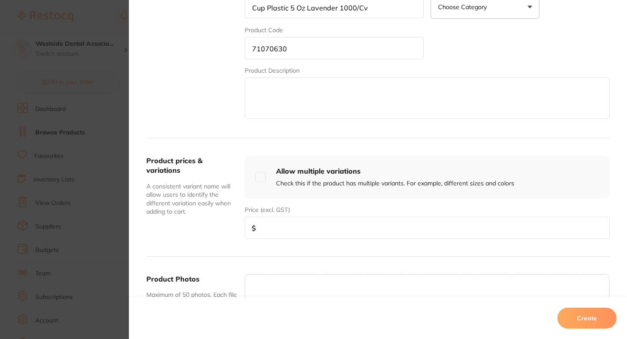
click at [368, 145] on div "Product prices & variations A consistent variant name will allow users to ident…" at bounding box center [377, 197] width 463 height 118
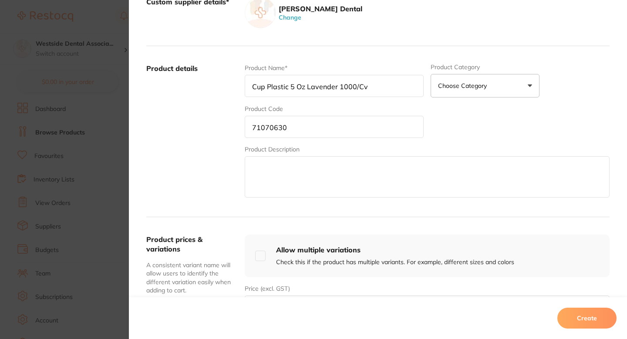
click at [385, 94] on input "Cup Plastic 5 Oz Lavender 1000/Cv" at bounding box center [334, 86] width 179 height 22
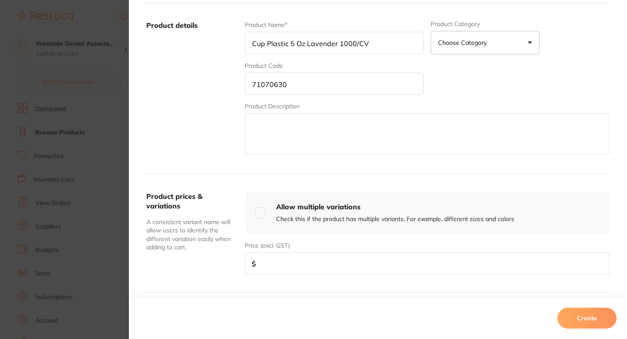
type input "Cup Plastic 5 Oz Lavender 1000/CV"
click at [299, 264] on input "number" at bounding box center [427, 263] width 365 height 22
paste input "33.99"
type input "33.99"
click at [230, 259] on div "Product prices & variations A consistent variant name will allow users to ident…" at bounding box center [191, 233] width 91 height 83
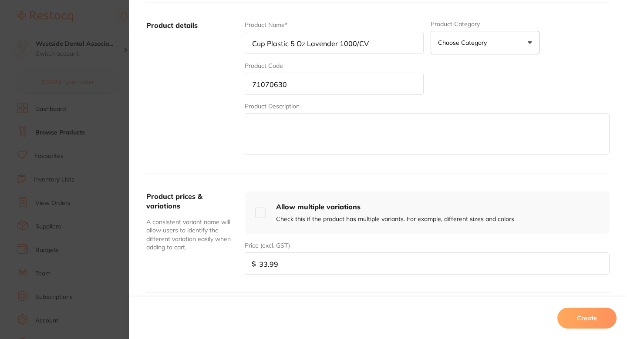
scroll to position [235, 0]
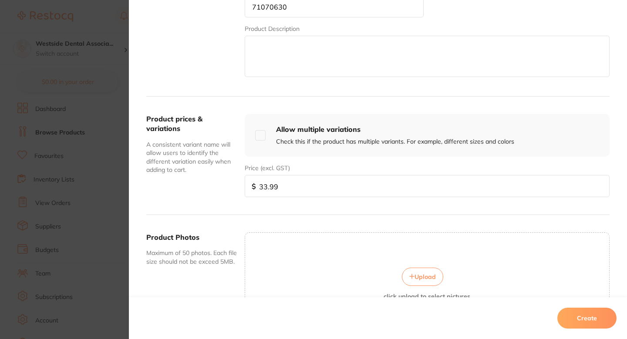
click at [592, 325] on button "Create" at bounding box center [586, 318] width 59 height 21
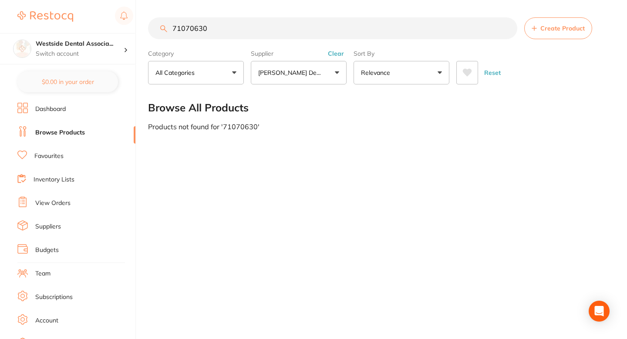
click at [283, 14] on main "71070630 Create Product Category All Categories All Categories No categories fo…" at bounding box center [387, 74] width 479 height 148
click at [279, 28] on input "71070630" at bounding box center [332, 28] width 369 height 22
paste input "5858451"
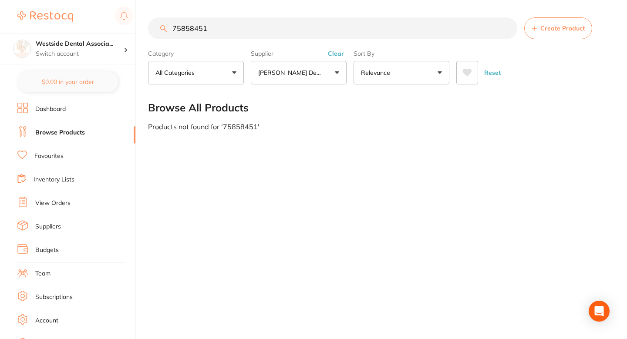
type input "75858451"
click at [542, 30] on span "Create Product" at bounding box center [562, 28] width 44 height 7
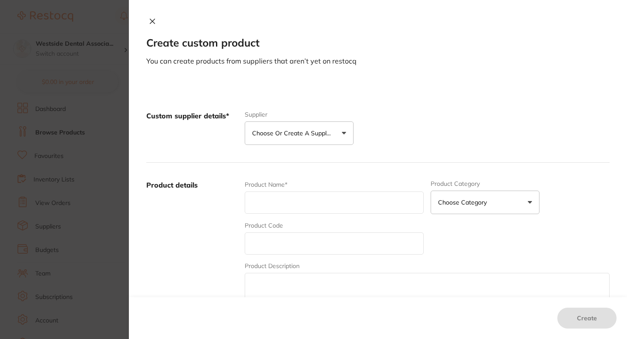
click at [327, 133] on p "Choose or create a supplier" at bounding box center [293, 133] width 83 height 9
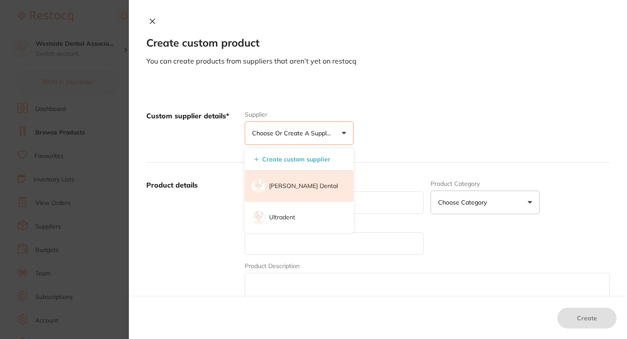
click at [294, 184] on p "[PERSON_NAME] Dental" at bounding box center [303, 186] width 69 height 9
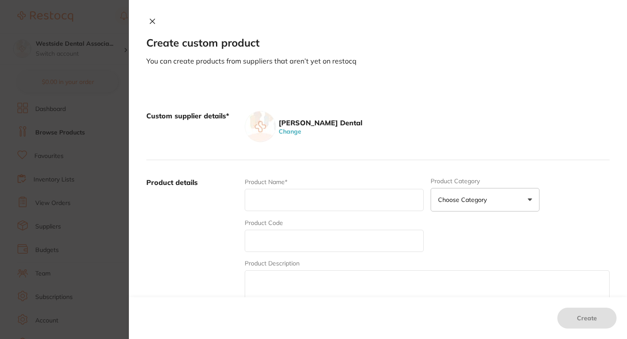
click at [296, 212] on div "Product Name*" at bounding box center [334, 195] width 179 height 34
click at [296, 230] on input "text" at bounding box center [334, 241] width 179 height 22
paste input "75858451"
type input "75858451"
click at [294, 206] on input "text" at bounding box center [334, 200] width 179 height 22
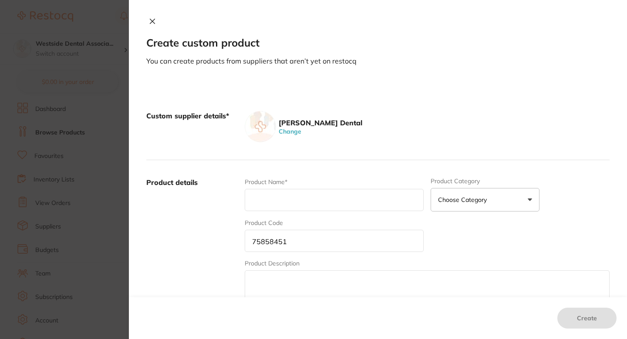
click at [293, 184] on div "Product Name*" at bounding box center [334, 195] width 179 height 34
click at [289, 211] on div "Product Name*" at bounding box center [334, 195] width 179 height 34
paste input "Tray Triple Chk Bte Post 48/Pk"
type input "Tray Triple Chk Bte Post 48/Pk"
click at [368, 183] on div "Product Name* Tray Triple Chk Bte Post 48/Pk" at bounding box center [334, 195] width 179 height 34
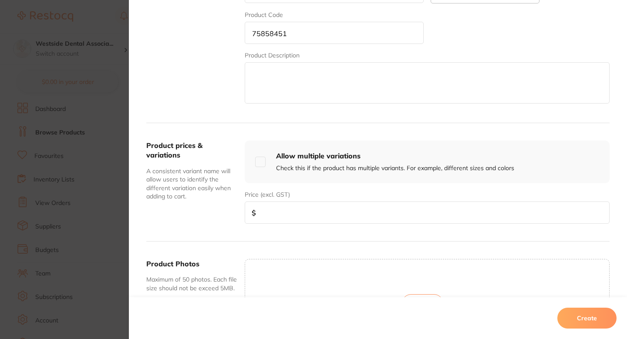
scroll to position [208, 0]
click at [348, 205] on input "number" at bounding box center [427, 212] width 365 height 22
paste input "60.33"
type input "60.33"
click at [571, 313] on button "Create" at bounding box center [586, 318] width 59 height 21
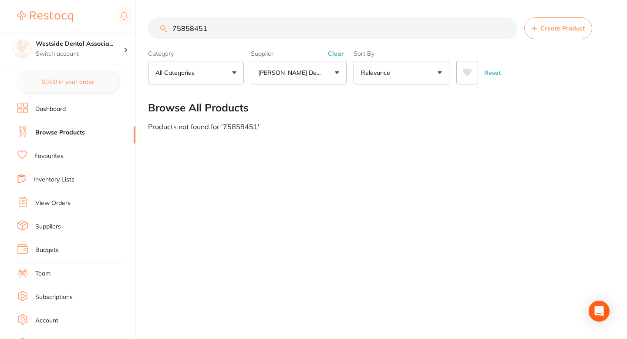
click at [265, 36] on input "75858451" at bounding box center [332, 28] width 369 height 22
paste input "0894220"
type input "70894220"
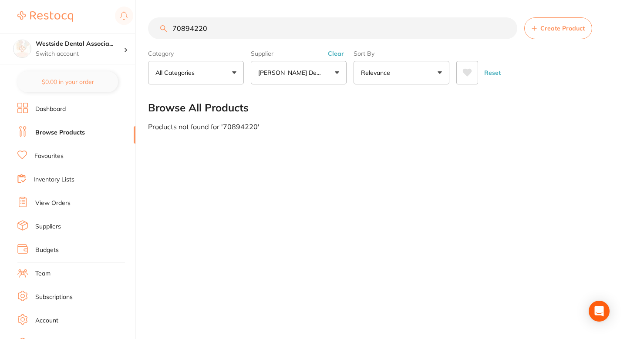
click at [543, 36] on button "Create Product" at bounding box center [558, 28] width 68 height 22
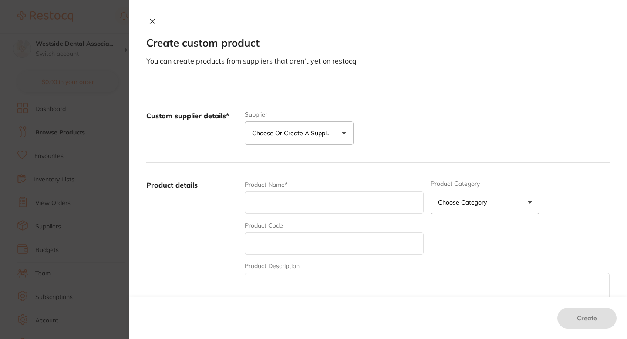
click at [344, 119] on div "Supplier Choose or create a supplier Create custom supplier Patterson Dental Ul…" at bounding box center [299, 128] width 109 height 34
click at [327, 132] on p "Choose or create a supplier" at bounding box center [293, 133] width 83 height 9
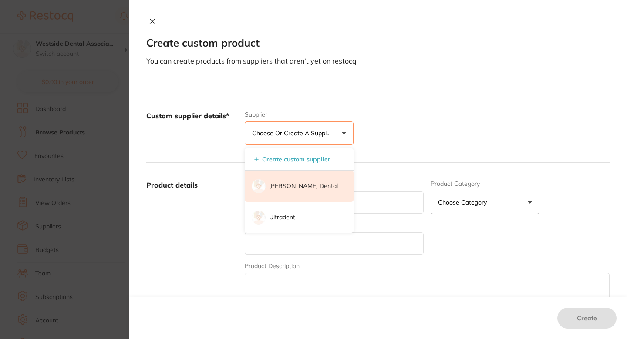
click at [307, 181] on li "[PERSON_NAME] Dental" at bounding box center [299, 186] width 109 height 31
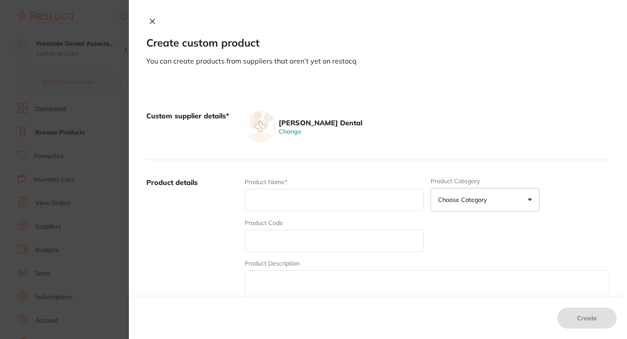
click at [293, 240] on input "text" at bounding box center [334, 241] width 179 height 22
paste input "70894220"
type input "70894220"
click at [317, 206] on input "text" at bounding box center [334, 200] width 179 height 22
click at [336, 200] on input "text" at bounding box center [334, 200] width 179 height 22
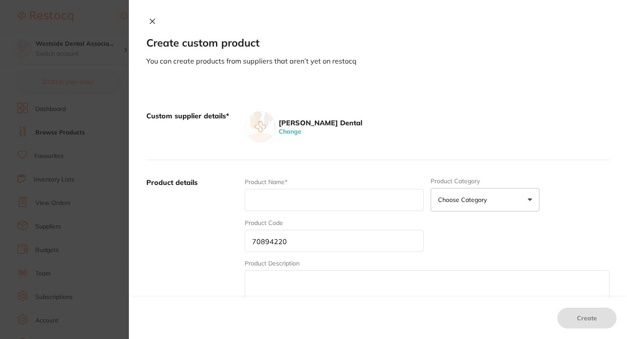
paste input "Tip Hve Combination D-3 100/Bg"
type input "Tip Hve Combination D-3 100/Bg"
click at [365, 162] on div "Product details Product Name* Tip Hve Combination D-3 100/Bg Product Category C…" at bounding box center [377, 245] width 463 height 171
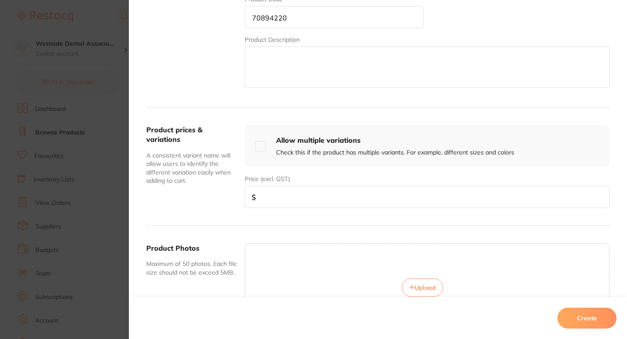
scroll to position [239, 0]
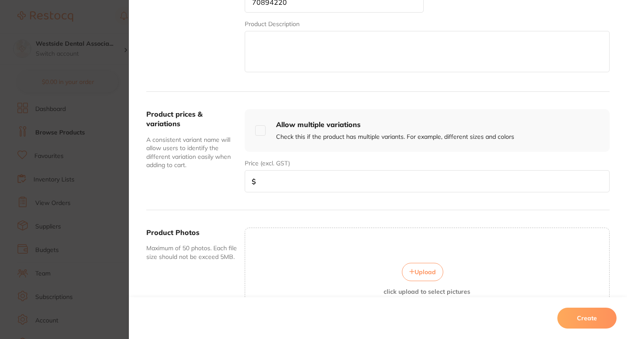
click at [311, 194] on div "Product prices & variations A consistent variant name will allow users to ident…" at bounding box center [377, 151] width 463 height 118
click at [326, 187] on input "number" at bounding box center [427, 181] width 365 height 22
paste input "5.99"
type input "5.99"
click at [373, 157] on div "Price (excl. GST) $ 5.99" at bounding box center [427, 172] width 365 height 40
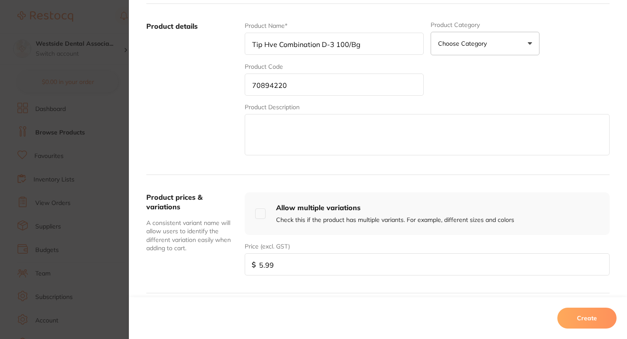
scroll to position [275, 0]
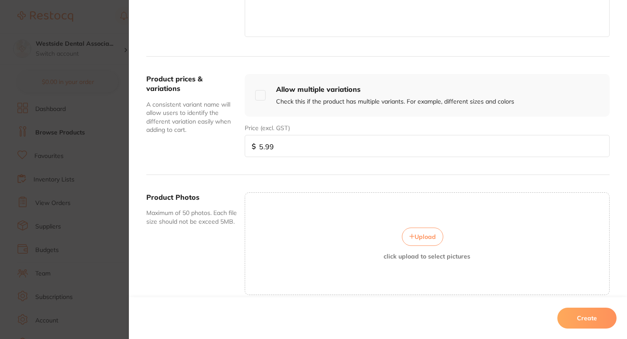
click at [569, 317] on button "Create" at bounding box center [586, 318] width 59 height 21
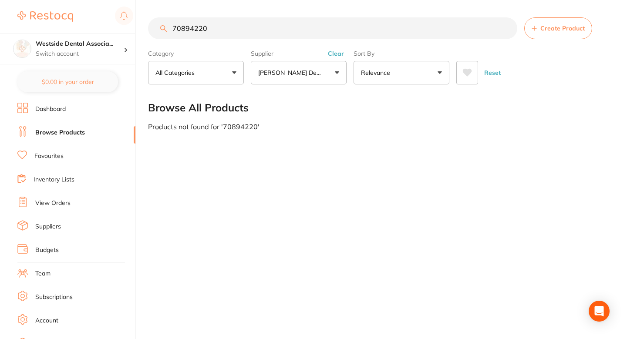
click at [293, 27] on input "70894220" at bounding box center [332, 28] width 369 height 22
paste input "1073972"
click at [388, 33] on input "71073972" at bounding box center [332, 28] width 369 height 22
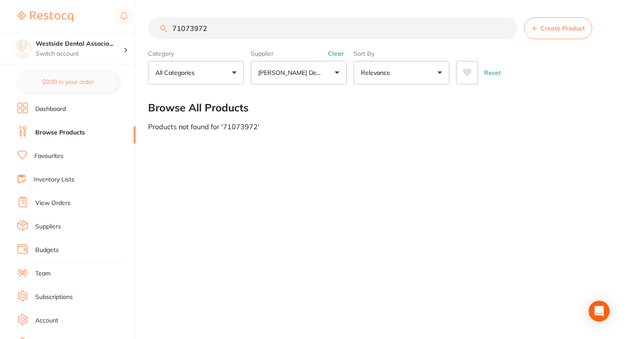
click at [180, 28] on input "71073972" at bounding box center [332, 28] width 369 height 22
type input "71073972"
click at [541, 27] on span "Create Product" at bounding box center [562, 28] width 44 height 7
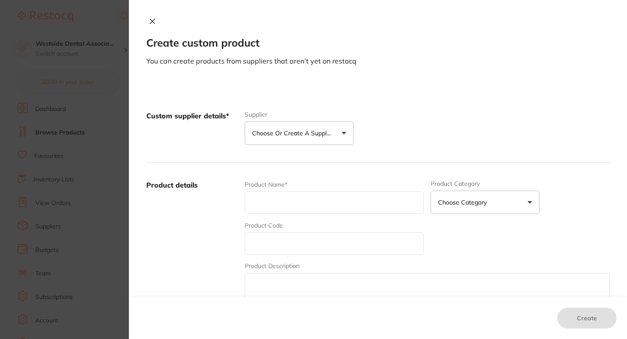
click at [323, 143] on button "Choose or create a supplier" at bounding box center [299, 133] width 109 height 24
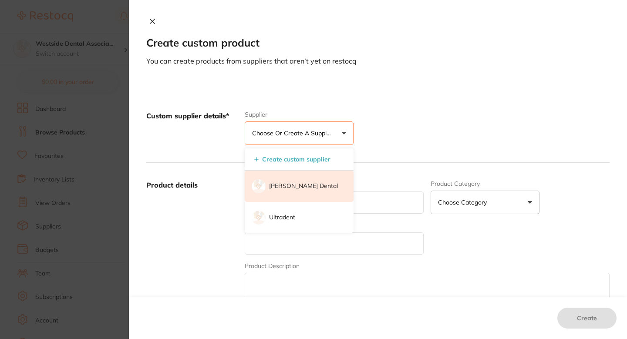
click at [297, 182] on p "[PERSON_NAME] Dental" at bounding box center [303, 186] width 69 height 9
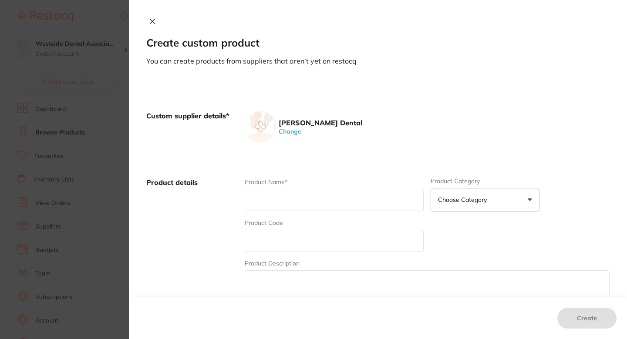
click at [287, 229] on div "Product Code" at bounding box center [334, 236] width 179 height 34
click at [279, 238] on input "text" at bounding box center [334, 241] width 179 height 22
paste input "71073972"
type input "71073972"
click at [297, 205] on input "text" at bounding box center [334, 200] width 179 height 22
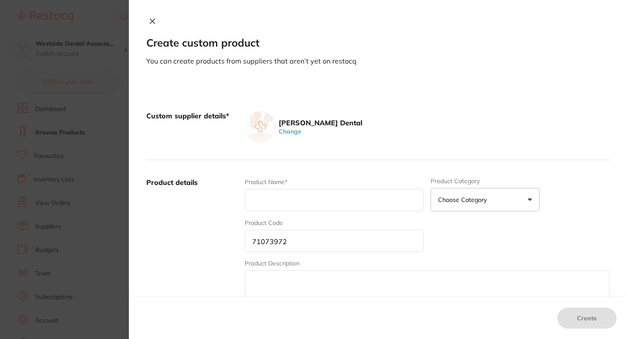
click at [303, 202] on input "text" at bounding box center [334, 200] width 179 height 22
paste input "Saliva Ejector Latex-Free Blue W/Clear"
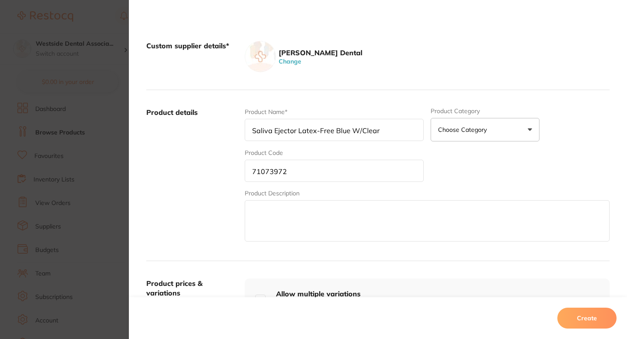
scroll to position [105, 0]
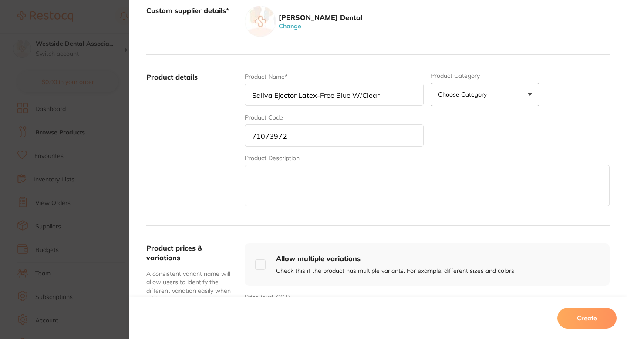
type input "Saliva Ejector Latex-Free Blue W/Clear"
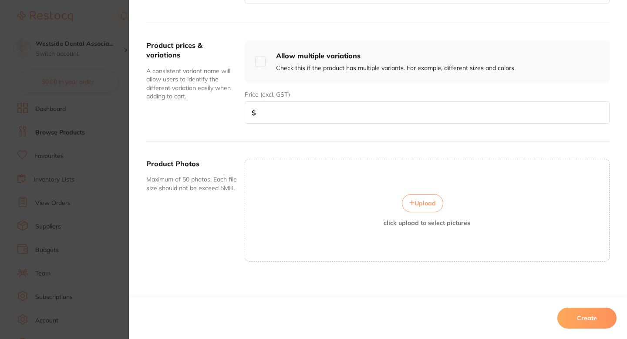
click at [394, 112] on input "number" at bounding box center [427, 112] width 365 height 22
paste input "7.99"
type input "7.99"
click at [578, 306] on div "Create" at bounding box center [378, 318] width 498 height 42
click at [579, 314] on button "Create" at bounding box center [586, 318] width 59 height 21
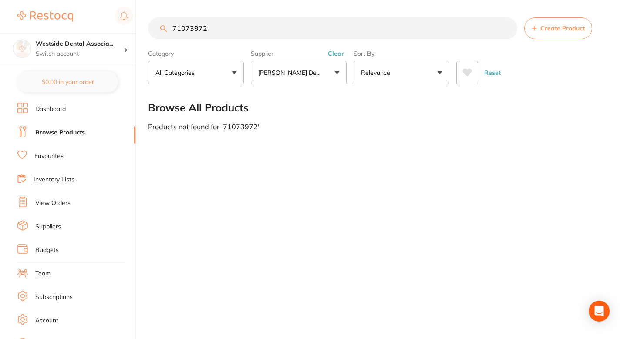
click at [252, 25] on input "71073972" at bounding box center [332, 28] width 369 height 22
paste input "4269320"
type input "74269320"
click at [537, 28] on button "Create Product" at bounding box center [558, 28] width 68 height 22
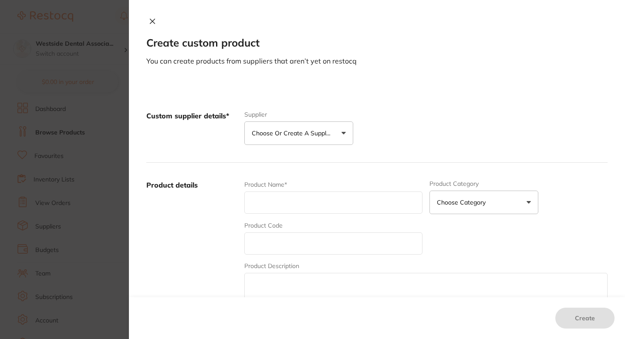
click at [46, 171] on section "Create custom product You can create products from suppliers that aren’t yet on…" at bounding box center [312, 169] width 625 height 339
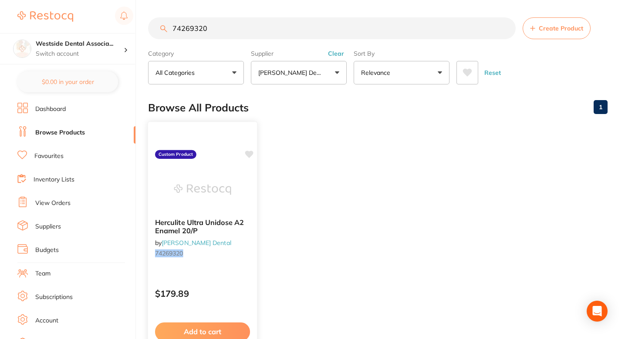
click at [230, 194] on img at bounding box center [202, 190] width 57 height 44
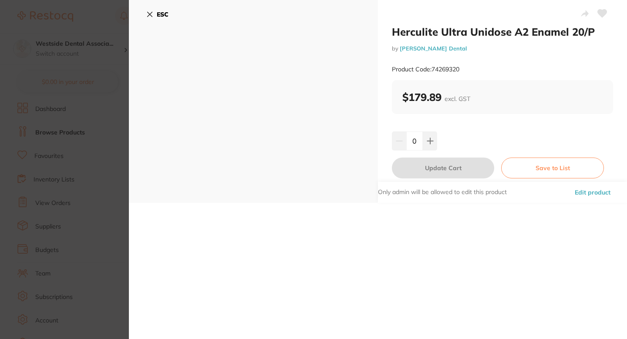
click at [578, 192] on button "Edit product" at bounding box center [592, 192] width 41 height 21
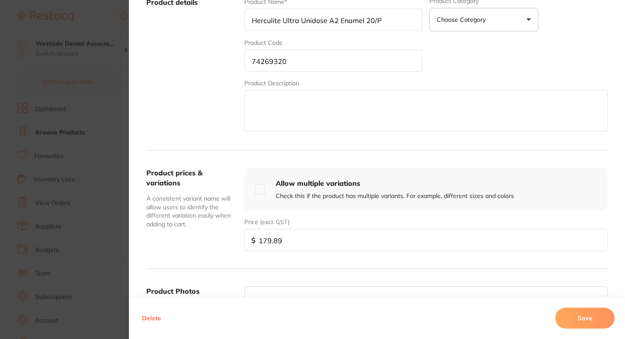
scroll to position [209, 0]
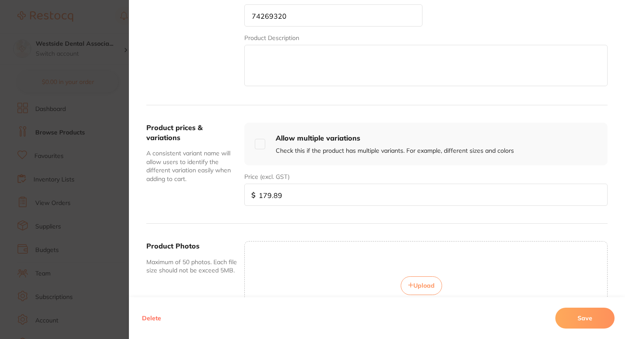
click at [354, 202] on input "179.89" at bounding box center [425, 195] width 363 height 22
paste input "50.9"
type input "150.99"
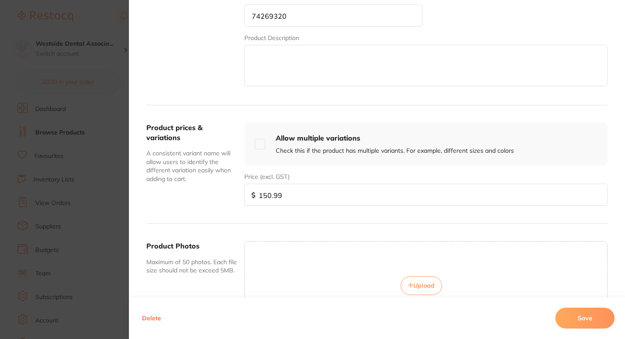
click at [582, 321] on button "Save" at bounding box center [584, 318] width 59 height 21
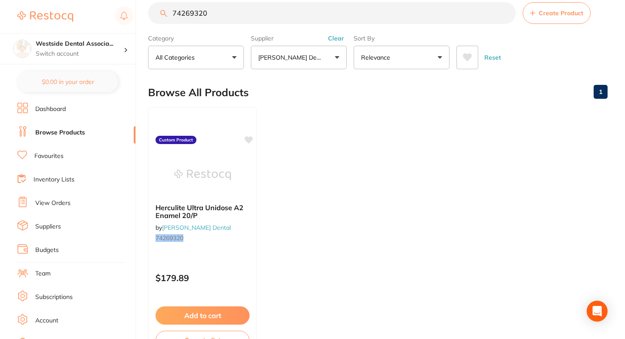
click at [342, 141] on ul "Herculite Ultra Unidose A2 Enamel 20/P by Patterson Dental 74269320 Custom Prod…" at bounding box center [377, 233] width 459 height 250
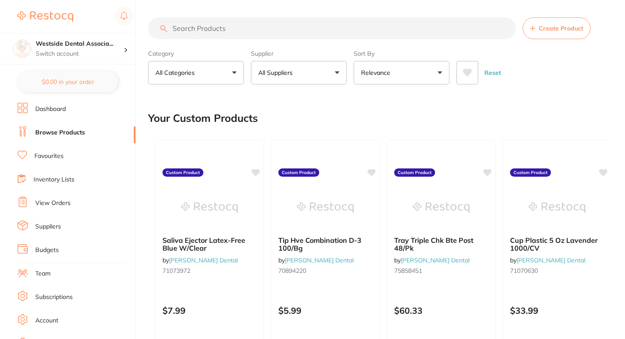
click at [306, 81] on button "All Suppliers" at bounding box center [299, 73] width 96 height 24
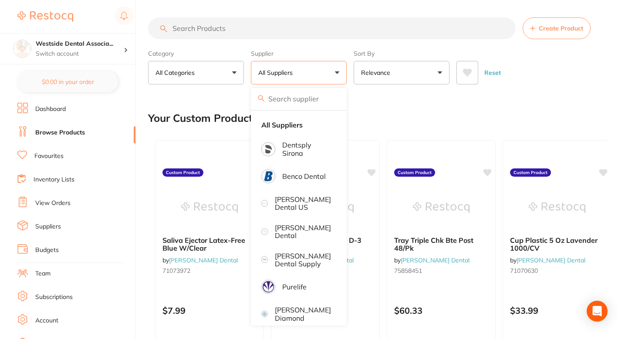
click at [265, 35] on input "search" at bounding box center [331, 28] width 367 height 22
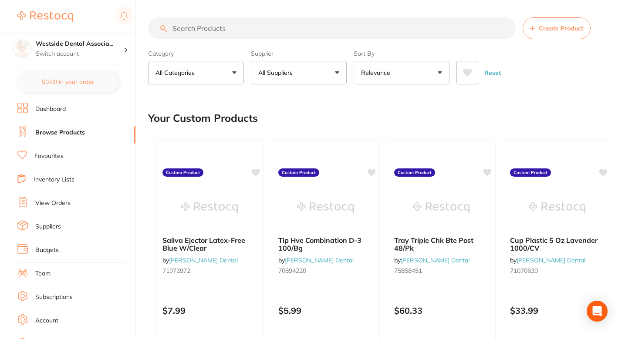
paste input "150.99"
type input "150.99"
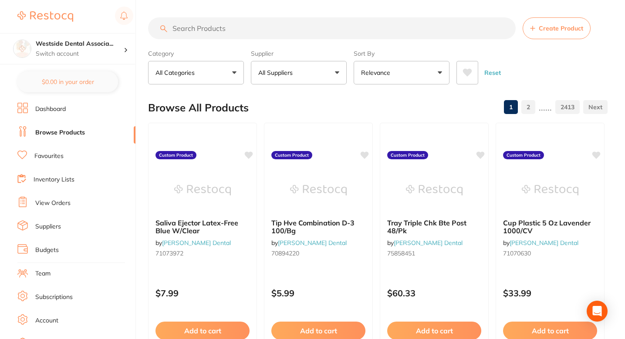
click at [286, 37] on input "search" at bounding box center [331, 28] width 367 height 22
paste input "74269320"
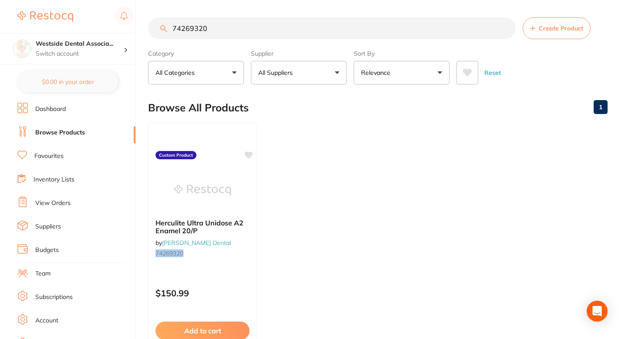
click at [319, 88] on main "74269320 Create Product Category All Categories All Categories No categories fo…" at bounding box center [386, 209] width 477 height 418
click at [313, 71] on button "All Suppliers" at bounding box center [299, 73] width 96 height 24
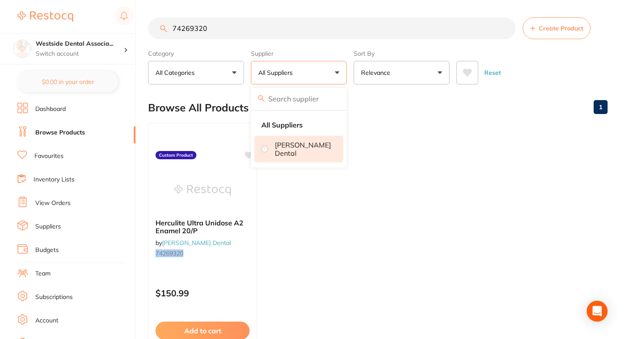
click at [305, 146] on p "[PERSON_NAME] Dental" at bounding box center [303, 149] width 56 height 16
click at [269, 38] on input "74269320" at bounding box center [331, 28] width 367 height 22
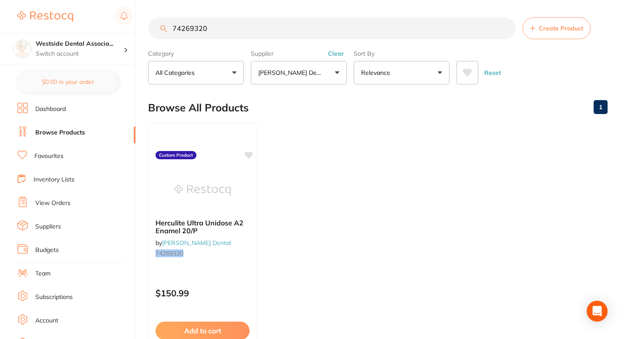
click at [269, 38] on input "74269320" at bounding box center [331, 28] width 367 height 22
paste input "1199512"
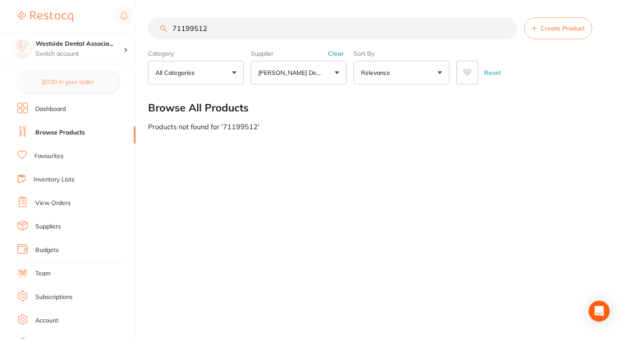
type input "71199512"
click at [552, 24] on button "Create Product" at bounding box center [558, 28] width 68 height 22
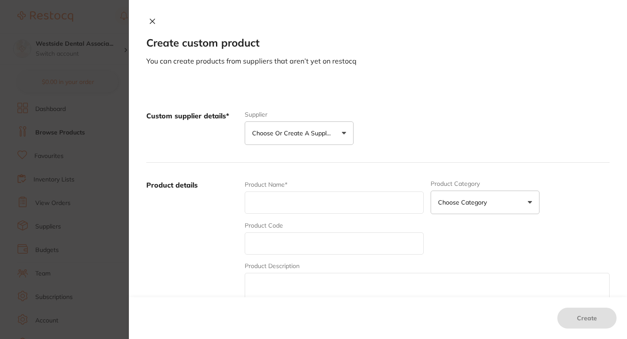
click at [323, 130] on p "Choose or create a supplier" at bounding box center [293, 133] width 83 height 9
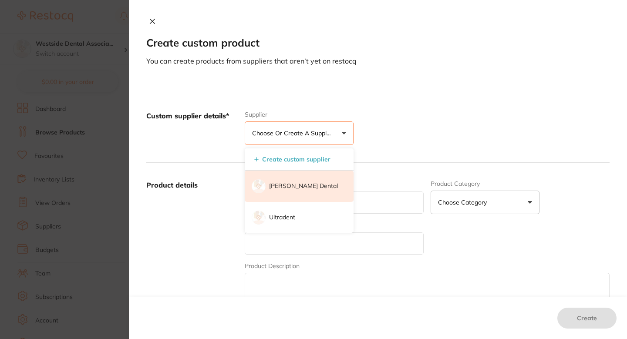
click at [294, 187] on p "[PERSON_NAME] Dental" at bounding box center [303, 186] width 69 height 9
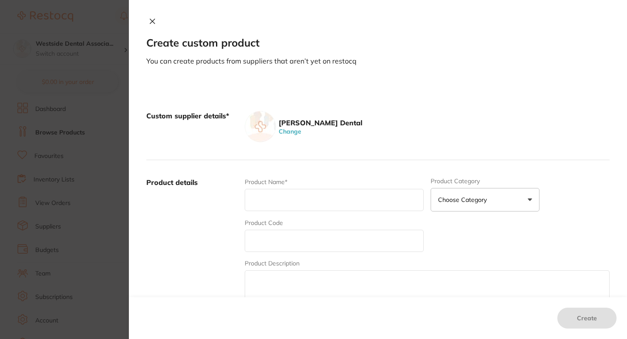
click at [296, 238] on input "text" at bounding box center [334, 241] width 179 height 22
paste input "71199512"
type input "71199512"
click at [293, 200] on input "text" at bounding box center [334, 200] width 179 height 22
paste input "Accuject Needle Plas 27Ga Long 100/Bx"
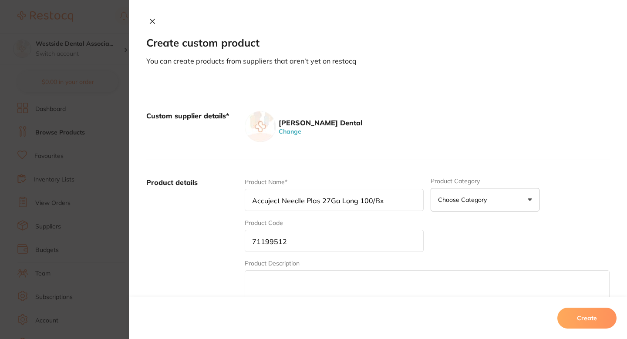
click at [417, 153] on div "Custom supplier details* [PERSON_NAME] Dental Change" at bounding box center [377, 127] width 463 height 67
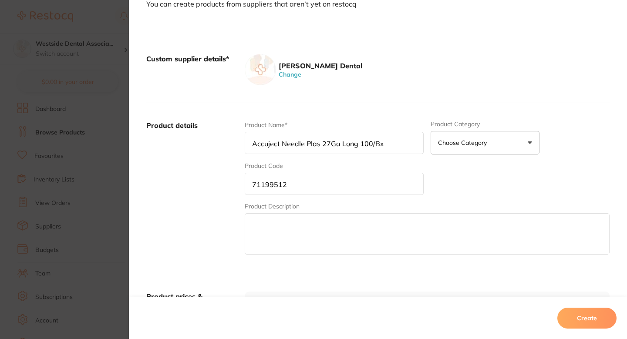
scroll to position [72, 0]
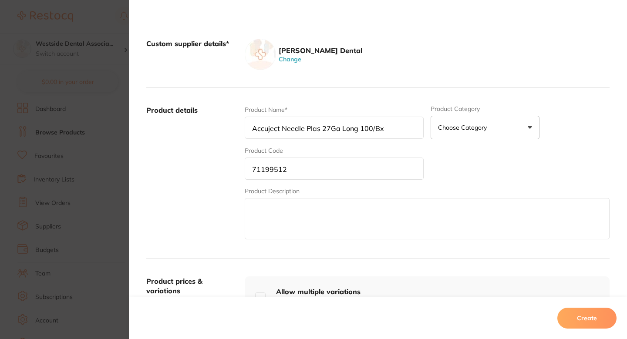
click at [338, 131] on input "Accuject Needle Plas 27Ga Long 100/Bx" at bounding box center [334, 128] width 179 height 22
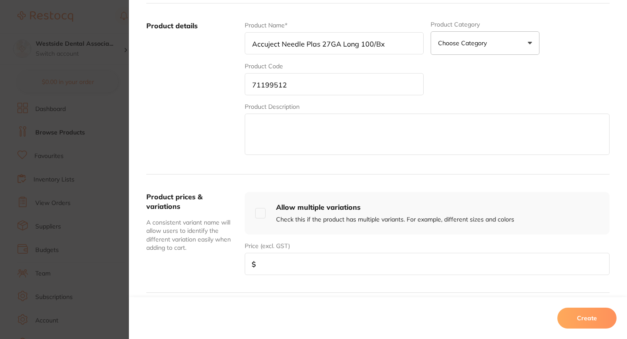
scroll to position [191, 0]
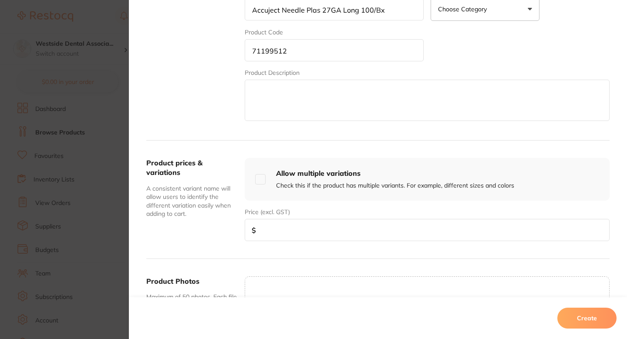
type input "Accuject Needle Plas 27GA Long 100/Bx"
click at [331, 242] on div "Product prices & variations A consistent variant name will allow users to ident…" at bounding box center [377, 200] width 463 height 118
click at [337, 235] on input "number" at bounding box center [427, 230] width 365 height 22
paste input "17.79"
type input "17.79"
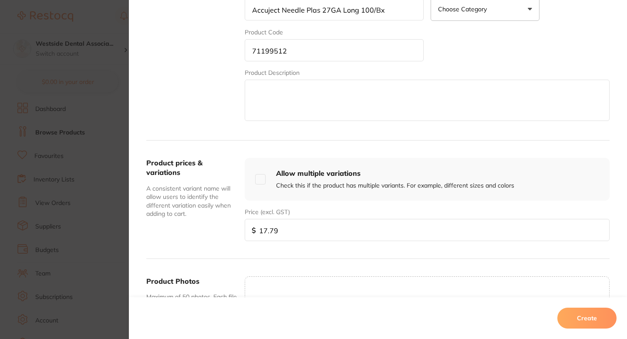
click at [570, 316] on button "Create" at bounding box center [586, 318] width 59 height 21
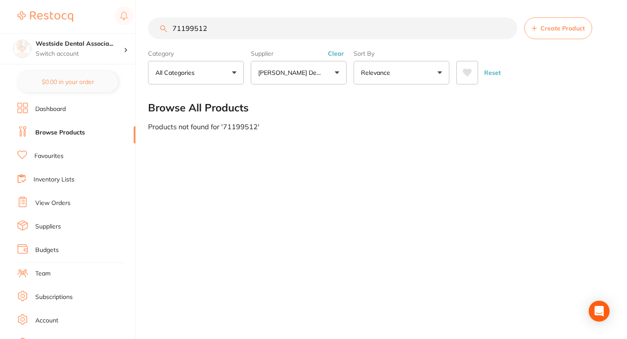
click at [248, 37] on input "71199512" at bounding box center [332, 28] width 369 height 22
paste input "20"
click at [468, 24] on input "71199520" at bounding box center [332, 28] width 369 height 22
click at [204, 27] on input "71199520" at bounding box center [332, 28] width 369 height 22
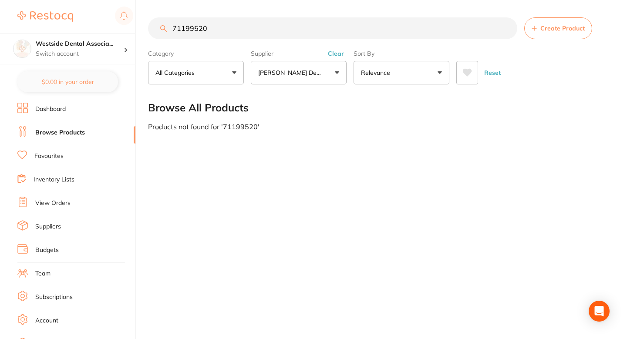
click at [242, 27] on input "71199520" at bounding box center [332, 28] width 369 height 22
click at [203, 27] on input "71199520" at bounding box center [332, 28] width 369 height 22
type input "71199520"
click at [553, 40] on section "71199520 Create Product Category All Categories All Categories No categories fo…" at bounding box center [378, 50] width 461 height 67
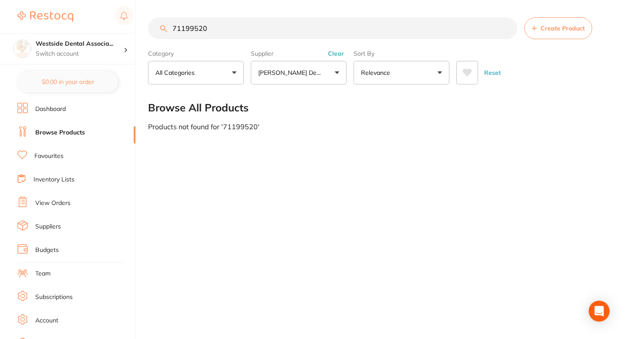
click at [553, 37] on button "Create Product" at bounding box center [558, 28] width 68 height 22
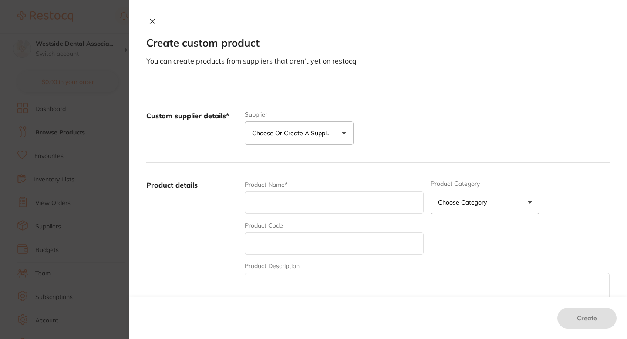
click at [322, 137] on p "Choose or create a supplier" at bounding box center [293, 133] width 83 height 9
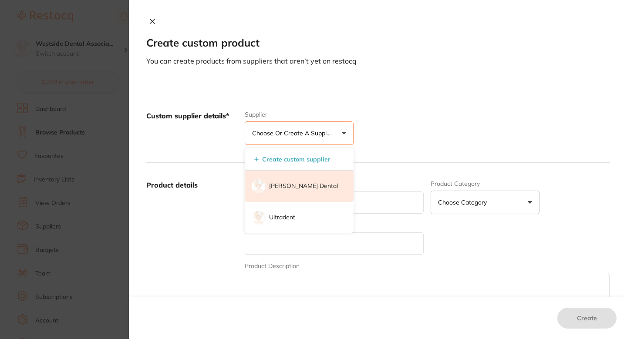
click at [296, 178] on li "[PERSON_NAME] Dental" at bounding box center [299, 186] width 109 height 31
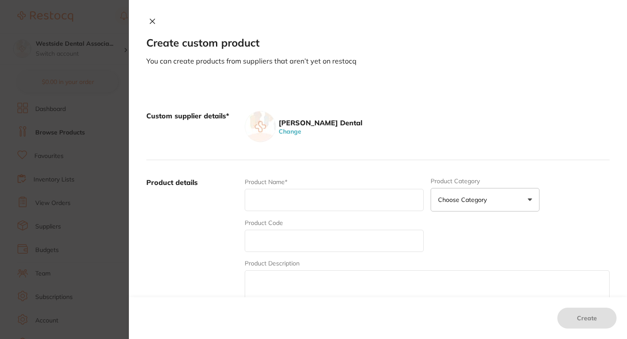
click at [297, 232] on input "text" at bounding box center [334, 241] width 179 height 22
paste input "71199520"
type input "71199520"
click at [306, 209] on input "text" at bounding box center [334, 200] width 179 height 22
click at [300, 221] on div "Product Code 71199520" at bounding box center [334, 236] width 179 height 34
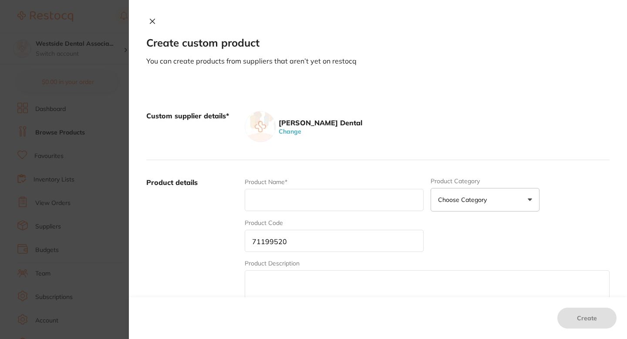
click at [331, 193] on input "text" at bounding box center [334, 200] width 179 height 22
paste input "Accuject Needle Plas 30Ga Short 100/Bx"
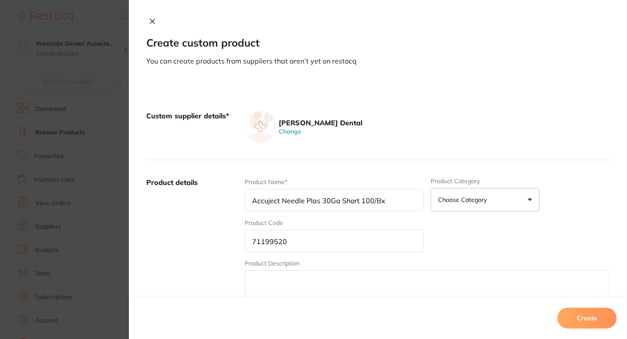
click at [336, 202] on input "Accuject Needle Plas 30Ga Short 100/Bx" at bounding box center [334, 200] width 179 height 22
click at [397, 208] on input "Accuject Needle Plas 30GA Short 100/Bx" at bounding box center [334, 200] width 179 height 22
click at [404, 196] on input "Accuject Needle Plas 30GA Short 100/Bx" at bounding box center [334, 200] width 179 height 22
click at [413, 201] on input "Accuject Needle Plas 30GA Short 100/Bx" at bounding box center [334, 200] width 179 height 22
type input "Accuject Needle Plas 30GA Short 100/Bx"
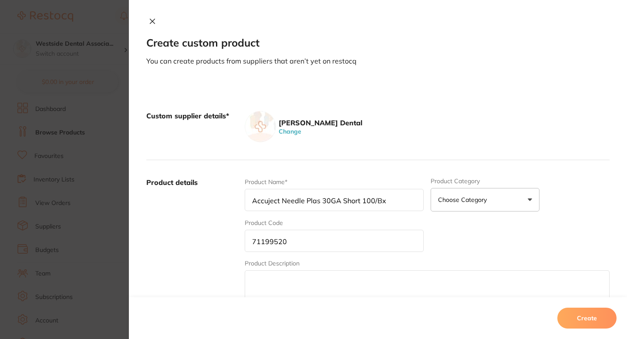
click at [390, 151] on div "Custom supplier details* [PERSON_NAME] Dental Change" at bounding box center [377, 127] width 463 height 67
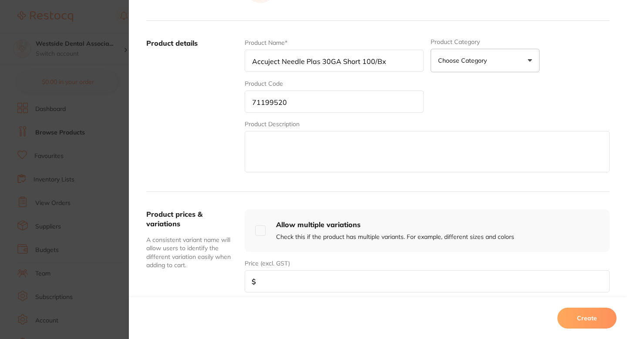
scroll to position [146, 0]
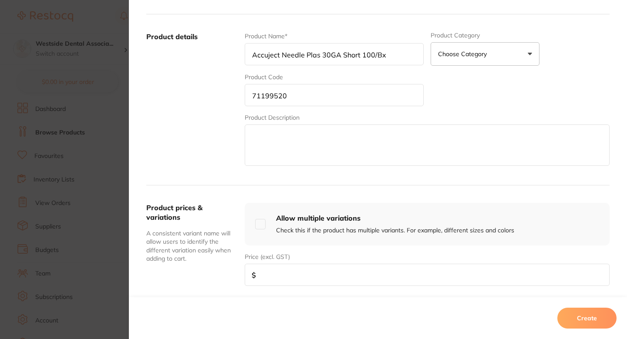
click at [287, 263] on div "Price (excl. GST) $" at bounding box center [427, 269] width 365 height 34
click at [302, 276] on input "number" at bounding box center [427, 275] width 365 height 22
paste input "17.79"
type input "17.79"
click at [222, 284] on div "Product prices & variations A consistent variant name will allow users to ident…" at bounding box center [191, 244] width 91 height 83
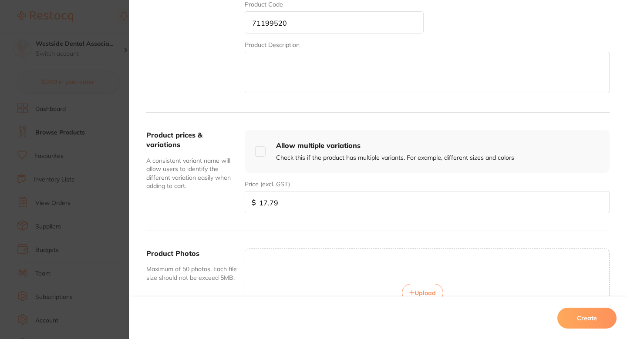
scroll to position [307, 0]
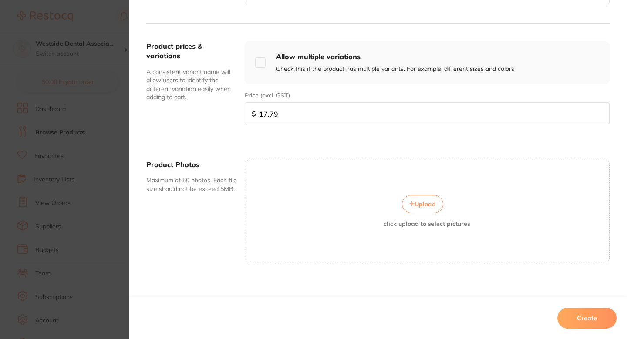
click at [572, 312] on button "Create" at bounding box center [586, 318] width 59 height 21
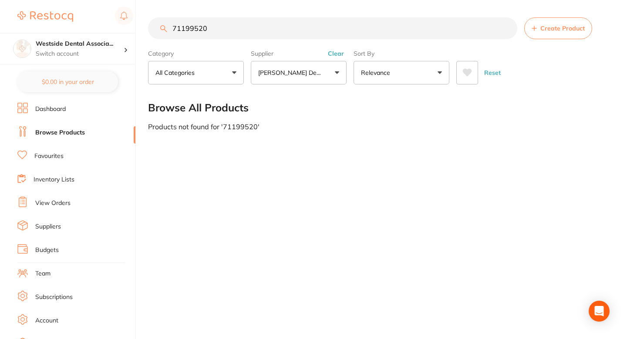
click at [309, 37] on input "71199520" at bounding box center [332, 28] width 369 height 22
paste input "0896167"
type input "70896167"
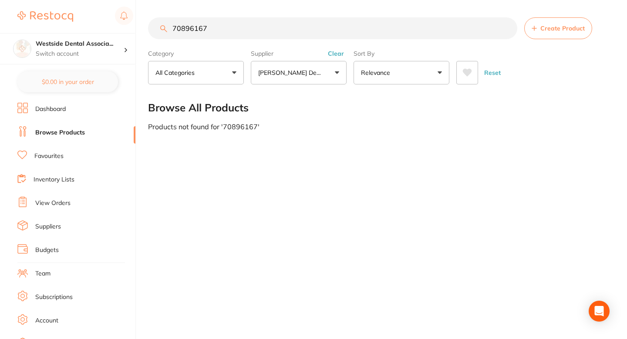
click at [563, 23] on button "Create Product" at bounding box center [558, 28] width 68 height 22
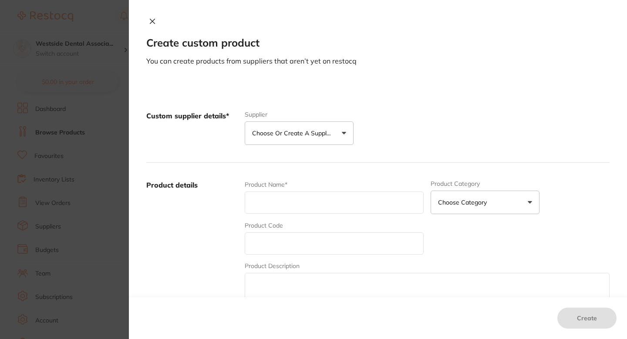
click at [327, 121] on button "Choose or create a supplier" at bounding box center [299, 133] width 109 height 24
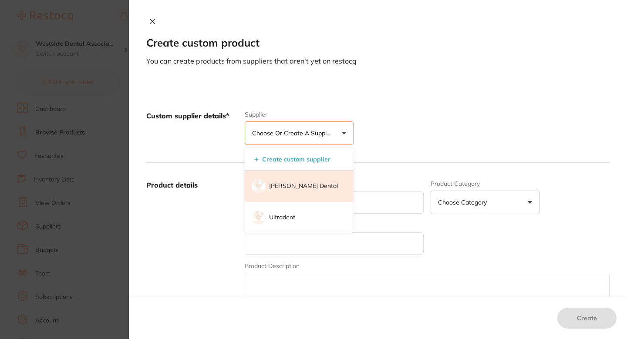
click at [319, 176] on li "[PERSON_NAME] Dental" at bounding box center [299, 186] width 109 height 31
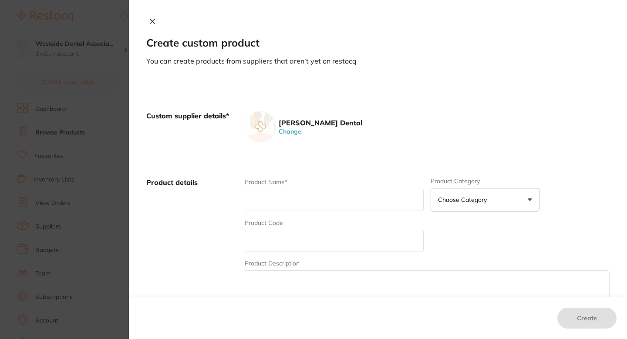
click at [321, 233] on input "text" at bounding box center [334, 241] width 179 height 22
paste input "70896167"
type input "70896167"
click at [316, 195] on input "text" at bounding box center [334, 200] width 179 height 22
click at [320, 206] on input "text" at bounding box center [334, 200] width 179 height 22
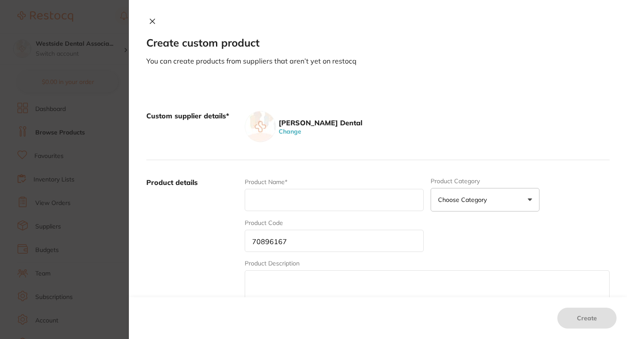
paste input "Sponge 2X2 Nonwov Ns 4Pl 5M"
click at [340, 203] on input "Sponge 2X2 Nonwov Ns 4Pl 5M" at bounding box center [334, 200] width 179 height 22
click at [387, 206] on input "Sponge 2X2 Nonwov Ns 4PL 5M" at bounding box center [334, 200] width 179 height 22
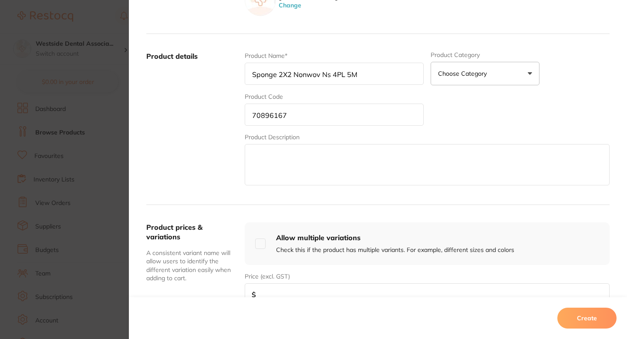
scroll to position [127, 0]
click at [305, 75] on input "Sponge 2X2 Nonwov Ns 4PL 5M" at bounding box center [334, 73] width 179 height 22
click at [492, 105] on div "Product Name* Sponge 2X2 NONWOV Ns 4PL 5M Product Category Choose Category 3d P…" at bounding box center [427, 119] width 365 height 136
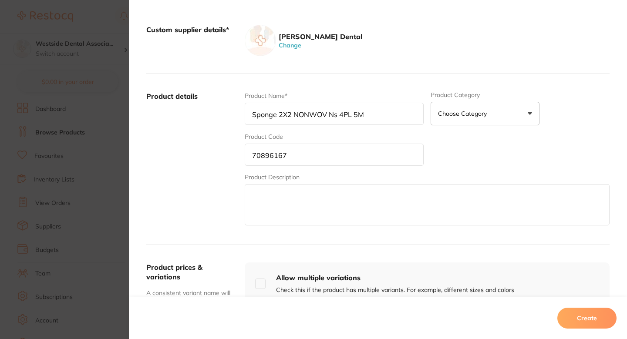
click at [396, 61] on div "Custom supplier details* [PERSON_NAME] Dental Change" at bounding box center [377, 40] width 463 height 67
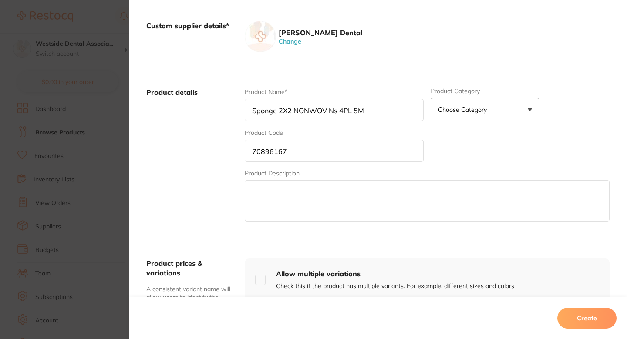
scroll to position [92, 0]
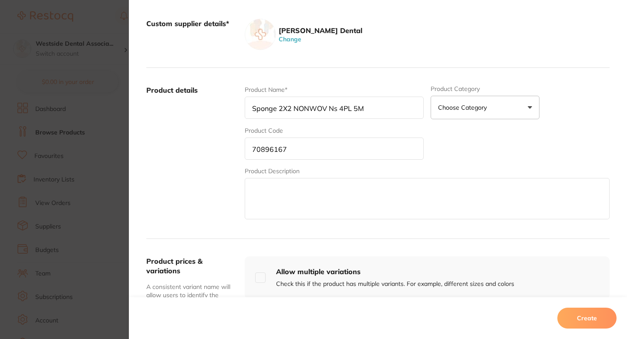
click at [304, 111] on input "Sponge 2X2 NONWOV Ns 4PL 5M" at bounding box center [334, 108] width 179 height 22
click at [319, 108] on input "Sponge 2X2 NONWOV Ns 4PL 5M" at bounding box center [334, 108] width 179 height 22
type input "Sponge 2X2 Nonwov Ns 4PL 5M"
click at [438, 129] on div "Product Name* Sponge 2X2 Nonwov Ns 4PL 5M Product Category Choose Category 3d P…" at bounding box center [427, 153] width 365 height 136
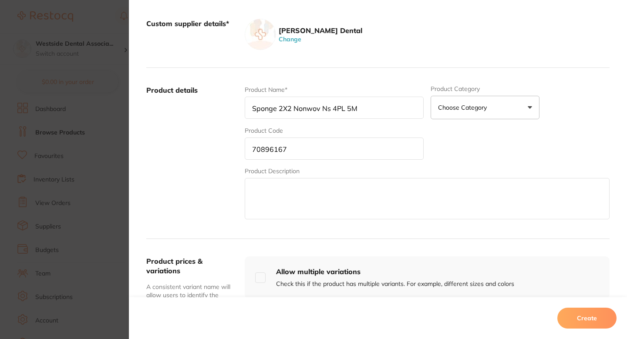
click at [447, 128] on div "Product Name* Sponge 2X2 Nonwov Ns 4PL 5M Product Category Choose Category 3d P…" at bounding box center [427, 153] width 365 height 136
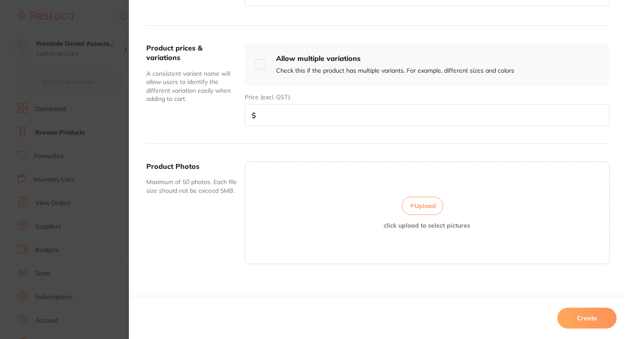
scroll to position [309, 0]
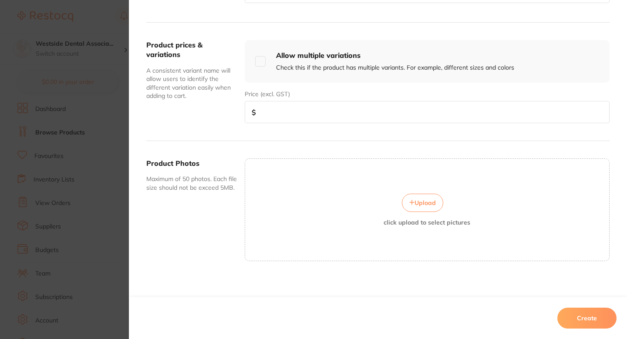
click at [333, 103] on input "number" at bounding box center [427, 112] width 365 height 22
type input "50.59"
click at [296, 136] on div "Product prices & variations A consistent variant name will allow users to ident…" at bounding box center [377, 82] width 463 height 118
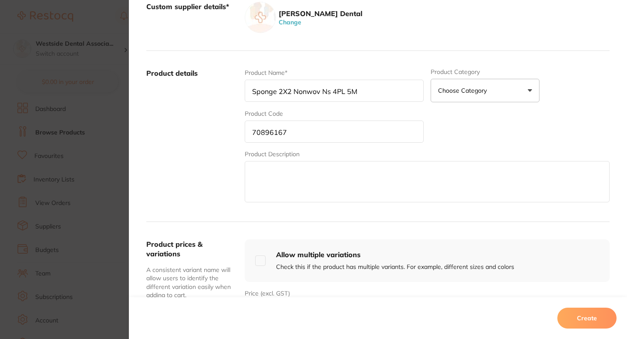
scroll to position [95, 0]
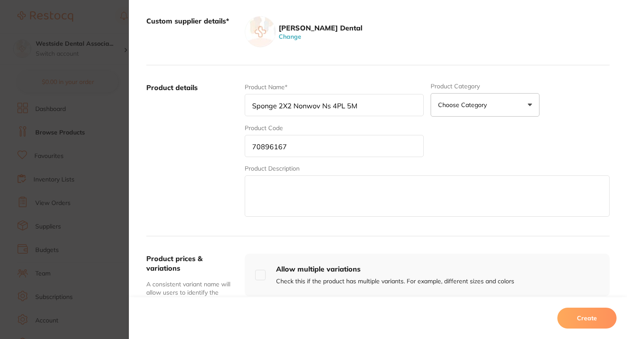
click at [595, 318] on button "Create" at bounding box center [586, 318] width 59 height 21
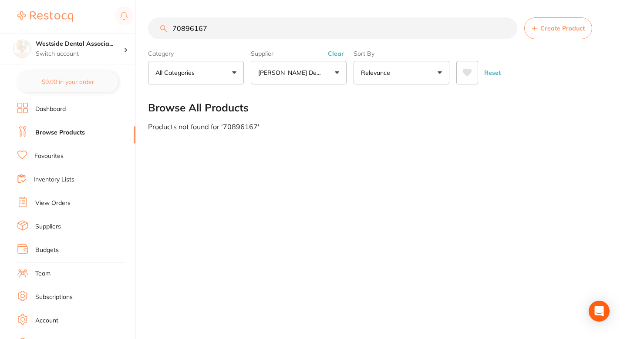
click at [232, 31] on input "70896167" at bounding box center [332, 28] width 369 height 22
paste input "5894555"
type input "75894555"
click at [538, 33] on button "Create Product" at bounding box center [558, 28] width 68 height 22
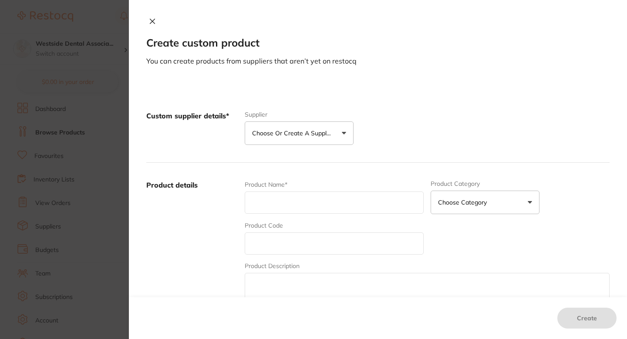
click at [330, 126] on button "Choose or create a supplier" at bounding box center [299, 133] width 109 height 24
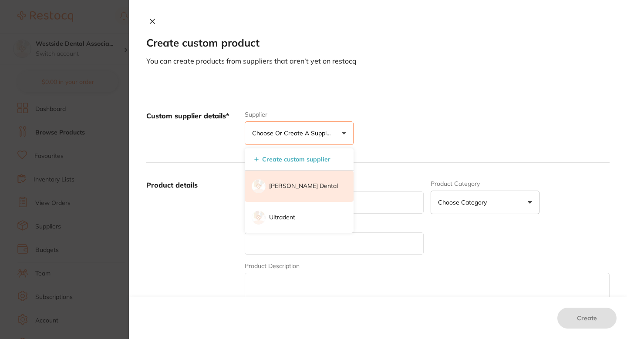
click at [312, 181] on li "[PERSON_NAME] Dental" at bounding box center [299, 186] width 109 height 31
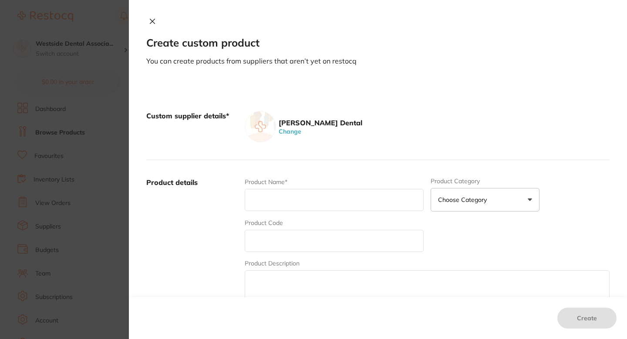
click at [308, 238] on input "text" at bounding box center [334, 241] width 179 height 22
paste input "75894555"
type input "75894555"
click at [301, 195] on input "text" at bounding box center [334, 200] width 179 height 22
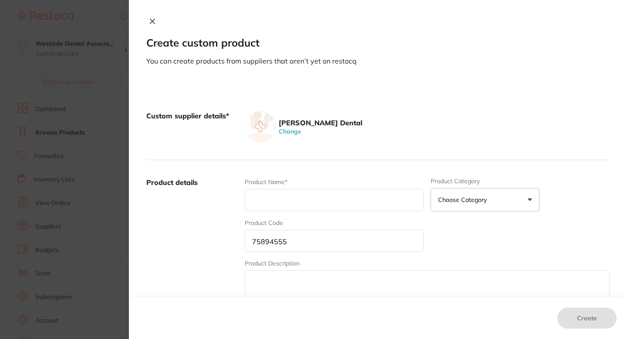
paste input "[PERSON_NAME]-Check Art Paper Xt Roll 22Mm"
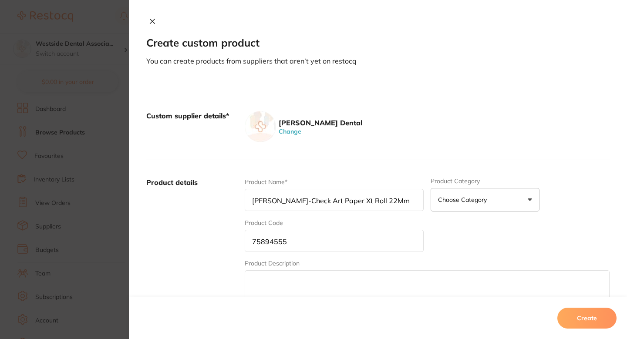
click at [283, 203] on input "[PERSON_NAME]-Check Art Paper Xt Roll 22Mm" at bounding box center [334, 200] width 179 height 22
type input "[PERSON_NAME]-Check Art Paper Xt Roll 22Mm"
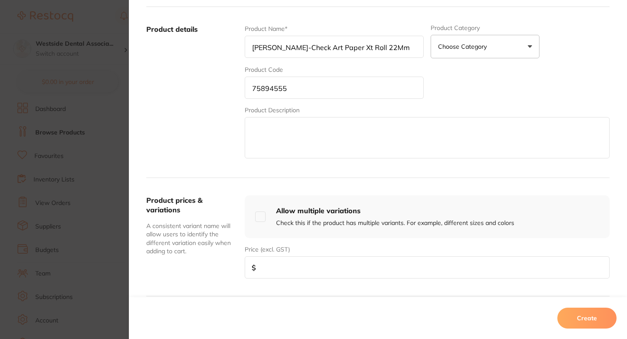
scroll to position [188, 0]
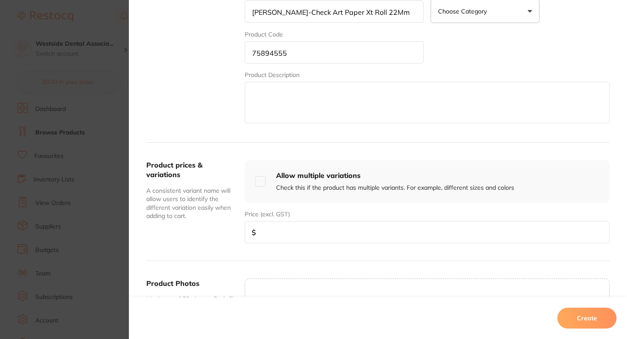
click at [303, 228] on input "number" at bounding box center [427, 232] width 365 height 22
paste input "13.50"
type input "13.50"
click at [222, 244] on div "Product prices & variations A consistent variant name will allow users to ident…" at bounding box center [377, 202] width 463 height 118
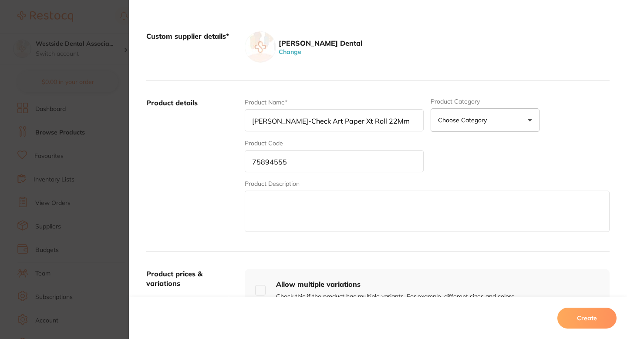
click at [221, 187] on label "Product details" at bounding box center [191, 166] width 91 height 136
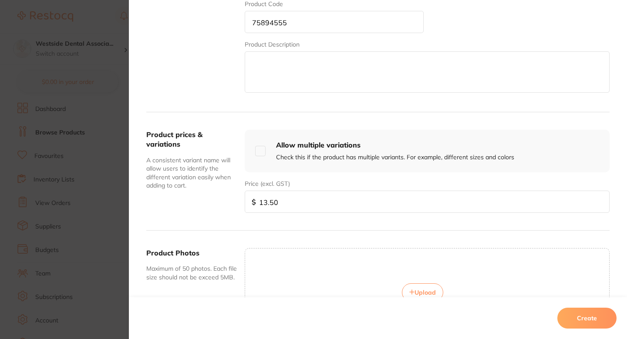
scroll to position [295, 0]
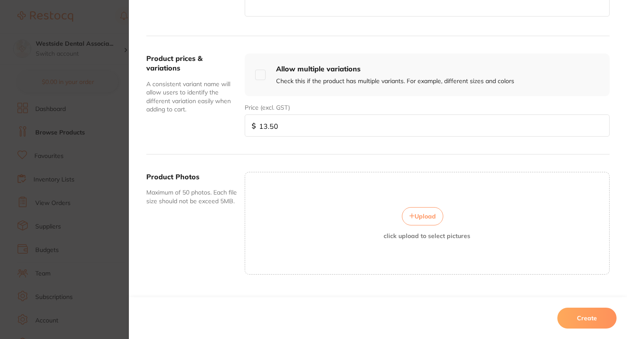
click at [573, 325] on button "Create" at bounding box center [586, 318] width 59 height 21
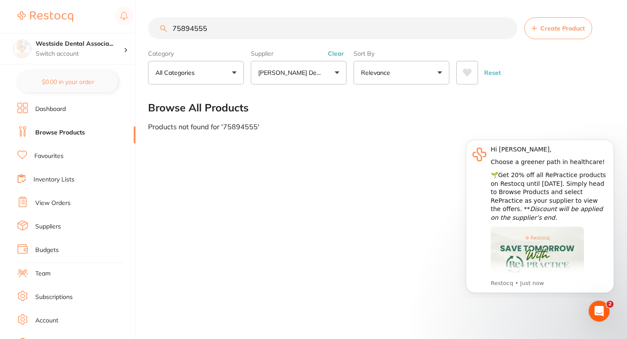
click at [340, 155] on div "75894555 Create Product Category All Categories All Categories No categories fo…" at bounding box center [387, 169] width 479 height 339
click at [612, 140] on icon "Dismiss notification" at bounding box center [611, 142] width 5 height 5
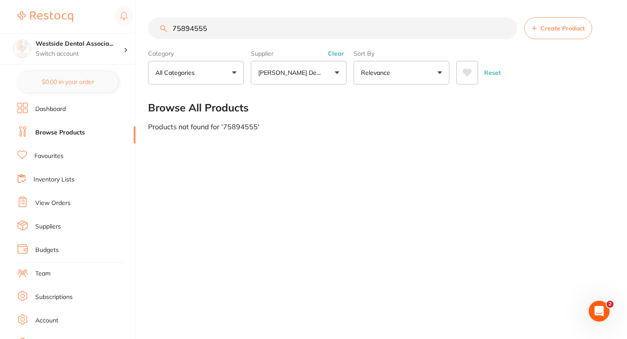
click at [511, 204] on div "75894555 Create Product Category All Categories All Categories No categories fo…" at bounding box center [387, 169] width 479 height 339
click at [340, 140] on main "75894555 Create Product Category All Categories All Categories No categories fo…" at bounding box center [387, 74] width 479 height 148
click at [323, 30] on input "75894555" at bounding box center [332, 28] width 369 height 22
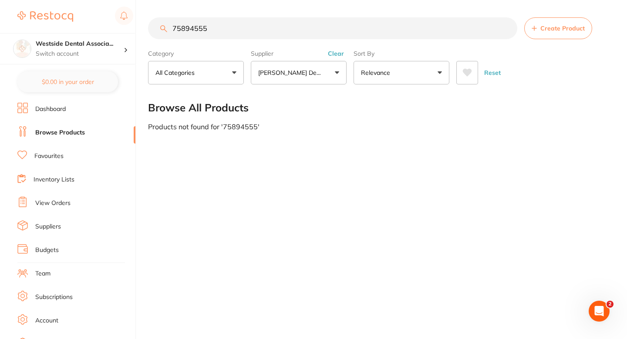
paste input "0842583"
type input "70842583"
click at [538, 30] on button "Create Product" at bounding box center [558, 28] width 68 height 22
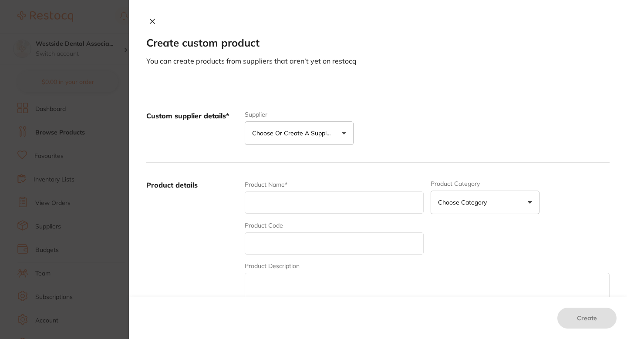
click at [331, 142] on button "Choose or create a supplier" at bounding box center [299, 133] width 109 height 24
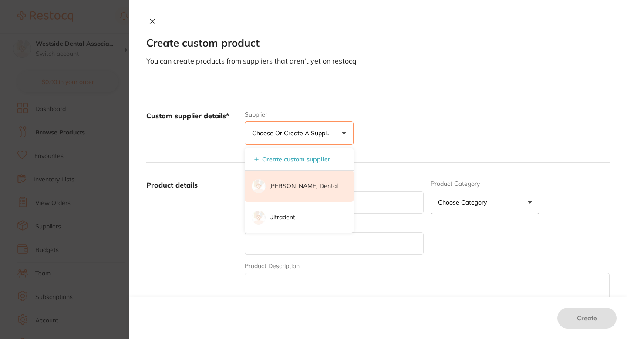
click at [297, 187] on p "[PERSON_NAME] Dental" at bounding box center [303, 186] width 69 height 9
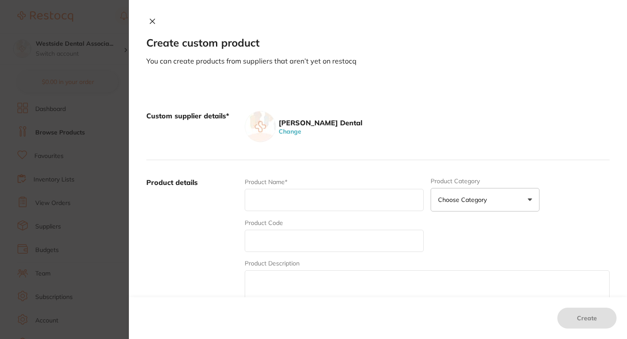
scroll to position [0, 0]
click at [290, 237] on input "text" at bounding box center [334, 241] width 179 height 22
paste input "70842583"
type input "70842583"
click at [291, 194] on input "text" at bounding box center [334, 200] width 179 height 22
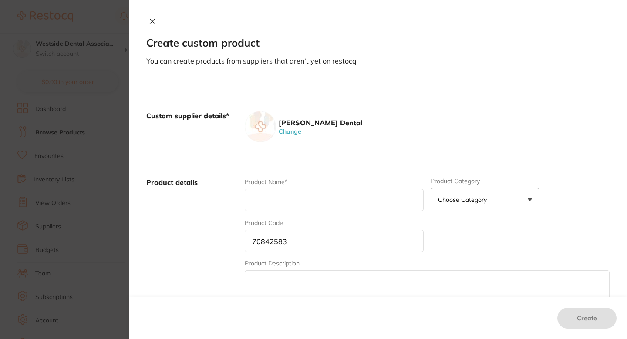
click at [332, 186] on div "Product Name*" at bounding box center [334, 195] width 179 height 34
click at [332, 190] on input "text" at bounding box center [334, 200] width 179 height 22
paste input "Pouch Plus 5-1/4 X 10 200/Pk"
type input "Pouch Plus 5-1/4 X 10 200/Pk"
click at [372, 121] on div "[PERSON_NAME] Dental Change" at bounding box center [427, 126] width 365 height 31
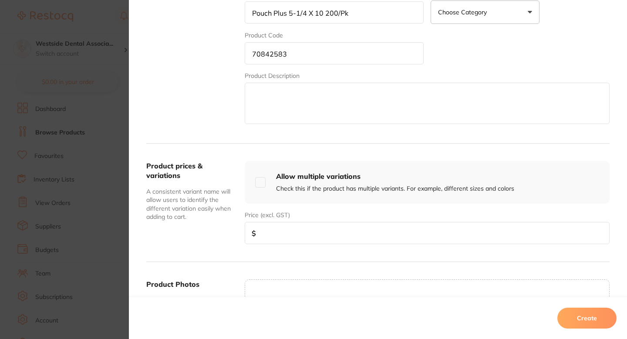
scroll to position [203, 0]
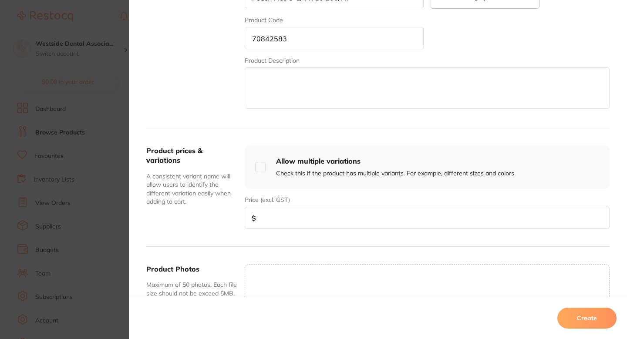
click at [316, 237] on div "Product prices & variations A consistent variant name will allow users to ident…" at bounding box center [377, 187] width 463 height 118
click at [325, 229] on div "Product prices & variations A consistent variant name will allow users to ident…" at bounding box center [377, 187] width 463 height 118
click at [334, 214] on input "number" at bounding box center [427, 218] width 365 height 22
paste input "14.99"
type input "14.99"
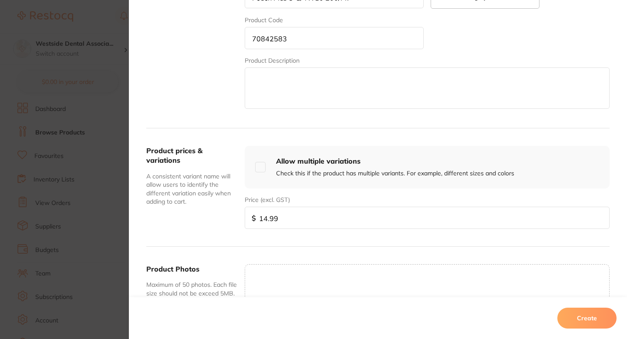
click at [565, 313] on button "Create" at bounding box center [586, 318] width 59 height 21
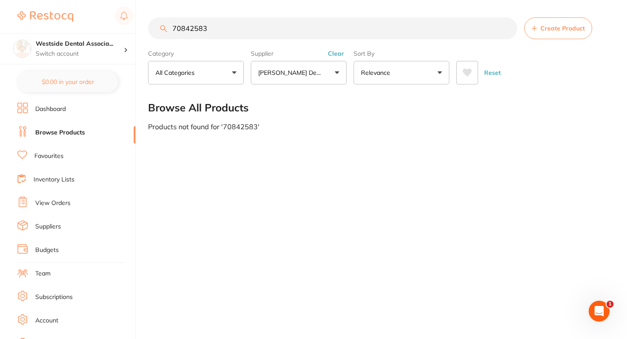
click at [292, 32] on input "70842583" at bounding box center [332, 28] width 369 height 22
paste input "437541"
type input "70437541"
click at [567, 37] on button "Create Product" at bounding box center [558, 28] width 68 height 22
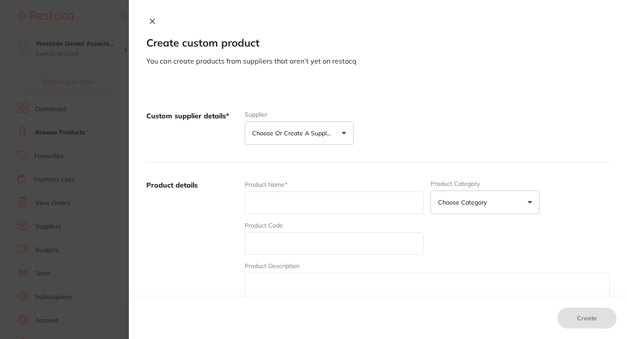
click at [333, 151] on div "Custom supplier details* Supplier Choose or create a supplier Create custom sup…" at bounding box center [377, 128] width 463 height 69
click at [314, 133] on p "Choose or create a supplier" at bounding box center [293, 133] width 83 height 9
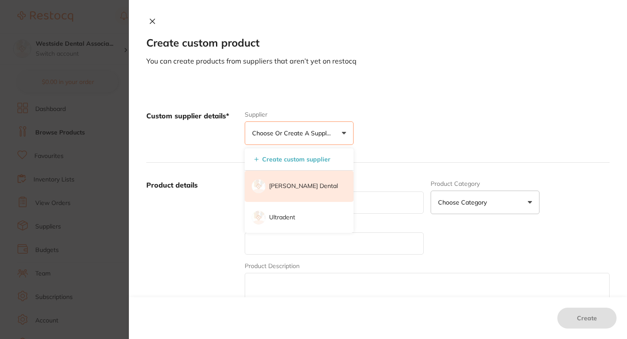
click at [309, 193] on li "[PERSON_NAME] Dental" at bounding box center [299, 186] width 109 height 31
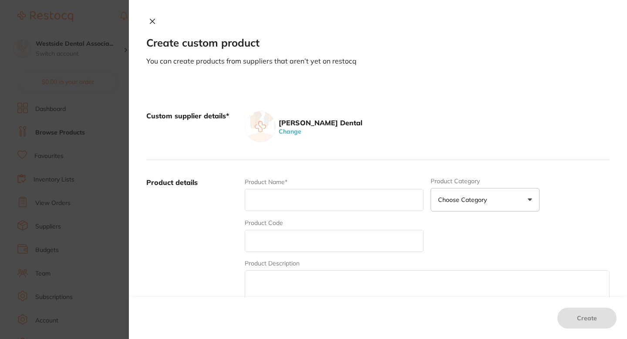
click at [313, 244] on input "text" at bounding box center [334, 241] width 179 height 22
paste input "70437541"
type input "70437541"
click at [316, 204] on input "text" at bounding box center [334, 200] width 179 height 22
click at [329, 211] on input "text" at bounding box center [334, 200] width 179 height 22
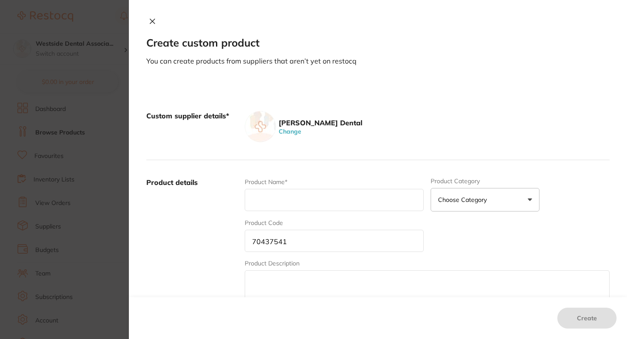
paste input "Pouch Plus 5.25 X 6.5 200/Bx"
type input "Pouch Plus 5.25 X 6.5 200/BX"
click at [408, 151] on div "Custom supplier details* [PERSON_NAME] Dental Change" at bounding box center [377, 127] width 463 height 67
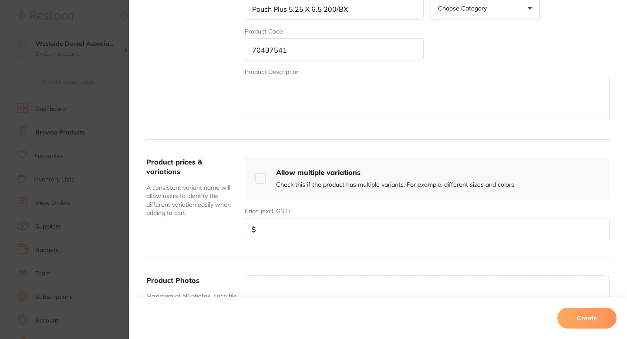
scroll to position [215, 0]
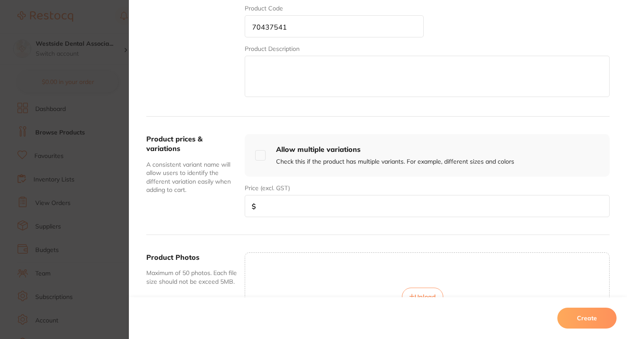
click at [324, 202] on input "number" at bounding box center [427, 206] width 365 height 22
click at [341, 214] on input "number" at bounding box center [427, 206] width 365 height 22
paste input "14.50"
type input "14.50"
click at [273, 219] on div "Product prices & variations A consistent variant name will allow users to ident…" at bounding box center [377, 176] width 463 height 118
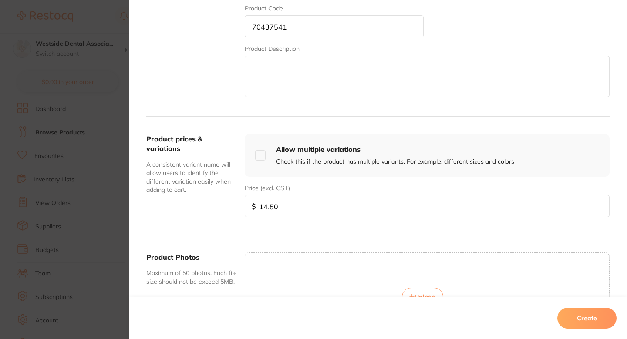
scroll to position [313, 0]
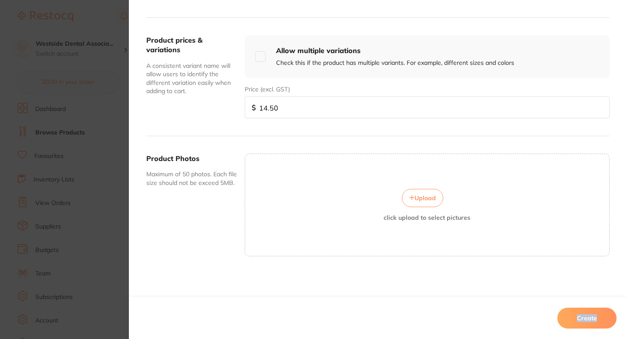
click at [586, 320] on button "Create" at bounding box center [586, 318] width 59 height 21
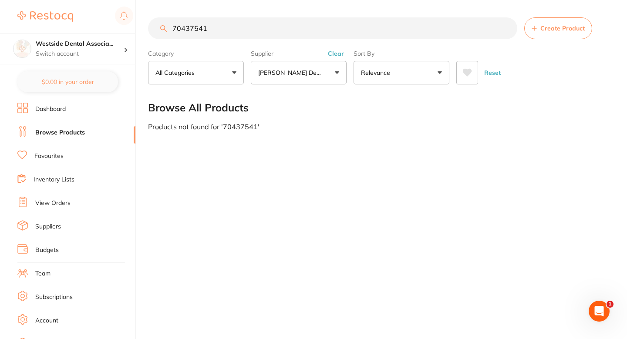
click at [369, 185] on div "70437541 Create Product Category All Categories All Categories No categories fo…" at bounding box center [387, 169] width 479 height 339
click at [384, 181] on div "70437541 Create Product Category All Categories All Categories No categories fo…" at bounding box center [387, 169] width 479 height 339
click at [285, 37] on input "70437541" at bounding box center [332, 28] width 369 height 22
paste input "842609"
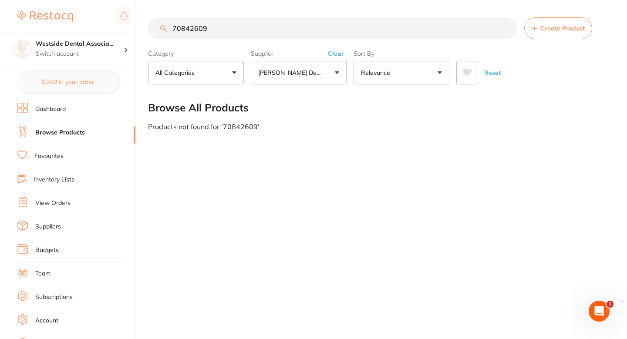
type input "70842609"
click at [566, 33] on button "Create Product" at bounding box center [558, 28] width 68 height 22
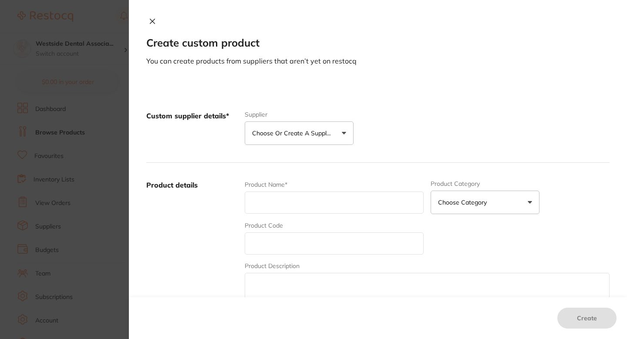
click at [319, 139] on button "Choose or create a supplier" at bounding box center [299, 133] width 109 height 24
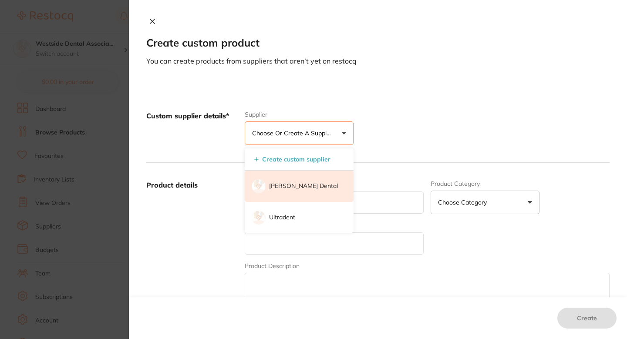
click at [304, 182] on li "[PERSON_NAME] Dental" at bounding box center [299, 186] width 109 height 31
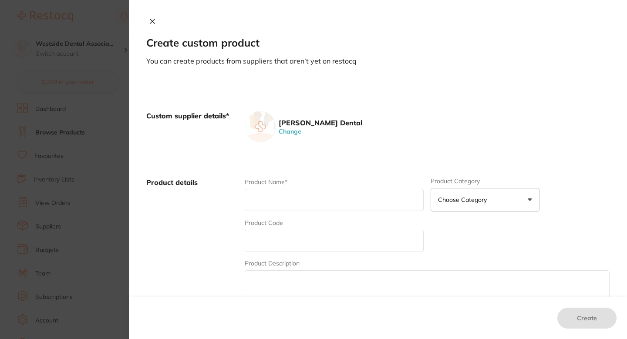
click at [302, 238] on input "text" at bounding box center [334, 241] width 179 height 22
paste input "70842609"
type input "70842609"
click at [309, 207] on input "text" at bounding box center [334, 200] width 179 height 22
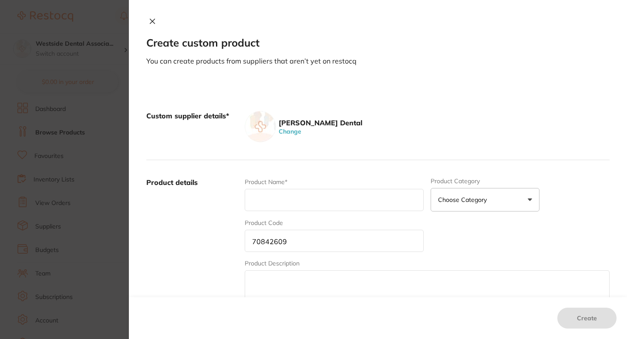
paste input "Pouch Plus 3-1/2 X 9 500/Pk"
type input "Pouch Plus 3-1/2 X 9 500/PK"
click at [415, 174] on div "Product details Product Name* Pouch Plus 3-1/2 X 9 500/PK Product Category Choo…" at bounding box center [377, 245] width 463 height 171
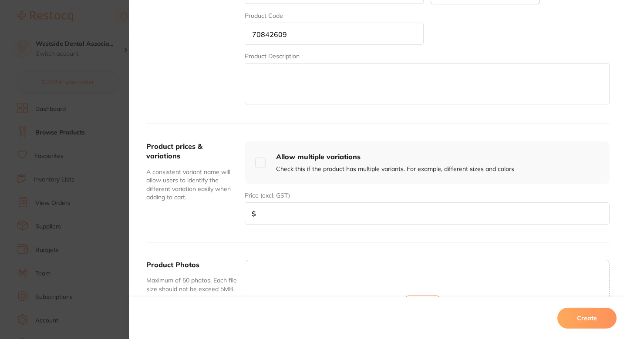
scroll to position [231, 0]
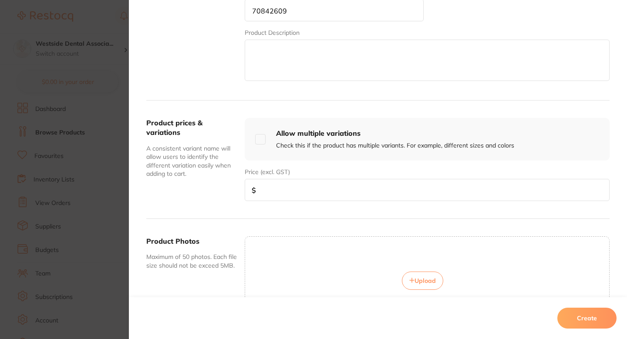
click at [309, 188] on input "number" at bounding box center [427, 190] width 365 height 22
paste input "22.99"
type input "22.99"
click at [583, 313] on button "Create" at bounding box center [586, 318] width 59 height 21
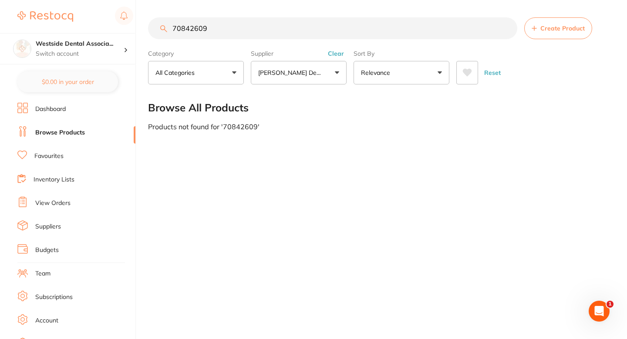
click at [240, 26] on input "70842609" at bounding box center [332, 28] width 369 height 22
paste input "28194"
click at [457, 32] on input "70828194" at bounding box center [332, 28] width 369 height 22
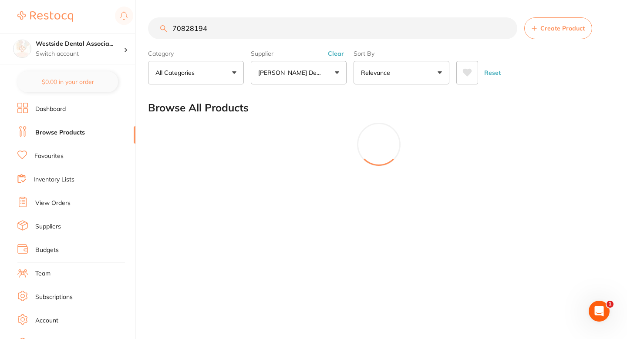
click at [195, 33] on input "70828194" at bounding box center [332, 28] width 369 height 22
type input "70828194"
click at [554, 20] on button "Create Product" at bounding box center [558, 28] width 68 height 22
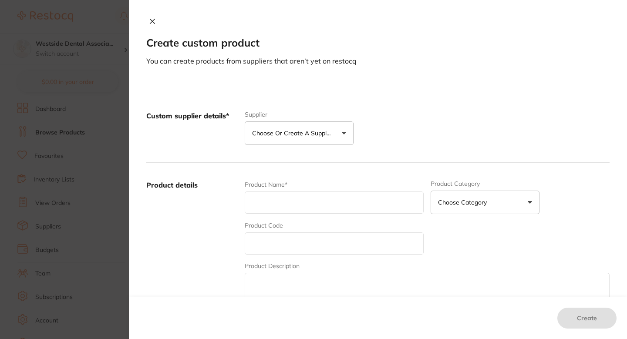
click at [316, 141] on button "Choose or create a supplier" at bounding box center [299, 133] width 109 height 24
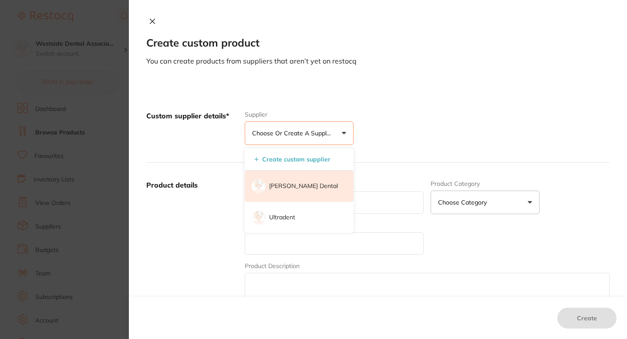
click at [293, 183] on p "[PERSON_NAME] Dental" at bounding box center [303, 186] width 69 height 9
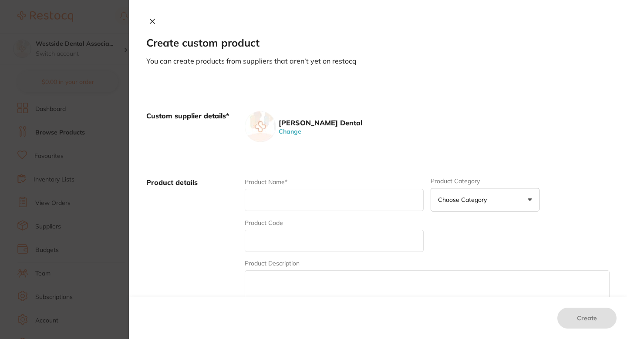
click at [293, 225] on div "Product Code" at bounding box center [334, 236] width 179 height 34
click at [288, 233] on input "text" at bounding box center [334, 241] width 179 height 22
paste input "70828194"
type input "70828194"
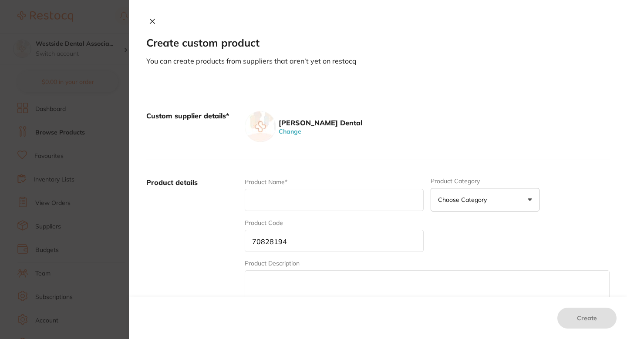
click at [290, 203] on input "text" at bounding box center [334, 200] width 179 height 22
click at [312, 192] on input "text" at bounding box center [334, 200] width 179 height 22
paste input "Syringe Cover A/W Notech 500/Bx"
type input "Syringe Cover A/W Notech 500/BX"
click at [349, 166] on div "Product details Product Name* Syringe Cover A/W Notech 500/BX Product Category …" at bounding box center [377, 245] width 463 height 171
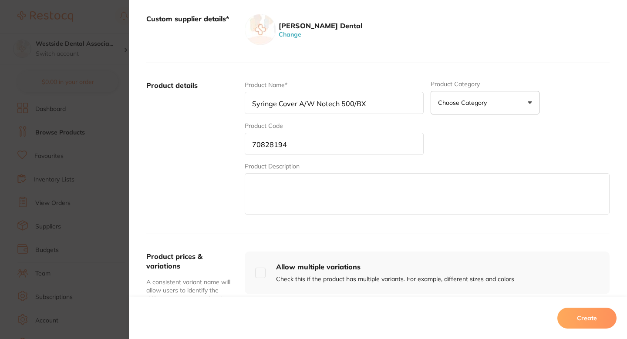
scroll to position [241, 0]
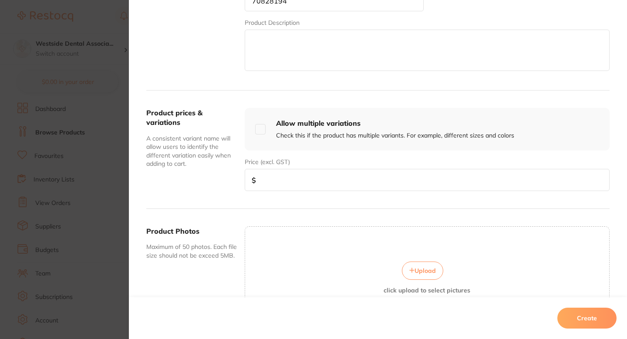
click at [313, 188] on input "number" at bounding box center [427, 180] width 365 height 22
paste input "8.59"
type input "8.59"
click at [595, 318] on button "Create" at bounding box center [586, 318] width 59 height 21
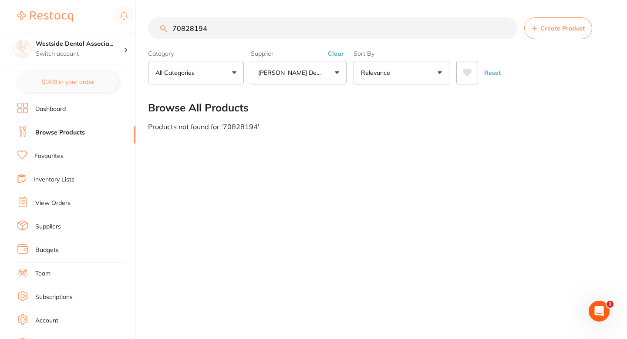
click at [304, 35] on input "70828194" at bounding box center [332, 28] width 369 height 22
paste input "1070531"
type input "71070531"
click at [551, 32] on button "Create Product" at bounding box center [558, 28] width 68 height 22
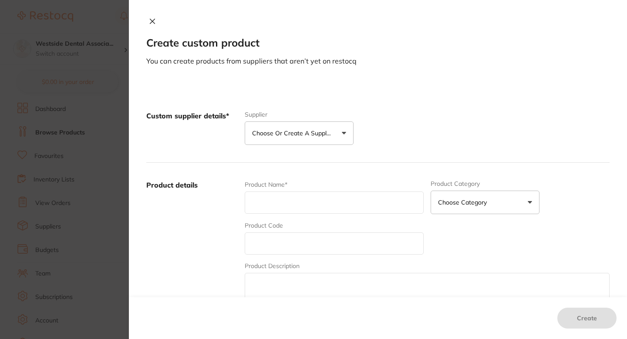
click at [335, 133] on button "Choose or create a supplier" at bounding box center [299, 133] width 109 height 24
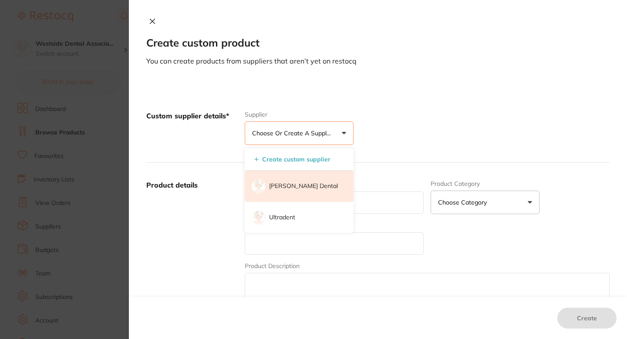
scroll to position [0, 0]
click at [293, 194] on li "[PERSON_NAME] Dental" at bounding box center [299, 186] width 109 height 31
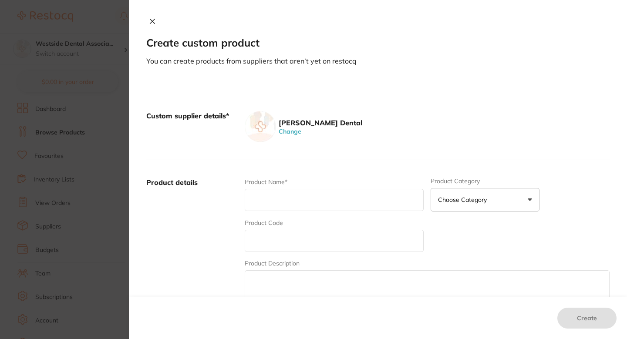
click at [293, 249] on input "text" at bounding box center [334, 241] width 179 height 22
paste input "71070531"
type input "71070531"
click at [307, 194] on input "text" at bounding box center [334, 200] width 179 height 22
click at [305, 202] on input "text" at bounding box center [334, 200] width 179 height 22
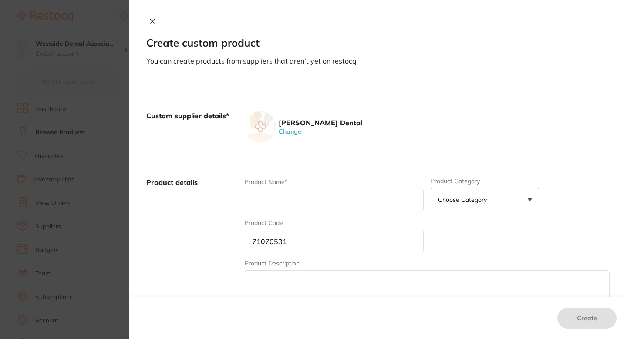
paste input "Btc Tray Cover B 8-1/2 X 12-1/4 White 10"
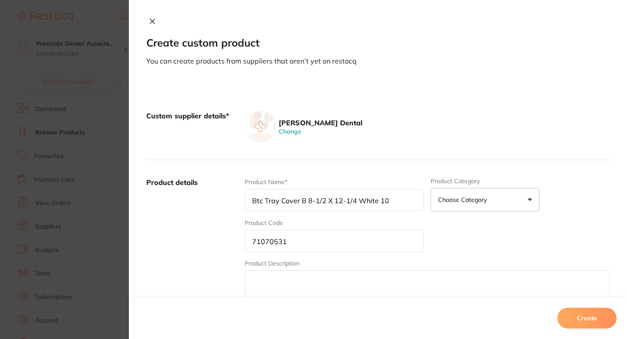
type input "Btc Tray Cover B 8-1/2 X 12-1/4 White 10"
click at [366, 171] on div "Product details Product Name* Btc Tray Cover B 8-1/2 X 12-1/4 White 10 Product …" at bounding box center [377, 245] width 463 height 171
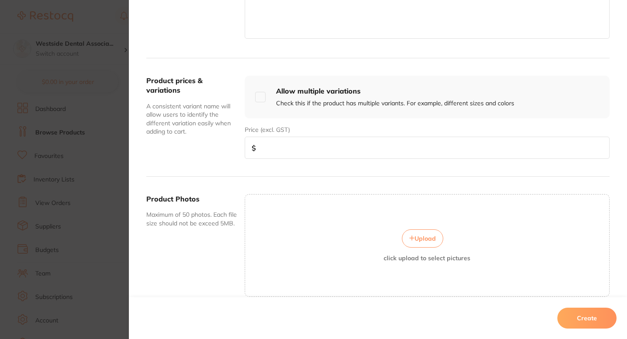
scroll to position [289, 0]
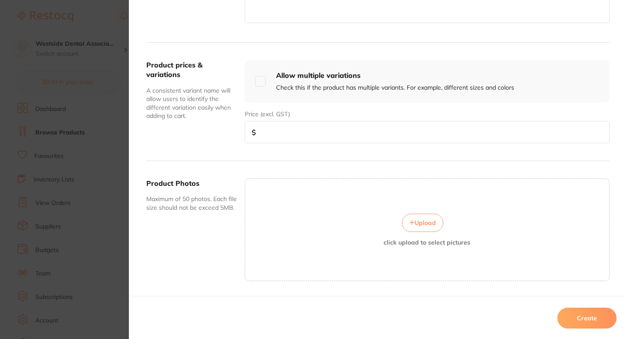
click at [361, 130] on input "number" at bounding box center [427, 132] width 365 height 22
paste input "35.99"
type input "35.99"
click at [583, 318] on button "Create" at bounding box center [586, 318] width 59 height 21
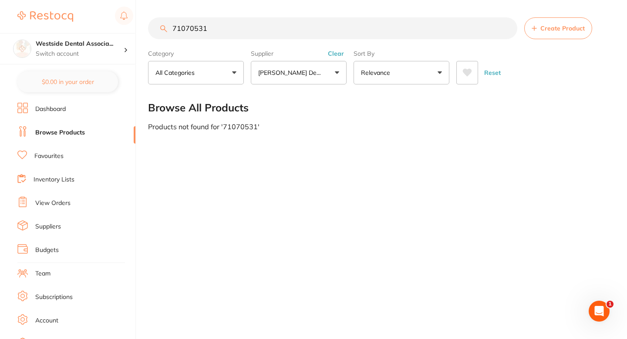
click at [336, 104] on div "Browse All Products" at bounding box center [378, 107] width 461 height 29
click at [304, 37] on input "71070531" at bounding box center [332, 28] width 369 height 22
paste input "6615652"
click at [467, 27] on input "76615652" at bounding box center [332, 28] width 369 height 22
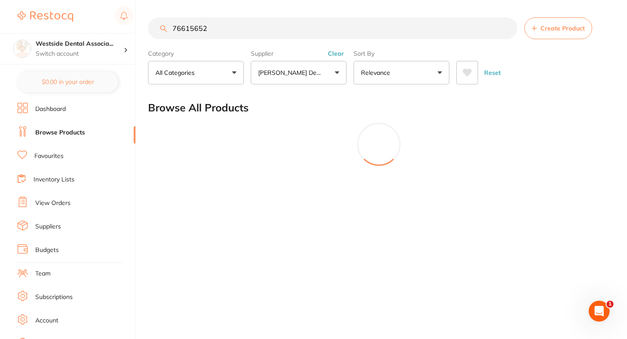
click at [201, 18] on input "76615652" at bounding box center [332, 28] width 369 height 22
type input "76615652"
click at [552, 26] on span "Create Product" at bounding box center [562, 28] width 44 height 7
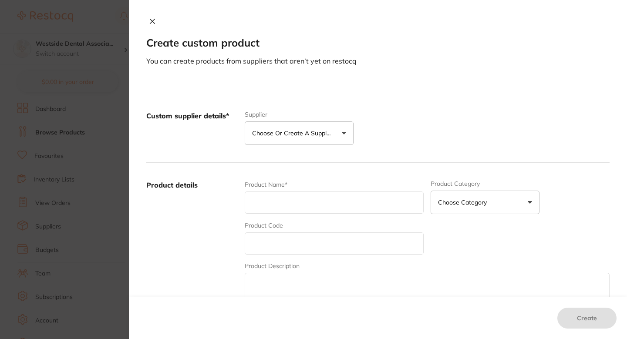
click at [311, 135] on p "Choose or create a supplier" at bounding box center [293, 133] width 83 height 9
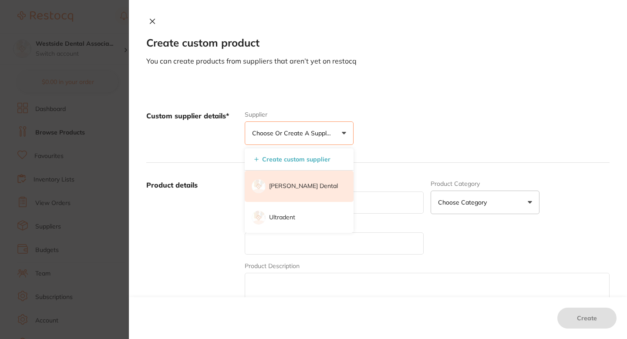
scroll to position [0, 0]
click at [293, 190] on p "[PERSON_NAME] Dental" at bounding box center [303, 186] width 69 height 9
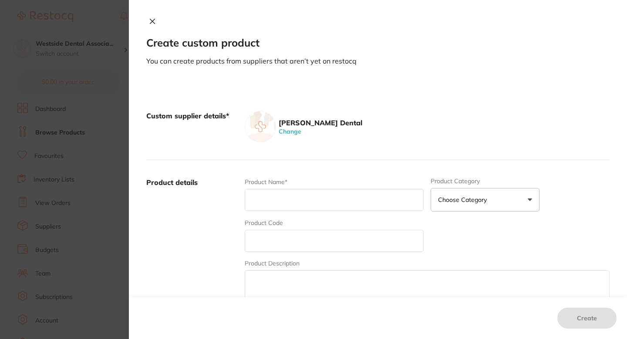
click at [299, 224] on div "Product Code" at bounding box center [334, 236] width 179 height 34
click at [292, 250] on input "text" at bounding box center [334, 241] width 179 height 22
paste input "76615652"
type input "76615652"
click at [323, 201] on input "text" at bounding box center [334, 200] width 179 height 22
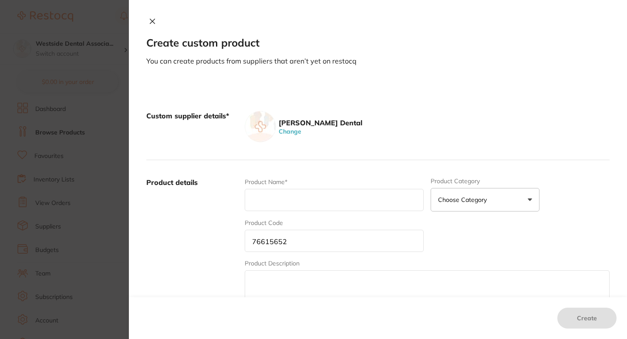
click at [324, 189] on input "text" at bounding box center [334, 200] width 179 height 22
paste input "Cdrelite S2 Sheath Bx Asy 300/Pk"
click at [318, 195] on input "Cdrelite S2 Sheath Bx Asy 300/Pk" at bounding box center [334, 200] width 179 height 22
click at [319, 198] on input "Cdrelite S2 Sheath Bx Asy 300/Pk" at bounding box center [334, 200] width 179 height 22
click at [396, 198] on input "Cdrelite S2 Sheath BX Asy 300/Pk" at bounding box center [334, 200] width 179 height 22
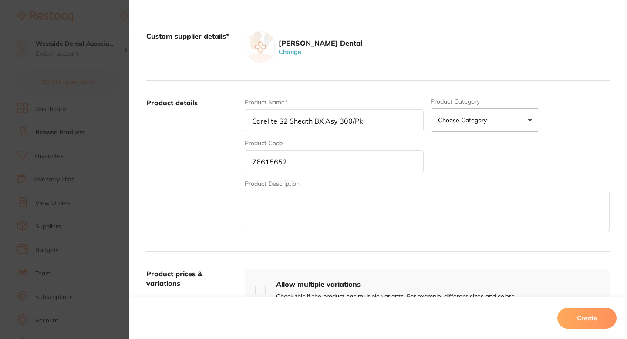
scroll to position [133, 0]
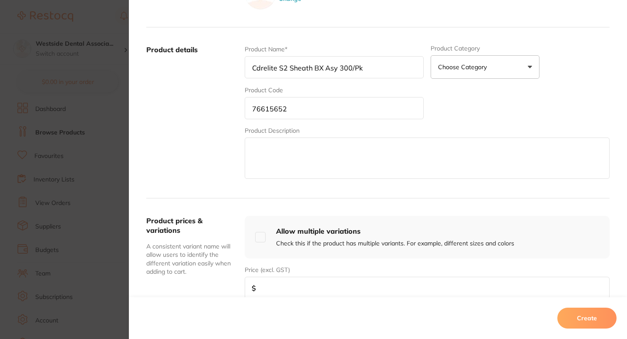
type input "Cdrelite S2 Sheath BX Asy 300/Pk"
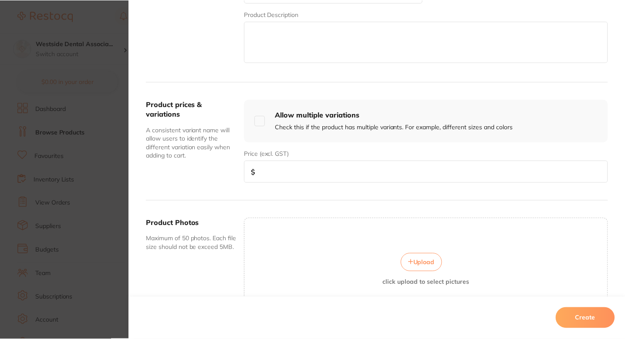
scroll to position [313, 0]
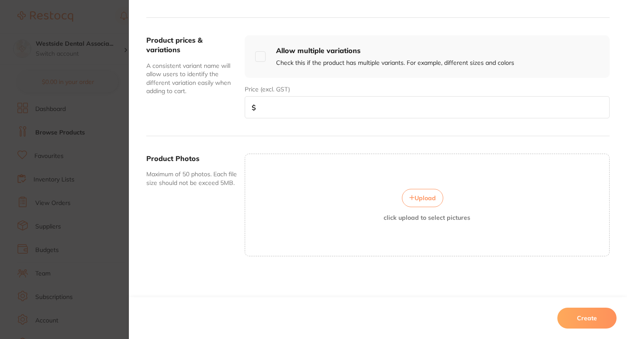
click at [345, 98] on input "number" at bounding box center [427, 107] width 365 height 22
paste input "74.37"
type input "74.37"
click at [587, 318] on button "Create" at bounding box center [586, 318] width 59 height 21
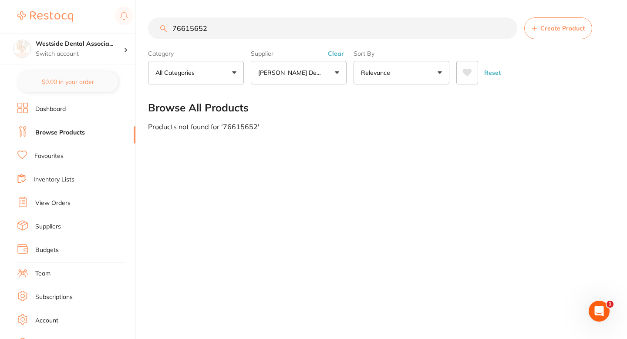
click at [327, 34] on input "76615652" at bounding box center [332, 28] width 369 height 22
paste input "5034475"
click at [299, 37] on input "75034475" at bounding box center [332, 28] width 369 height 22
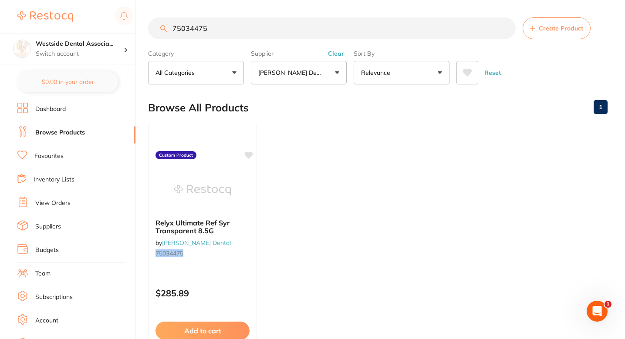
scroll to position [0, 0]
type input "75034475"
click at [337, 159] on ul "Relyx Ultimate Ref Syr Transparent 8.5G by Patterson Dental 75034475 Custom Pro…" at bounding box center [377, 248] width 459 height 250
click at [312, 187] on ul "Relyx Ultimate Ref Syr Transparent 8.5G by Patterson Dental 75034475 Custom Pro…" at bounding box center [377, 248] width 459 height 250
click at [167, 220] on span "Relyx Ultimate Ref Syr Transparent 8.5G" at bounding box center [192, 226] width 75 height 17
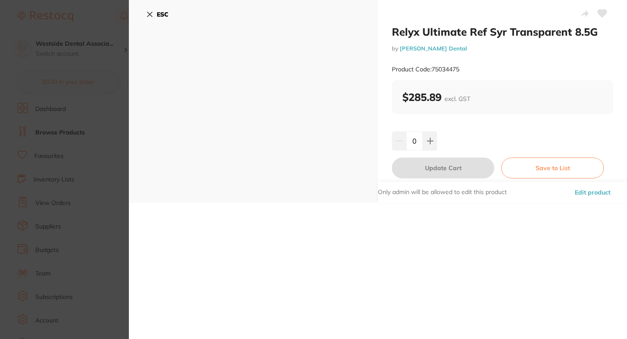
click at [417, 31] on h2 "Relyx Ultimate Ref Syr Transparent 8.5G" at bounding box center [502, 31] width 221 height 13
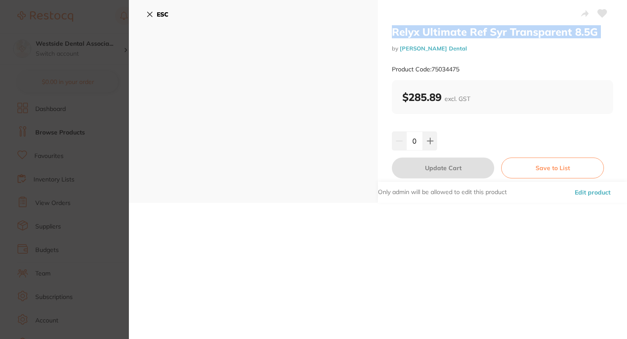
click at [417, 31] on h2 "Relyx Ultimate Ref Syr Transparent 8.5G" at bounding box center [502, 31] width 221 height 13
copy div "Relyx Ultimate Ref Syr Transparent 8.5G"
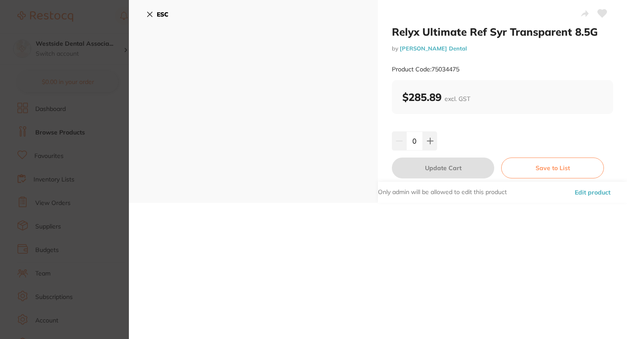
click at [591, 196] on button "Edit product" at bounding box center [592, 192] width 41 height 21
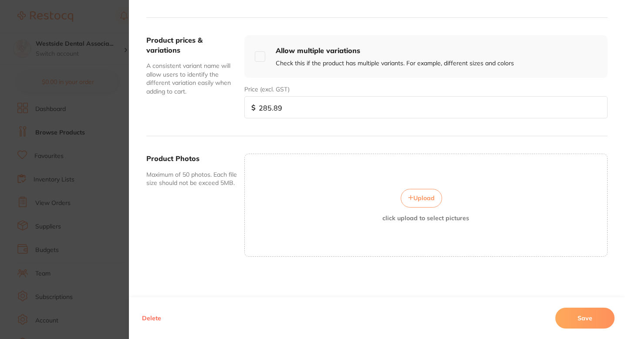
scroll to position [72, 0]
click at [300, 102] on input "285.89" at bounding box center [425, 107] width 363 height 22
paste input "35.9"
type input "235.99"
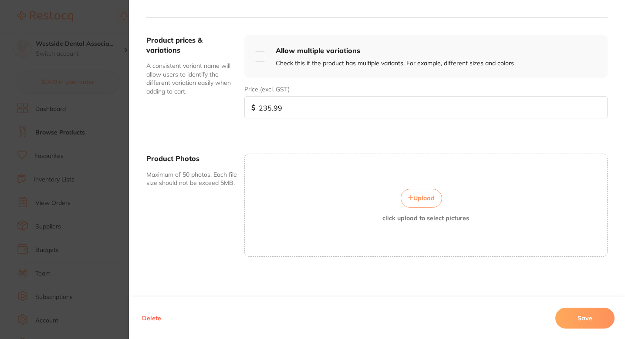
click at [563, 315] on button "Save" at bounding box center [584, 318] width 59 height 21
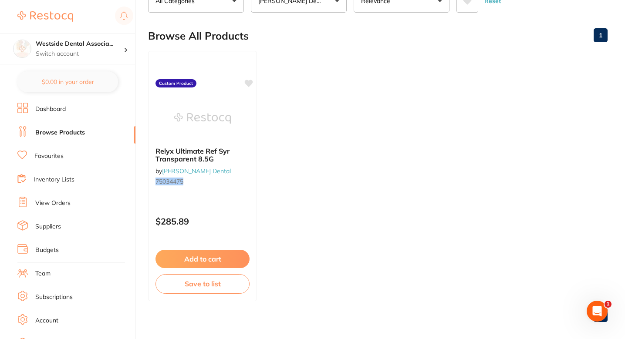
click at [308, 154] on ul "Relyx Ultimate Ref Syr Transparent 8.5G by Patterson Dental 75034475 Custom Pro…" at bounding box center [377, 176] width 459 height 250
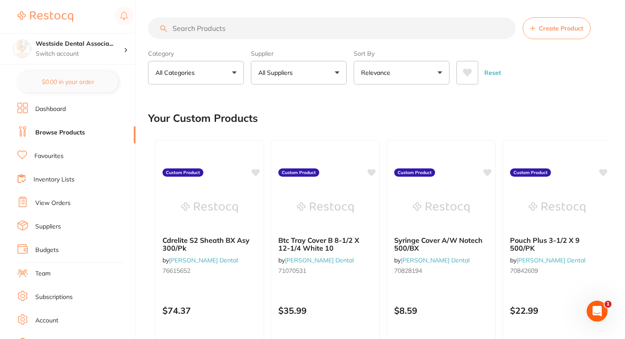
click at [274, 66] on button "All Suppliers" at bounding box center [299, 73] width 96 height 24
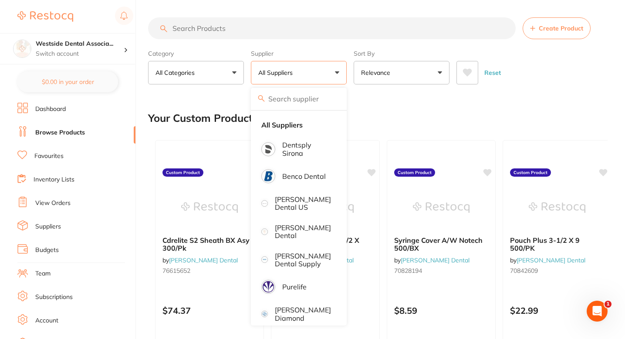
click at [299, 95] on input "search" at bounding box center [299, 99] width 96 height 22
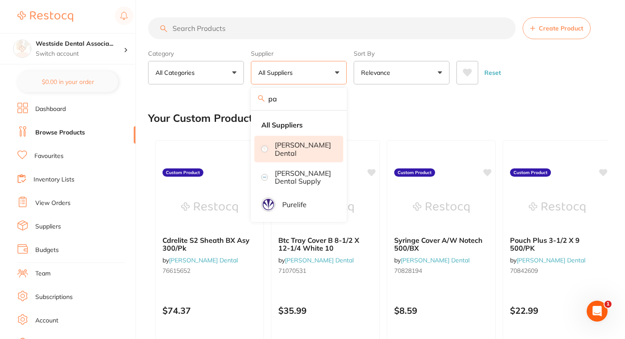
type input "pa"
click at [277, 151] on li "[PERSON_NAME] Dental" at bounding box center [298, 149] width 89 height 27
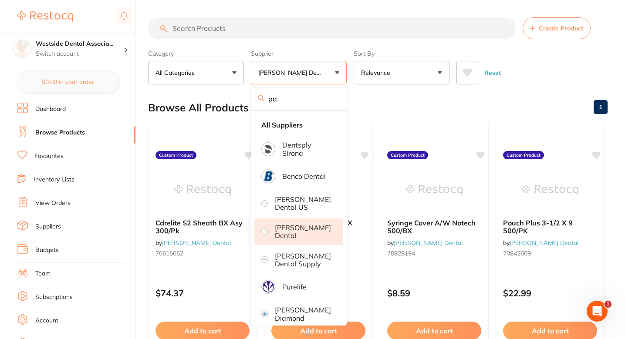
click at [339, 20] on input "search" at bounding box center [331, 28] width 367 height 22
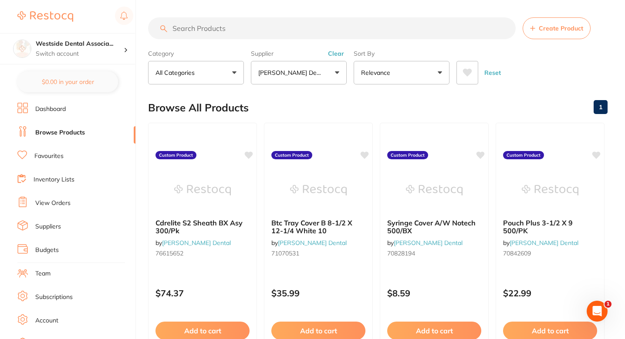
paste input "70852350"
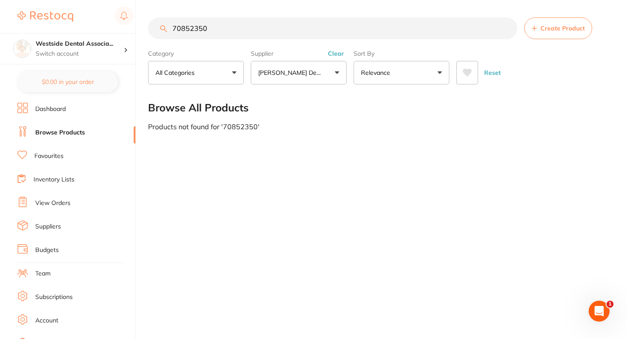
type input "70852350"
click at [539, 34] on button "Create Product" at bounding box center [558, 28] width 68 height 22
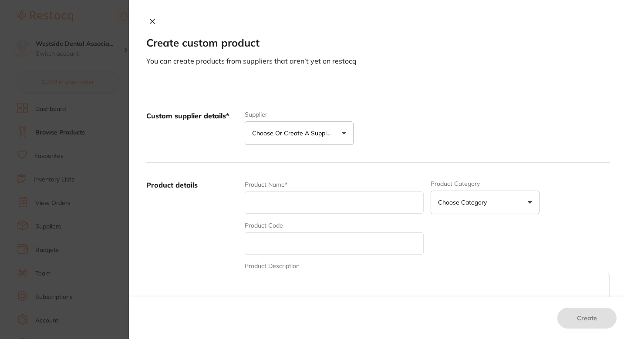
click at [350, 131] on button "Choose or create a supplier" at bounding box center [299, 133] width 109 height 24
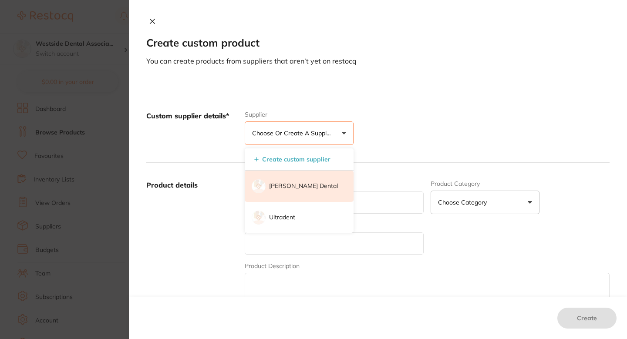
click at [301, 182] on li "[PERSON_NAME] Dental" at bounding box center [299, 186] width 109 height 31
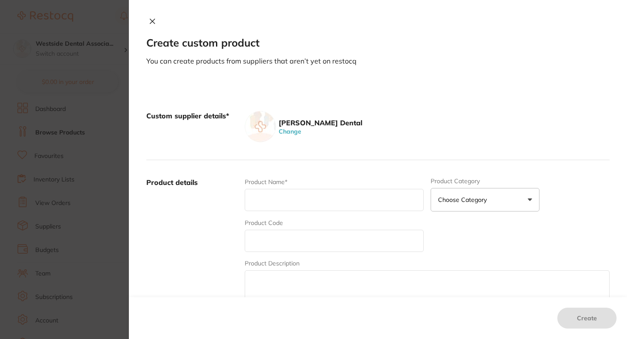
click at [307, 239] on input "text" at bounding box center [334, 241] width 179 height 22
paste input "70852350"
type input "70852350"
click at [319, 200] on input "text" at bounding box center [334, 200] width 179 height 22
paste input "Dispensing Tips Pre Bent 25 Ga Blue 125"
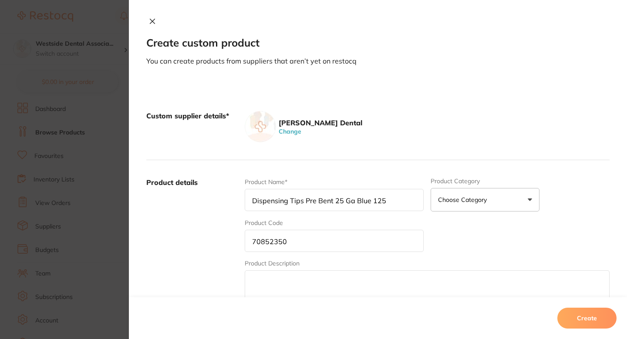
click at [351, 204] on input "Dispensing Tips Pre Bent 25 Ga Blue 125" at bounding box center [334, 200] width 179 height 22
click at [391, 193] on input "Dispensing Tips Pre Bent 25 GA Blue 125" at bounding box center [334, 200] width 179 height 22
type input "Dispensing Tips Pre Bent 25 GA Blue 125"
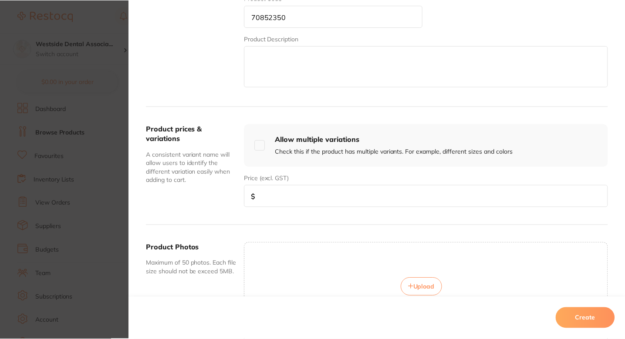
scroll to position [286, 0]
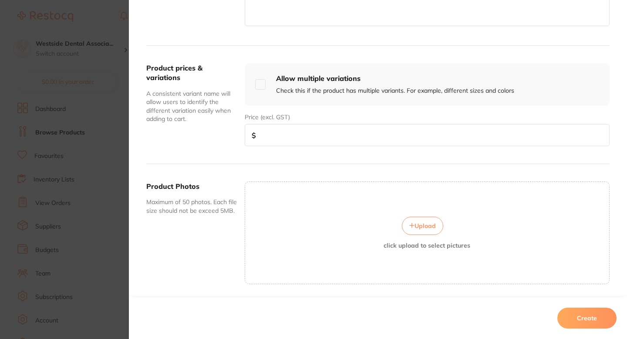
click at [320, 127] on input "number" at bounding box center [427, 135] width 365 height 22
paste input "16.99"
type input "16.99"
click at [602, 310] on button "Create" at bounding box center [586, 318] width 59 height 21
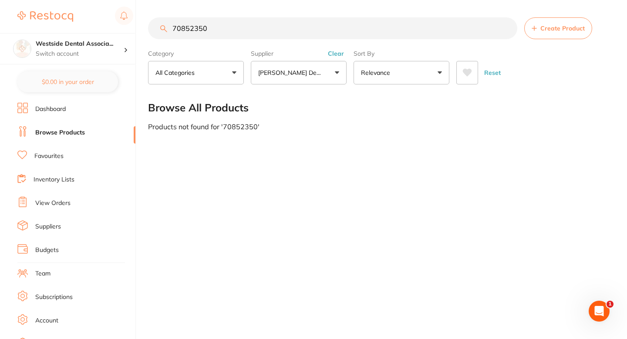
click at [263, 23] on input "70852350" at bounding box center [332, 28] width 369 height 22
paste input "375956"
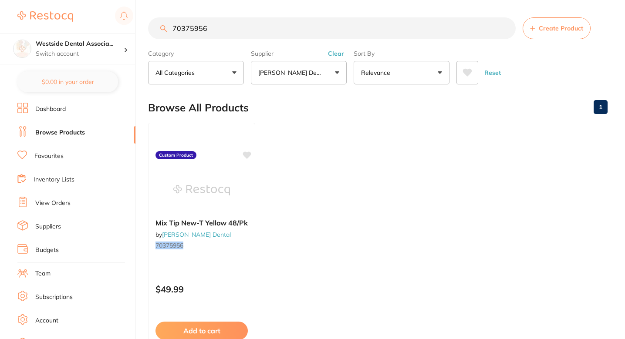
type input "70375956"
click at [339, 271] on ul "Mix Tip New-T Yellow 48/Pk by [PERSON_NAME] Dental 70375956 Custom Product $49.…" at bounding box center [377, 248] width 459 height 250
click at [328, 214] on ul "Mix Tip New-T Yellow 48/Pk by [PERSON_NAME] Dental 70375956 Custom Product $49.…" at bounding box center [377, 248] width 459 height 250
click at [236, 265] on div "Mix Tip New-T Yellow 48/Pk by [PERSON_NAME] Dental 70375956 Custom Product $49.…" at bounding box center [202, 247] width 108 height 253
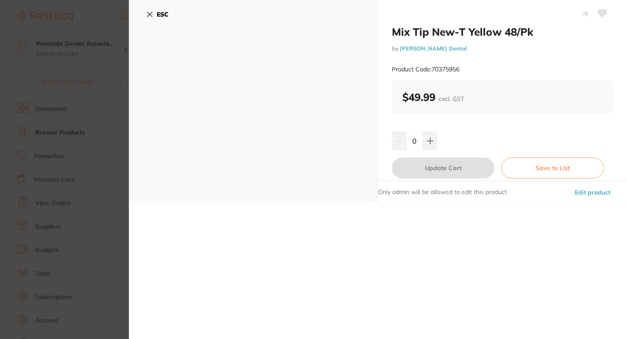
click at [592, 201] on button "Edit product" at bounding box center [592, 192] width 41 height 21
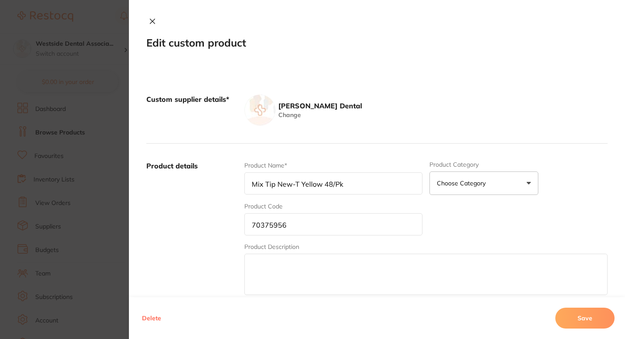
click at [350, 185] on input "Mix Tip New-T Yellow 48/Pk" at bounding box center [333, 183] width 178 height 22
type input "Mix Tip New-T Yellow 48/PK"
click at [222, 222] on label "Product details" at bounding box center [191, 229] width 91 height 136
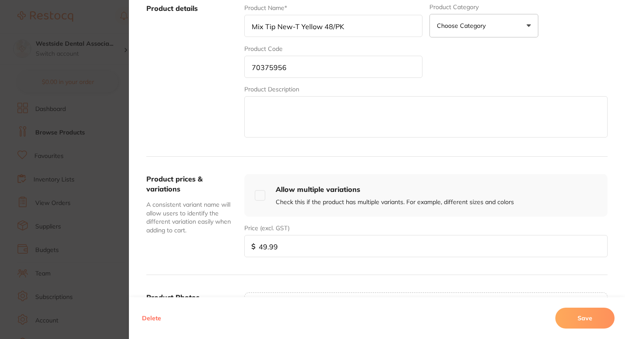
scroll to position [168, 0]
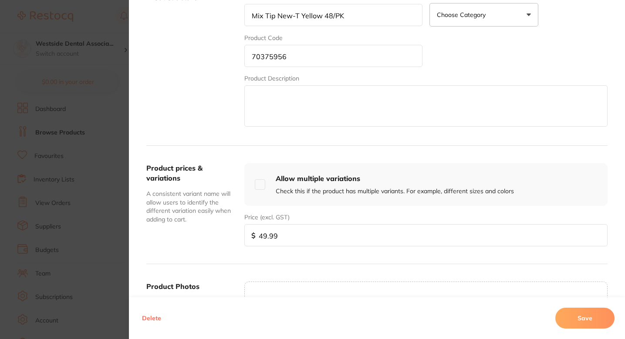
click at [333, 242] on input "49.99" at bounding box center [425, 235] width 363 height 22
paste input "4299"
click at [341, 236] on input "49.994299" at bounding box center [425, 235] width 363 height 22
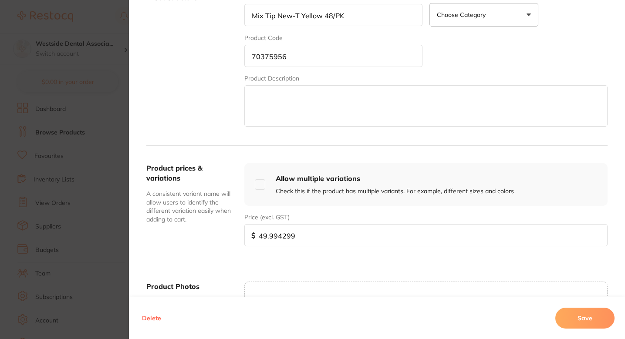
click at [341, 236] on input "49.994299" at bounding box center [425, 235] width 363 height 22
paste input "2."
type input "42.99"
click at [588, 327] on button "Save" at bounding box center [584, 318] width 59 height 21
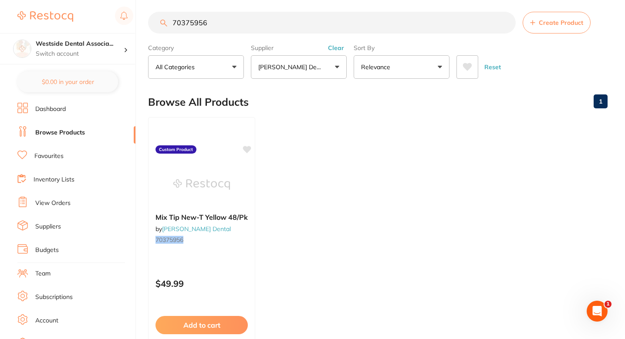
click at [323, 138] on ul "Mix Tip New-T Yellow 48/Pk by [PERSON_NAME] Dental 70375956 Custom Product $49.…" at bounding box center [377, 242] width 459 height 250
click at [308, 27] on input "70375956" at bounding box center [331, 23] width 367 height 22
paste input "886580"
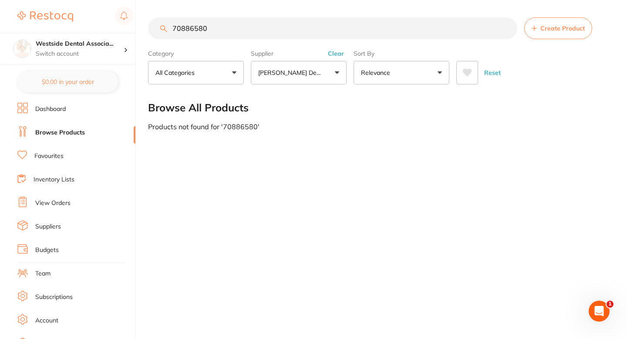
type input "70886580"
click at [568, 13] on main "70886580 Create Product Category All Categories All Categories No categories fo…" at bounding box center [387, 74] width 479 height 148
click at [560, 20] on button "Create Product" at bounding box center [558, 28] width 68 height 22
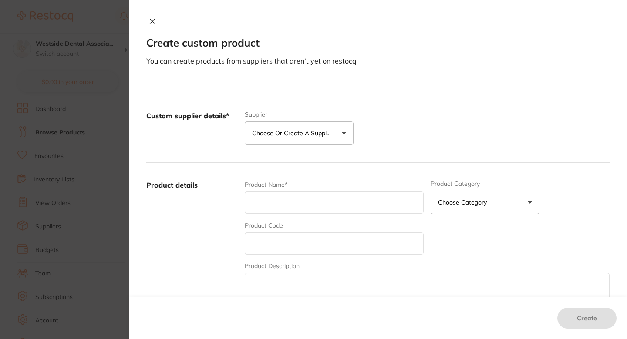
click at [313, 140] on button "Choose or create a supplier" at bounding box center [299, 133] width 109 height 24
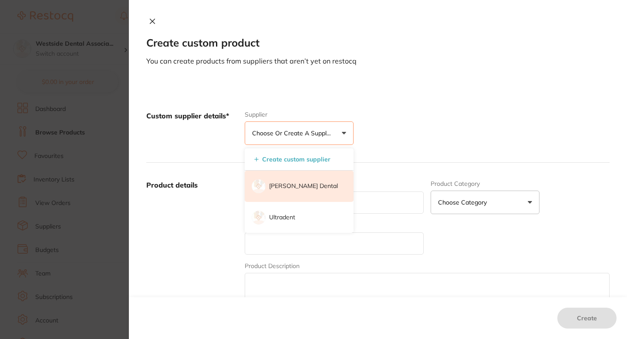
click at [295, 187] on p "[PERSON_NAME] Dental" at bounding box center [303, 186] width 69 height 9
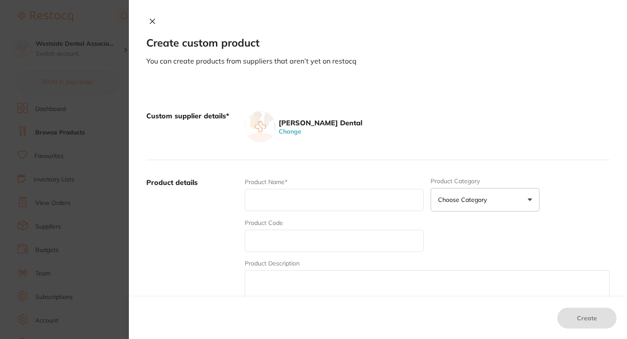
click at [293, 244] on input "text" at bounding box center [334, 241] width 179 height 22
paste input "70886580"
type input "70886580"
click at [311, 201] on input "text" at bounding box center [334, 200] width 179 height 22
click at [289, 198] on input "text" at bounding box center [334, 200] width 179 height 22
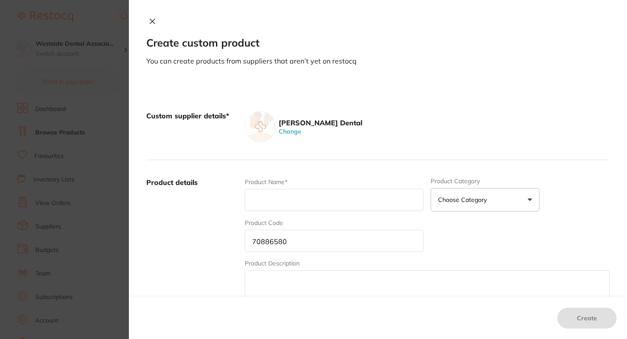
paste input "Mix Tip Hp Brown 20/Pk"
type input "Mix Tip Hp Brown 20/PK"
click at [460, 229] on div "Product Name* Mix Tip Hp Brown 20/PK Product Category Choose Category 3d Printi…" at bounding box center [427, 246] width 365 height 136
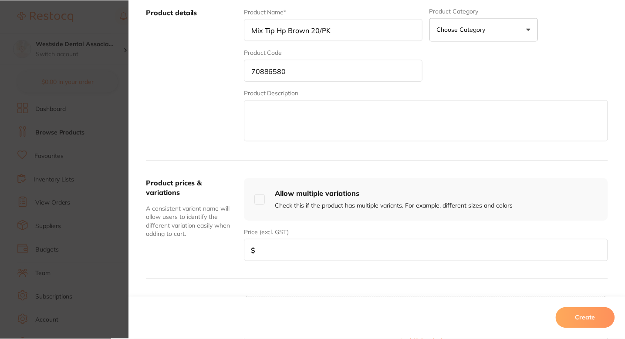
scroll to position [198, 0]
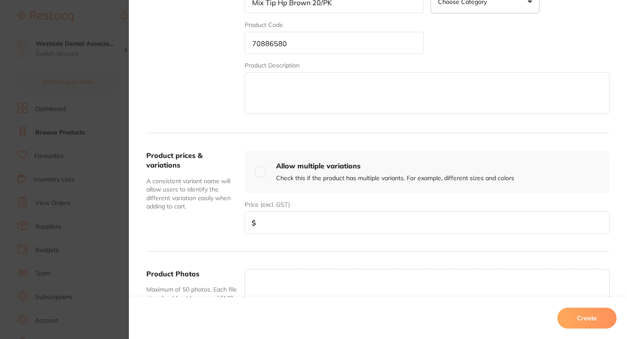
click at [306, 221] on input "number" at bounding box center [427, 223] width 365 height 22
paste input "18.50"
type input "18.50"
click at [596, 318] on button "Create" at bounding box center [586, 318] width 59 height 21
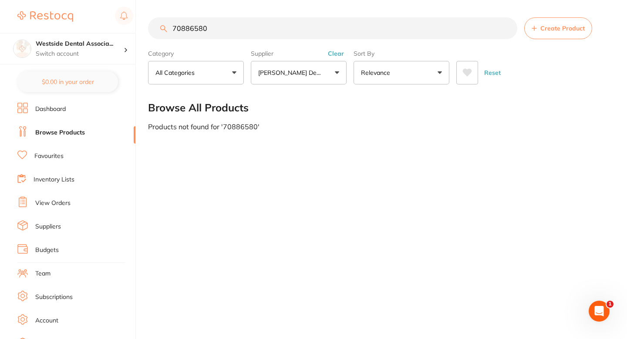
click at [310, 27] on input "70886580" at bounding box center [332, 28] width 369 height 22
paste input "18.5"
type input "18.50"
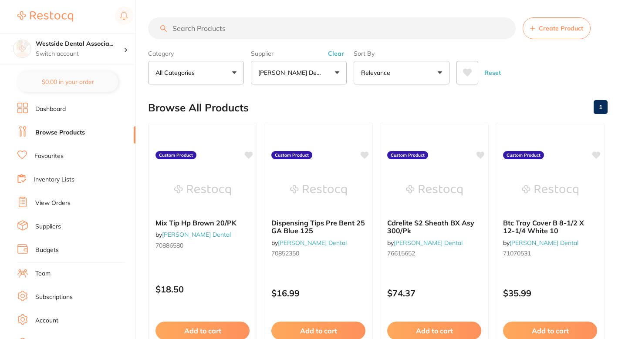
click at [277, 24] on input "search" at bounding box center [331, 28] width 367 height 22
paste input "70886580"
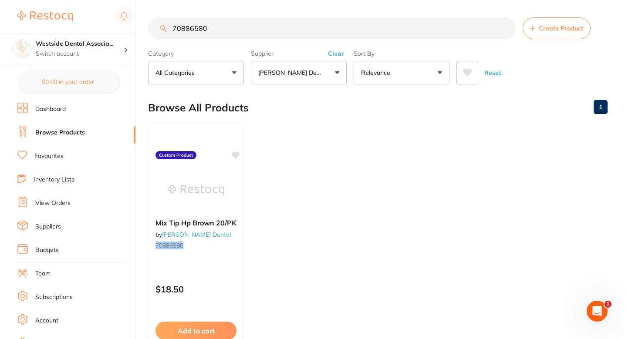
scroll to position [0, 0]
click at [285, 28] on input "70886580" at bounding box center [331, 28] width 367 height 22
paste input "94303"
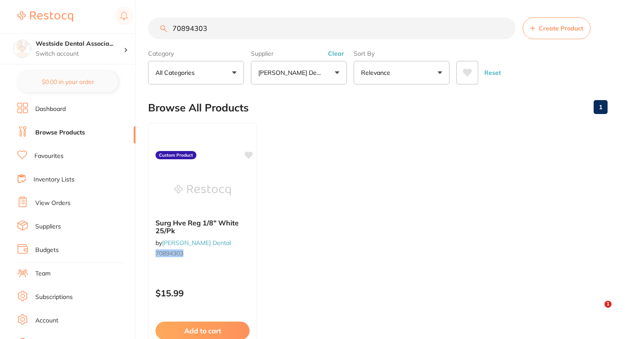
type input "70894303"
click at [374, 171] on ul "Surg Hve Reg 1/8" White 25/Pk by [PERSON_NAME] Dental 70894303 Custom Product $…" at bounding box center [377, 248] width 459 height 250
click at [315, 202] on ul "Surg Hve Reg 1/8" White 25/Pk by [PERSON_NAME] Dental 70894303 Custom Product $…" at bounding box center [377, 248] width 459 height 250
click at [287, 158] on ul "Surg Hve Reg 1/8" White 25/Pk by [PERSON_NAME] Dental 70894303 Custom Product $…" at bounding box center [377, 248] width 459 height 250
click at [232, 183] on div at bounding box center [202, 190] width 109 height 44
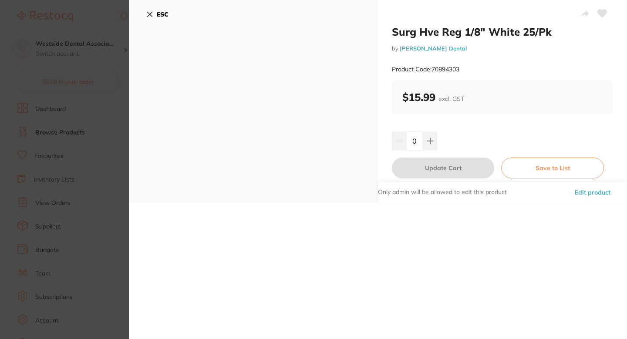
click at [600, 194] on button "Edit product" at bounding box center [592, 192] width 41 height 21
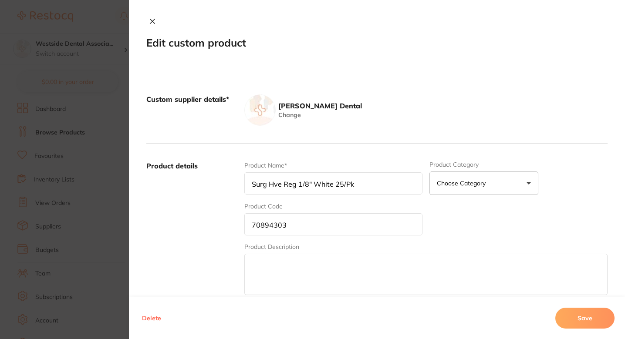
click at [231, 218] on label "Product details" at bounding box center [191, 229] width 91 height 136
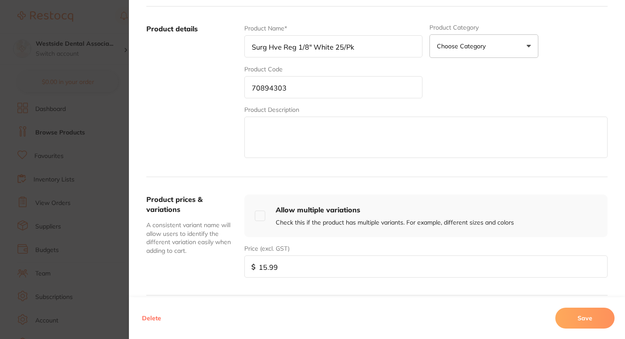
scroll to position [146, 0]
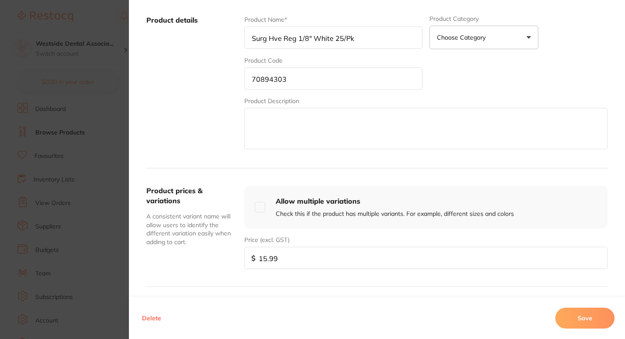
click at [359, 22] on div "Product Name* Surg Hve Reg 1/8" White 25/Pk" at bounding box center [333, 32] width 178 height 34
click at [360, 32] on input "Surg Hve Reg 1/8" White 25/Pk" at bounding box center [333, 38] width 178 height 22
click at [360, 34] on input "Surg Hve Reg 1/8" White 25/Pk" at bounding box center [333, 38] width 178 height 22
type input "Surg Hve Reg 1/8" White 25/PK"
click at [496, 87] on div "Product Name* Surg Hve Reg 1/8" White 25/PK Product Category Choose Category 3d…" at bounding box center [425, 83] width 363 height 136
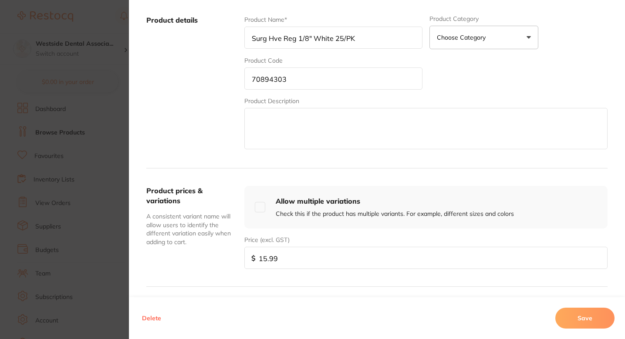
click at [289, 256] on input "15.99" at bounding box center [425, 258] width 363 height 22
paste input "6"
type input "16.99"
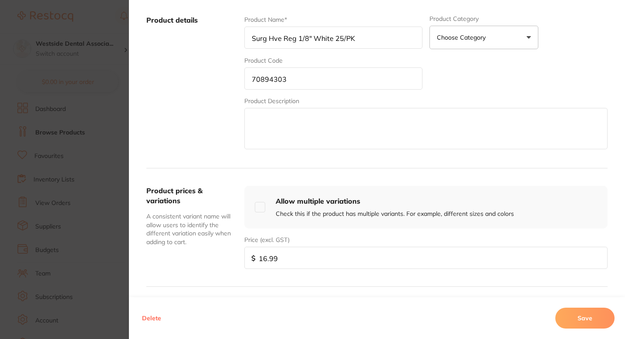
click at [517, 91] on div "Product Name* Surg Hve Reg 1/8" White 25/PK Product Category Choose Category 3d…" at bounding box center [425, 83] width 363 height 136
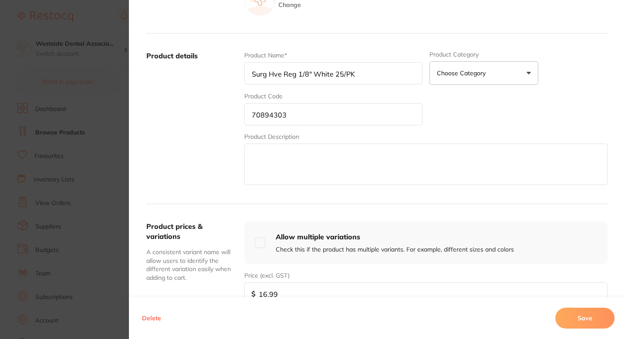
click at [485, 118] on div "Product Name* Surg Hve Reg 1/8" White 25/PK Product Category Choose Category 3d…" at bounding box center [425, 119] width 363 height 136
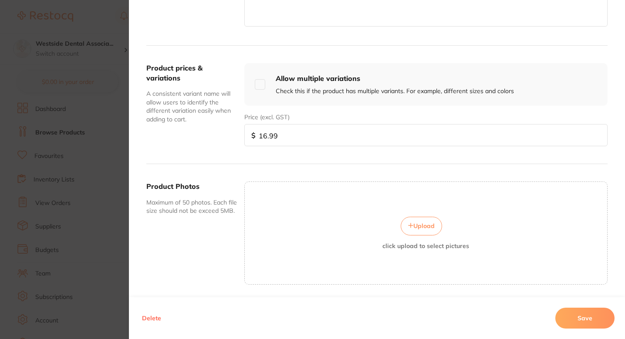
scroll to position [283, 0]
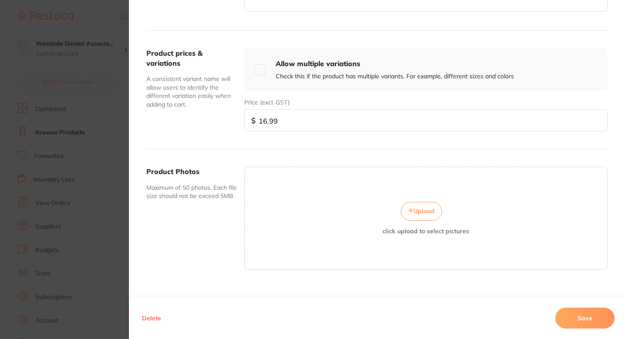
click at [568, 310] on button "Save" at bounding box center [584, 318] width 59 height 21
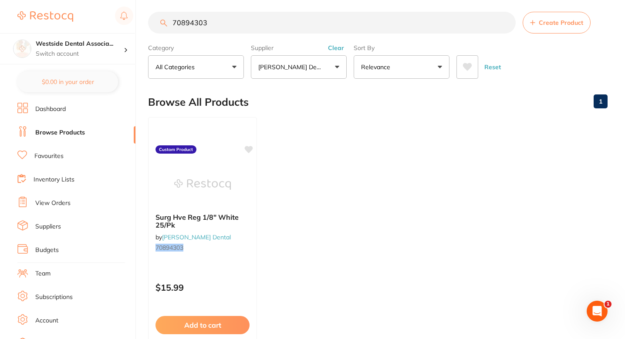
click at [356, 178] on ul "Surg Hve Reg 1/8" White 25/Pk by [PERSON_NAME] Dental 70894303 Custom Product $…" at bounding box center [377, 242] width 459 height 250
click at [285, 31] on input "70894303" at bounding box center [331, 23] width 367 height 22
click at [407, 155] on ul "Surg Hve Reg 1/8" White 25/Pk by [PERSON_NAME] Dental 70894303 Custom Product $…" at bounding box center [377, 242] width 459 height 250
click at [276, 24] on input "70894303" at bounding box center [331, 23] width 367 height 22
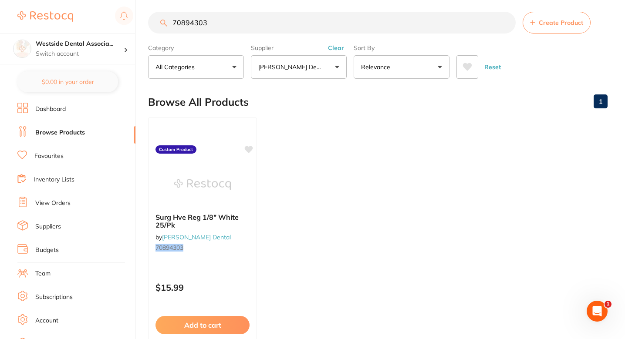
click at [276, 24] on input "70894303" at bounding box center [331, 23] width 367 height 22
paste input "1174648"
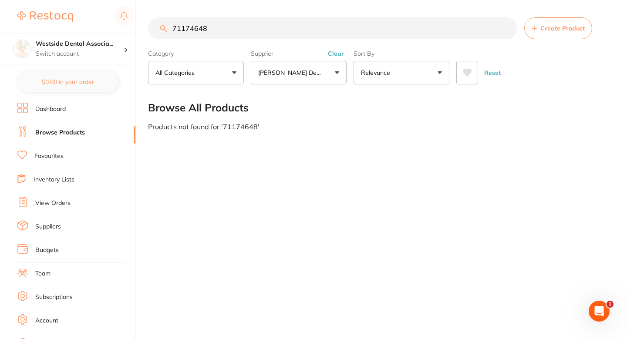
type input "71174648"
click at [528, 40] on section "71174648 Create Product Category All Categories All Categories No categories fo…" at bounding box center [378, 50] width 461 height 67
click at [417, 25] on input "71174648" at bounding box center [332, 28] width 369 height 22
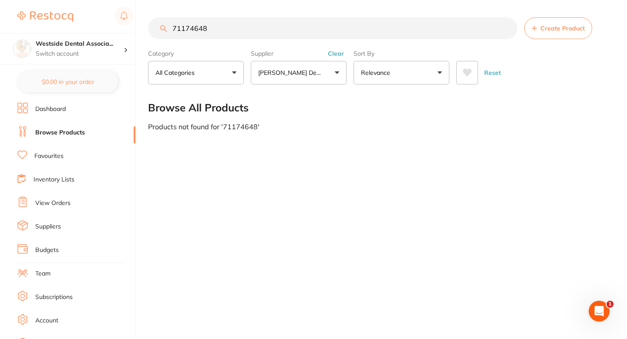
click at [563, 32] on span "Create Product" at bounding box center [562, 28] width 44 height 7
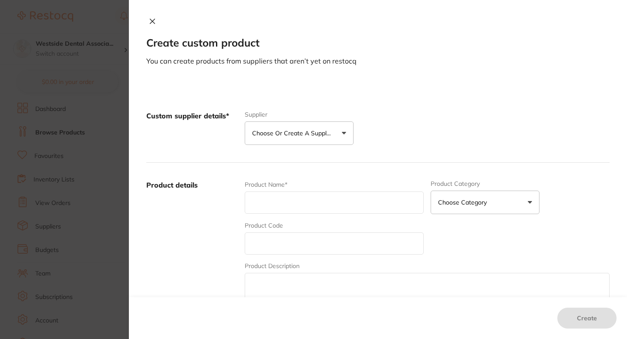
click at [277, 146] on div "Custom supplier details* Supplier Choose or create a supplier Create custom sup…" at bounding box center [377, 128] width 463 height 69
click at [289, 142] on button "Choose or create a supplier" at bounding box center [299, 133] width 109 height 24
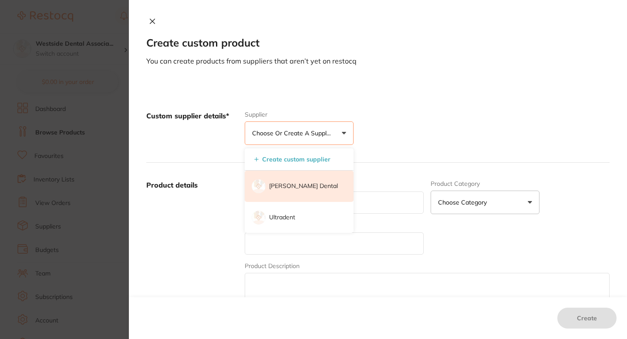
click at [303, 178] on li "[PERSON_NAME] Dental" at bounding box center [299, 186] width 109 height 31
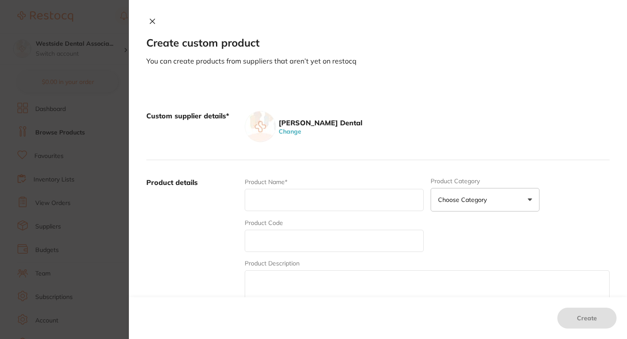
click at [303, 229] on div "Product Code" at bounding box center [334, 236] width 179 height 34
click at [302, 239] on input "text" at bounding box center [334, 241] width 179 height 22
paste input "71174648"
type input "71174648"
click at [309, 202] on input "text" at bounding box center [334, 200] width 179 height 22
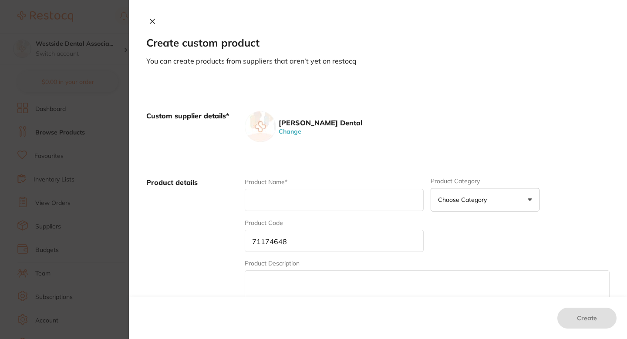
paste input "Chewies Tm Seaters Pink Bubblegum 2/Pk"
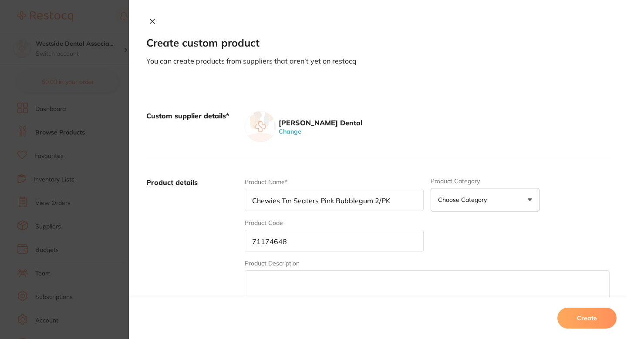
click at [286, 201] on input "Chewies Tm Seaters Pink Bubblegum 2/PK" at bounding box center [334, 200] width 179 height 22
type input "Chewies TM Seaters Pink Bubblegum 2/PK"
click at [309, 212] on div "Product Name* Chewies TM Seaters Pink Bubblegum 2/PK" at bounding box center [334, 195] width 179 height 34
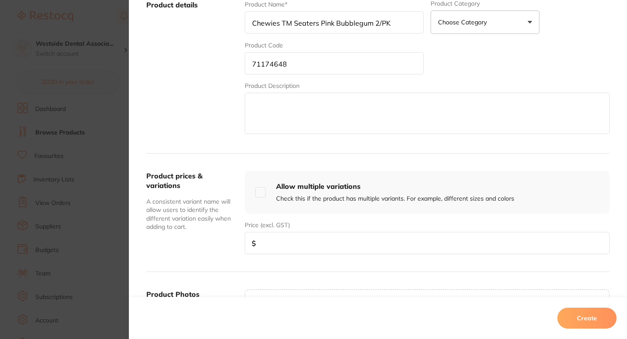
scroll to position [195, 0]
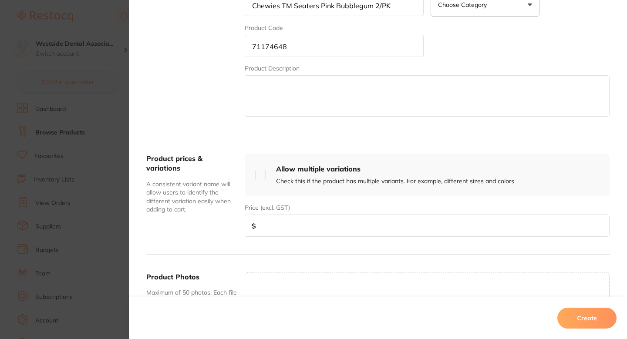
click at [333, 225] on input "number" at bounding box center [427, 226] width 365 height 22
click at [287, 223] on input "number" at bounding box center [427, 226] width 365 height 22
paste input "1.99"
type input "1.99"
click at [580, 310] on button "Create" at bounding box center [586, 318] width 59 height 21
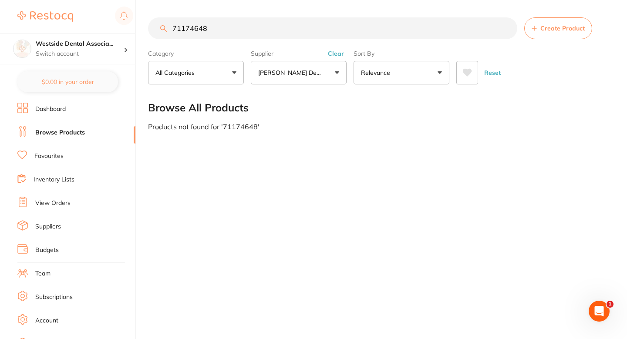
click at [273, 44] on section "71174648 Create Product Category All Categories All Categories No categories fo…" at bounding box center [378, 50] width 461 height 67
click at [304, 27] on input "71174648" at bounding box center [332, 28] width 369 height 22
paste input "6616700"
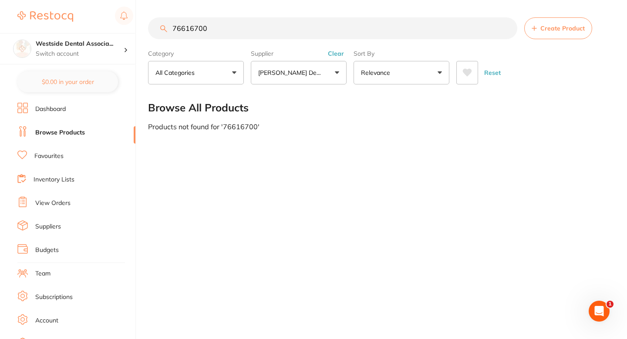
type input "76616700"
click at [565, 32] on button "Create Product" at bounding box center [558, 28] width 68 height 22
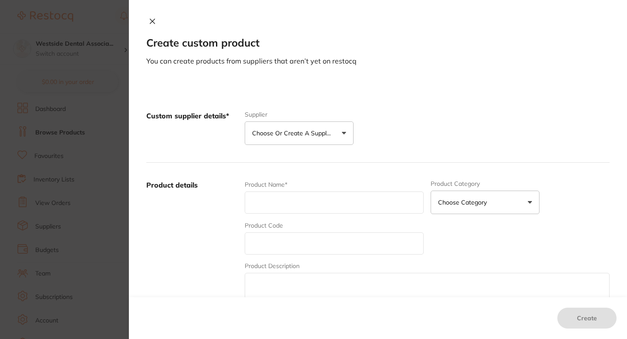
click at [334, 130] on button "Choose or create a supplier" at bounding box center [299, 133] width 109 height 24
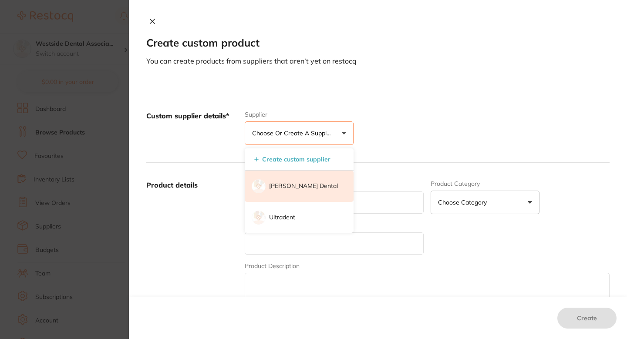
scroll to position [0, 0]
click at [287, 191] on li "[PERSON_NAME] Dental" at bounding box center [299, 186] width 109 height 31
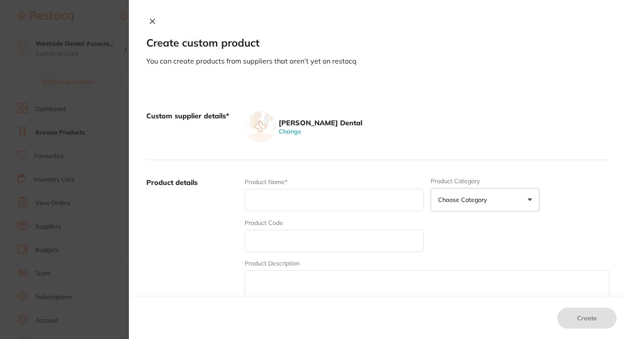
click at [291, 226] on div "Product Code" at bounding box center [334, 236] width 179 height 34
click at [291, 232] on input "text" at bounding box center [334, 241] width 179 height 22
paste input "76616700"
type input "76616700"
click at [294, 205] on input "text" at bounding box center [334, 200] width 179 height 22
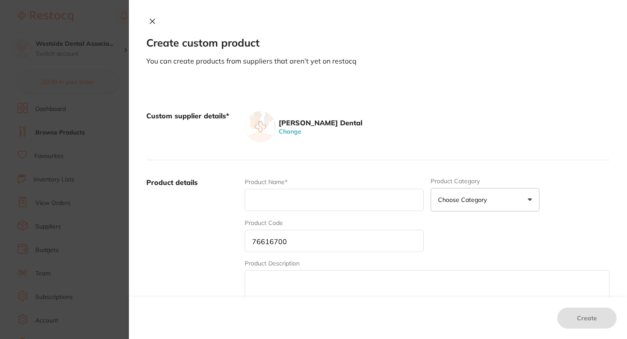
paste input "Adhesive Bite Tab Holder Red 50/Pk"
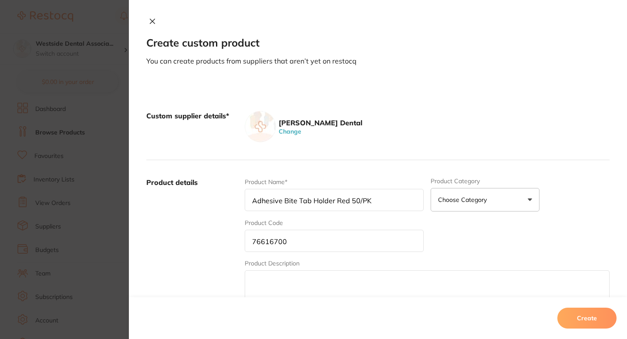
type input "Adhesive Bite Tab Holder Red 50/PK"
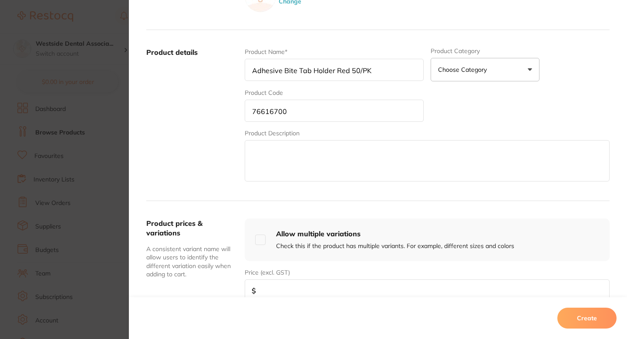
click at [336, 291] on input "number" at bounding box center [427, 290] width 365 height 22
paste input "20.53"
type input "20.53"
click at [581, 327] on button "Create" at bounding box center [586, 318] width 59 height 21
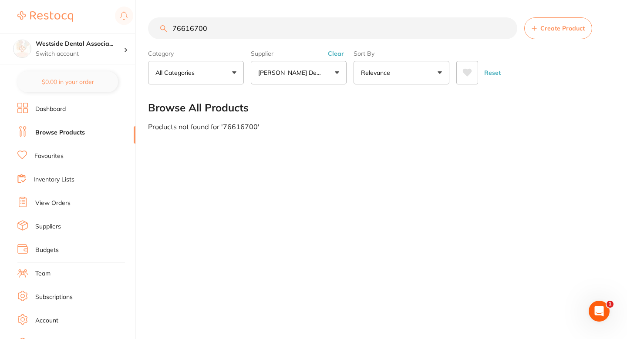
click at [302, 34] on input "76616700" at bounding box center [332, 28] width 369 height 22
paste input "1174598"
click at [342, 31] on input "71174598" at bounding box center [332, 28] width 369 height 22
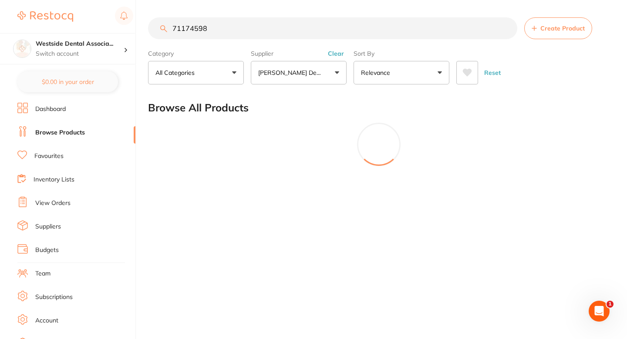
click at [188, 31] on input "71174598" at bounding box center [332, 28] width 369 height 22
type input "71174598"
click at [561, 37] on button "Create Product" at bounding box center [558, 28] width 68 height 22
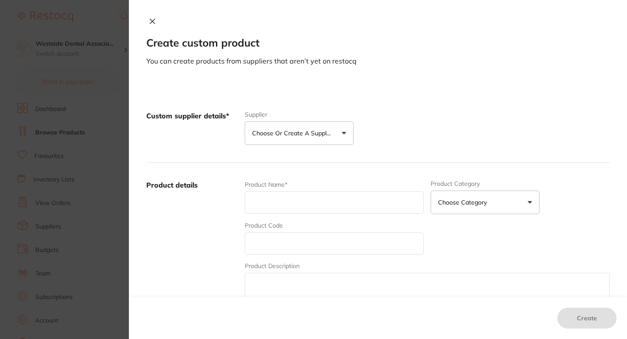
click at [340, 139] on button "Choose or create a supplier" at bounding box center [299, 133] width 109 height 24
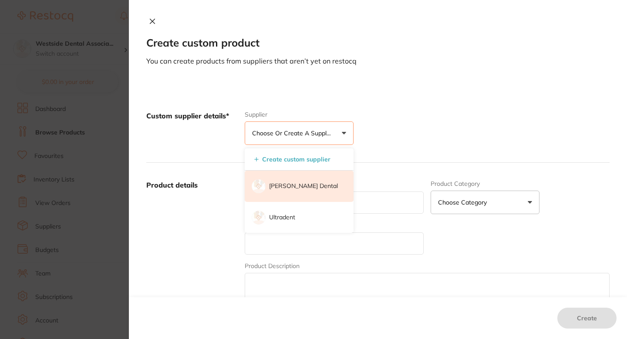
scroll to position [0, 0]
click at [306, 195] on li "[PERSON_NAME] Dental" at bounding box center [299, 186] width 109 height 31
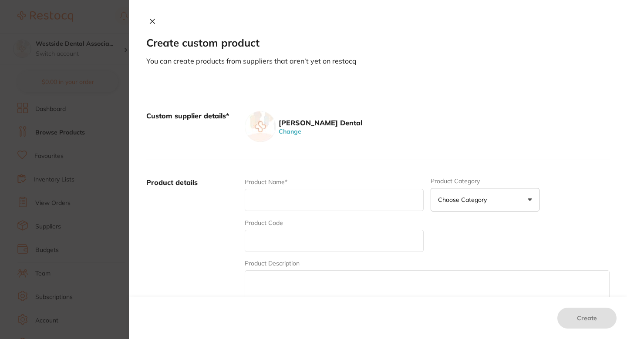
click at [304, 230] on input "text" at bounding box center [334, 241] width 179 height 22
paste input "71174598"
type input "71174598"
click at [303, 198] on input "text" at bounding box center [334, 200] width 179 height 22
click at [281, 203] on input "text" at bounding box center [334, 200] width 179 height 22
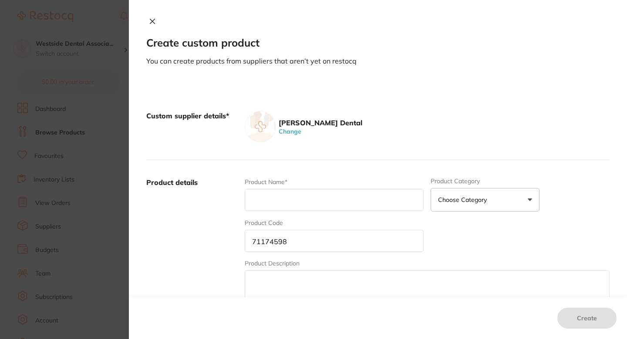
paste input "Chewies Tm Seaters Purple Grape 2/Pk"
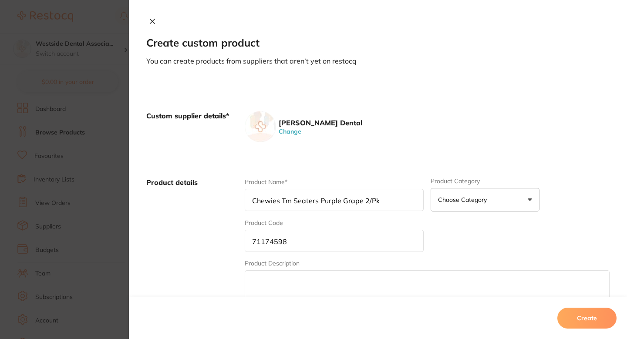
click at [286, 200] on input "Chewies Tm Seaters Purple Grape 2/Pk" at bounding box center [334, 200] width 179 height 22
click at [386, 198] on input "Chewies TM Seaters Purple Grape 2/Pk" at bounding box center [334, 200] width 179 height 22
type input "Chewies TM Seaters Purple Grape 2/PK"
click at [461, 139] on div "[PERSON_NAME] Dental Change" at bounding box center [427, 126] width 365 height 31
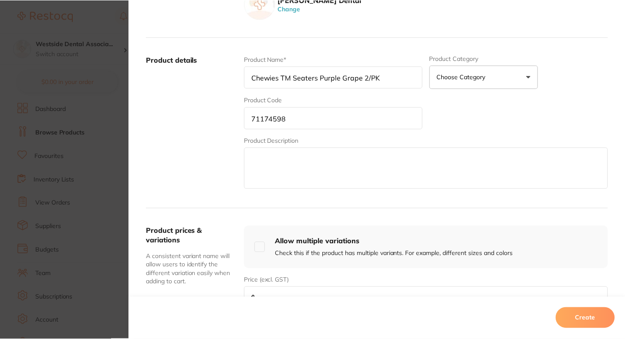
scroll to position [165, 0]
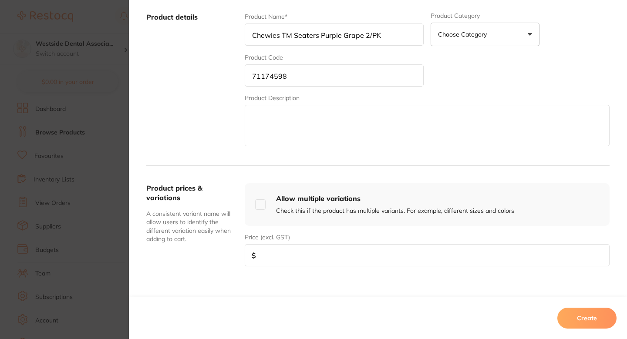
click at [292, 255] on input "number" at bounding box center [427, 255] width 365 height 22
paste input "1.99"
type input "1.99"
click at [598, 318] on button "Create" at bounding box center [586, 318] width 59 height 21
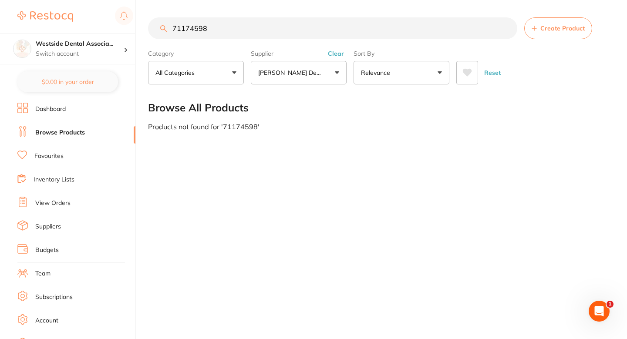
click at [397, 138] on main "71174598 Create Product Category All Categories All Categories No categories fo…" at bounding box center [387, 74] width 479 height 148
click at [325, 164] on div "71174598 Create Product Category All Categories All Categories No categories fo…" at bounding box center [387, 169] width 479 height 339
click at [293, 155] on div "71174598 Create Product Category All Categories All Categories No categories fo…" at bounding box center [387, 169] width 479 height 339
click at [250, 31] on input "71174598" at bounding box center [332, 28] width 369 height 22
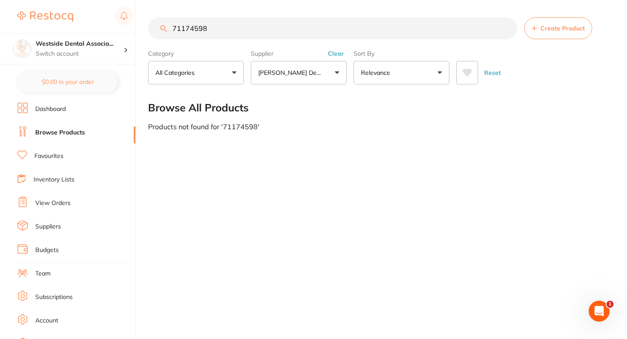
paste input "52859"
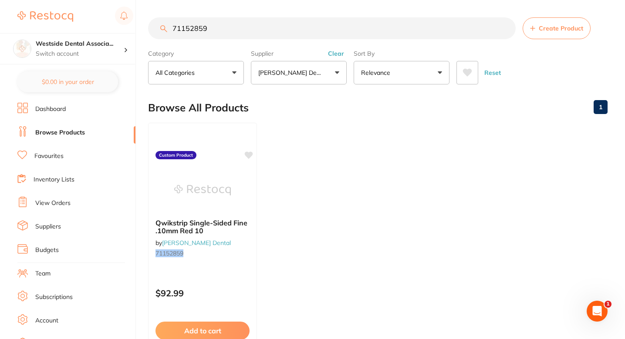
type input "71152859"
click at [341, 158] on ul "Qwikstrip Single-Sided Fine .10mm Red 10 by [PERSON_NAME] Dental 71152859 Custo…" at bounding box center [377, 248] width 459 height 250
click at [310, 141] on ul "Qwikstrip Single-Sided Fine .10mm Red 10 by [PERSON_NAME] Dental 71152859 Custo…" at bounding box center [377, 248] width 459 height 250
click at [342, 175] on ul "Qwikstrip Single-Sided Fine .10mm Red 10 by [PERSON_NAME] Dental 71152859 Custo…" at bounding box center [377, 248] width 459 height 250
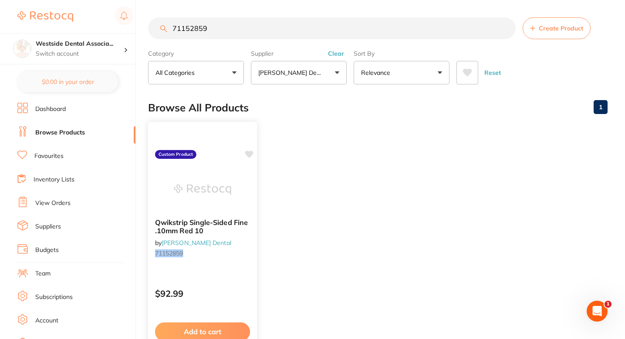
click at [213, 270] on div "Qwikstrip Single-Sided Fine .10mm Red 10 by [PERSON_NAME] Dental 71152859 Custo…" at bounding box center [203, 247] width 110 height 253
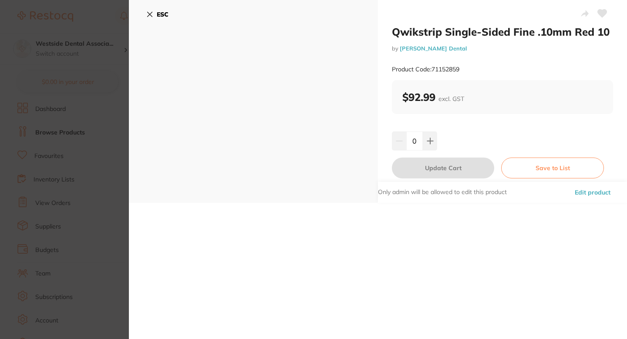
click at [585, 191] on button "Edit product" at bounding box center [592, 192] width 41 height 21
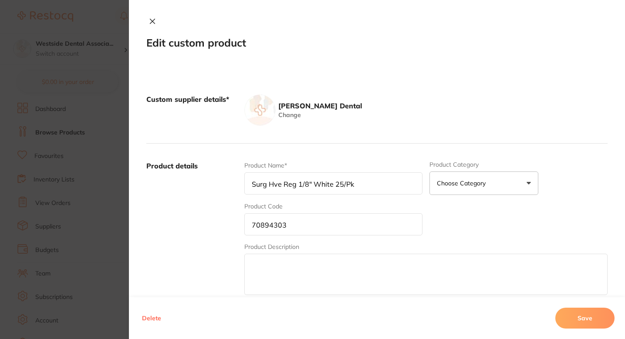
type input "Qwikstrip Single-Sided Fine .10mm Red 10"
type input "71152859"
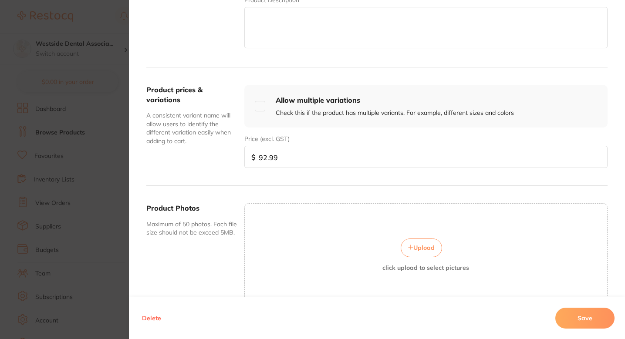
scroll to position [257, 0]
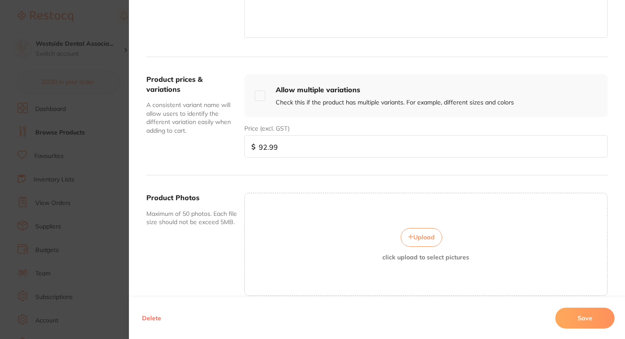
click at [372, 154] on input "92.99" at bounding box center [425, 146] width 363 height 22
paste input "8599"
click at [380, 148] on input "92.998599" at bounding box center [425, 146] width 363 height 22
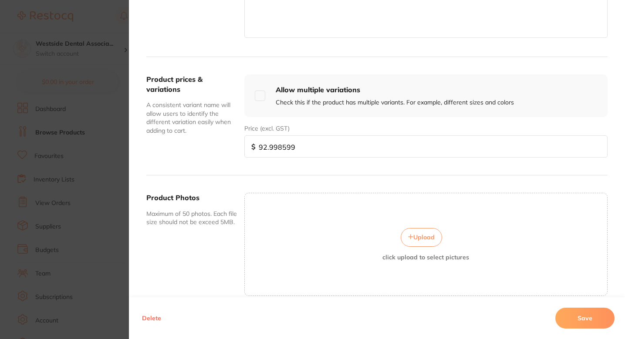
click at [380, 148] on input "92.998599" at bounding box center [425, 146] width 363 height 22
paste input "85."
type input "85.99"
click at [581, 317] on button "Save" at bounding box center [584, 318] width 59 height 21
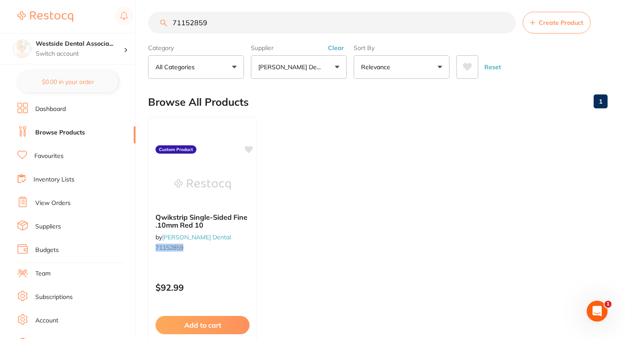
click at [357, 151] on ul "Qwikstrip Single-Sided Fine .10mm Red 10 by [PERSON_NAME] Dental 71152859 Custo…" at bounding box center [377, 242] width 459 height 250
click at [336, 19] on input "71152859" at bounding box center [331, 23] width 367 height 22
paste input "0928481"
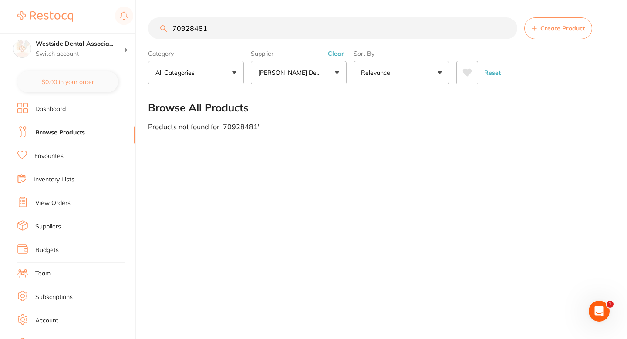
type input "70928481"
click at [542, 34] on button "Create Product" at bounding box center [558, 28] width 68 height 22
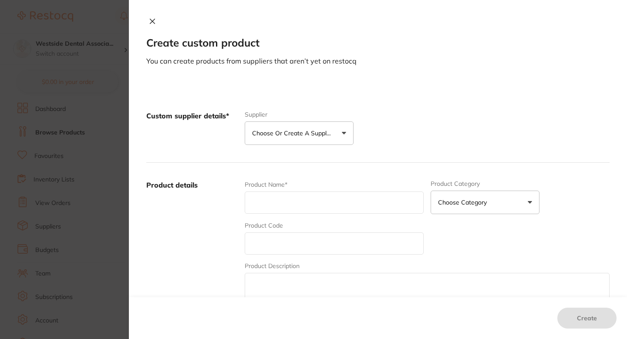
click at [333, 127] on button "Choose or create a supplier" at bounding box center [299, 133] width 109 height 24
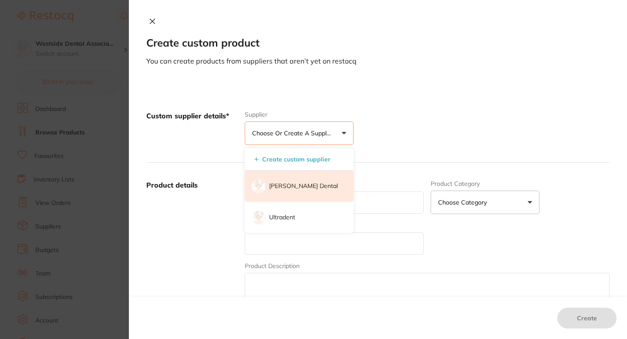
click at [309, 186] on p "[PERSON_NAME] Dental" at bounding box center [303, 186] width 69 height 9
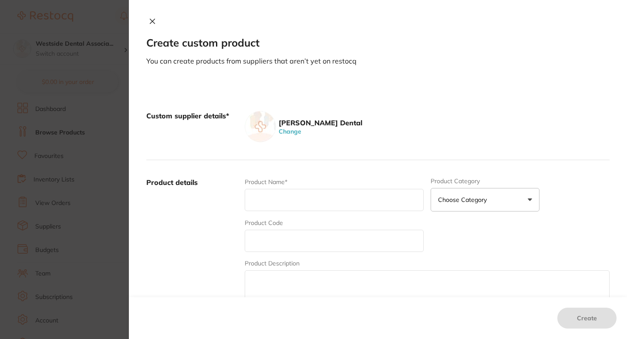
click at [303, 240] on input "text" at bounding box center [334, 241] width 179 height 22
paste input "70928481"
type input "70928481"
click at [316, 206] on input "text" at bounding box center [334, 200] width 179 height 22
paste input "Diamond Disp 813-014M Dbl Inverted Cone"
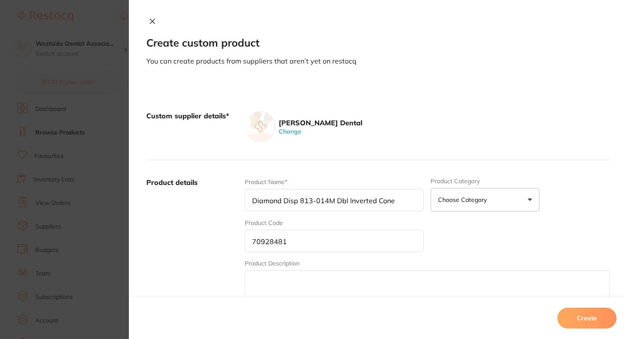
click at [344, 203] on input "Diamond Disp 813-014M Dbl Inverted Cone" at bounding box center [334, 200] width 179 height 22
type input "Diamond Disp 813-014M DBL Inverted Cone"
click at [363, 142] on div "[PERSON_NAME] Dental Change" at bounding box center [427, 126] width 365 height 31
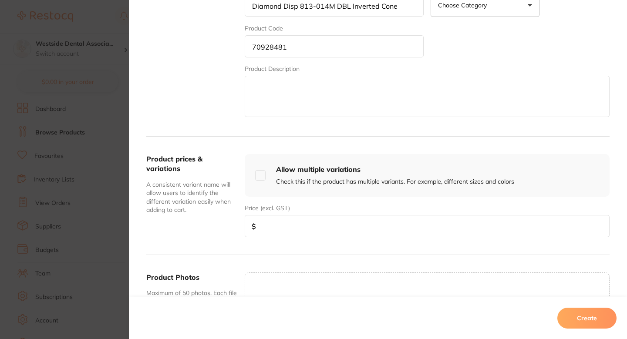
scroll to position [254, 0]
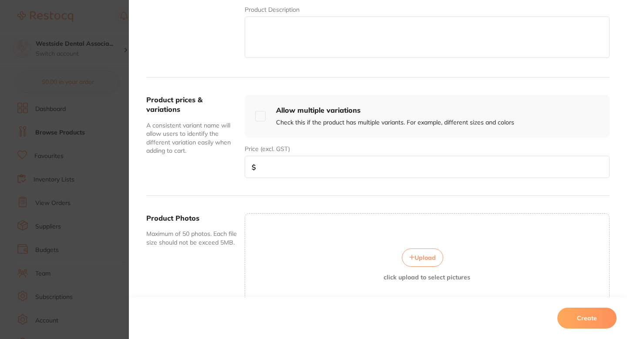
click at [319, 172] on input "number" at bounding box center [427, 167] width 365 height 22
paste input "35.99"
type input "35.99"
click at [570, 312] on button "Create" at bounding box center [586, 318] width 59 height 21
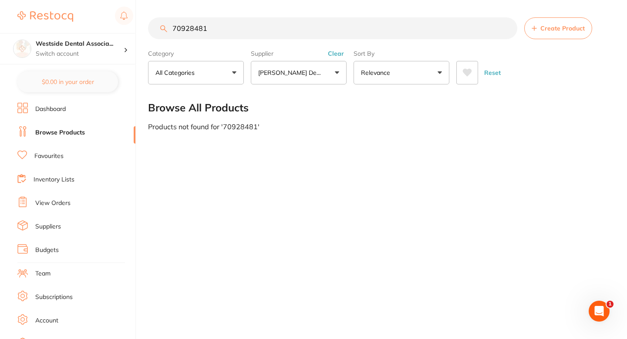
click at [400, 20] on input "70928481" at bounding box center [332, 28] width 369 height 22
paste input "1341692"
type input "71341692"
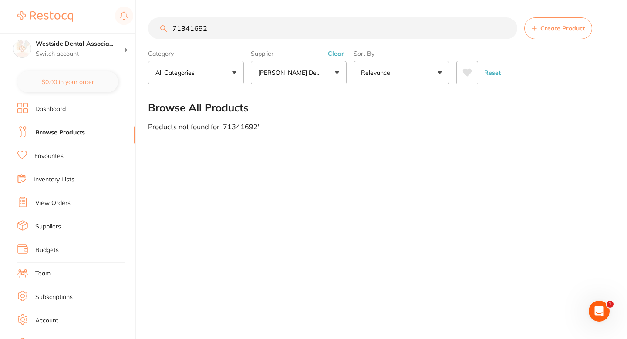
click at [571, 36] on button "Create Product" at bounding box center [558, 28] width 68 height 22
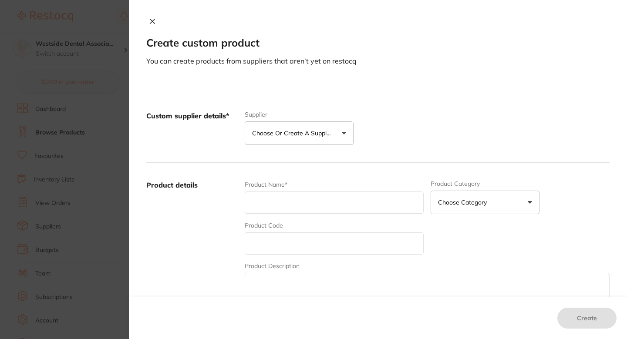
click at [320, 137] on p "Choose or create a supplier" at bounding box center [293, 133] width 83 height 9
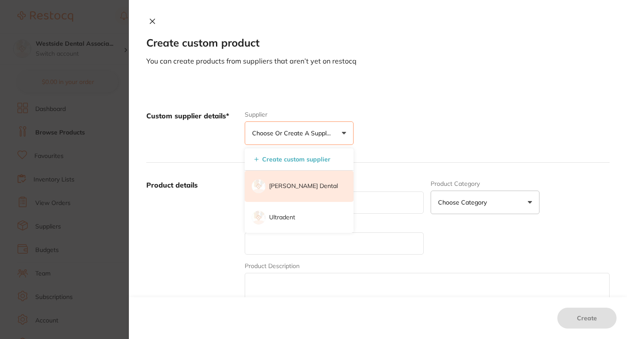
click at [306, 181] on li "[PERSON_NAME] Dental" at bounding box center [299, 186] width 109 height 31
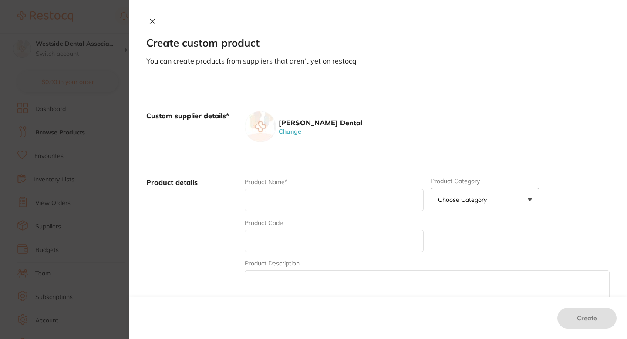
scroll to position [0, 0]
click at [307, 254] on div "Product Name* Product Category Choose Category 3d Printing Anaesthetic Articula…" at bounding box center [427, 246] width 365 height 136
click at [306, 249] on input "text" at bounding box center [334, 241] width 179 height 22
paste input "71341692"
type input "71341692"
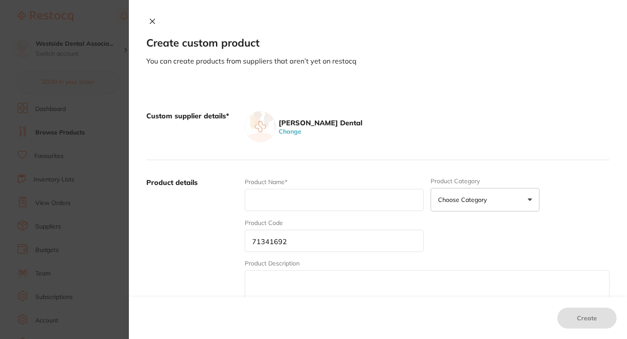
click at [309, 182] on div "Product Name*" at bounding box center [334, 195] width 179 height 34
click at [312, 185] on div "Product Name*" at bounding box center [334, 195] width 179 height 34
click at [315, 188] on div "Product Name*" at bounding box center [334, 195] width 179 height 34
click at [329, 200] on input "text" at bounding box center [334, 200] width 179 height 22
click at [325, 202] on input "text" at bounding box center [334, 200] width 179 height 22
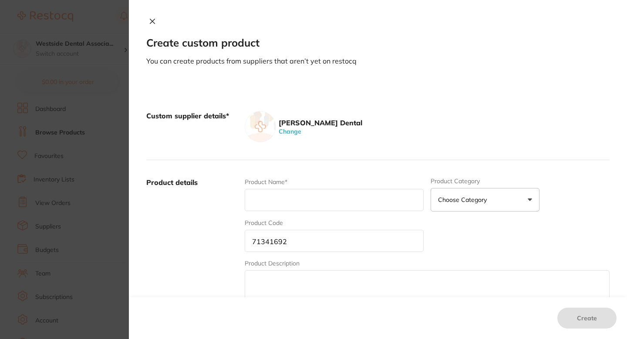
paste input "Biogreen Micro-Applic Biodeg Super-Fine"
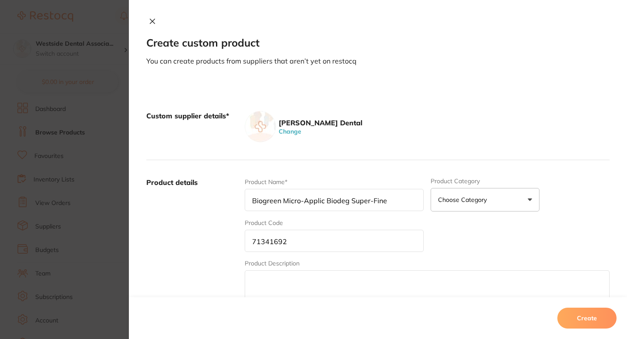
type input "Biogreen Micro-Applic Biodeg Super-Fine"
click at [386, 167] on div "Product details Product Name* Biogreen Micro-Applic Biodeg Super-Fine Product C…" at bounding box center [377, 245] width 463 height 171
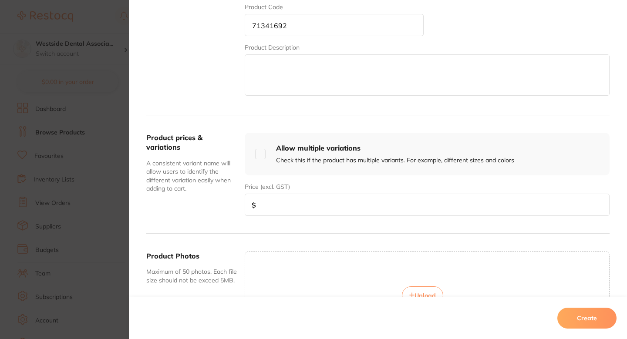
scroll to position [219, 0]
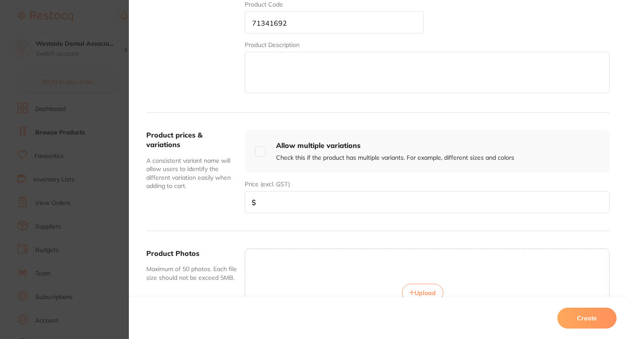
click at [282, 201] on input "number" at bounding box center [427, 202] width 365 height 22
paste input "12.99"
type input "12.99"
click at [489, 227] on div "Product prices & variations A consistent variant name will allow users to ident…" at bounding box center [377, 172] width 463 height 118
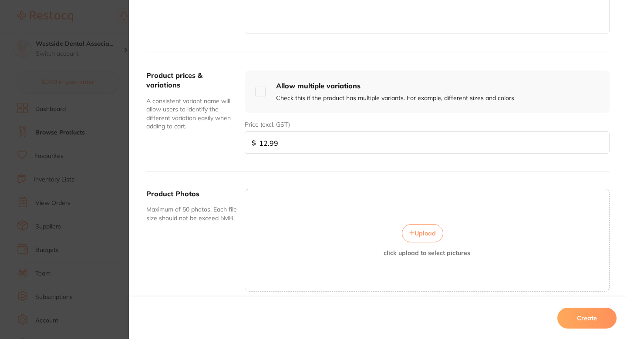
click at [587, 313] on button "Create" at bounding box center [586, 318] width 59 height 21
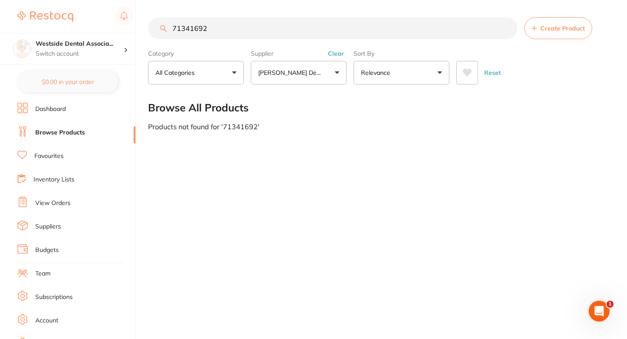
click at [257, 168] on div "71341692 Create Product Category All Categories All Categories No categories fo…" at bounding box center [387, 169] width 479 height 339
click at [301, 32] on input "71341692" at bounding box center [332, 28] width 369 height 22
paste input "76"
type input "71341676"
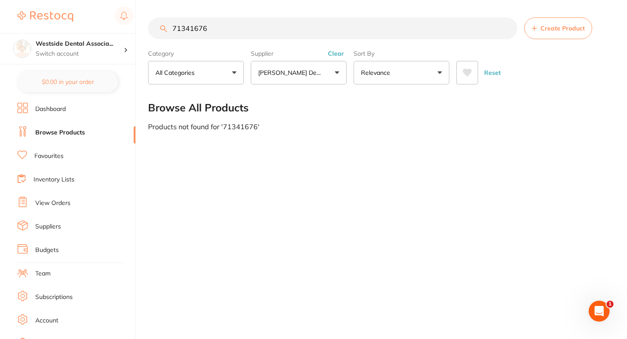
click at [551, 33] on button "Create Product" at bounding box center [558, 28] width 68 height 22
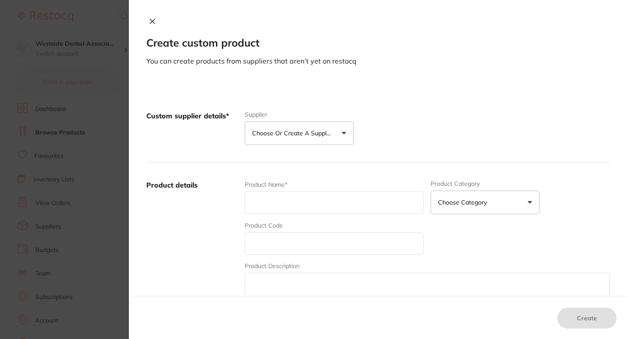
click at [299, 129] on p "Choose or create a supplier" at bounding box center [293, 133] width 83 height 9
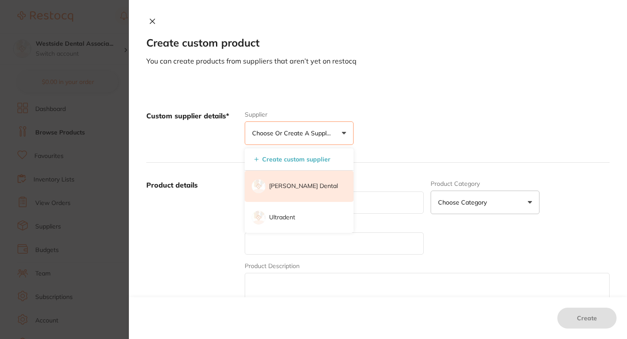
click at [302, 185] on p "[PERSON_NAME] Dental" at bounding box center [303, 186] width 69 height 9
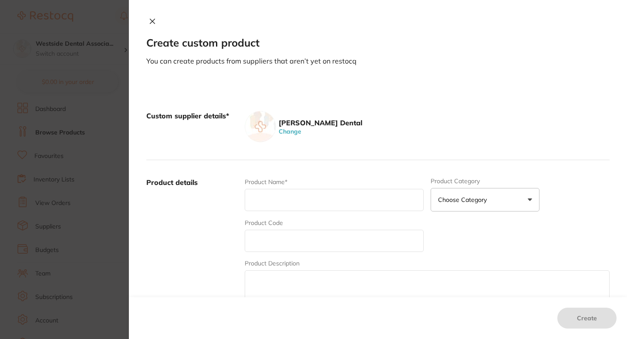
scroll to position [0, 0]
click at [304, 244] on input "text" at bounding box center [334, 241] width 179 height 22
paste input "71341676"
type input "71341676"
click at [322, 212] on div "Product Name* Product Category Choose Category 3d Printing Anaesthetic Articula…" at bounding box center [427, 246] width 365 height 136
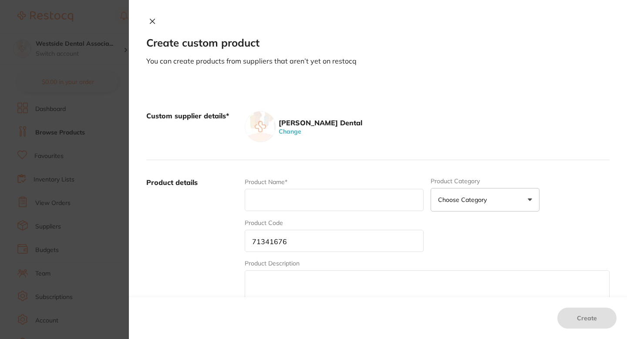
click at [326, 195] on input "text" at bounding box center [334, 200] width 179 height 22
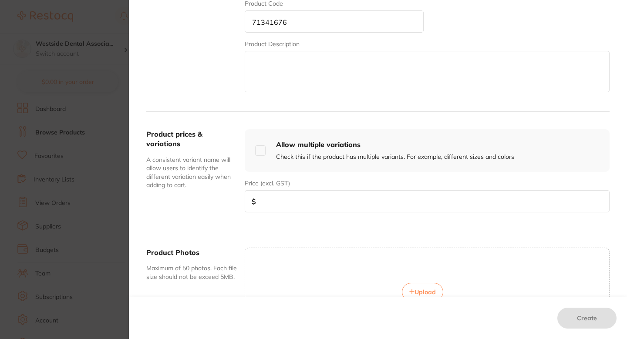
scroll to position [246, 0]
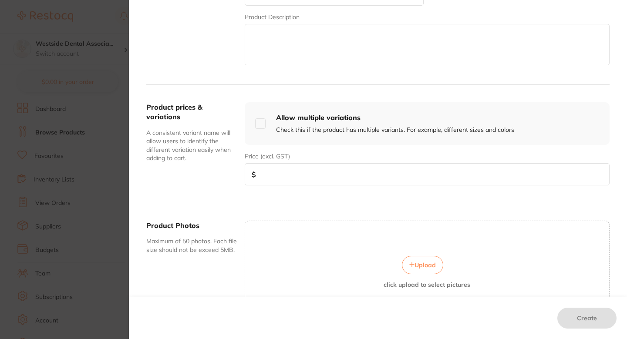
click at [325, 194] on div "Product prices & variations A consistent variant name will allow users to ident…" at bounding box center [377, 144] width 463 height 118
click at [342, 182] on input "number" at bounding box center [427, 174] width 365 height 22
paste input "12.99"
type input "12.99"
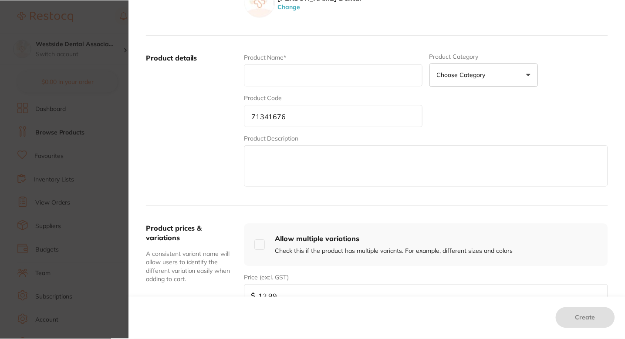
scroll to position [101, 0]
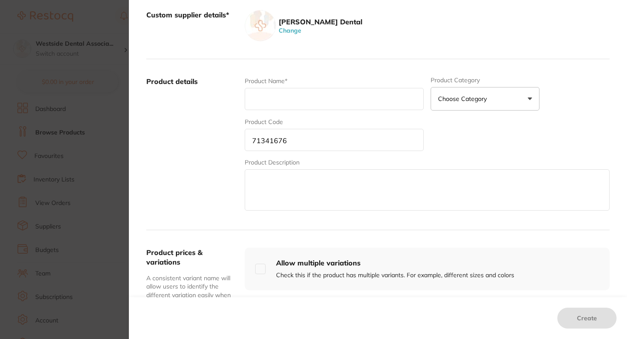
click at [300, 119] on div "Product Code 71341676" at bounding box center [334, 135] width 179 height 34
click at [312, 108] on input "text" at bounding box center [334, 99] width 179 height 22
paste input "Biogreen Micro-Applicator Biodeg Reg 1"
type input "Biogreen Micro-Applicator Biodeg Reg 1"
click at [199, 137] on label "Product details" at bounding box center [191, 145] width 91 height 136
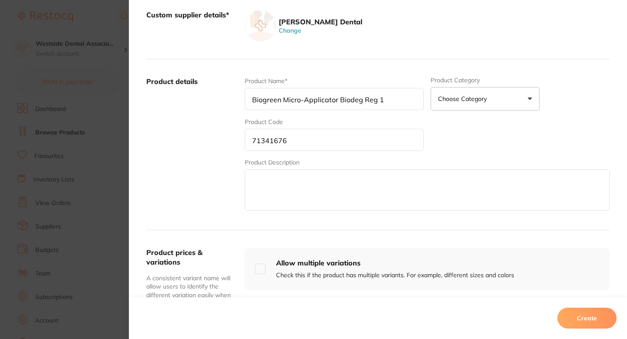
click at [585, 311] on button "Create" at bounding box center [586, 318] width 59 height 21
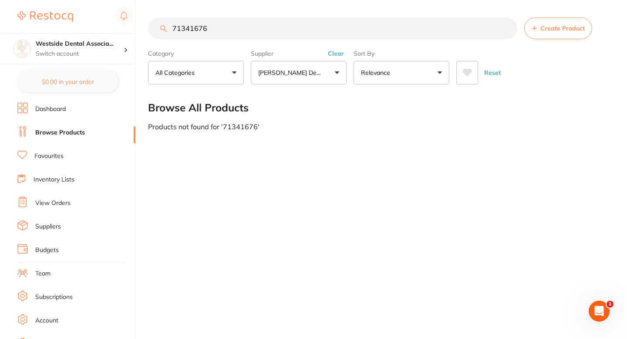
click at [324, 155] on div "71341676 Create Product Category All Categories All Categories No categories fo…" at bounding box center [387, 169] width 479 height 339
click at [251, 23] on input "71341676" at bounding box center [332, 28] width 369 height 22
paste input "7095342"
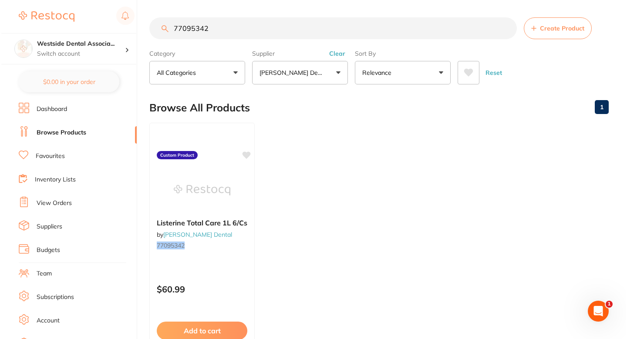
scroll to position [0, 0]
type input "77095342"
click at [242, 204] on div at bounding box center [200, 190] width 105 height 44
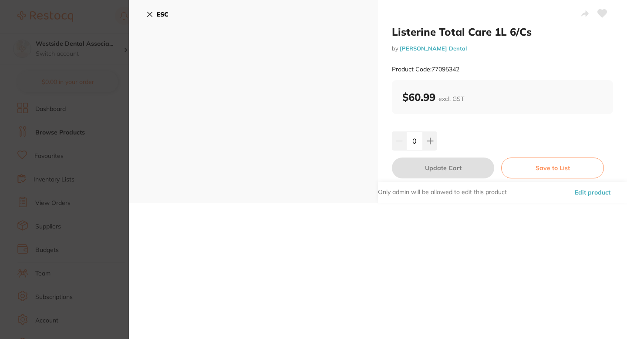
click at [588, 194] on button "Edit product" at bounding box center [592, 192] width 41 height 21
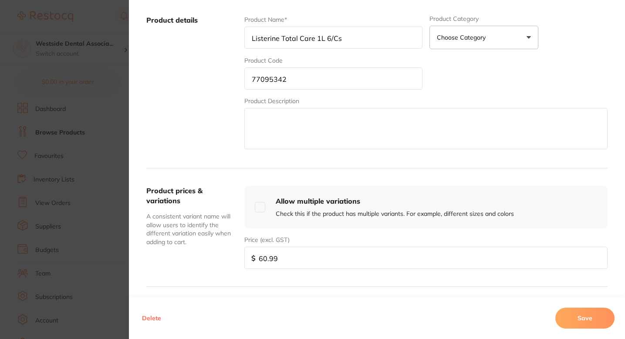
scroll to position [171, 0]
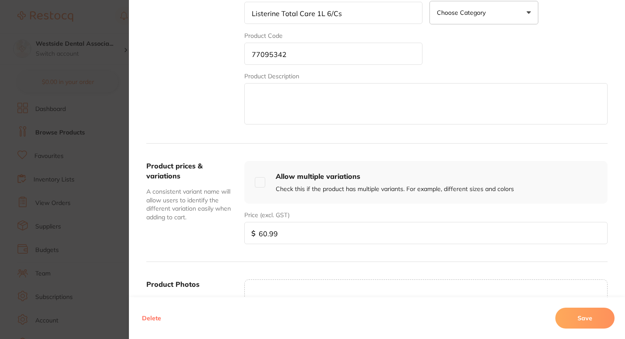
click at [340, 237] on input "60.99" at bounding box center [425, 233] width 363 height 22
paste input "1.5"
type input "61.59"
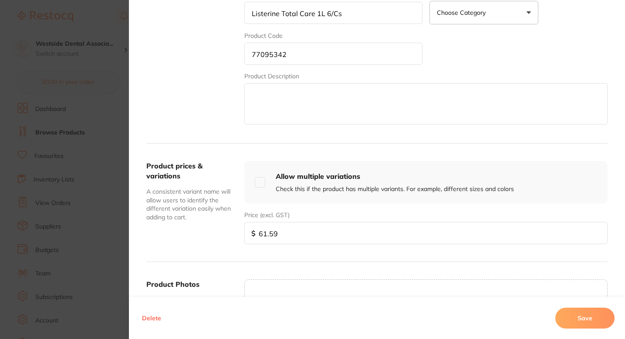
click at [578, 315] on button "Save" at bounding box center [584, 318] width 59 height 21
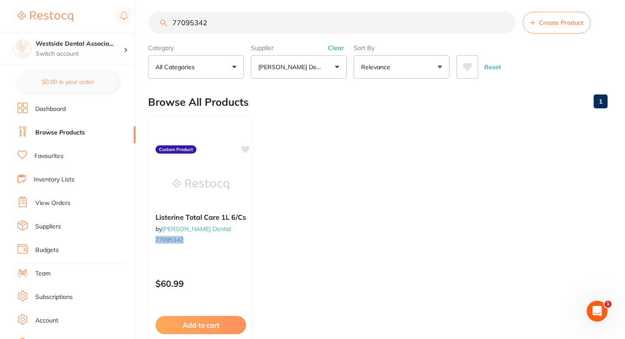
click at [317, 25] on input "77095342" at bounding box center [331, 23] width 367 height 22
paste input "0877209"
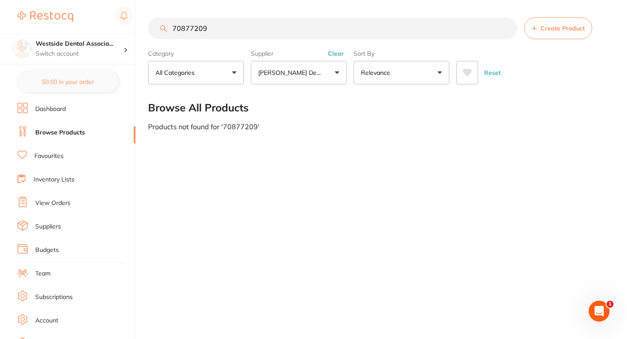
type input "70877209"
click at [544, 26] on span "Create Product" at bounding box center [562, 28] width 44 height 7
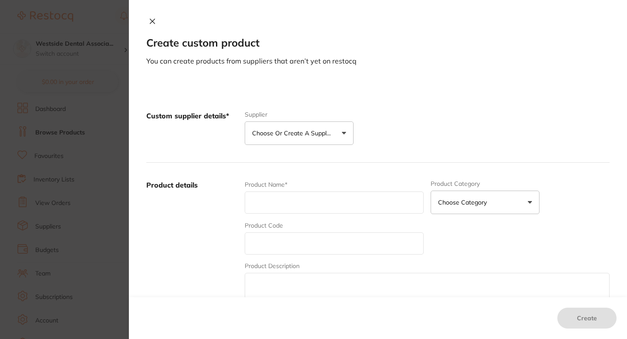
click at [272, 137] on p "Choose or create a supplier" at bounding box center [293, 133] width 83 height 9
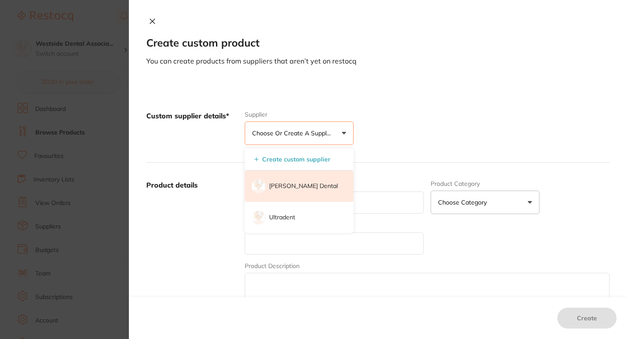
click at [291, 193] on li "[PERSON_NAME] Dental" at bounding box center [299, 186] width 109 height 31
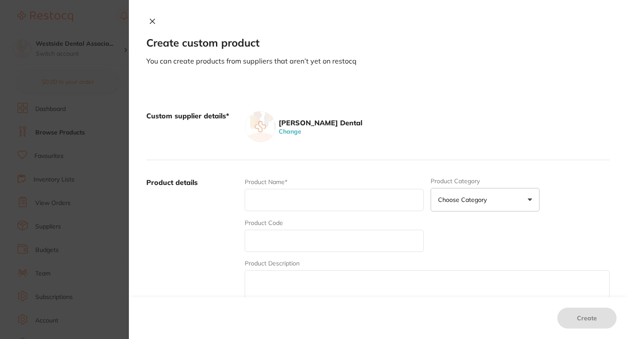
click at [307, 234] on input "text" at bounding box center [334, 241] width 179 height 22
paste input "70877209"
type input "70877209"
click at [323, 211] on div "Product Name*" at bounding box center [334, 195] width 179 height 34
click at [320, 193] on input "text" at bounding box center [334, 200] width 179 height 22
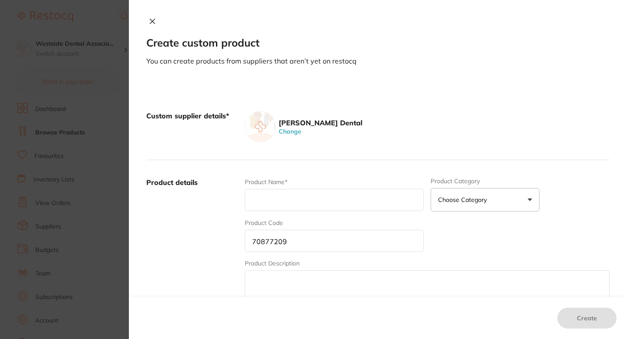
paste input "Pdcare Wipes 160/Cn"
type input "Pdcare Wipes 160/CN"
click at [395, 144] on div "Custom supplier details* [PERSON_NAME] Dental Change" at bounding box center [377, 127] width 463 height 67
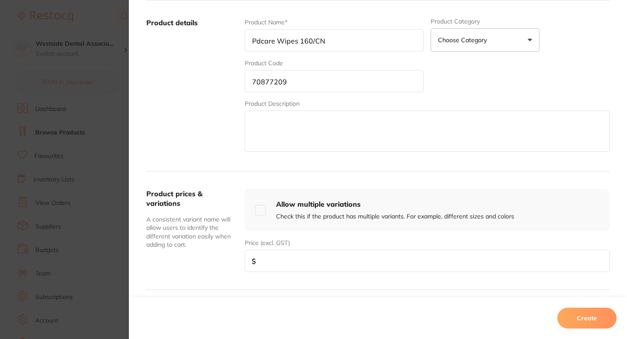
scroll to position [177, 0]
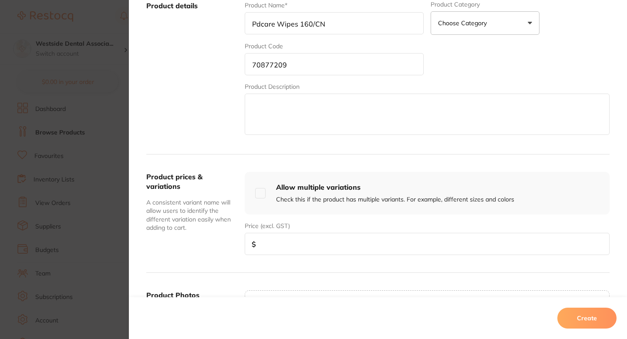
click at [273, 260] on div "Product prices & variations A consistent variant name will allow users to ident…" at bounding box center [377, 214] width 463 height 118
click at [296, 249] on input "number" at bounding box center [427, 244] width 365 height 22
paste input "14.89"
type input "14.89"
click at [524, 157] on div "Product prices & variations A consistent variant name will allow users to ident…" at bounding box center [377, 214] width 463 height 118
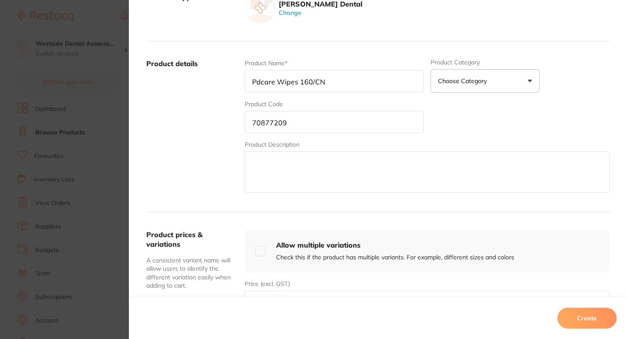
scroll to position [6, 0]
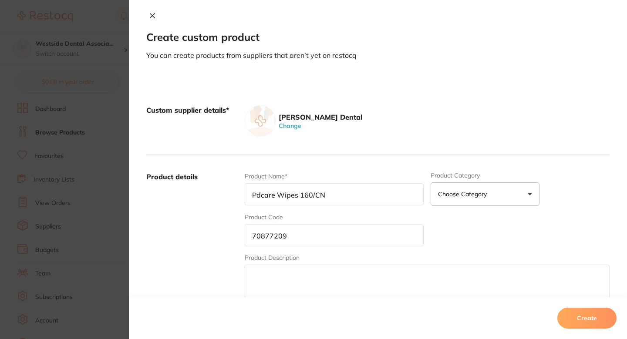
click at [587, 317] on button "Create" at bounding box center [586, 318] width 59 height 21
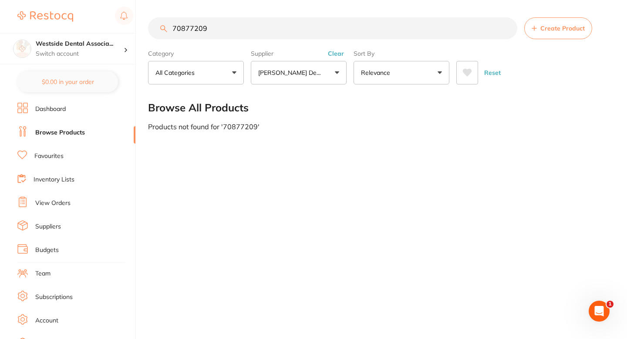
click at [309, 161] on div "70877209 Create Product Category All Categories All Categories No categories fo…" at bounding box center [387, 169] width 479 height 339
click at [311, 131] on main "70877209 Create Product Category All Categories All Categories No categories fo…" at bounding box center [387, 74] width 479 height 148
click at [210, 164] on div "70877209 Create Product Category All Categories All Categories No categories fo…" at bounding box center [387, 169] width 479 height 339
click at [270, 196] on div "70877209 Create Product Category All Categories All Categories No categories fo…" at bounding box center [387, 169] width 479 height 339
